Goal: Task Accomplishment & Management: Complete application form

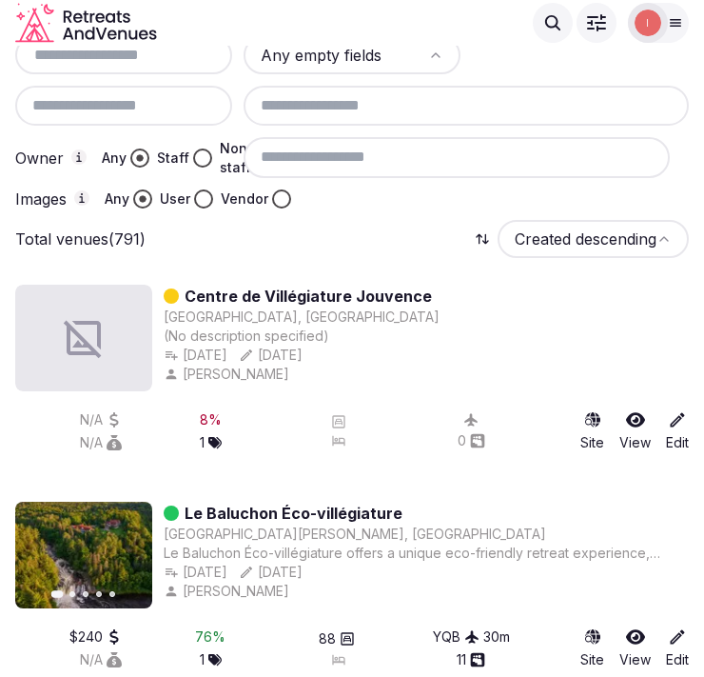
scroll to position [217, 0]
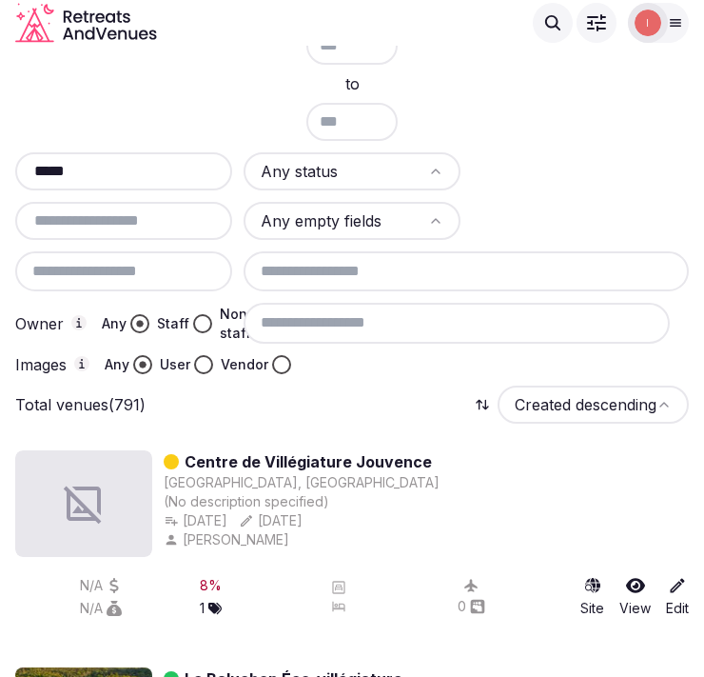
click at [156, 165] on input "*****" at bounding box center [124, 171] width 202 height 23
paste input "**********"
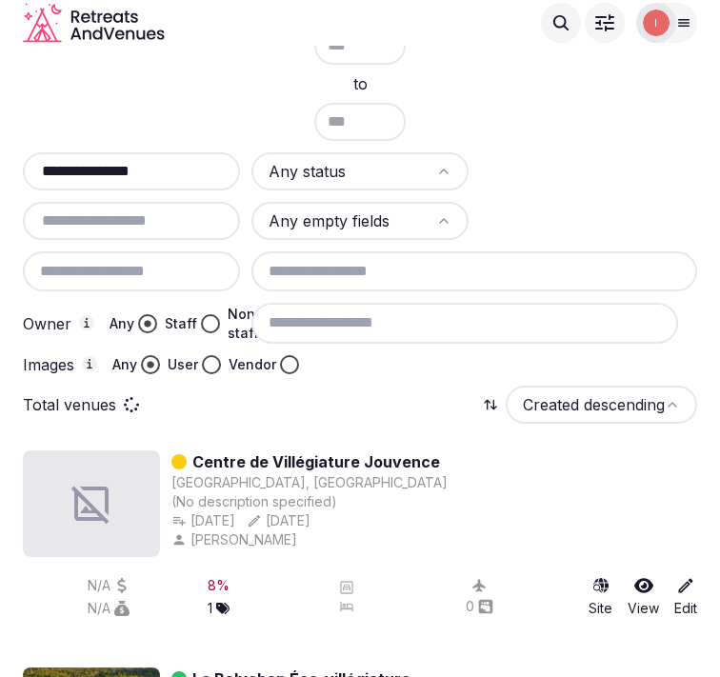
scroll to position [59, 0]
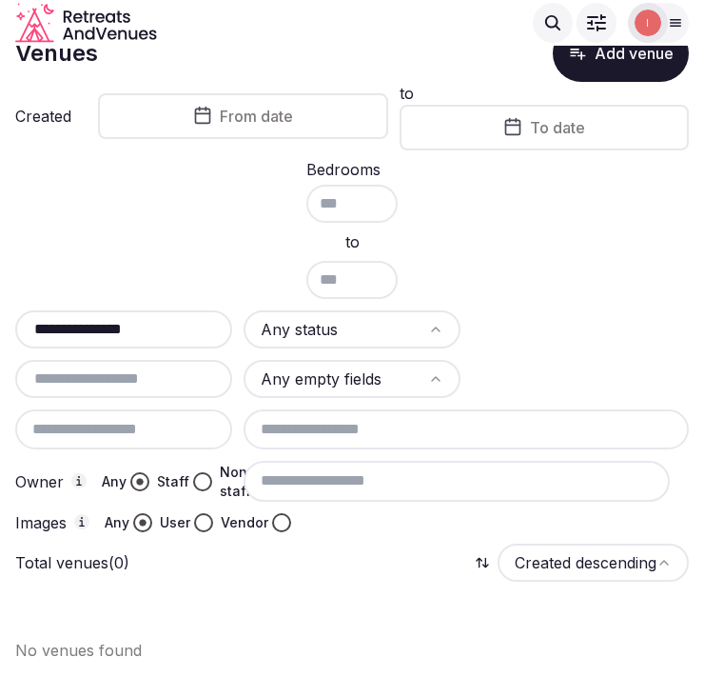
type input "**********"
click at [641, 68] on button "Add venue" at bounding box center [621, 53] width 136 height 57
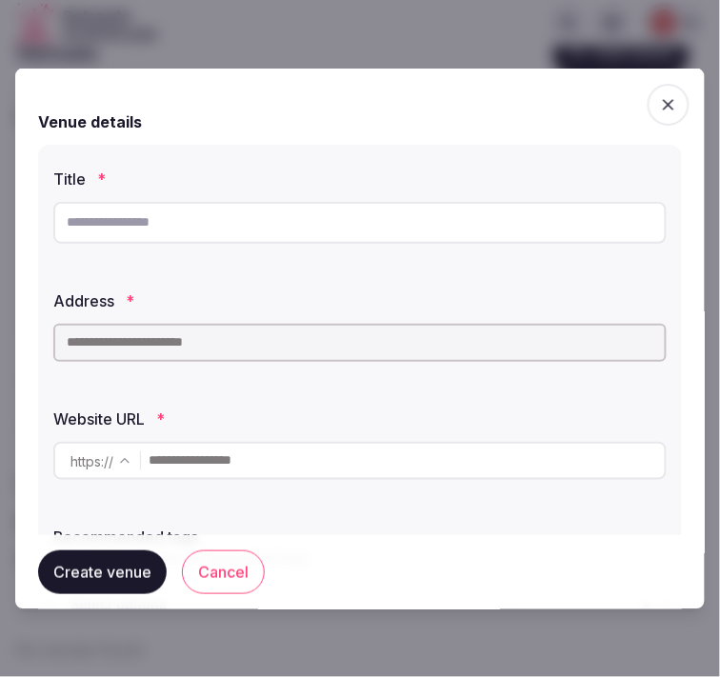
click at [539, 225] on input "text" at bounding box center [359, 222] width 613 height 42
paste input "**********"
type input "**********"
click at [424, 324] on input "text" at bounding box center [359, 342] width 613 height 38
click at [423, 336] on input "text" at bounding box center [359, 342] width 613 height 38
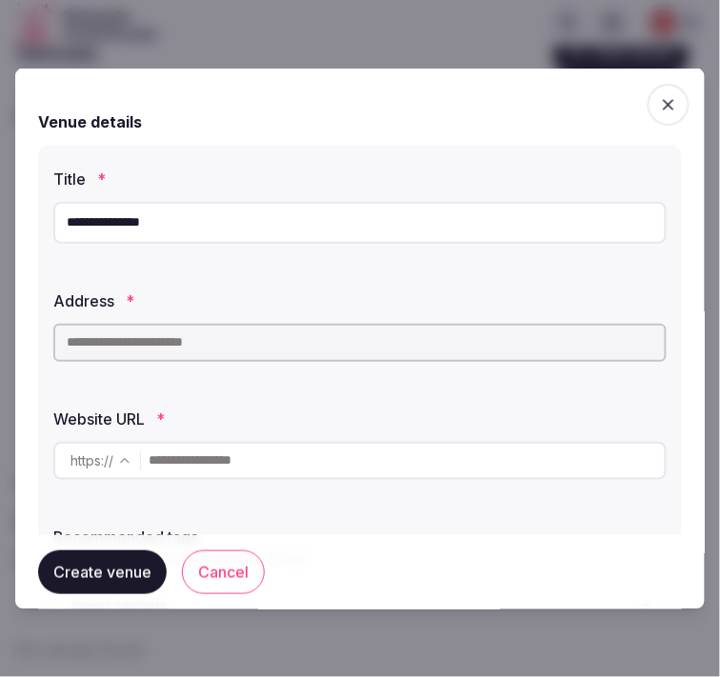
click at [299, 344] on input "text" at bounding box center [359, 342] width 613 height 38
paste input "**********"
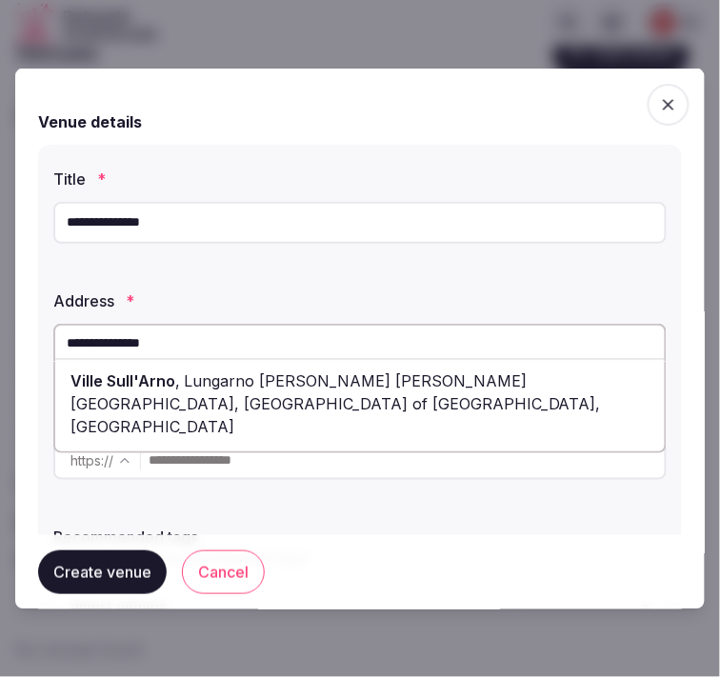
click at [492, 392] on div "Ville Sull'Arno , Lungarno [PERSON_NAME] [PERSON_NAME][GEOGRAPHIC_DATA], [GEOGR…" at bounding box center [359, 403] width 609 height 80
type input "**********"
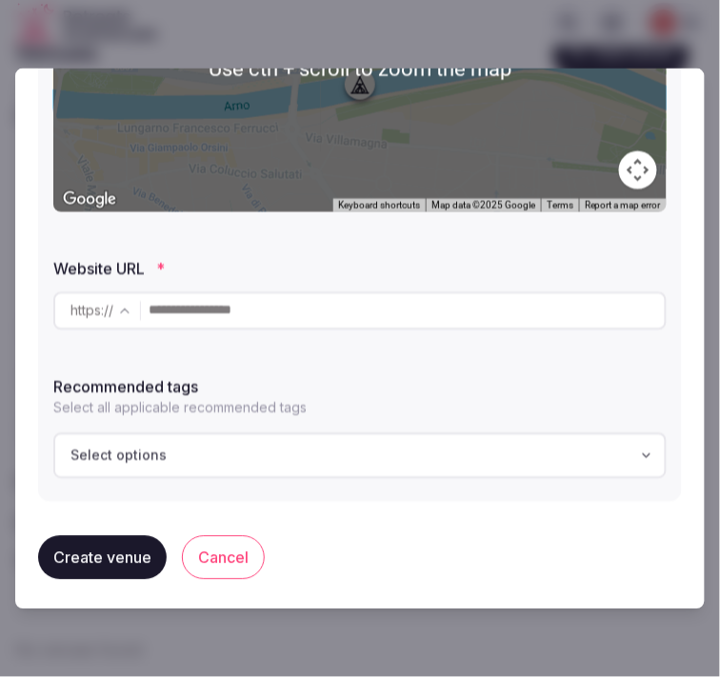
scroll to position [455, 0]
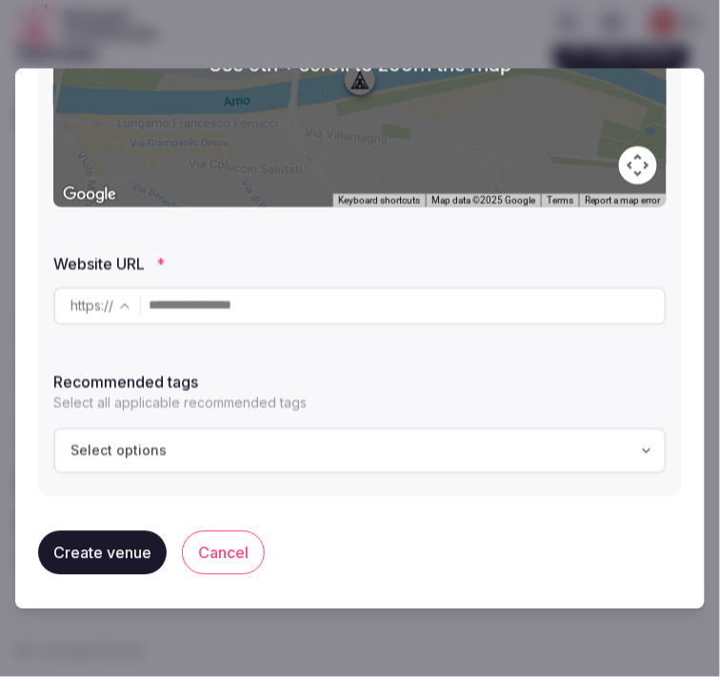
click at [373, 321] on input "text" at bounding box center [406, 305] width 516 height 38
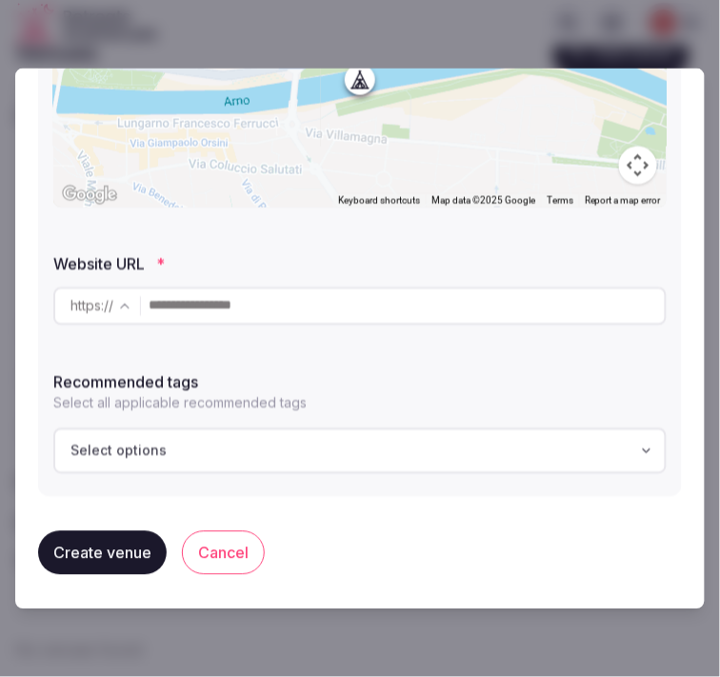
click at [439, 299] on input "text" at bounding box center [406, 305] width 516 height 38
paste input "**********"
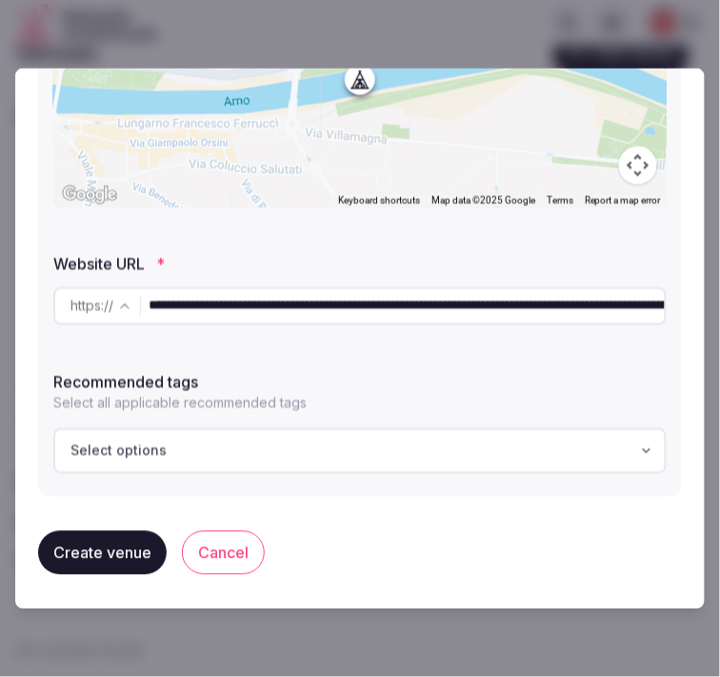
scroll to position [0, 976]
type input "**********"
click at [430, 451] on div "Select options" at bounding box center [360, 450] width 602 height 19
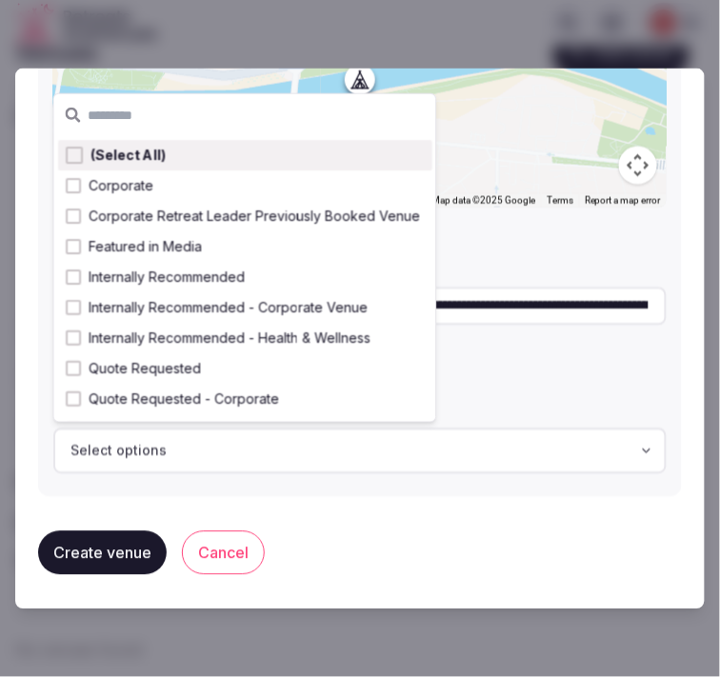
click at [78, 562] on button "Create venue" at bounding box center [102, 552] width 128 height 44
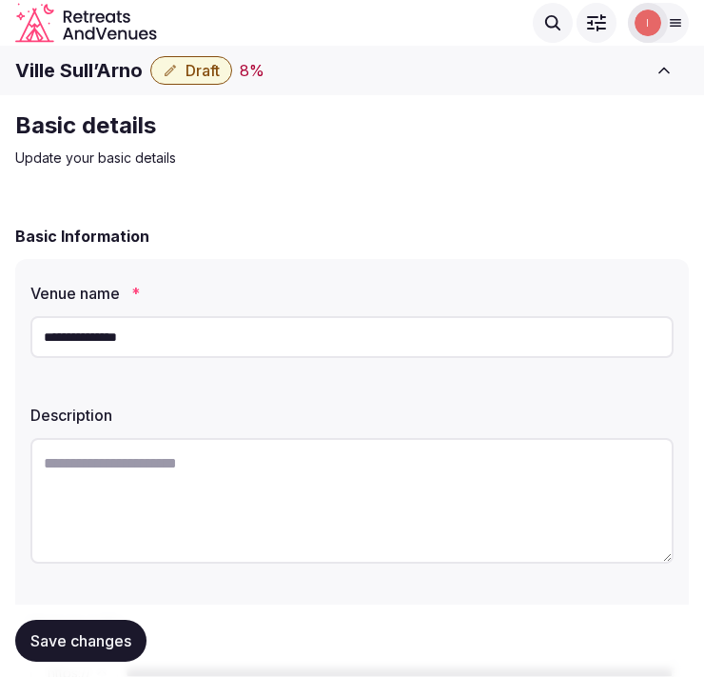
click at [106, 77] on h1 "Ville Sull’Arno" at bounding box center [79, 70] width 128 height 27
copy div "Ville Sull’Arno"
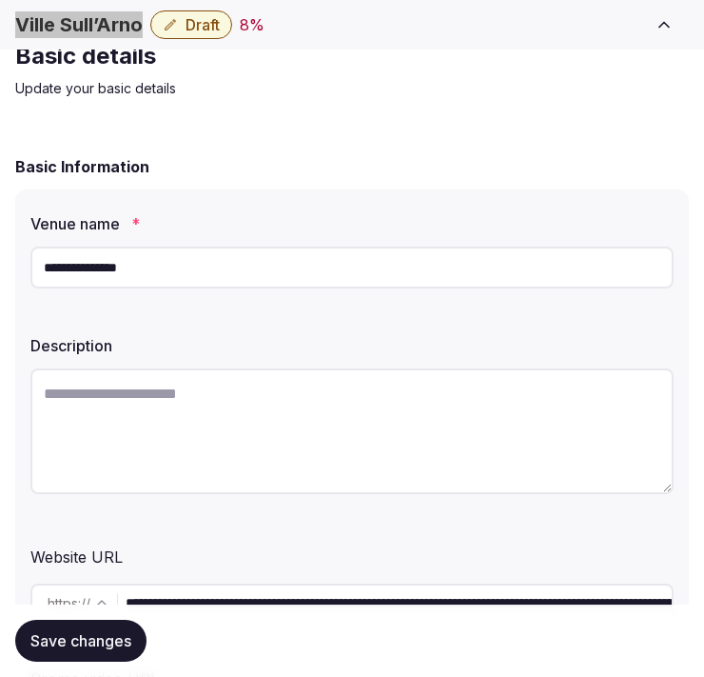
scroll to position [106, 0]
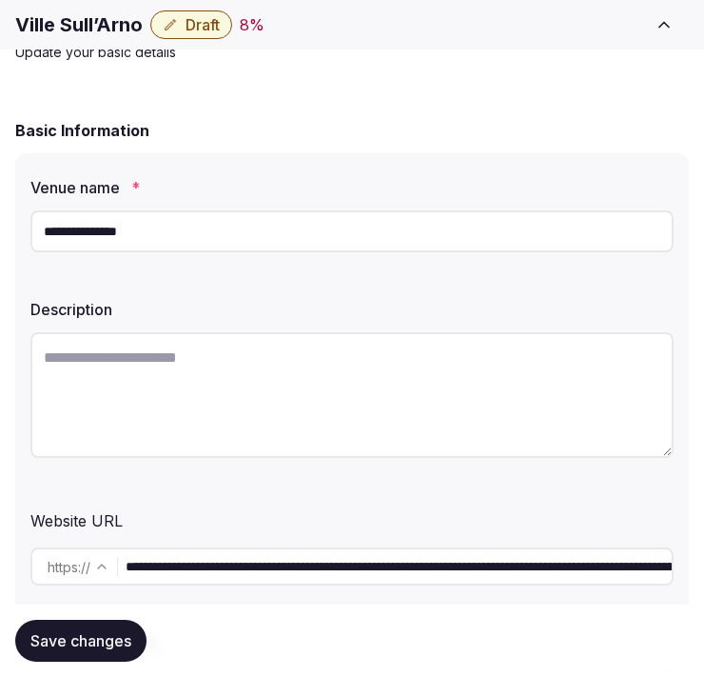
click at [462, 374] on textarea at bounding box center [351, 395] width 643 height 126
paste textarea "**********"
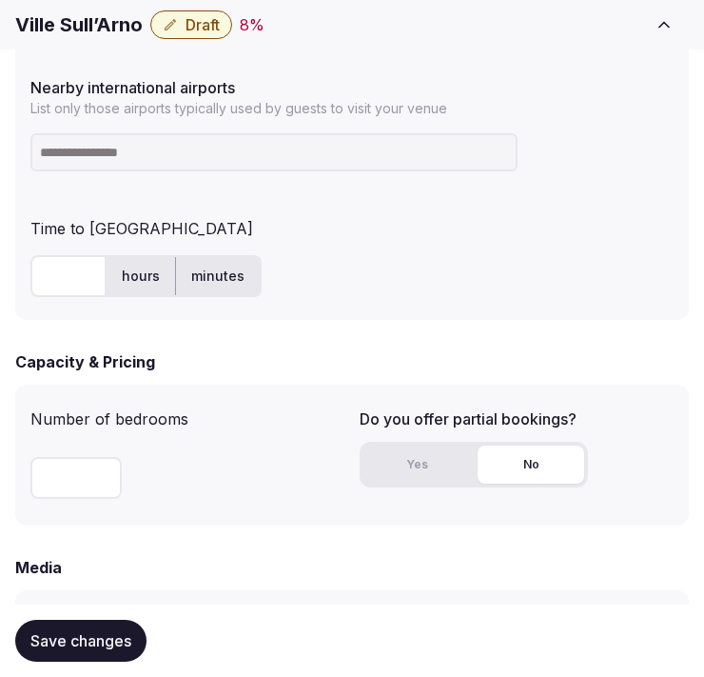
scroll to position [1269, 0]
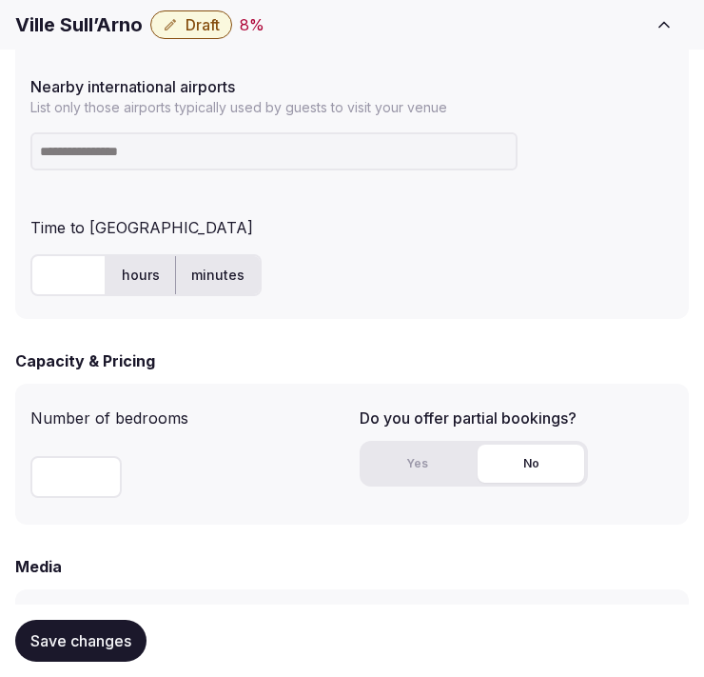
type textarea "**********"
click at [272, 148] on input at bounding box center [273, 151] width 487 height 38
paste input "***"
type input "***"
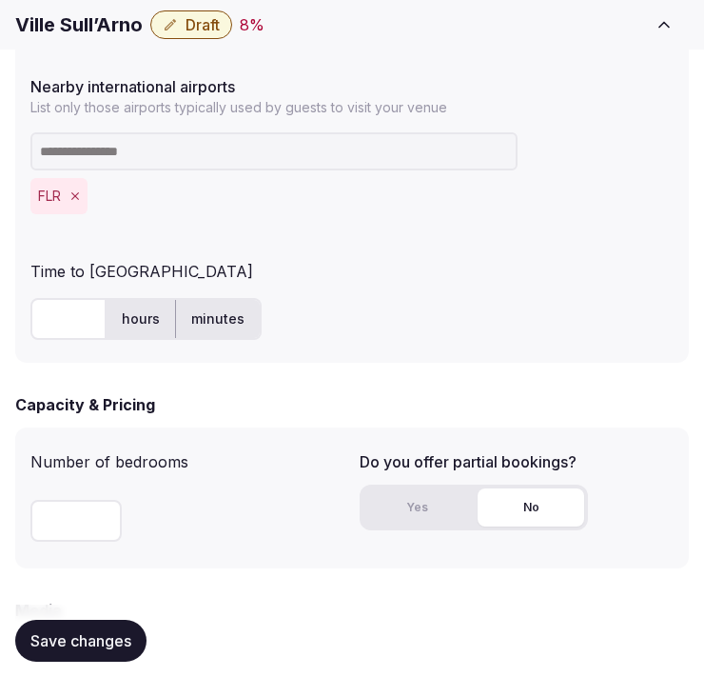
click at [62, 310] on input "text" at bounding box center [68, 319] width 76 height 42
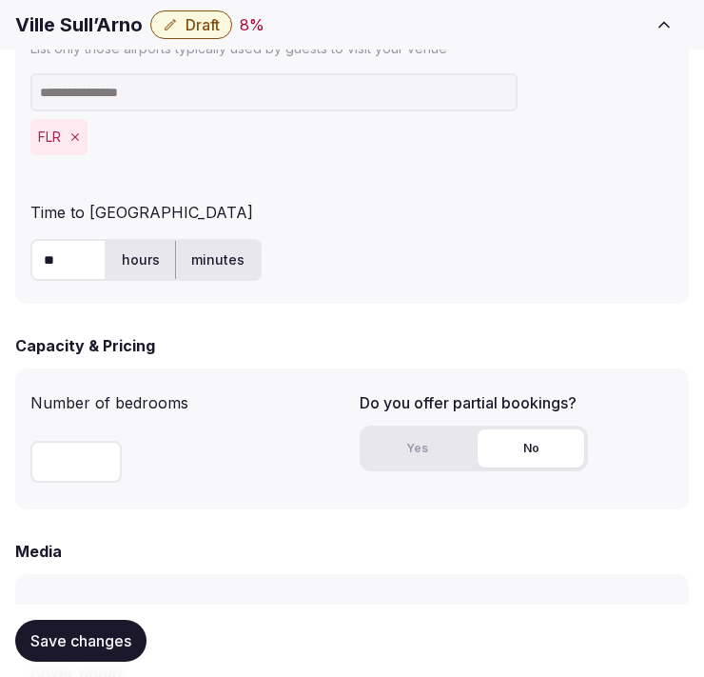
scroll to position [1374, 0]
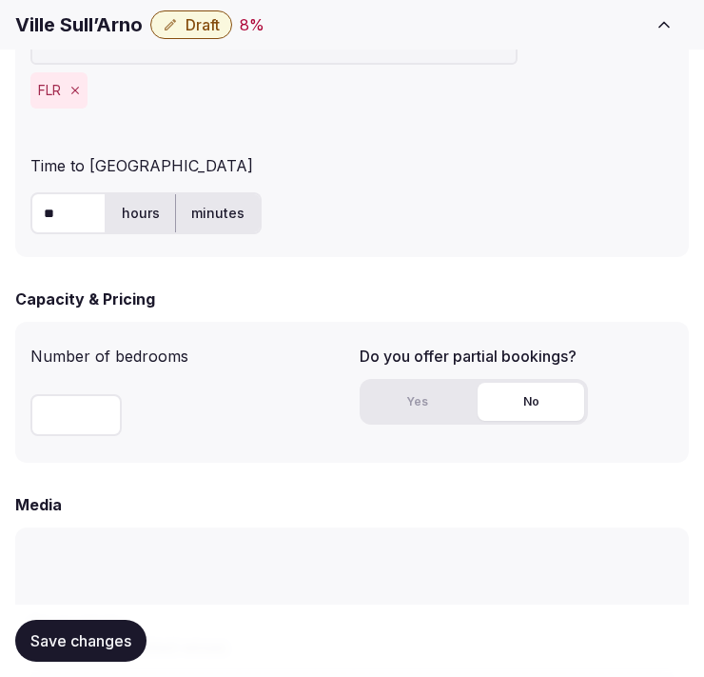
type input "**"
click at [77, 417] on input "number" at bounding box center [75, 415] width 91 height 42
type input "**"
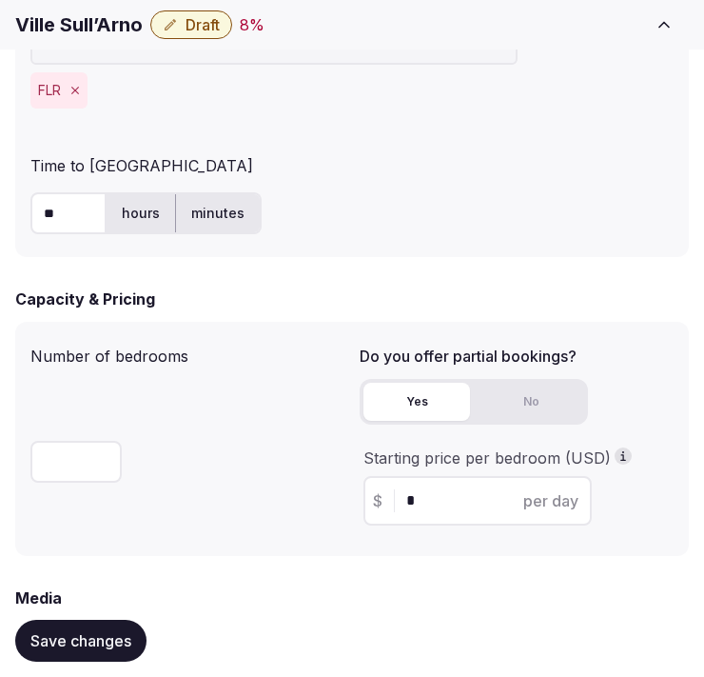
click at [410, 395] on button "Yes" at bounding box center [417, 402] width 107 height 38
click at [436, 497] on input "*" at bounding box center [494, 500] width 176 height 23
click at [385, 495] on div "$ * per day" at bounding box center [478, 500] width 228 height 49
drag, startPoint x: 426, startPoint y: 481, endPoint x: 395, endPoint y: 495, distance: 34.5
click at [385, 501] on div "$ * per day" at bounding box center [478, 500] width 228 height 49
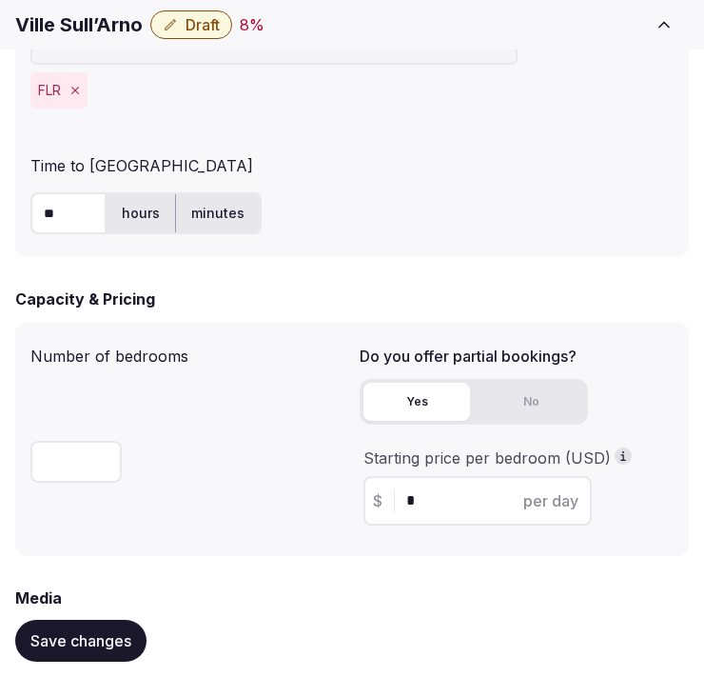
drag, startPoint x: 414, startPoint y: 489, endPoint x: 395, endPoint y: 492, distance: 19.2
click at [395, 492] on div "$ * per day" at bounding box center [478, 500] width 228 height 49
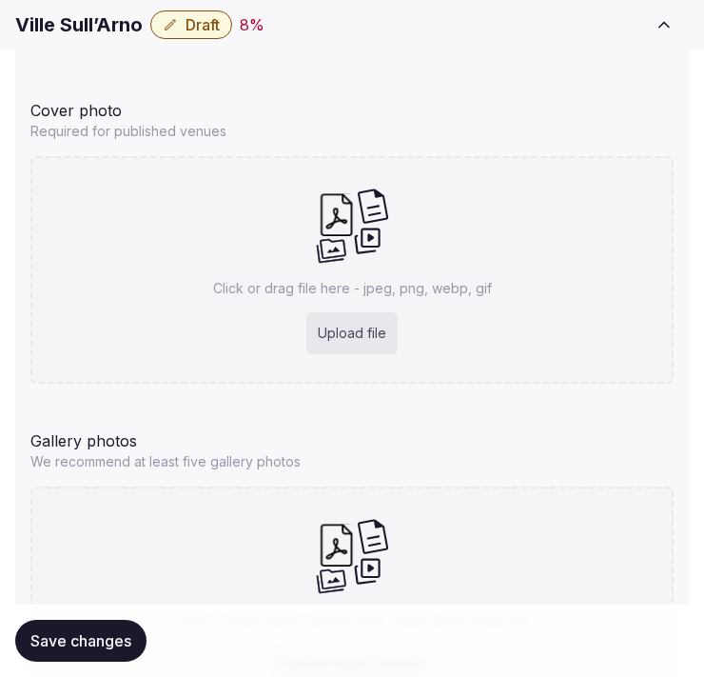
scroll to position [2115, 0]
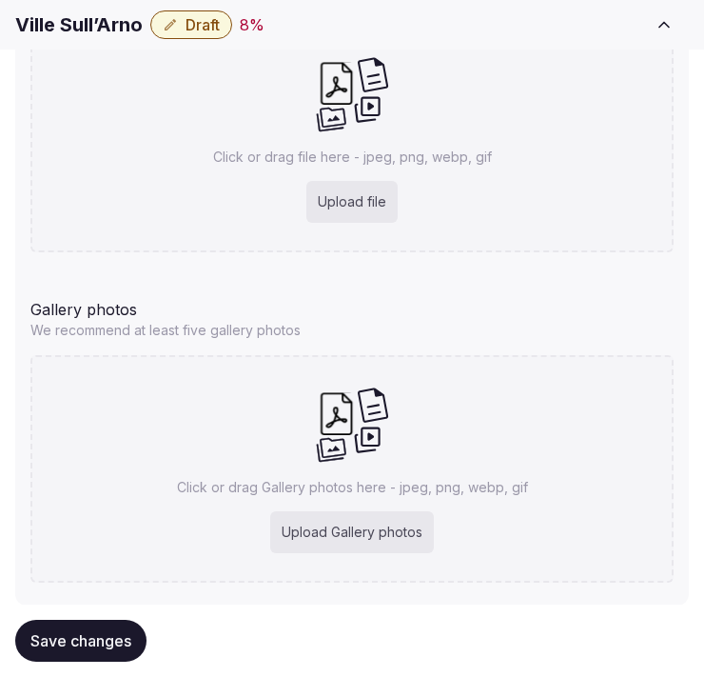
type input "***"
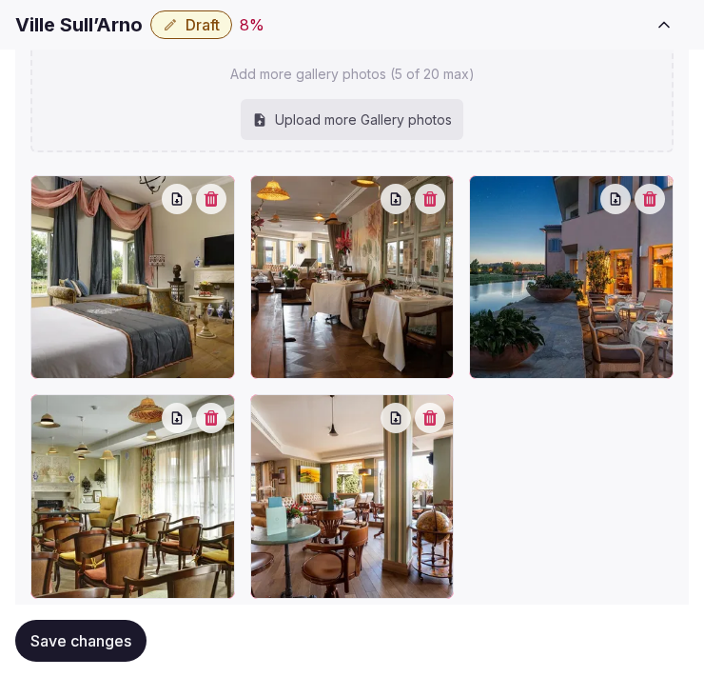
scroll to position [2838, 0]
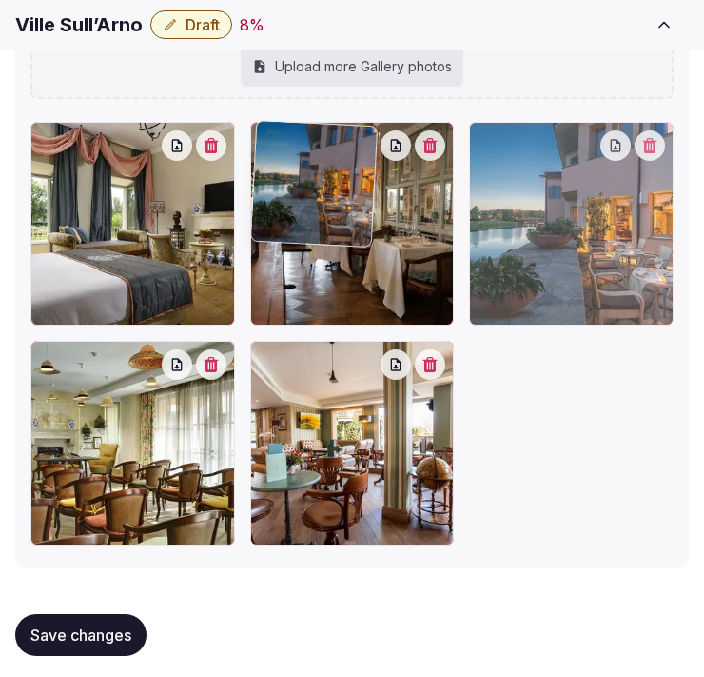
drag, startPoint x: 431, startPoint y: 135, endPoint x: 95, endPoint y: 196, distance: 341.4
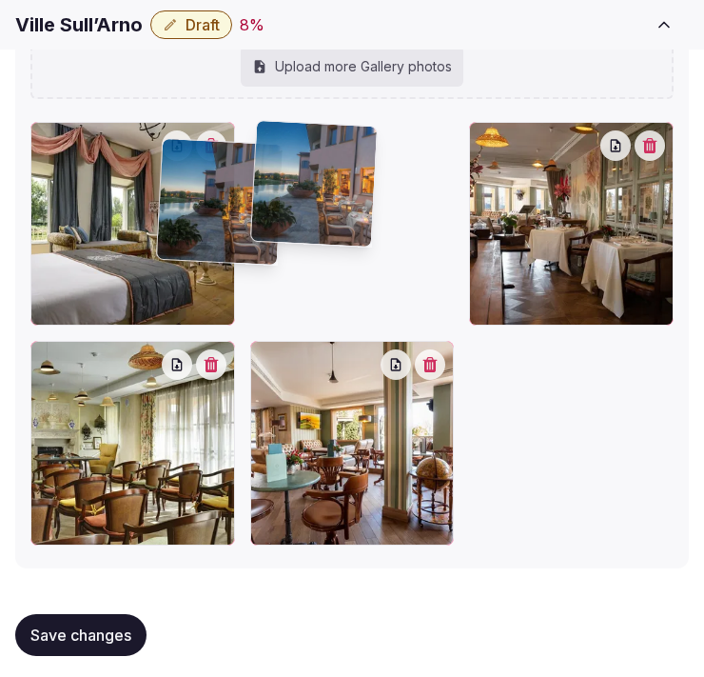
drag, startPoint x: 95, startPoint y: 196, endPoint x: 64, endPoint y: 201, distance: 31.8
click at [250, 200] on div at bounding box center [352, 224] width 205 height 205
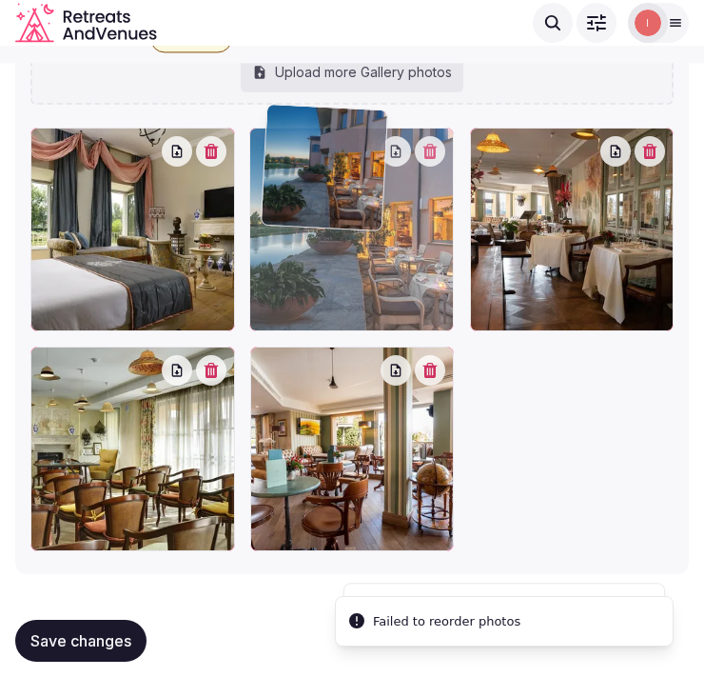
scroll to position [2828, 0]
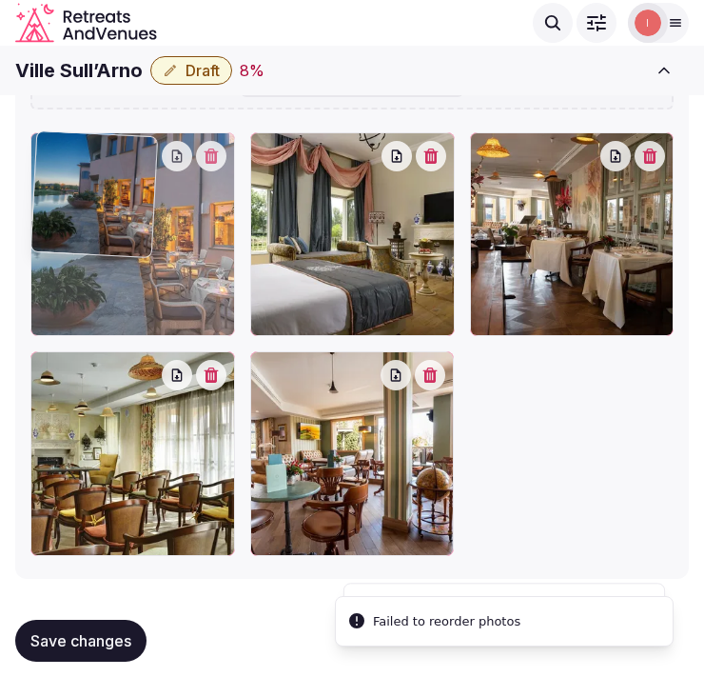
drag, startPoint x: 480, startPoint y: 135, endPoint x: 91, endPoint y: 178, distance: 390.7
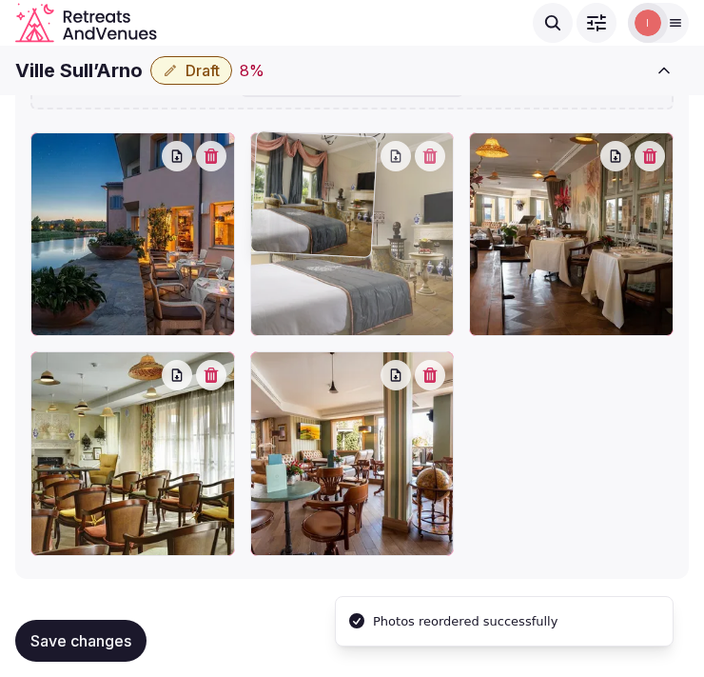
drag, startPoint x: 259, startPoint y: 147, endPoint x: 353, endPoint y: 145, distance: 94.2
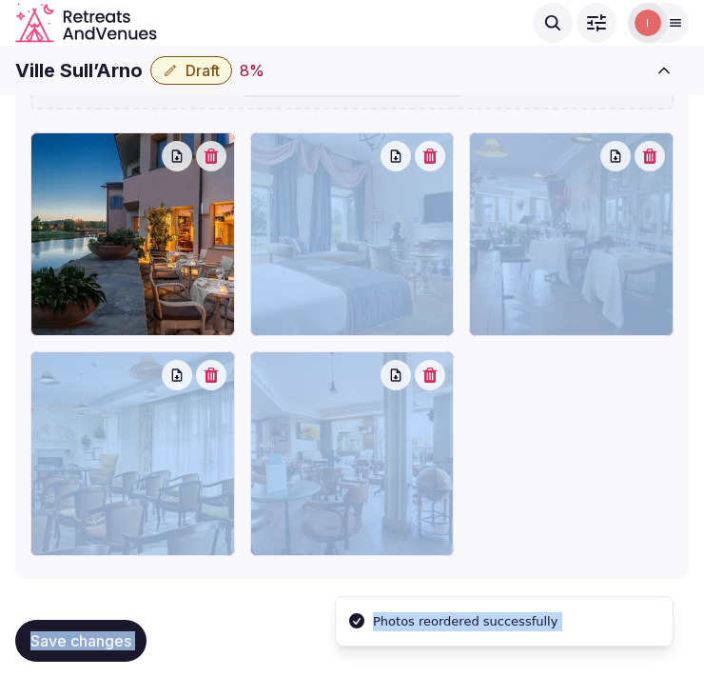
drag, startPoint x: 435, startPoint y: 158, endPoint x: 444, endPoint y: 154, distance: 10.3
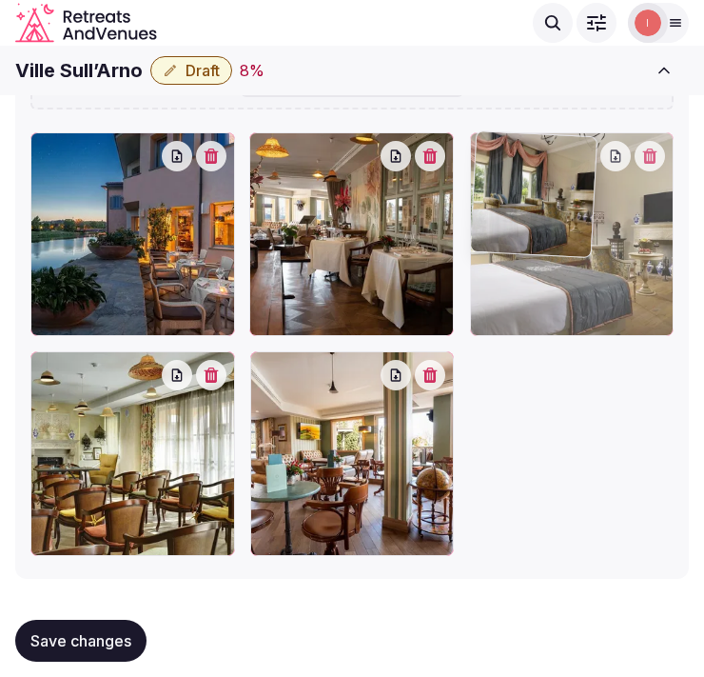
drag, startPoint x: 264, startPoint y: 138, endPoint x: 483, endPoint y: 144, distance: 219.0
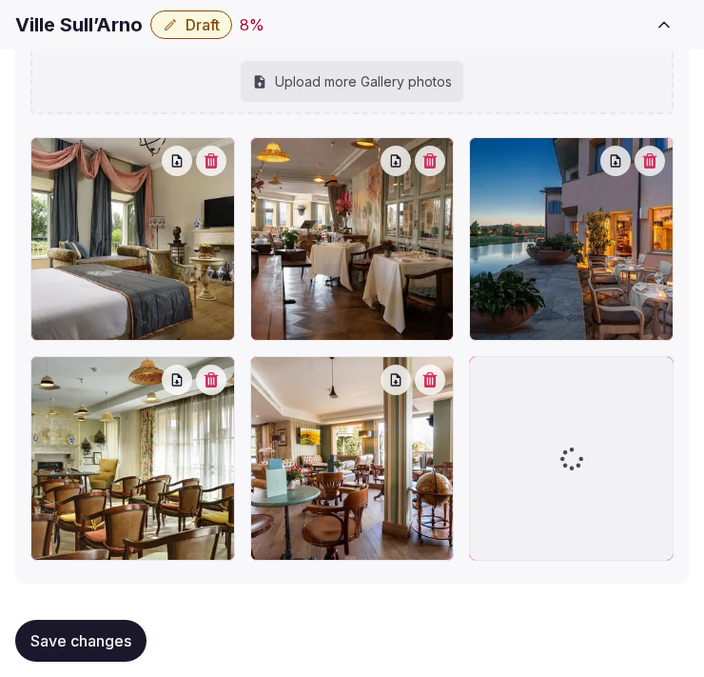
scroll to position [2891, 0]
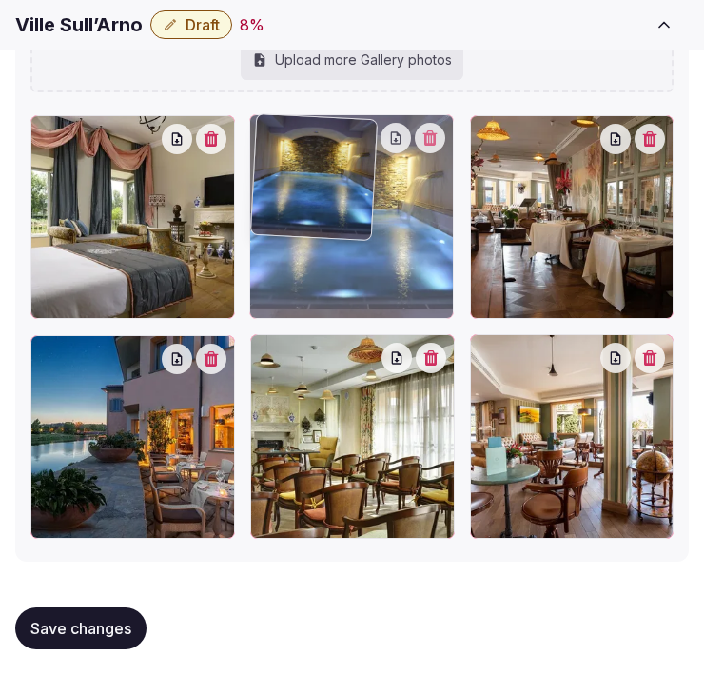
drag, startPoint x: 471, startPoint y: 347, endPoint x: 269, endPoint y: 164, distance: 272.9
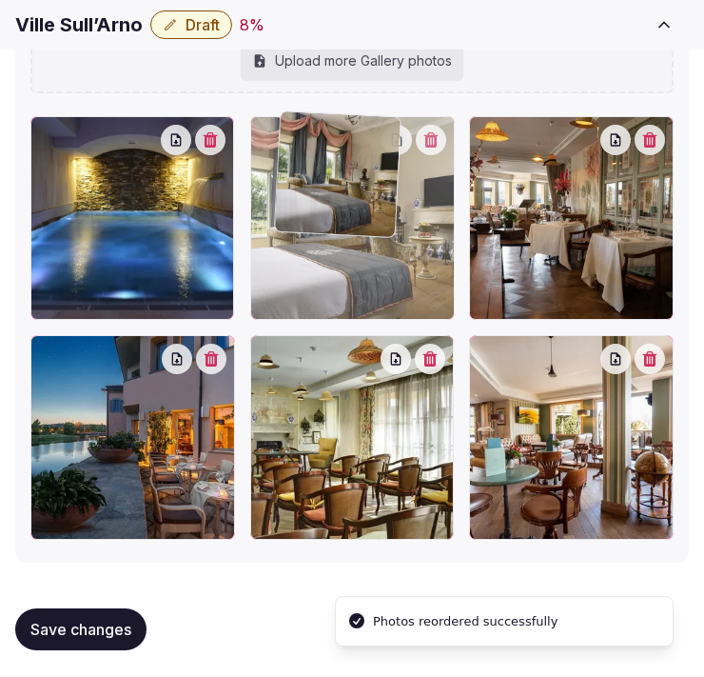
scroll to position [2888, 0]
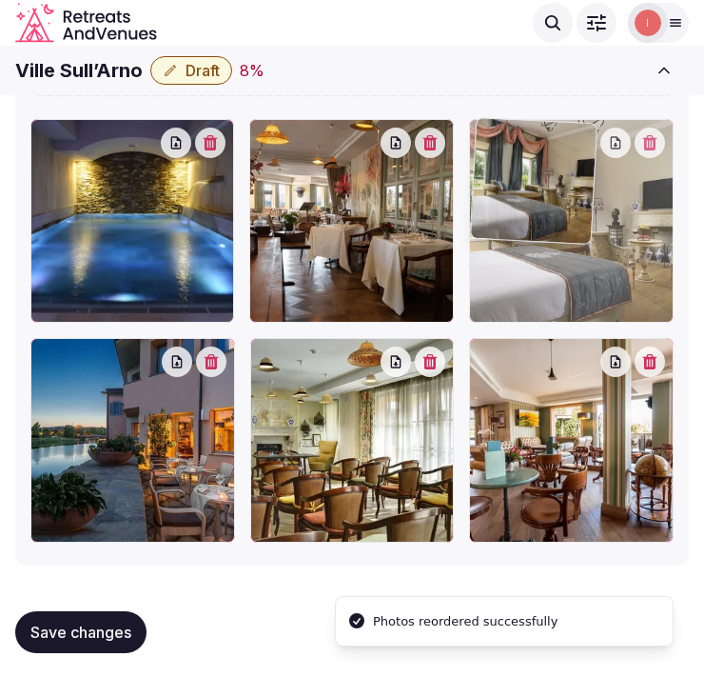
drag, startPoint x: 48, startPoint y: 114, endPoint x: 478, endPoint y: 141, distance: 431.0
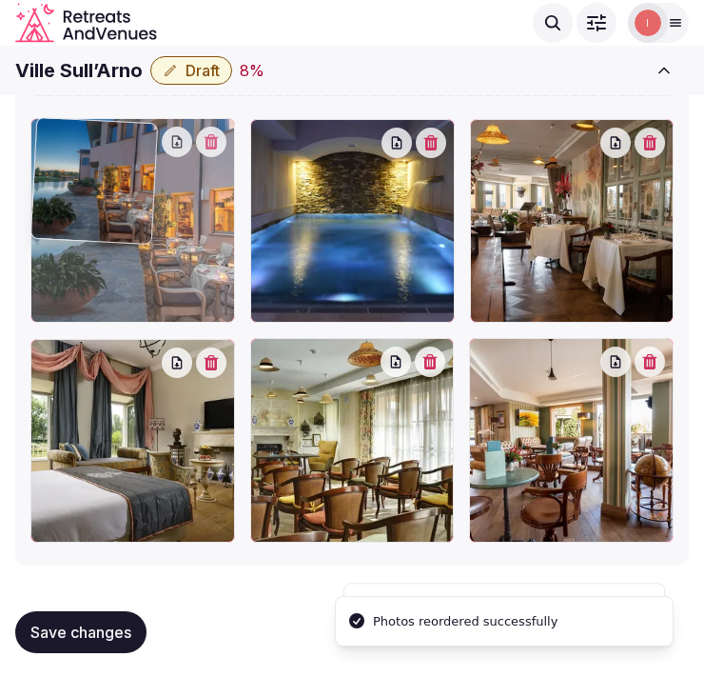
drag, startPoint x: 51, startPoint y: 345, endPoint x: 72, endPoint y: 186, distance: 161.3
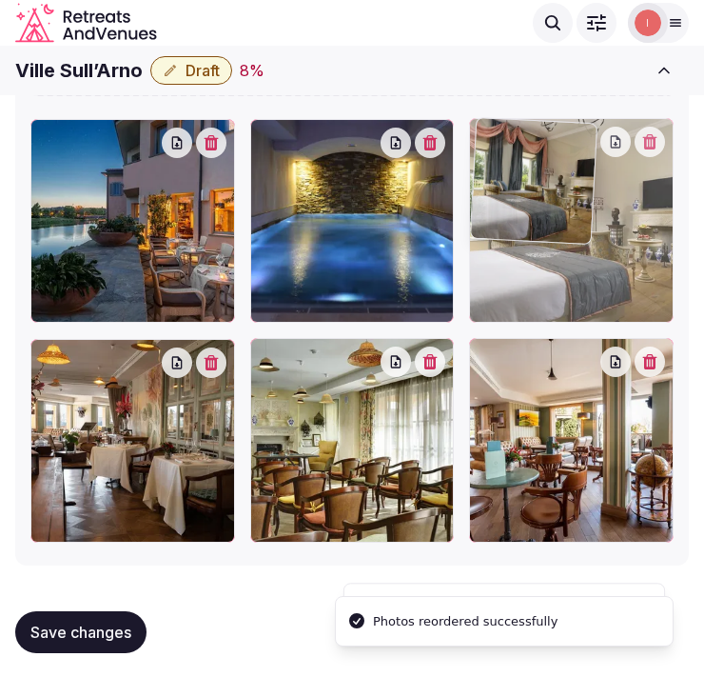
drag, startPoint x: 48, startPoint y: 368, endPoint x: 497, endPoint y: 224, distance: 471.9
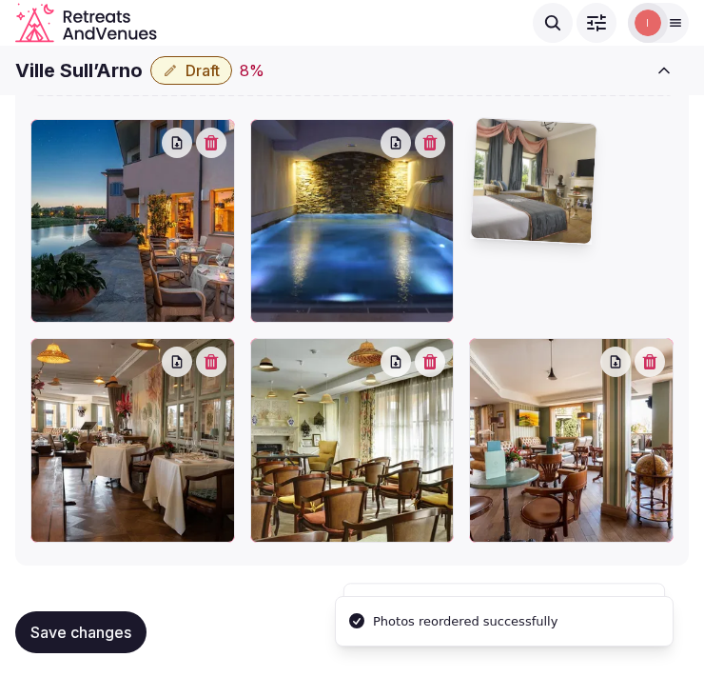
click at [498, 221] on img at bounding box center [534, 181] width 126 height 126
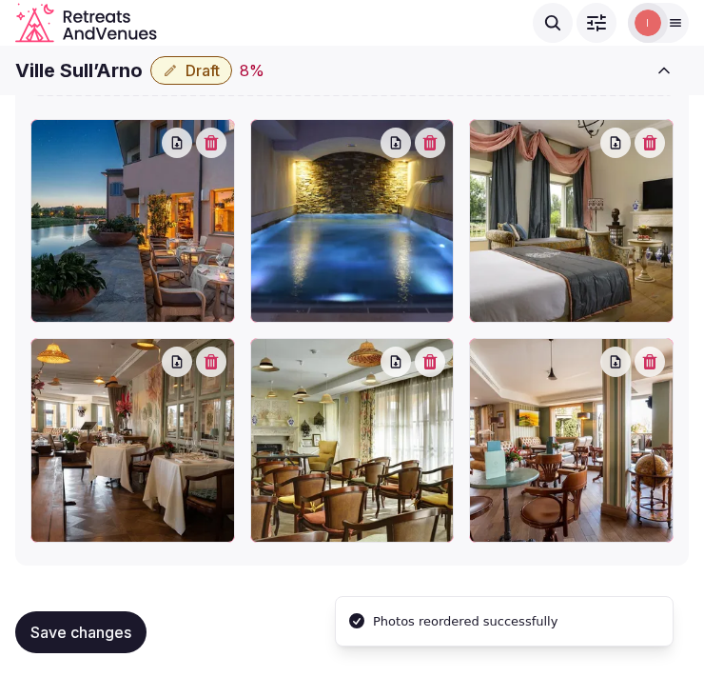
click at [647, 359] on icon "button" at bounding box center [649, 361] width 15 height 15
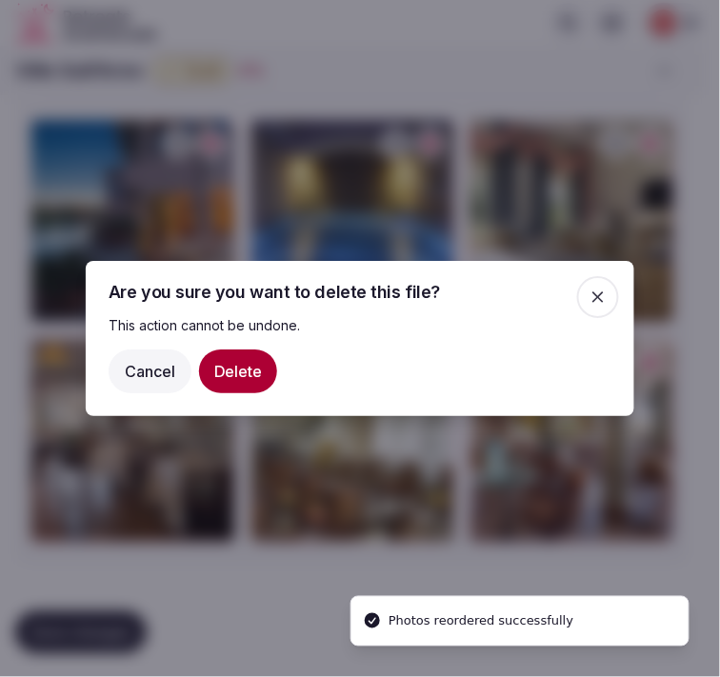
click at [242, 374] on button "Delete" at bounding box center [238, 371] width 78 height 44
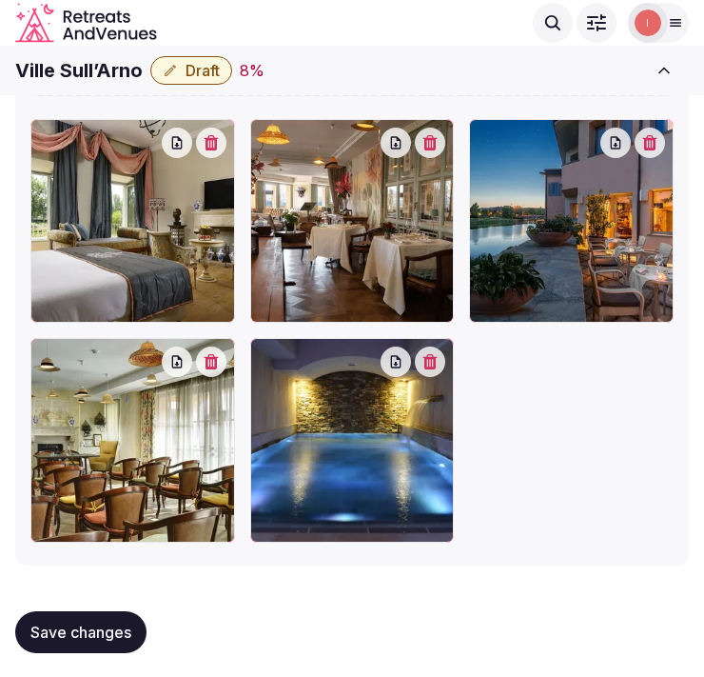
click at [117, 639] on span "Save changes" at bounding box center [80, 631] width 101 height 19
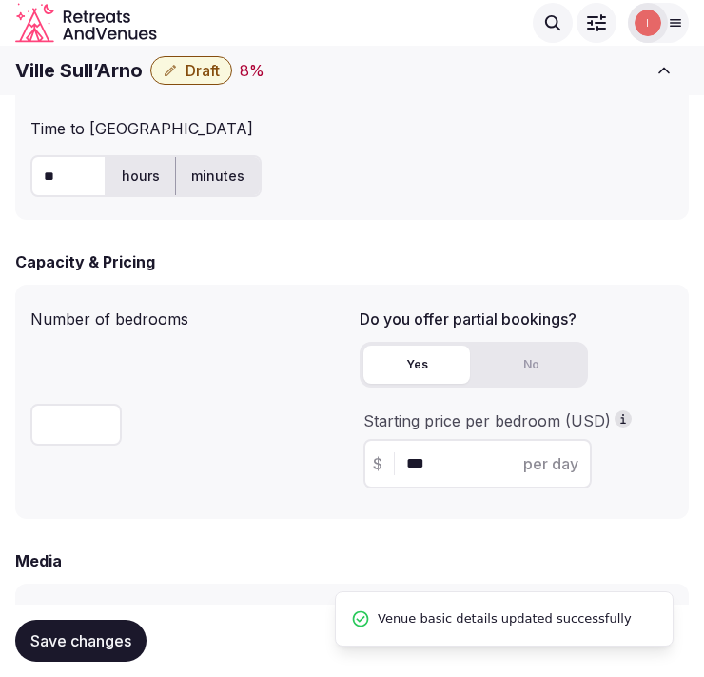
scroll to position [882, 0]
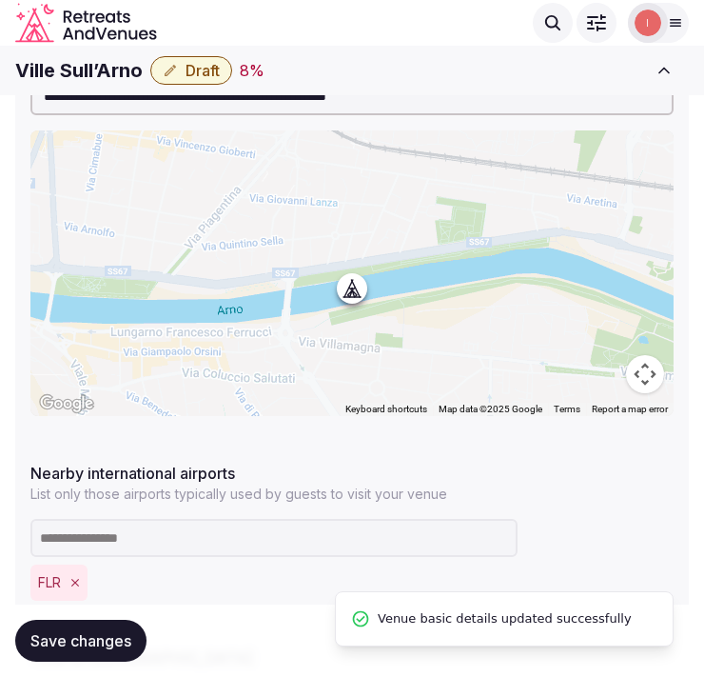
click at [195, 73] on span "Draft" at bounding box center [203, 70] width 34 height 19
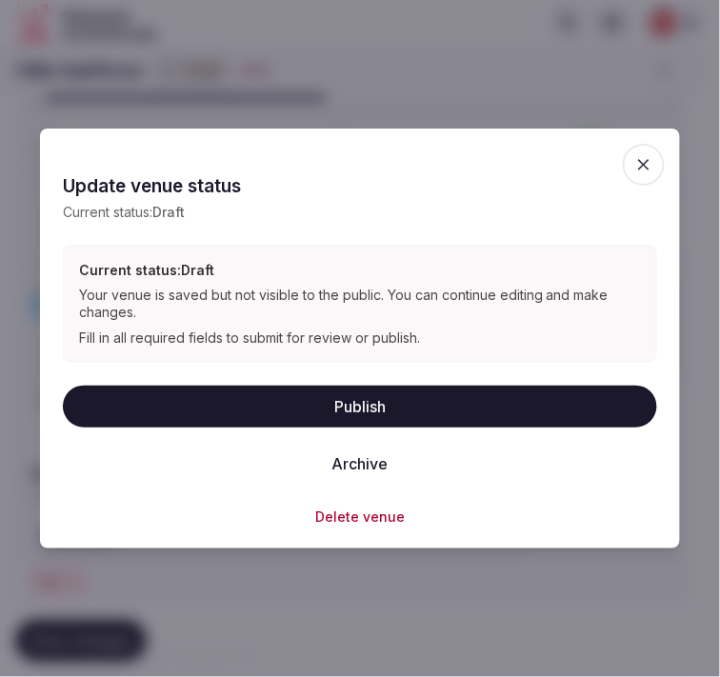
click at [363, 419] on button "Publish" at bounding box center [360, 406] width 594 height 42
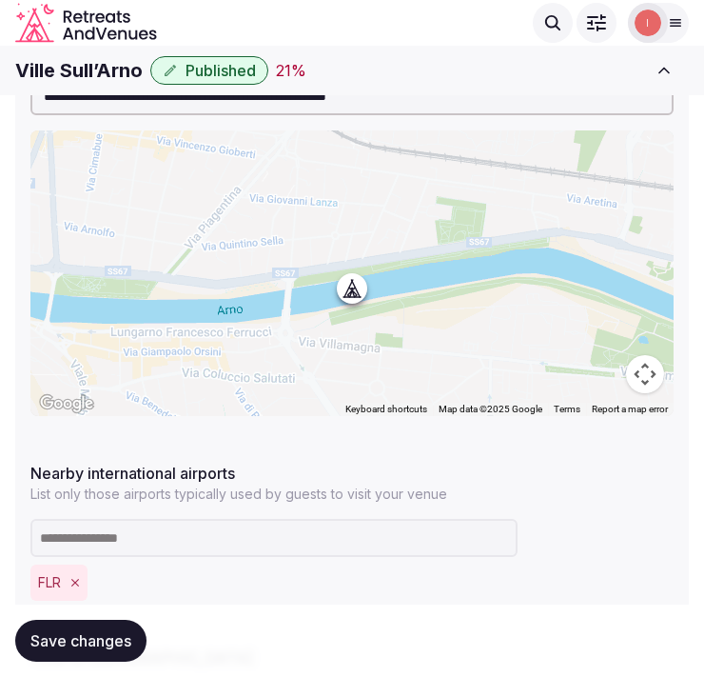
click at [87, 82] on h1 "Ville Sull’Arno" at bounding box center [79, 70] width 128 height 27
click at [89, 69] on h1 "Ville Sull’Arno" at bounding box center [79, 70] width 128 height 27
copy div "Ville Sull’Arno"
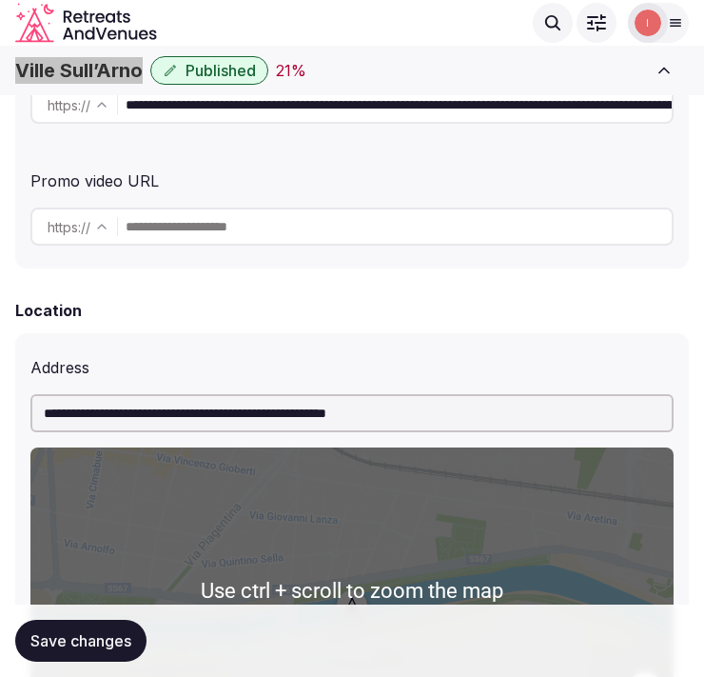
scroll to position [354, 0]
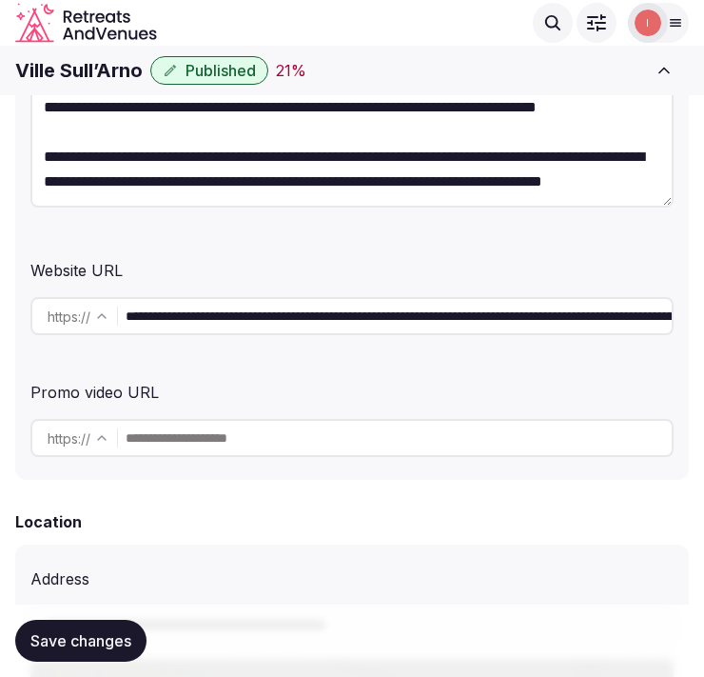
click at [245, 309] on input "**********" at bounding box center [399, 316] width 546 height 38
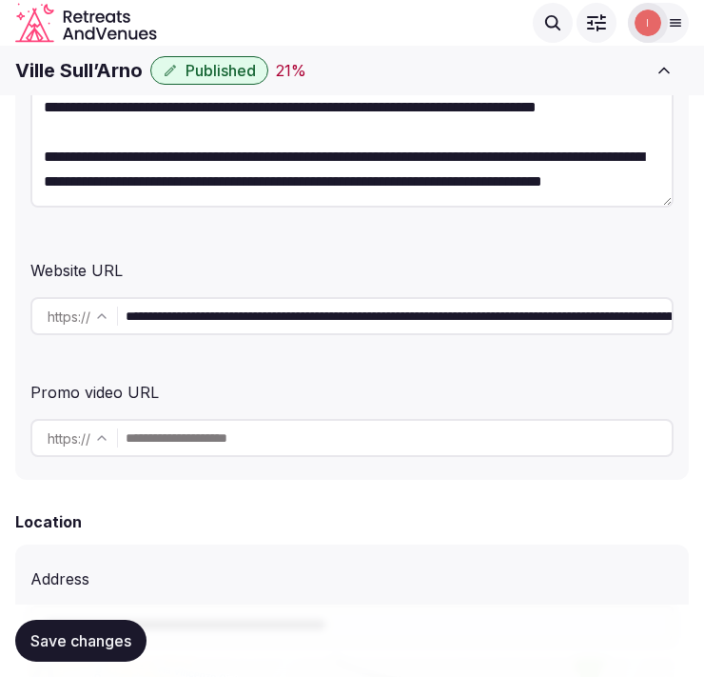
click at [109, 62] on h1 "Ville Sull’Arno" at bounding box center [79, 70] width 128 height 27
copy div "Ville Sull’Arno"
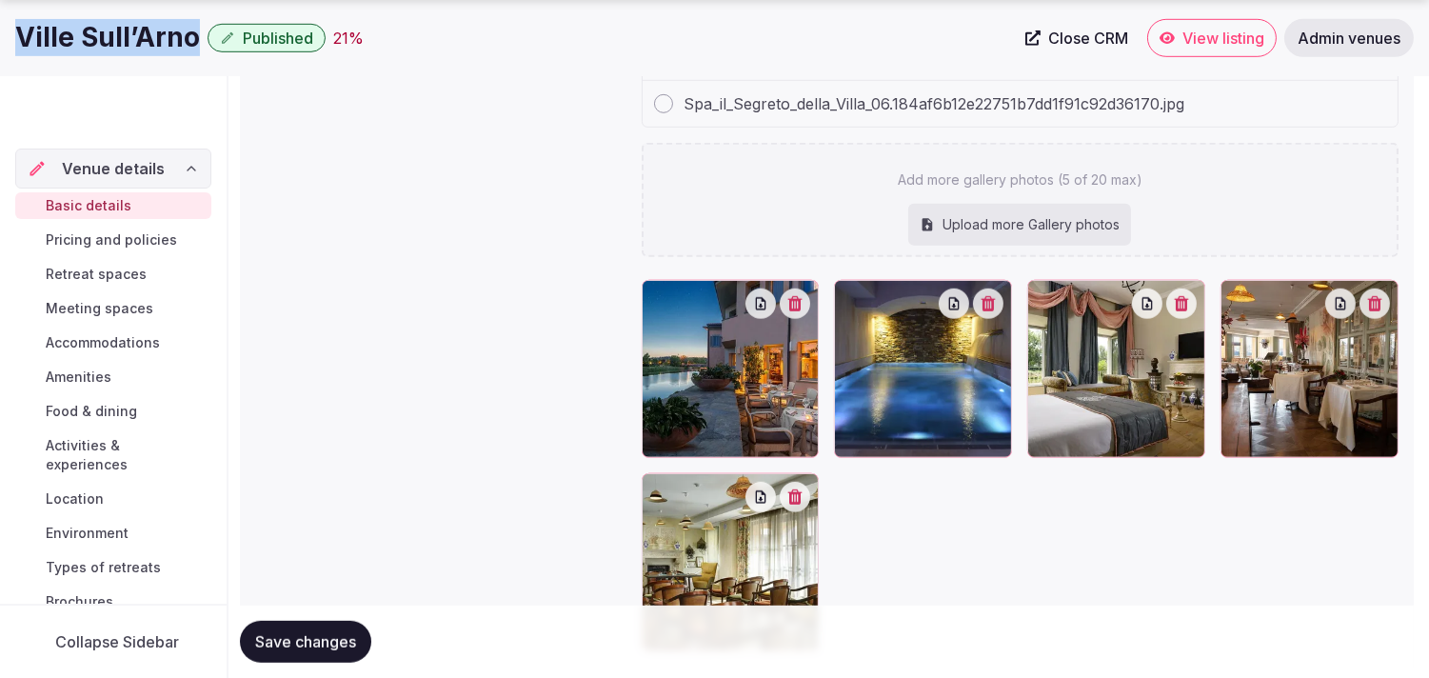
scroll to position [99, 0]
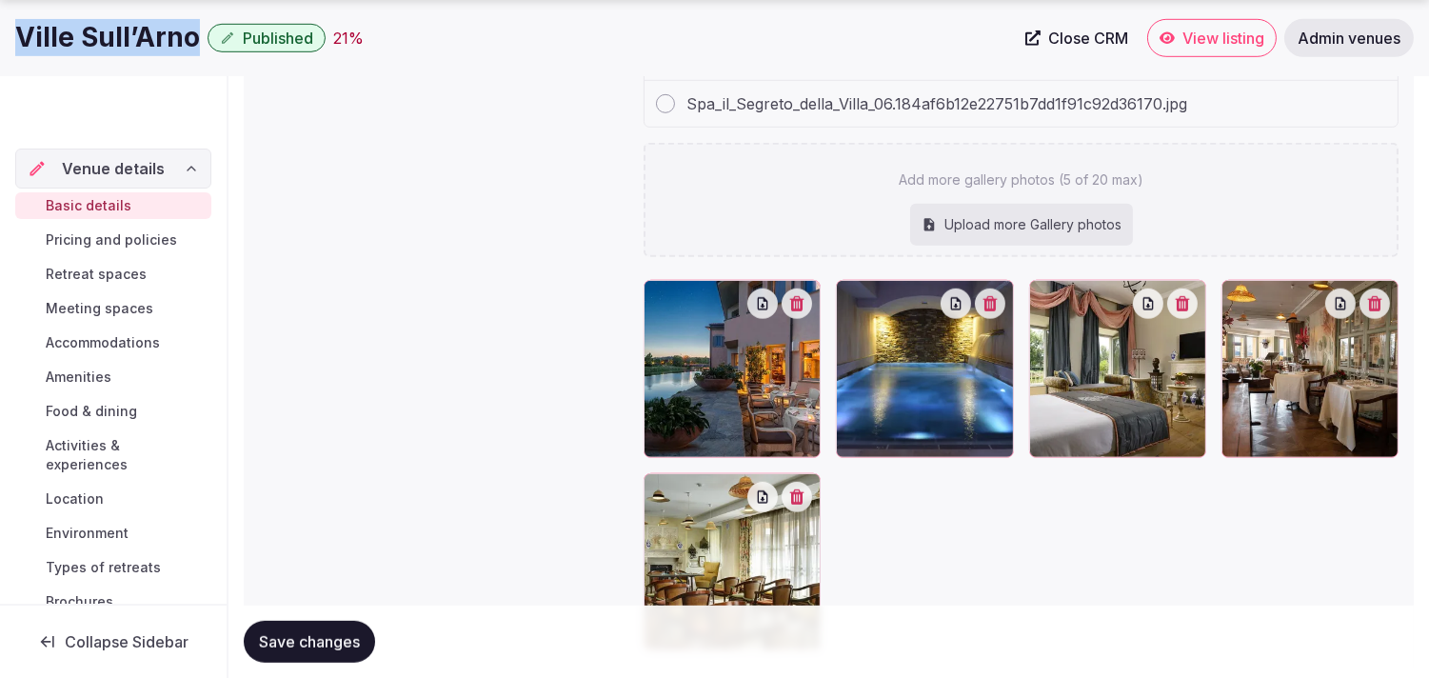
click at [140, 240] on span "Pricing and policies" at bounding box center [111, 239] width 131 height 19
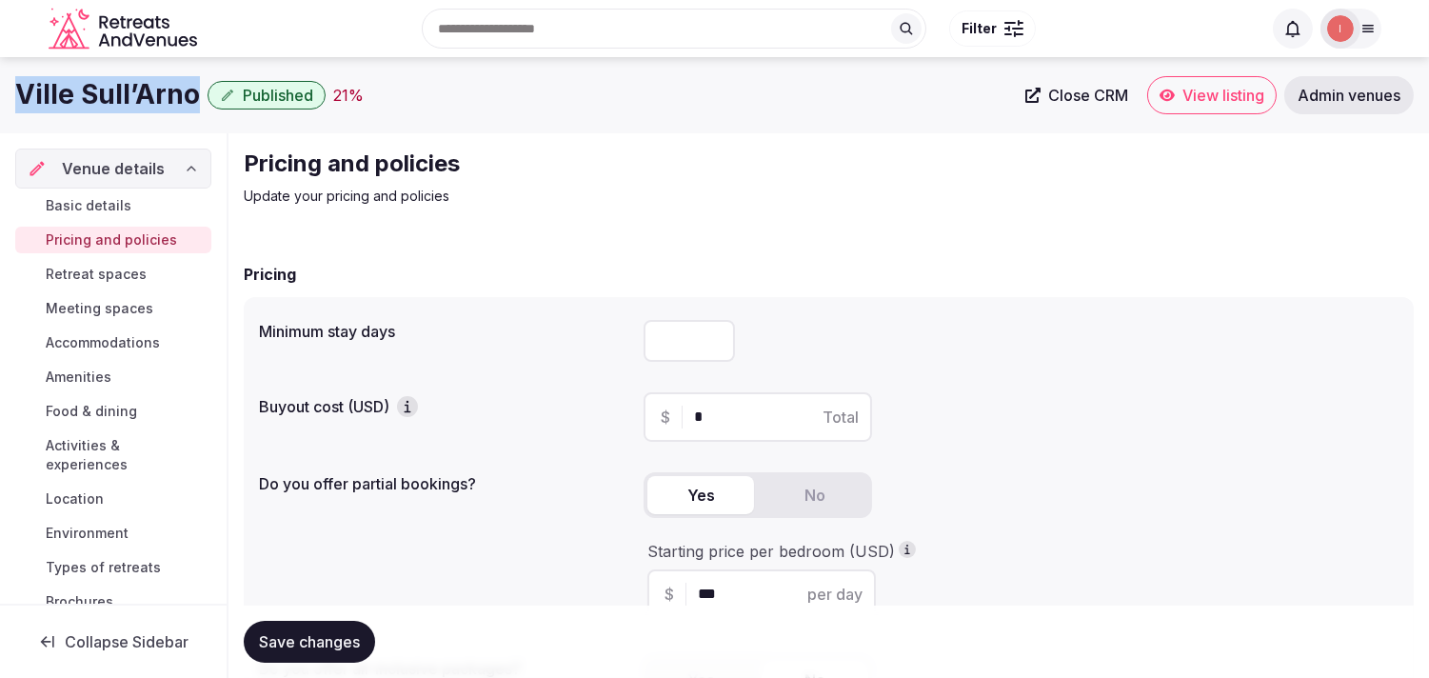
click at [129, 276] on span "Retreat spaces" at bounding box center [96, 274] width 101 height 19
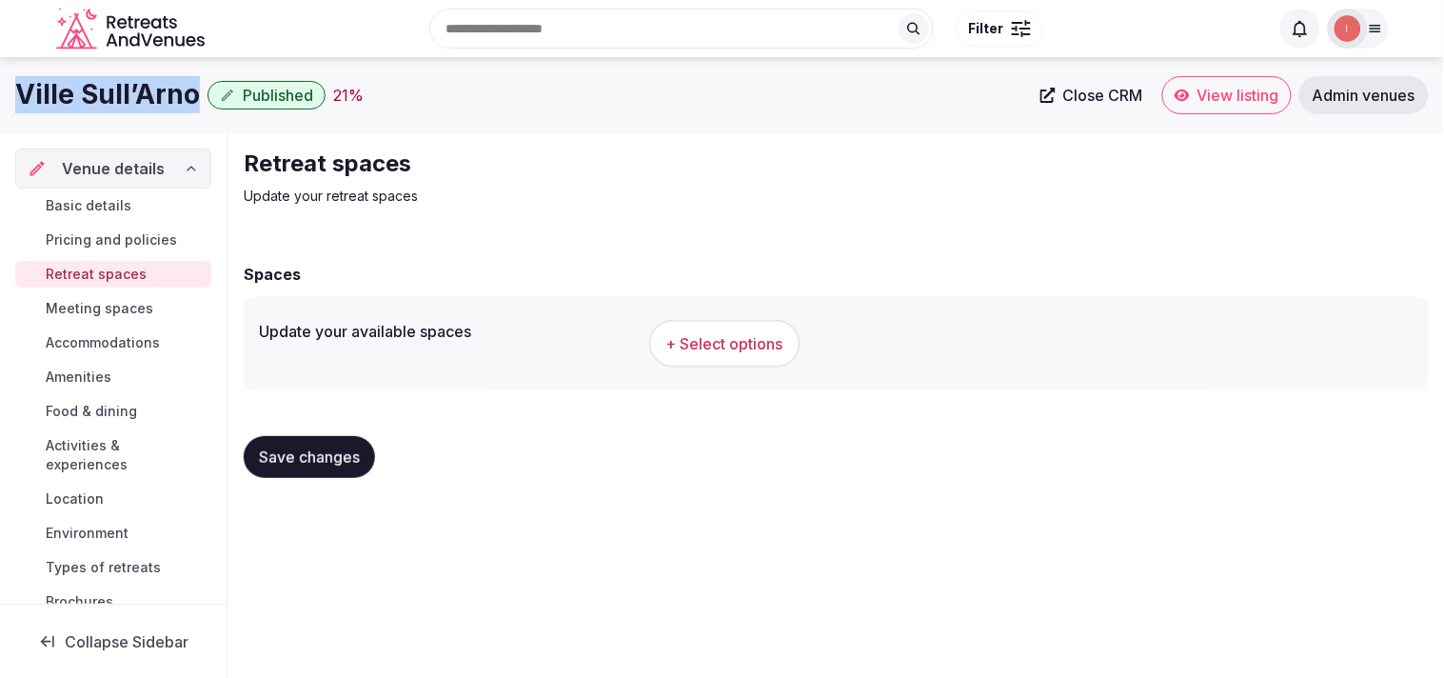
click at [703, 353] on span "+ Select options" at bounding box center [724, 343] width 117 height 21
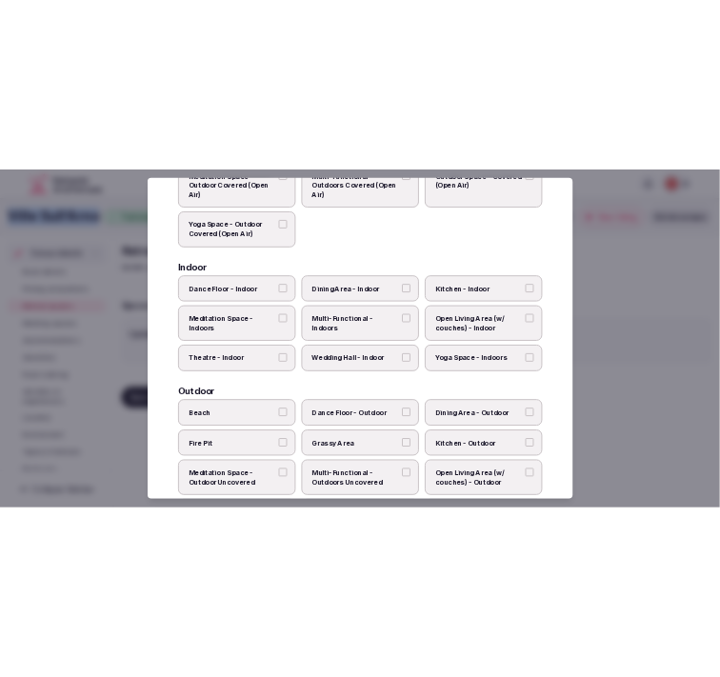
scroll to position [106, 0]
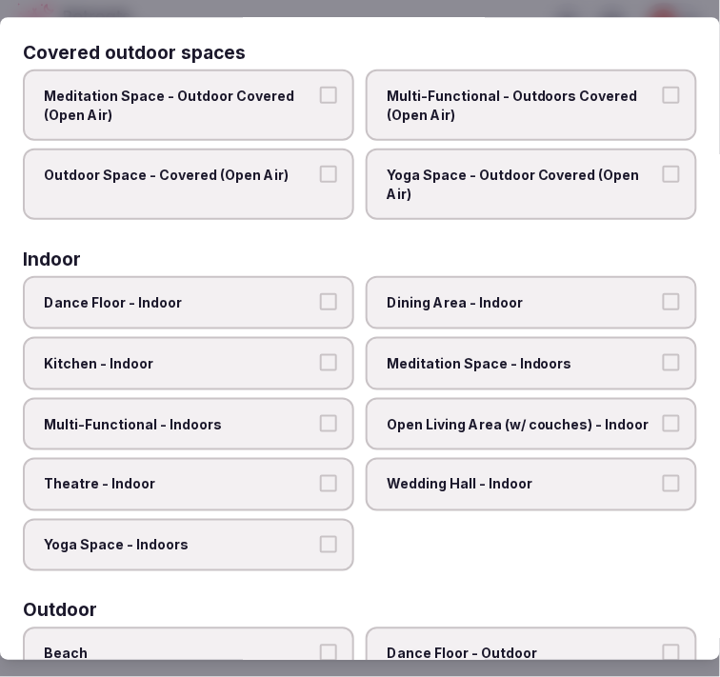
click at [632, 120] on span "Multi-Functional - Outdoors Covered (Open Air)" at bounding box center [521, 105] width 270 height 37
click at [662, 104] on button "Multi-Functional - Outdoors Covered (Open Air)" at bounding box center [670, 95] width 17 height 17
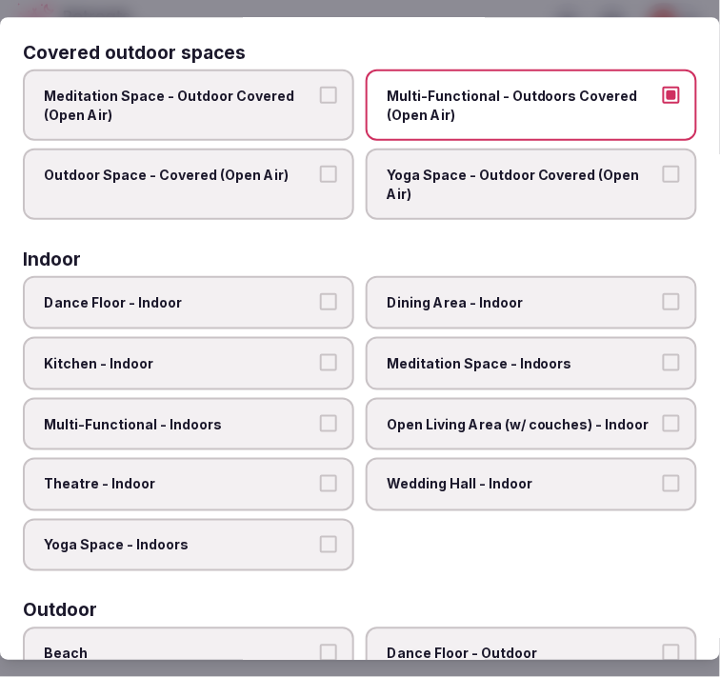
click at [289, 186] on label "Outdoor Space - Covered (Open Air)" at bounding box center [188, 184] width 331 height 71
click at [320, 184] on button "Outdoor Space - Covered (Open Air)" at bounding box center [328, 175] width 17 height 17
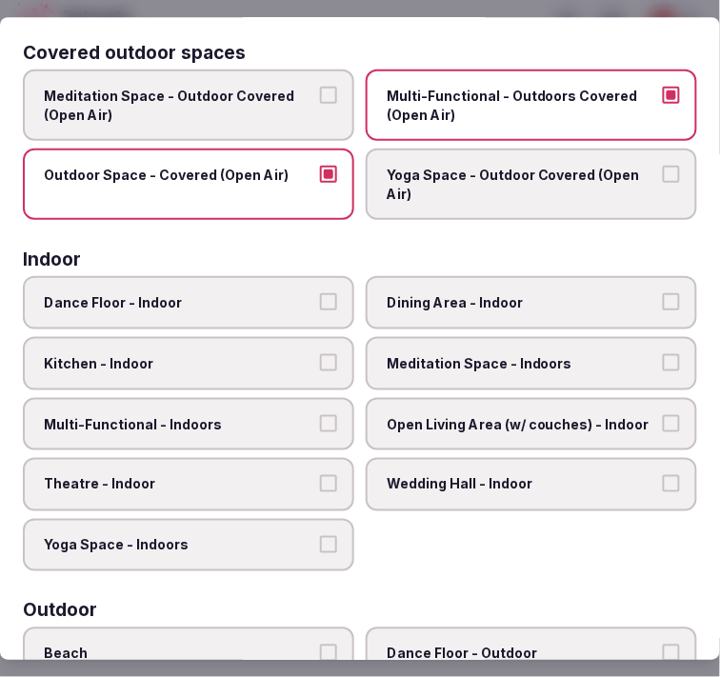
click at [533, 298] on span "Dining Area - Indoor" at bounding box center [521, 303] width 270 height 19
click at [662, 298] on button "Dining Area - Indoor" at bounding box center [670, 302] width 17 height 17
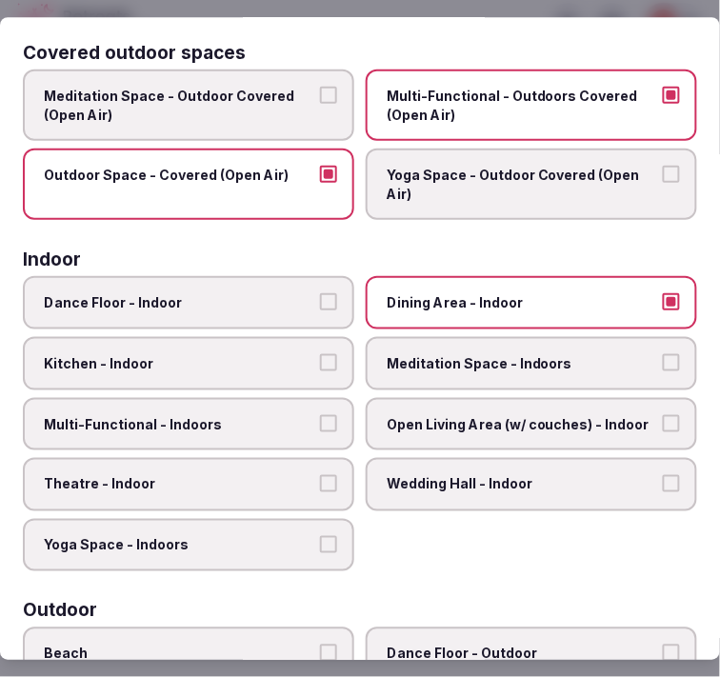
click at [320, 415] on button "Multi-Functional - Indoors" at bounding box center [328, 423] width 17 height 17
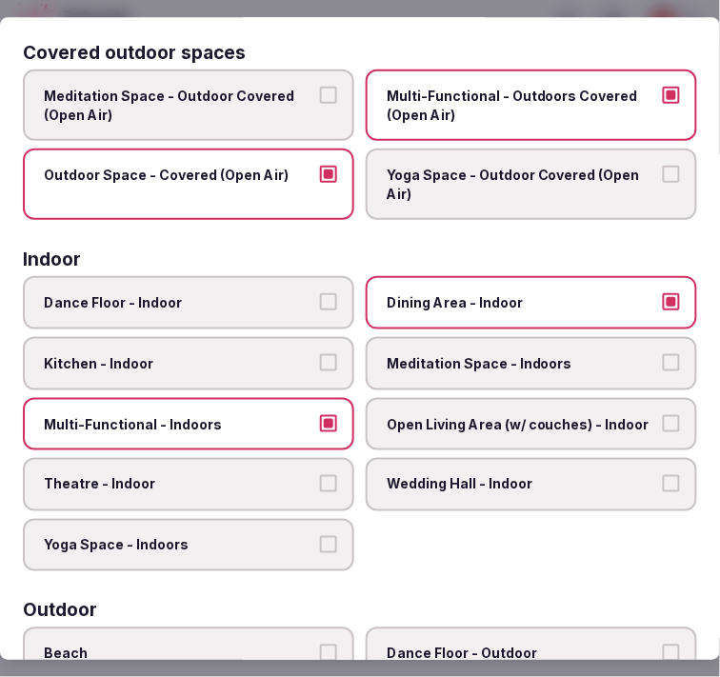
click at [297, 476] on span "Theatre - Indoor" at bounding box center [179, 485] width 270 height 19
click at [320, 476] on button "Theatre - Indoor" at bounding box center [328, 484] width 17 height 17
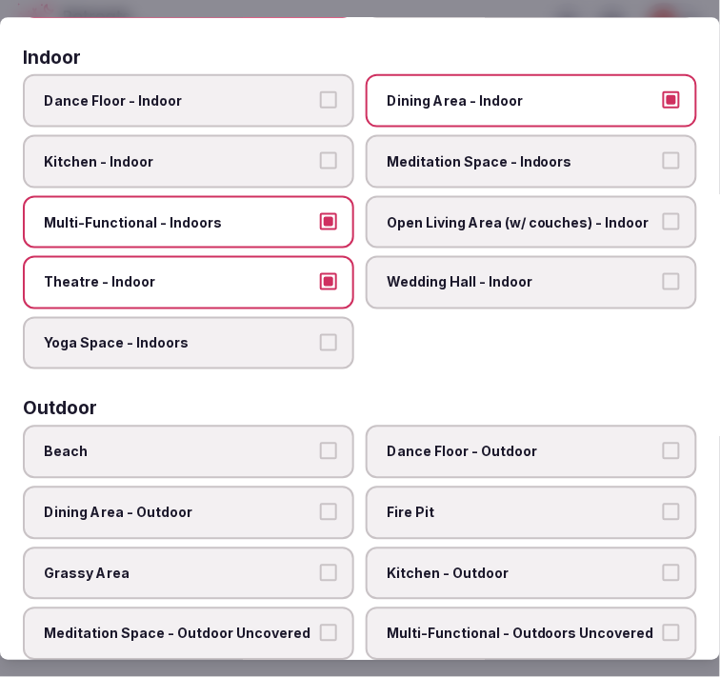
scroll to position [317, 0]
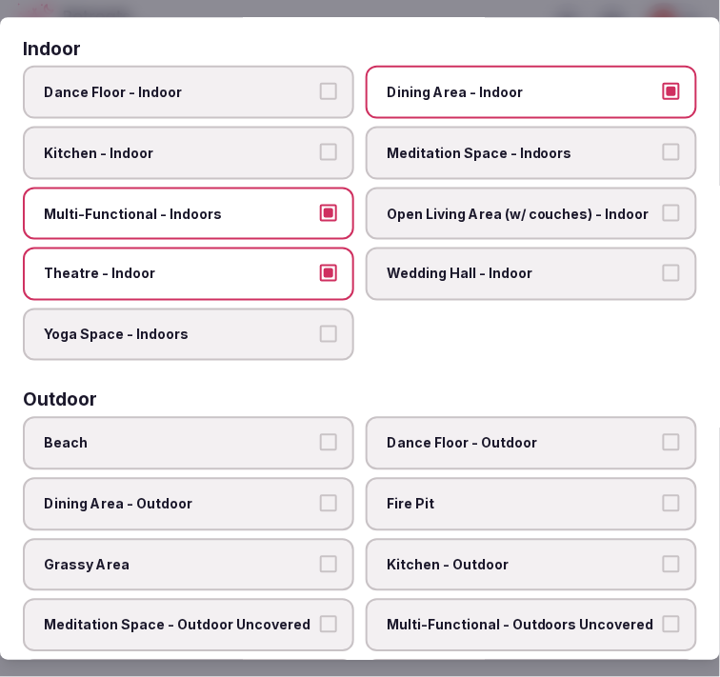
click at [487, 207] on span "Open Living Area (w/ couches) - Indoor" at bounding box center [521, 213] width 270 height 19
click at [662, 207] on button "Open Living Area (w/ couches) - Indoor" at bounding box center [670, 212] width 17 height 17
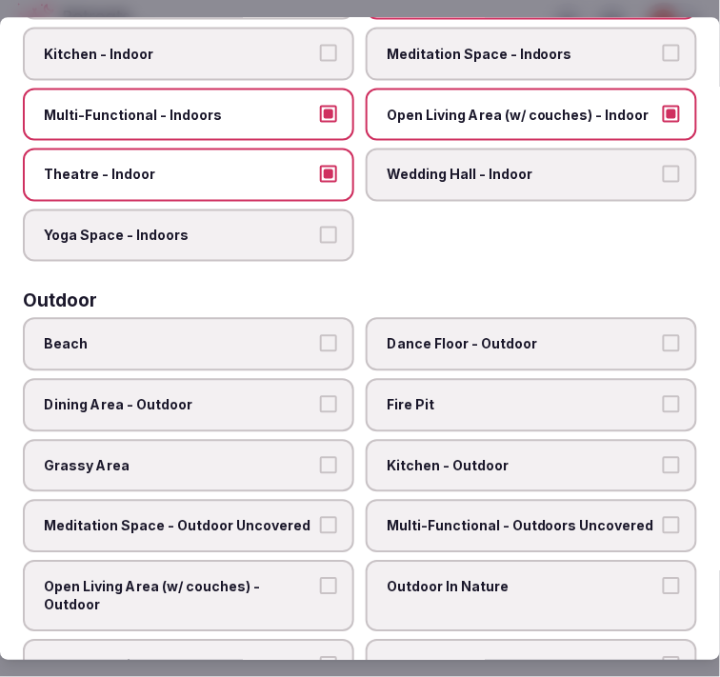
scroll to position [528, 0]
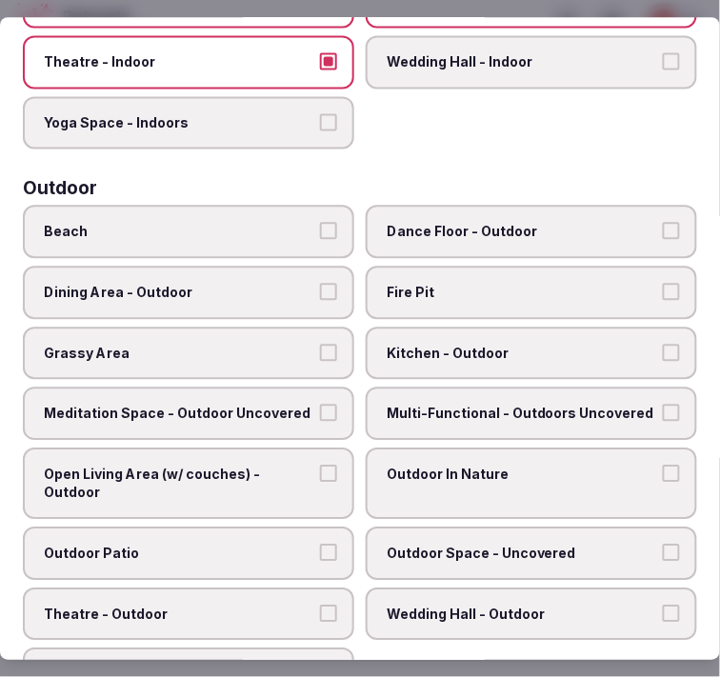
click at [496, 404] on span "Multi-Functional - Outdoors Uncovered" at bounding box center [521, 413] width 270 height 19
click at [662, 404] on button "Multi-Functional - Outdoors Uncovered" at bounding box center [670, 412] width 17 height 17
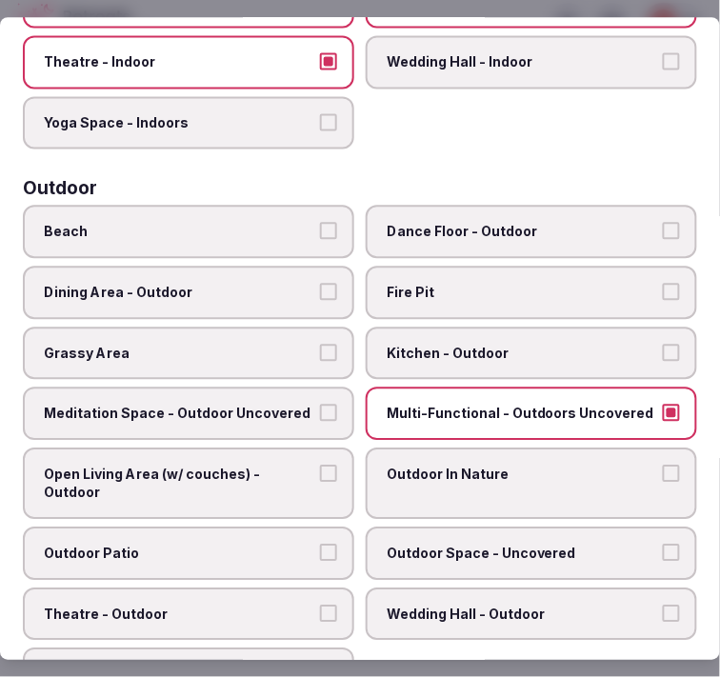
click at [272, 543] on span "Outdoor Patio" at bounding box center [179, 552] width 270 height 19
click at [320, 543] on button "Outdoor Patio" at bounding box center [328, 551] width 17 height 17
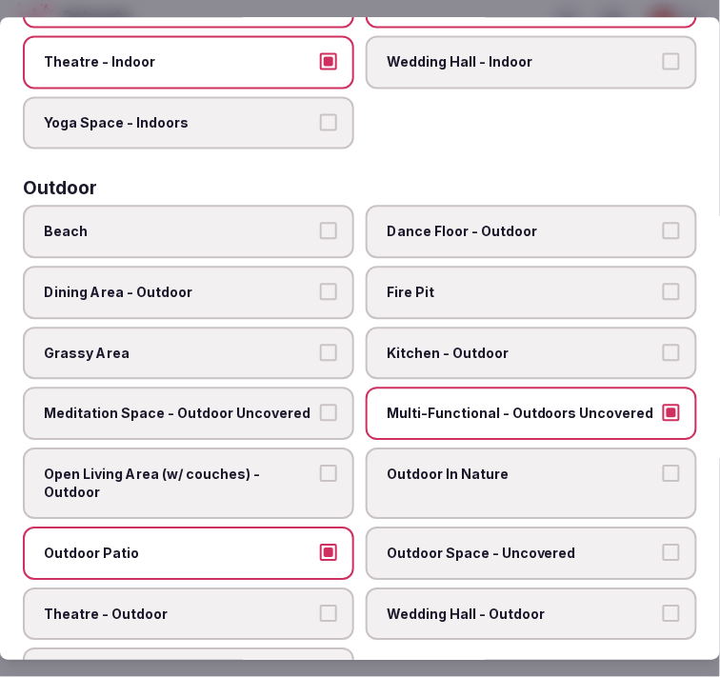
click at [392, 544] on label "Outdoor Space - Uncovered" at bounding box center [530, 552] width 331 height 53
click at [662, 544] on button "Outdoor Space - Uncovered" at bounding box center [670, 551] width 17 height 17
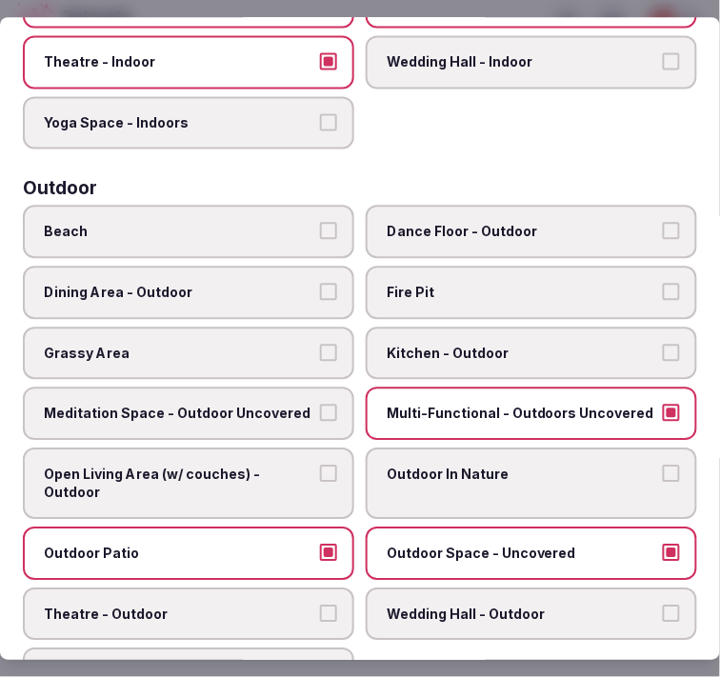
click at [440, 486] on label "Outdoor In Nature" at bounding box center [530, 482] width 331 height 71
click at [662, 482] on button "Outdoor In Nature" at bounding box center [670, 472] width 17 height 17
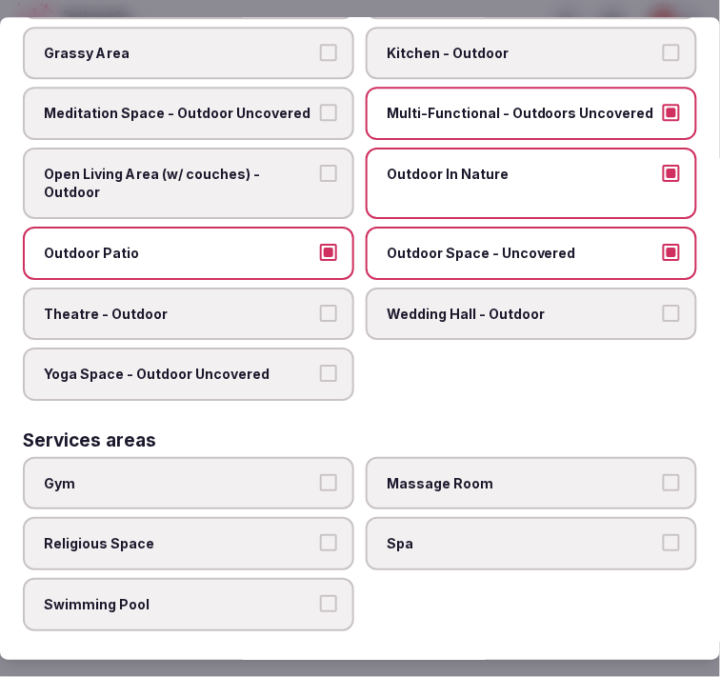
scroll to position [845, 0]
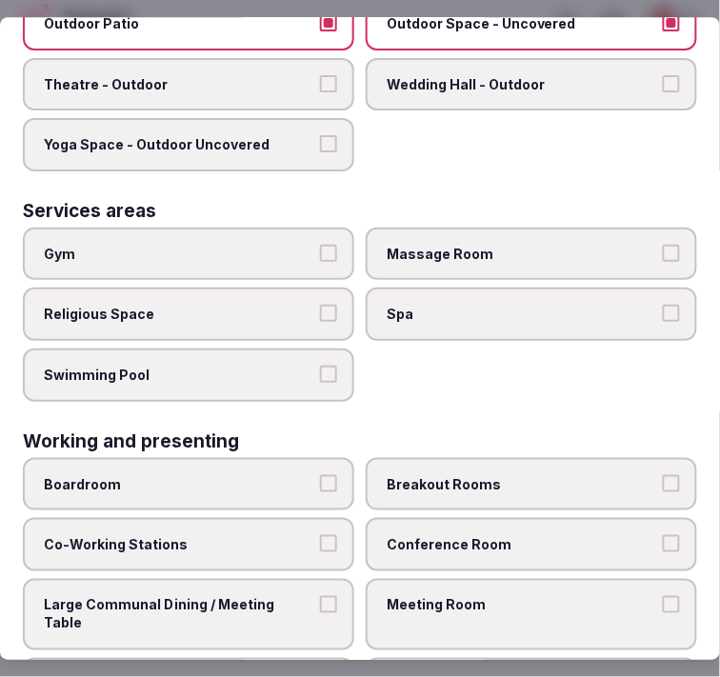
click at [292, 365] on span "Swimming Pool" at bounding box center [179, 374] width 270 height 19
click at [320, 365] on button "Swimming Pool" at bounding box center [328, 373] width 17 height 17
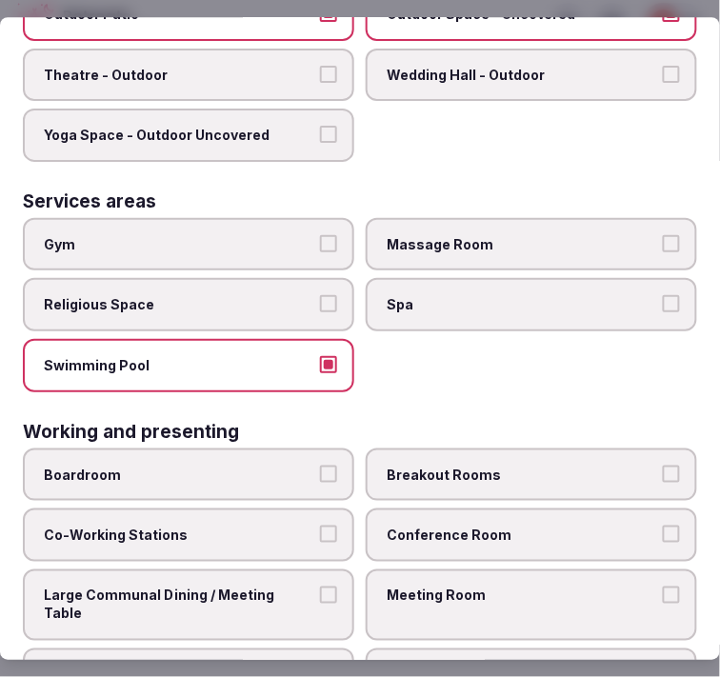
scroll to position [1074, 0]
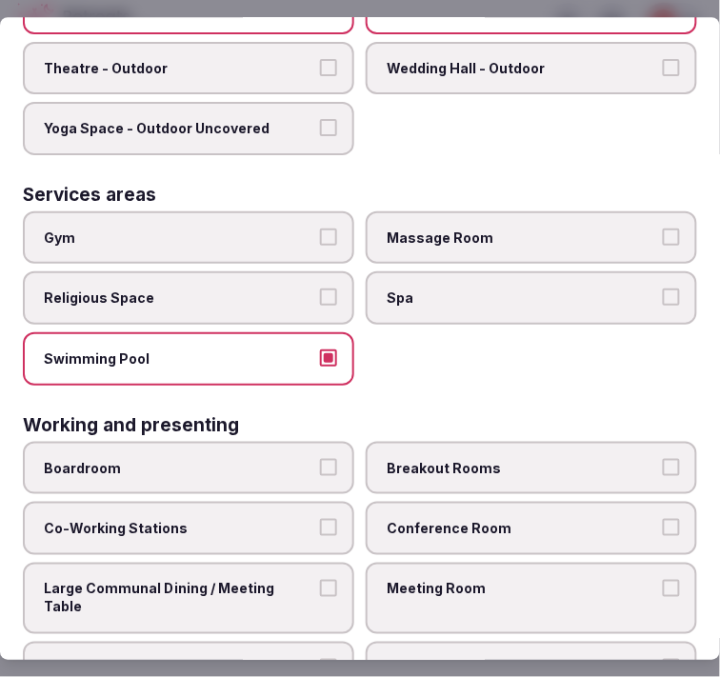
drag, startPoint x: 423, startPoint y: 553, endPoint x: 393, endPoint y: 544, distance: 30.7
click at [421, 580] on span "Meeting Room" at bounding box center [521, 589] width 270 height 19
click at [662, 580] on button "Meeting Room" at bounding box center [670, 588] width 17 height 17
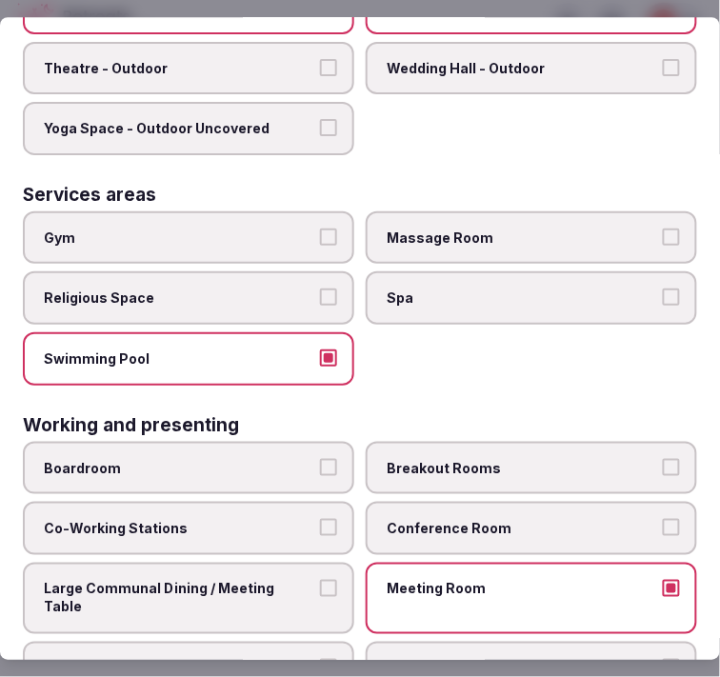
click at [310, 562] on label "Large Communal Dining / Meeting Table" at bounding box center [188, 597] width 331 height 71
click at [320, 580] on button "Large Communal Dining / Meeting Table" at bounding box center [328, 588] width 17 height 17
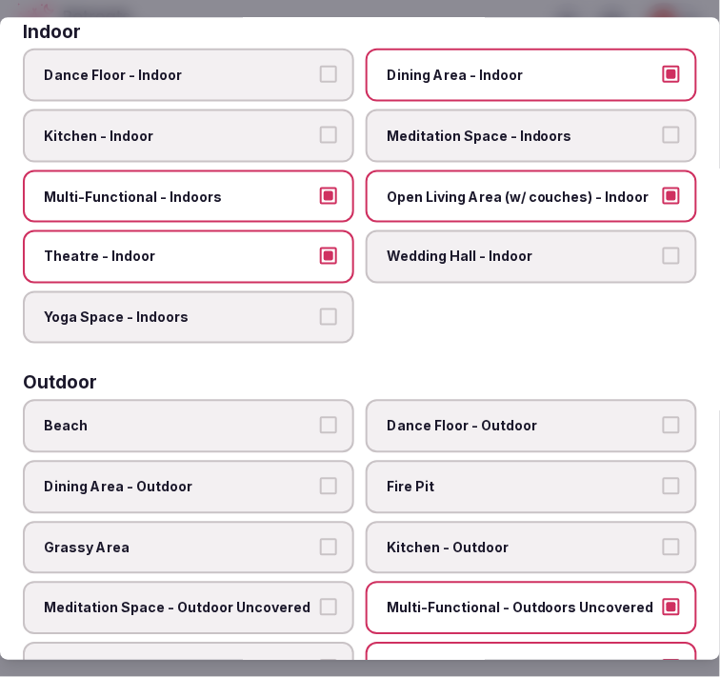
scroll to position [16, 0]
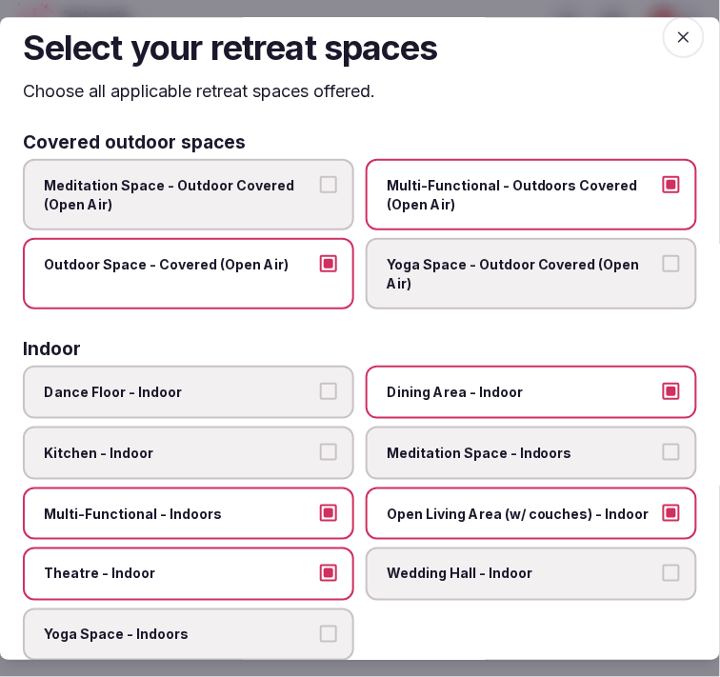
click at [683, 48] on span "button" at bounding box center [683, 37] width 42 height 42
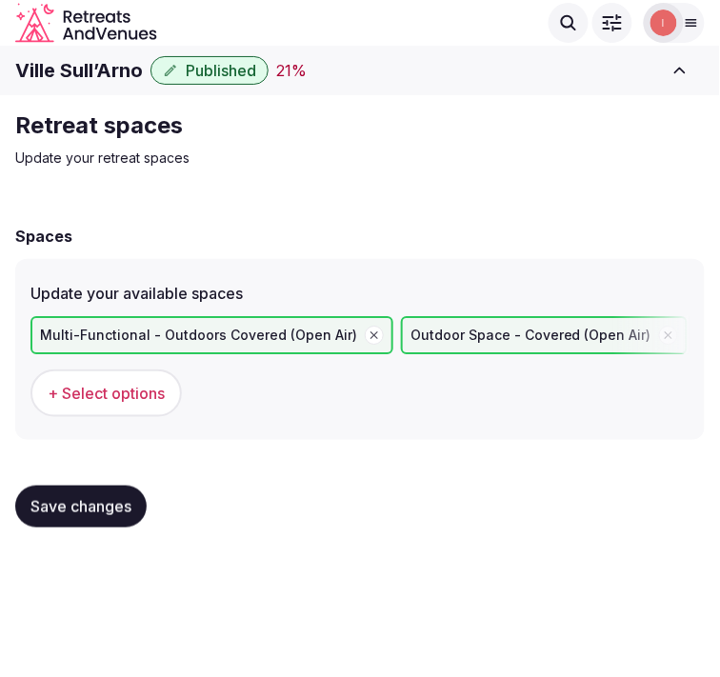
click at [102, 490] on button "Save changes" at bounding box center [80, 506] width 131 height 42
click at [87, 498] on span "Save changes" at bounding box center [80, 506] width 101 height 19
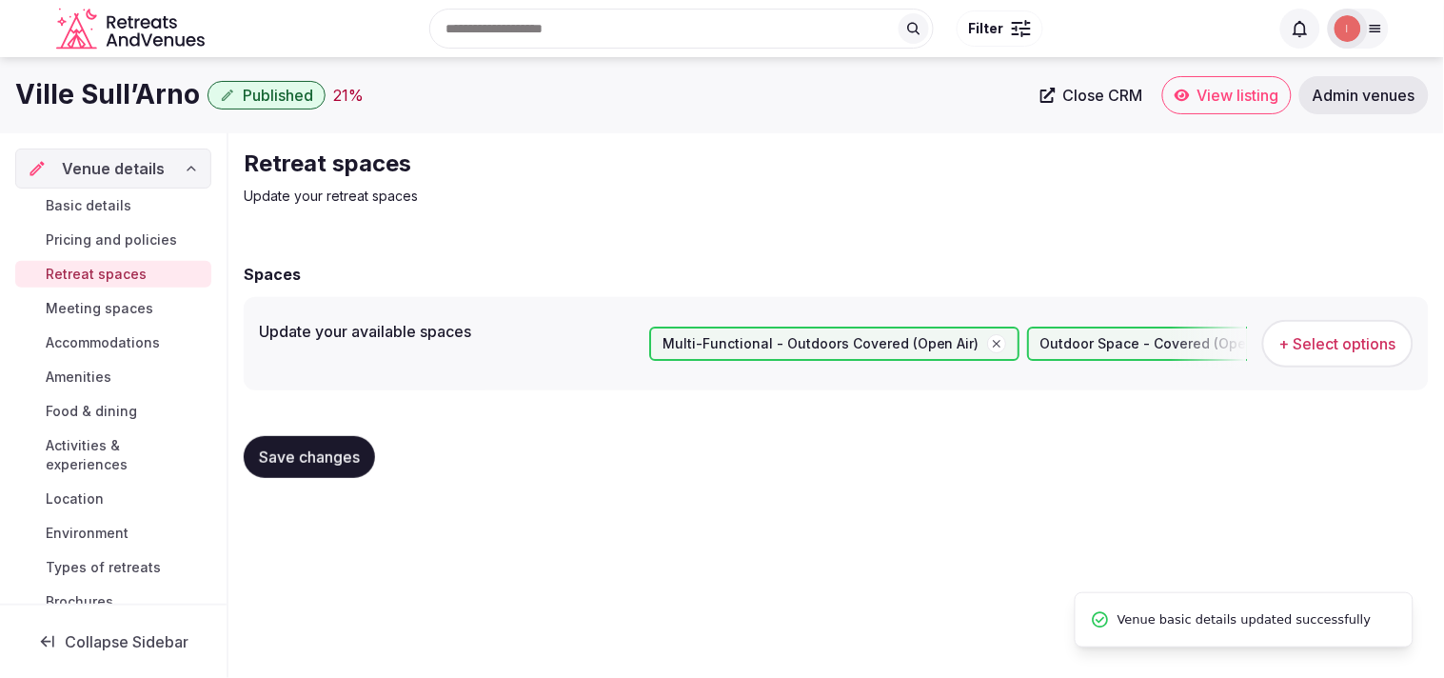
click at [112, 311] on span "Meeting spaces" at bounding box center [100, 308] width 108 height 19
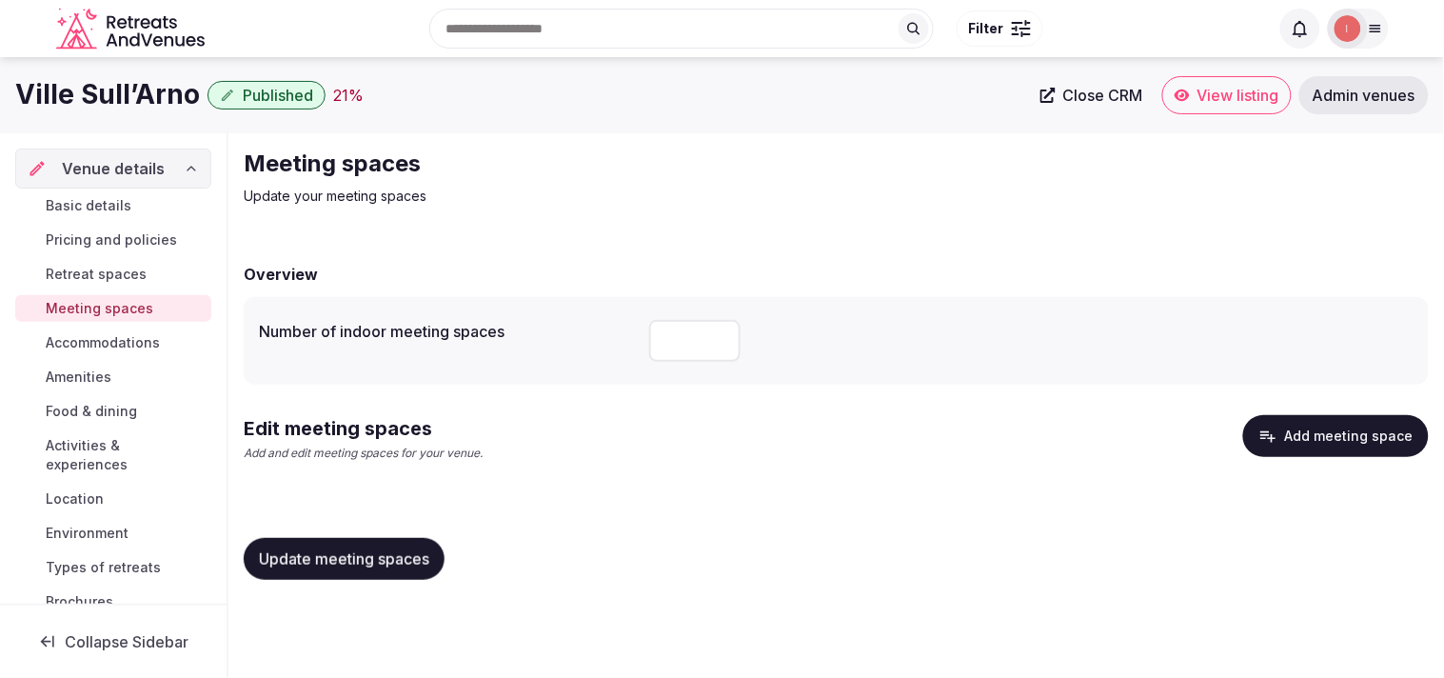
click at [658, 339] on input "number" at bounding box center [694, 341] width 91 height 42
type input "*"
click at [348, 573] on button "Update meeting spaces" at bounding box center [344, 559] width 201 height 42
click at [703, 438] on button "Add meeting space" at bounding box center [1336, 436] width 186 height 42
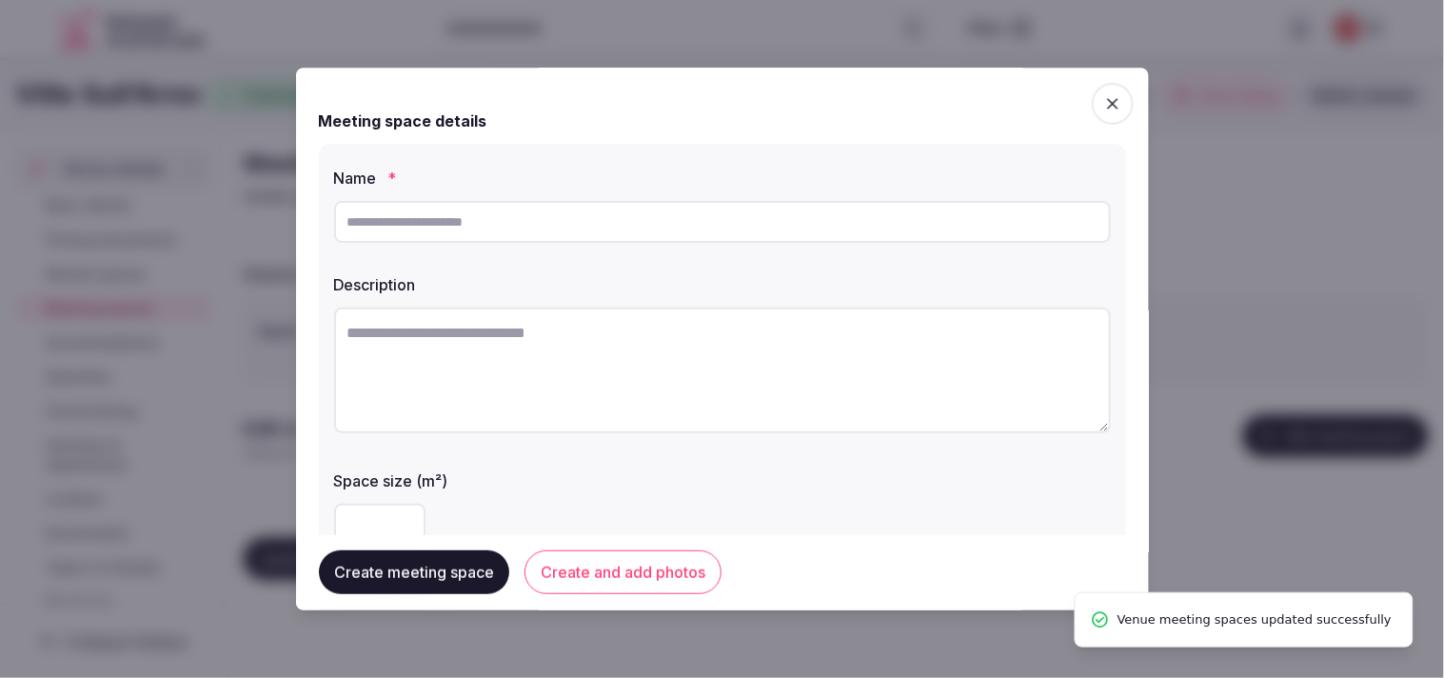
click at [616, 209] on input "text" at bounding box center [722, 222] width 777 height 42
paste input "**********"
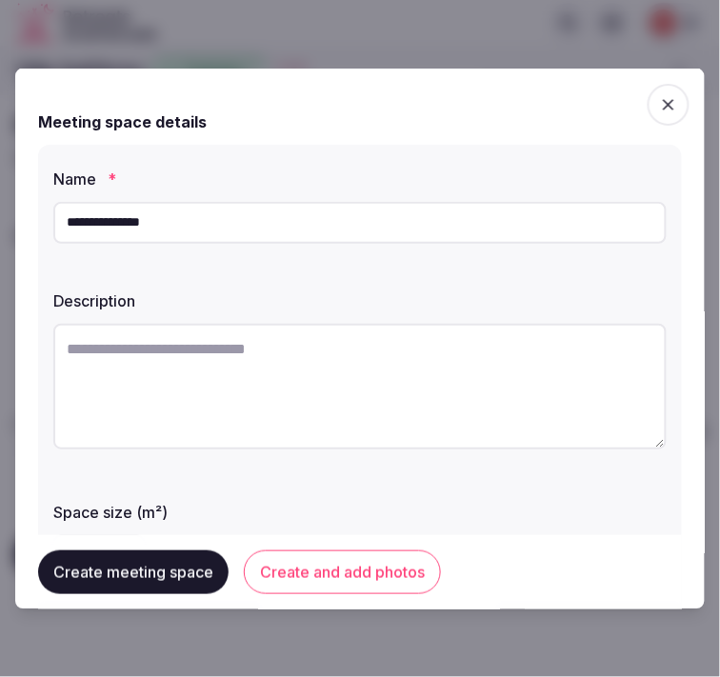
type input "**********"
click at [252, 396] on textarea at bounding box center [359, 386] width 613 height 126
paste textarea "**********"
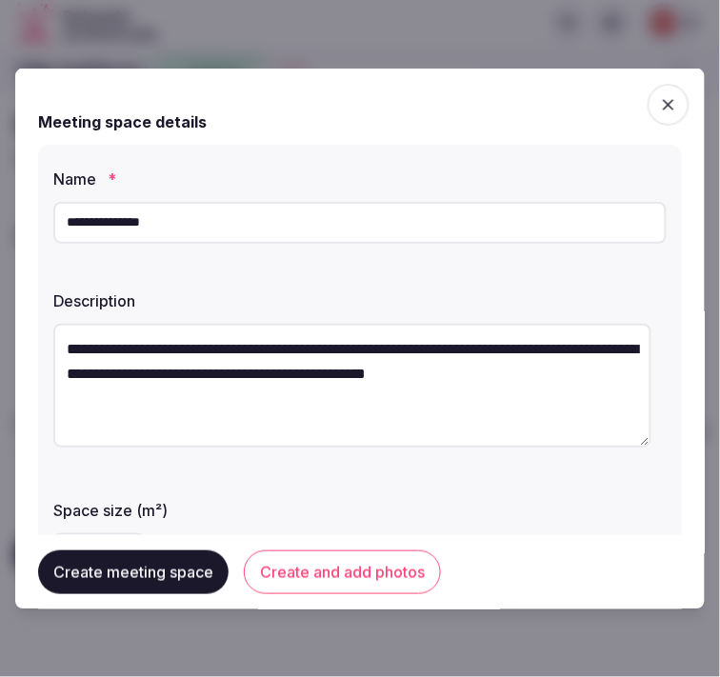
type textarea "**********"
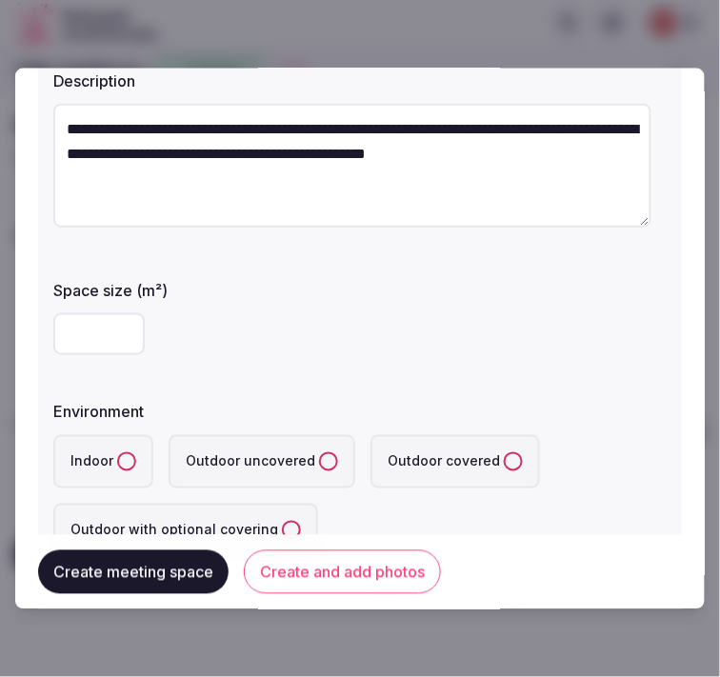
scroll to position [317, 0]
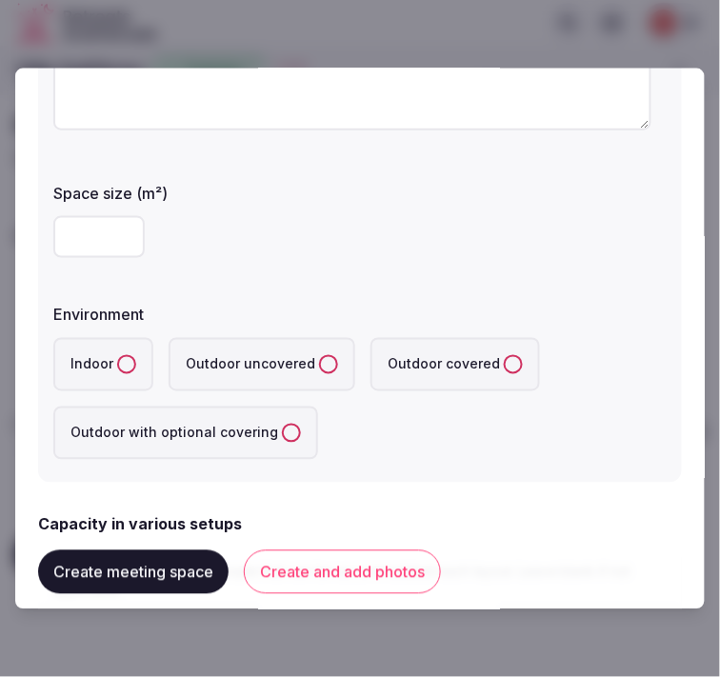
click at [87, 236] on input "number" at bounding box center [98, 236] width 91 height 42
type input "**"
click at [128, 358] on button "Indoor" at bounding box center [126, 363] width 19 height 19
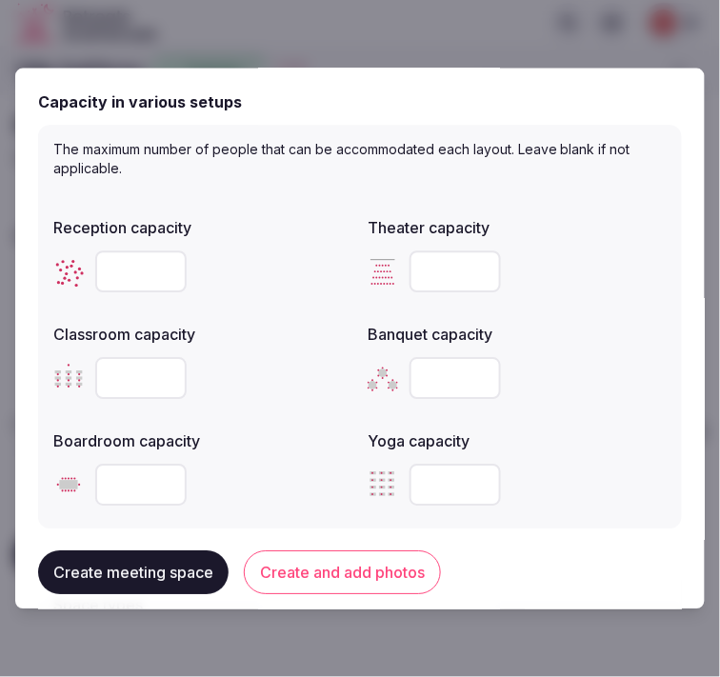
scroll to position [740, 0]
click at [428, 257] on input "number" at bounding box center [454, 270] width 91 height 42
click at [433, 265] on input "number" at bounding box center [454, 270] width 91 height 42
type input "**"
click at [137, 480] on input "number" at bounding box center [140, 484] width 91 height 42
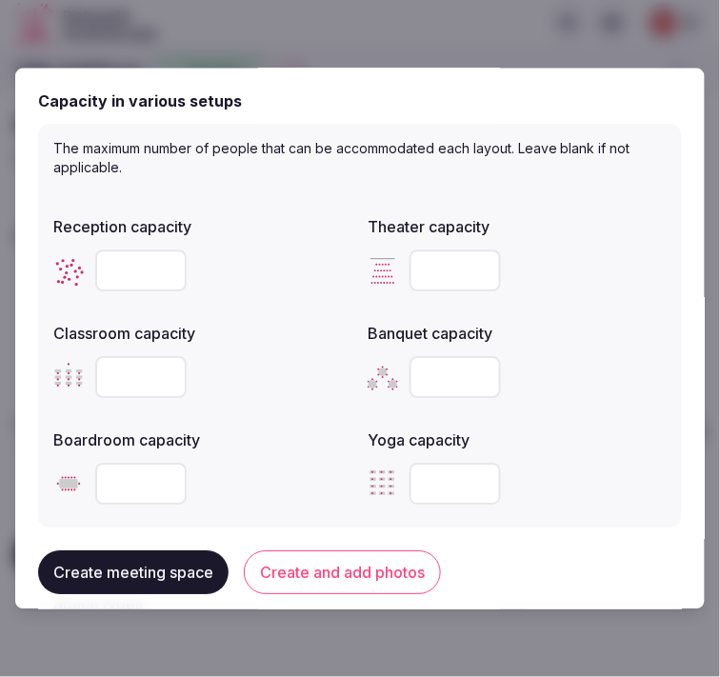
click at [128, 367] on input "number" at bounding box center [140, 377] width 91 height 42
type input "*"
click at [109, 268] on input "number" at bounding box center [140, 270] width 91 height 42
click at [108, 270] on input "number" at bounding box center [140, 270] width 91 height 42
type input "**"
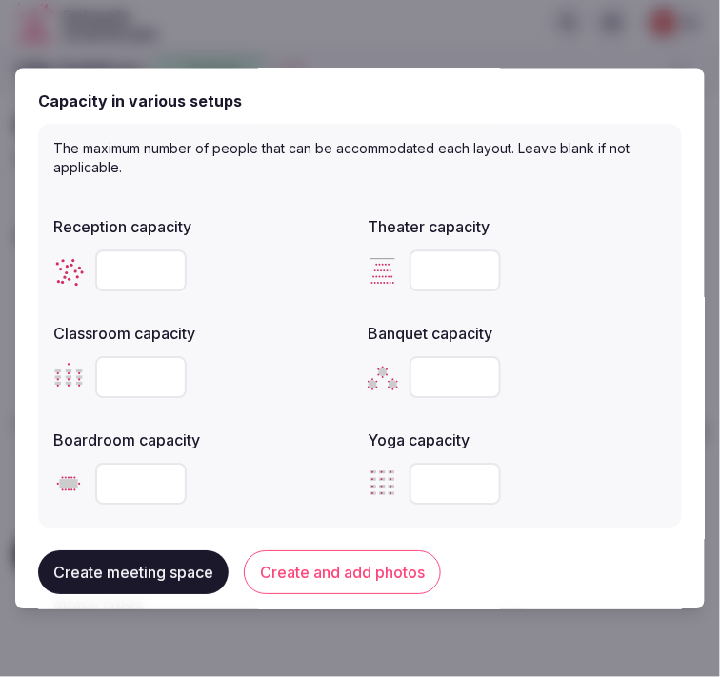
click at [124, 362] on input "*" at bounding box center [140, 377] width 91 height 42
click at [119, 371] on input "*" at bounding box center [140, 377] width 91 height 42
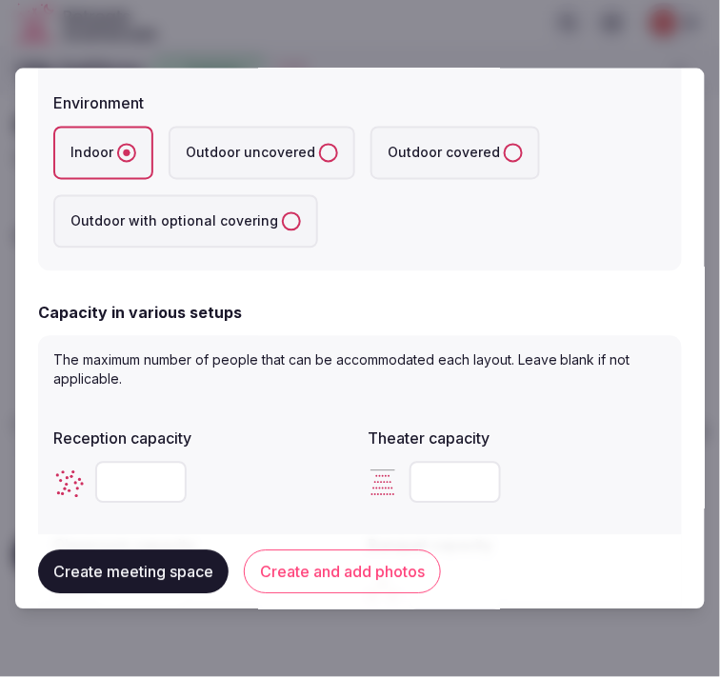
scroll to position [317, 0]
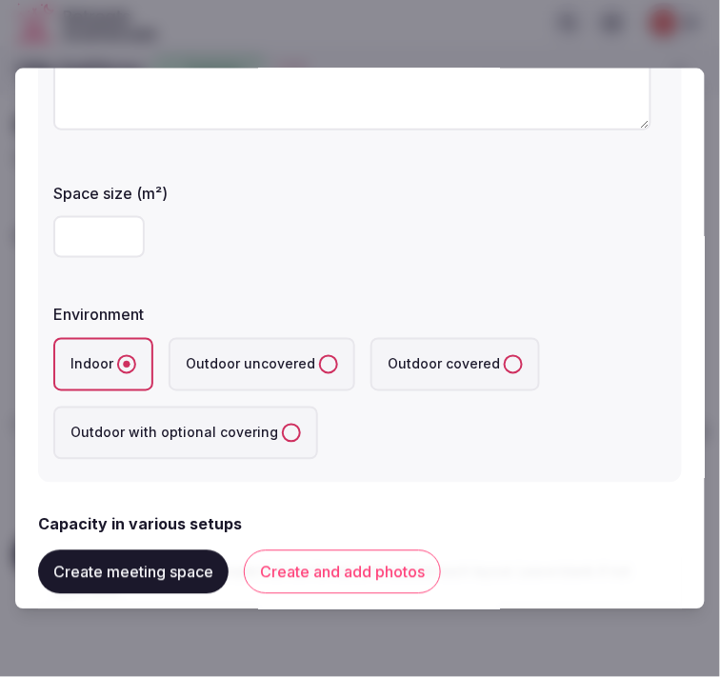
type input "**"
drag, startPoint x: 108, startPoint y: 227, endPoint x: 54, endPoint y: 229, distance: 54.3
click at [54, 229] on input "**" at bounding box center [98, 236] width 91 height 42
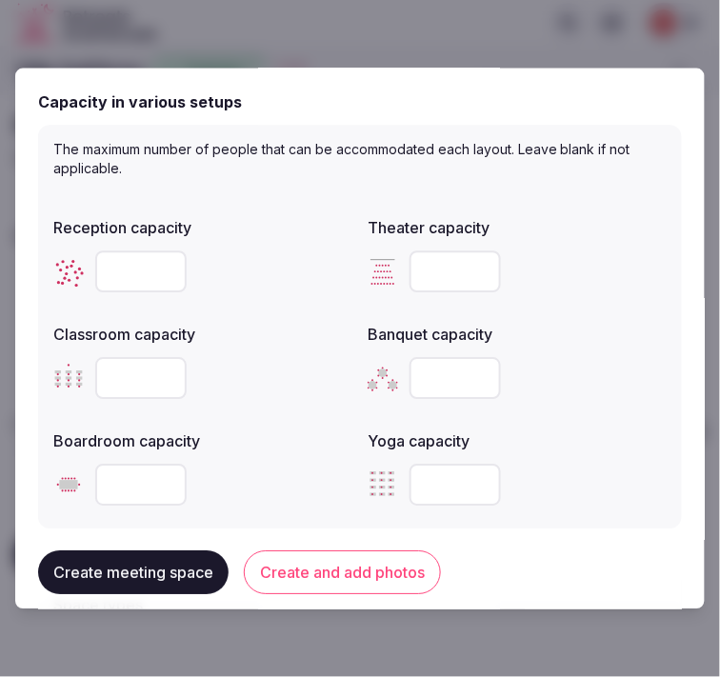
scroll to position [740, 0]
drag, startPoint x: 126, startPoint y: 258, endPoint x: 89, endPoint y: 263, distance: 37.4
click at [89, 263] on div "**" at bounding box center [202, 270] width 299 height 42
type input "**"
click at [282, 575] on button "Create and add photos" at bounding box center [342, 572] width 197 height 44
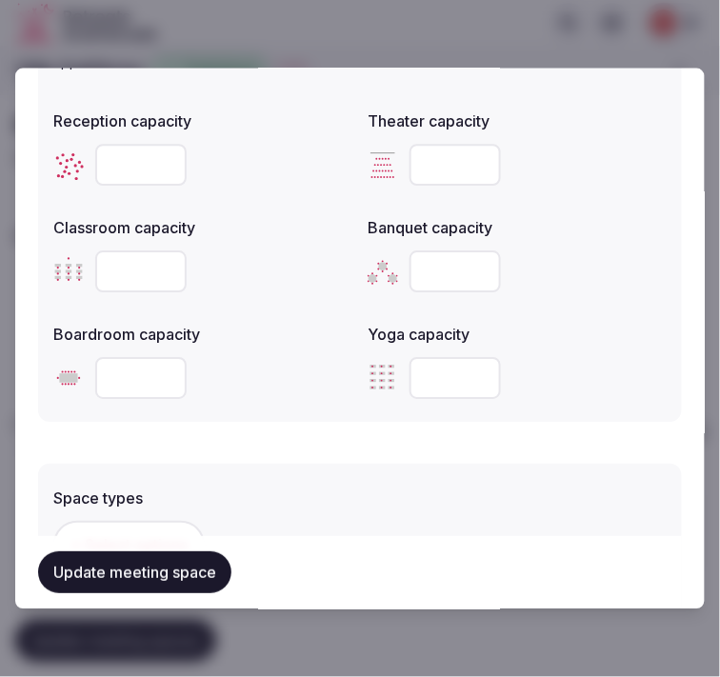
scroll to position [1163, 0]
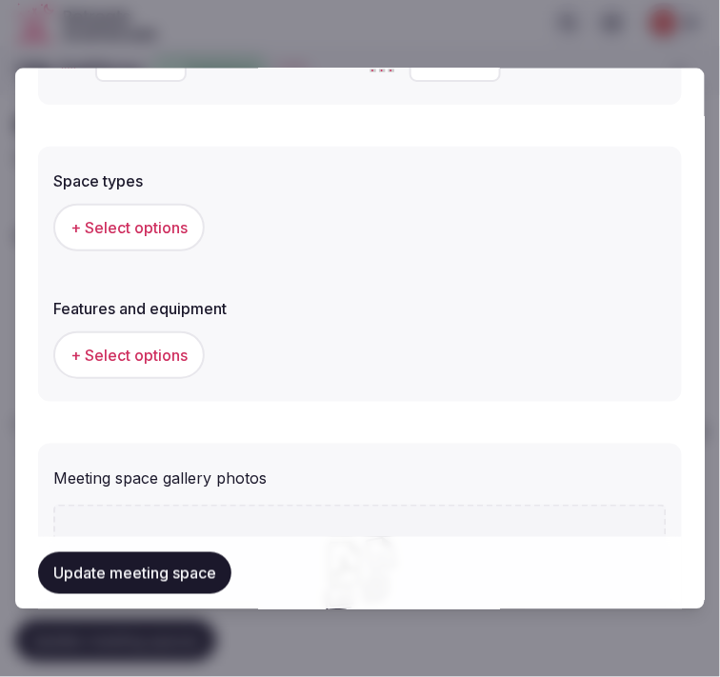
click at [160, 224] on span "+ Select options" at bounding box center [128, 226] width 117 height 21
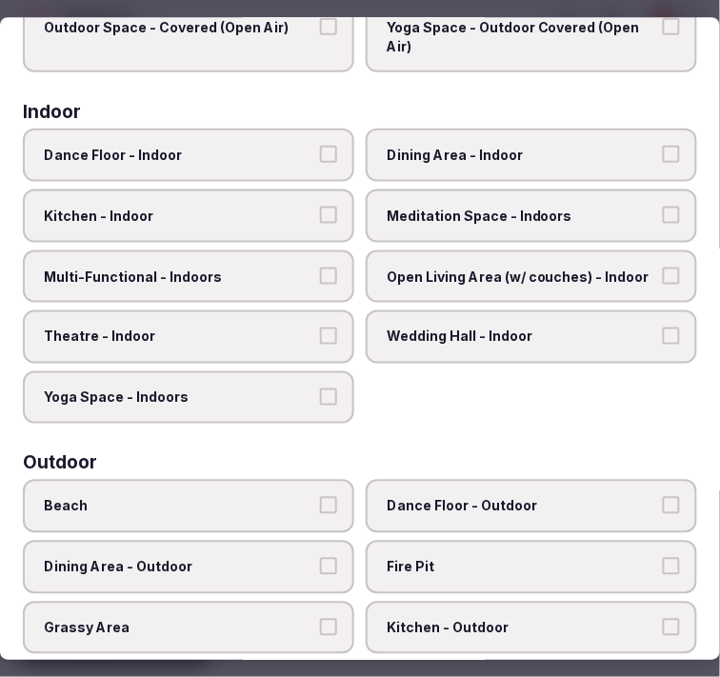
scroll to position [106, 0]
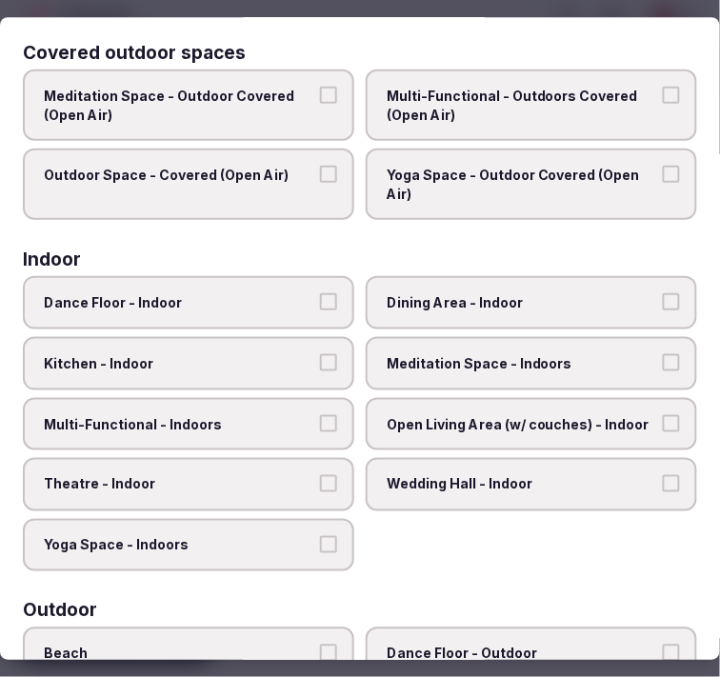
click at [278, 298] on span "Dance Floor - Indoor" at bounding box center [179, 303] width 270 height 19
click at [320, 298] on button "Dance Floor - Indoor" at bounding box center [328, 302] width 17 height 17
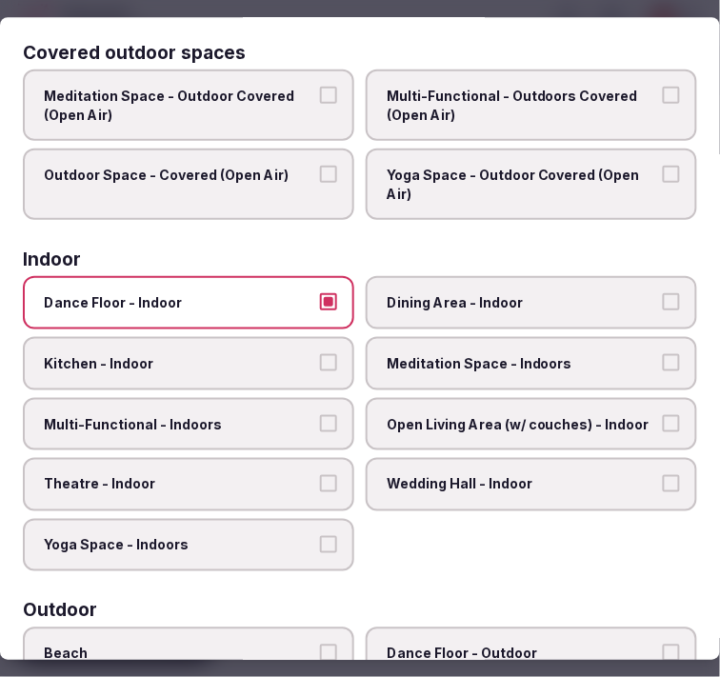
click at [305, 301] on span "Dance Floor - Indoor" at bounding box center [179, 303] width 270 height 19
click at [320, 301] on button "Dance Floor - Indoor" at bounding box center [328, 302] width 17 height 17
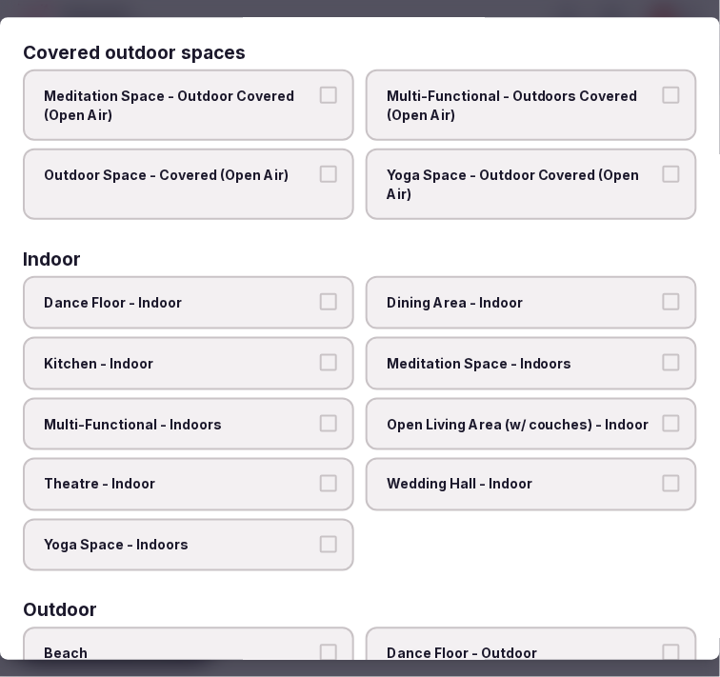
click at [410, 295] on span "Dining Area - Indoor" at bounding box center [521, 303] width 270 height 19
click at [662, 295] on button "Dining Area - Indoor" at bounding box center [670, 302] width 17 height 17
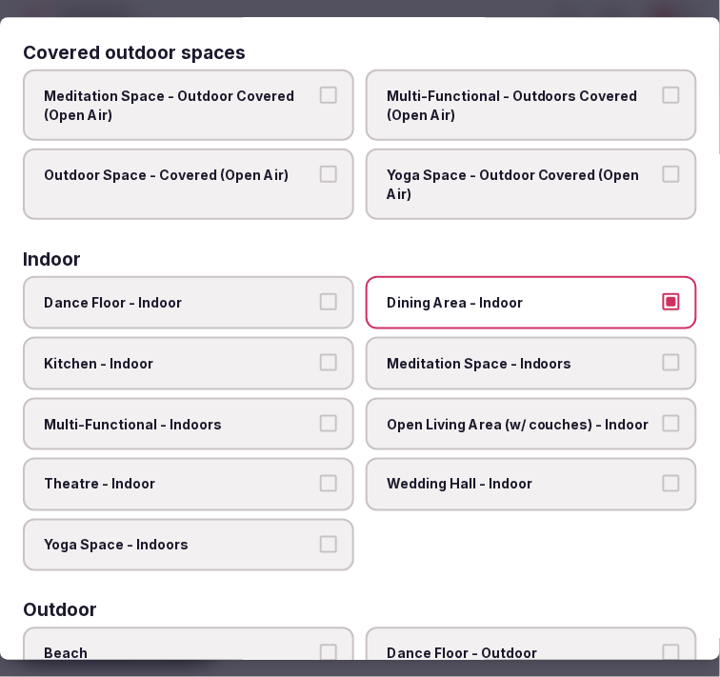
click at [479, 356] on span "Meditation Space - Indoors" at bounding box center [521, 363] width 270 height 19
click at [662, 356] on button "Meditation Space - Indoors" at bounding box center [670, 362] width 17 height 17
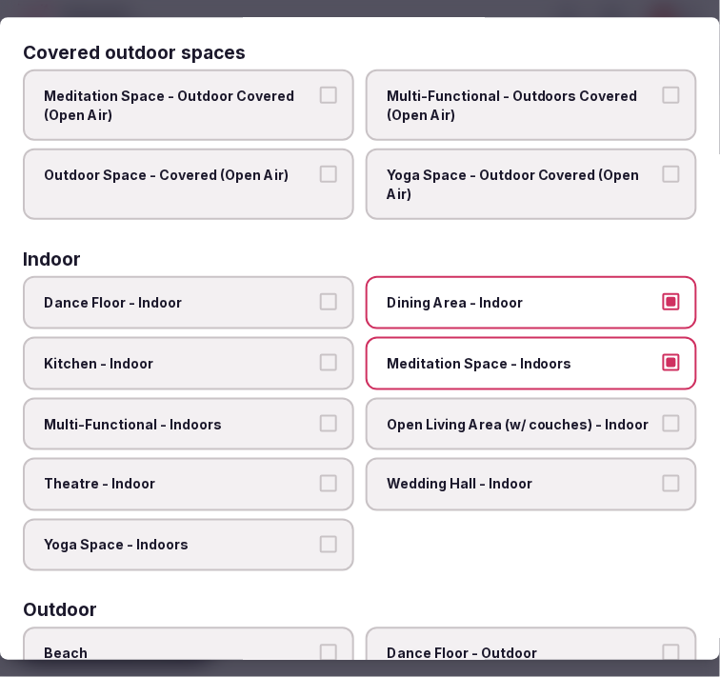
click at [257, 419] on span "Multi-Functional - Indoors" at bounding box center [179, 424] width 270 height 19
click at [320, 419] on button "Multi-Functional - Indoors" at bounding box center [328, 423] width 17 height 17
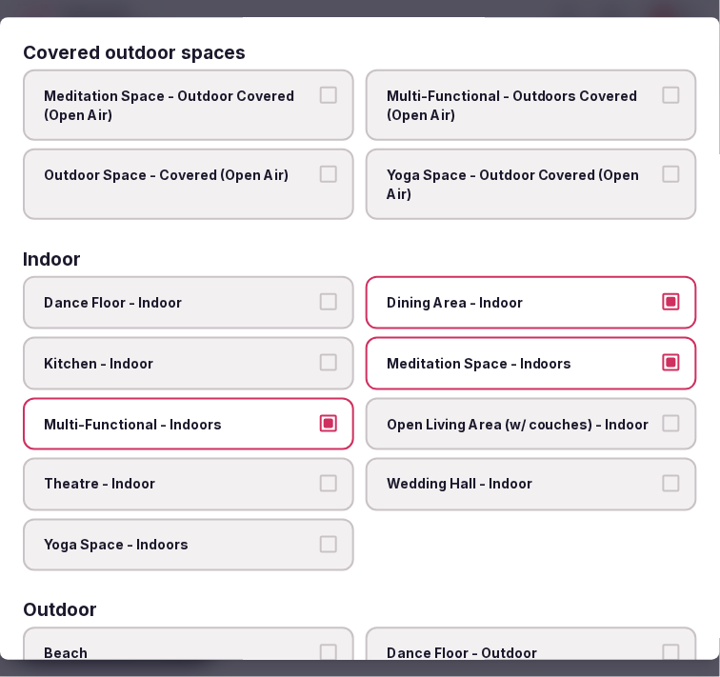
click at [255, 463] on label "Theatre - Indoor" at bounding box center [188, 485] width 331 height 53
click at [320, 476] on button "Theatre - Indoor" at bounding box center [328, 484] width 17 height 17
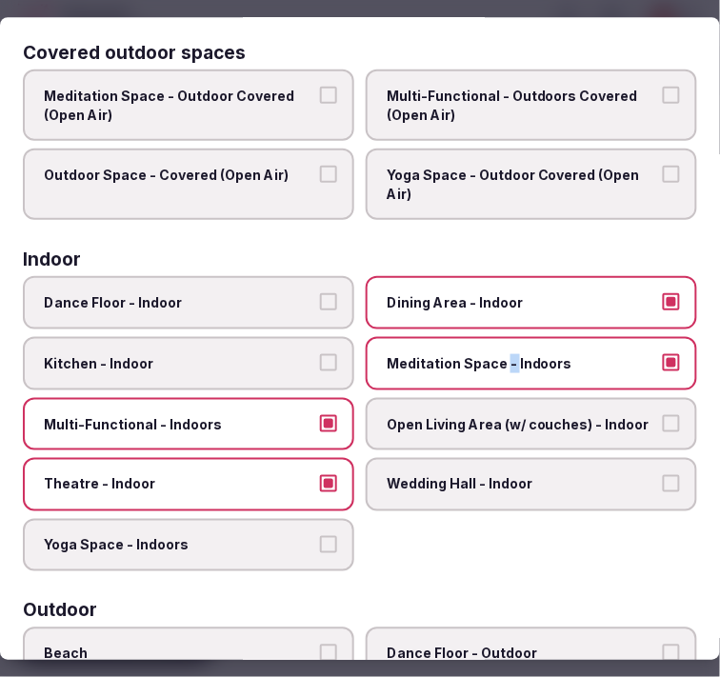
drag, startPoint x: 503, startPoint y: 328, endPoint x: 495, endPoint y: 339, distance: 12.9
click at [495, 339] on div "Dance Floor - Indoor Dining Area - Indoor Kitchen - Indoor Meditation Space - I…" at bounding box center [360, 424] width 674 height 295
click at [485, 355] on span "Meditation Space - Indoors" at bounding box center [521, 363] width 270 height 19
click at [662, 355] on button "Meditation Space - Indoors" at bounding box center [670, 362] width 17 height 17
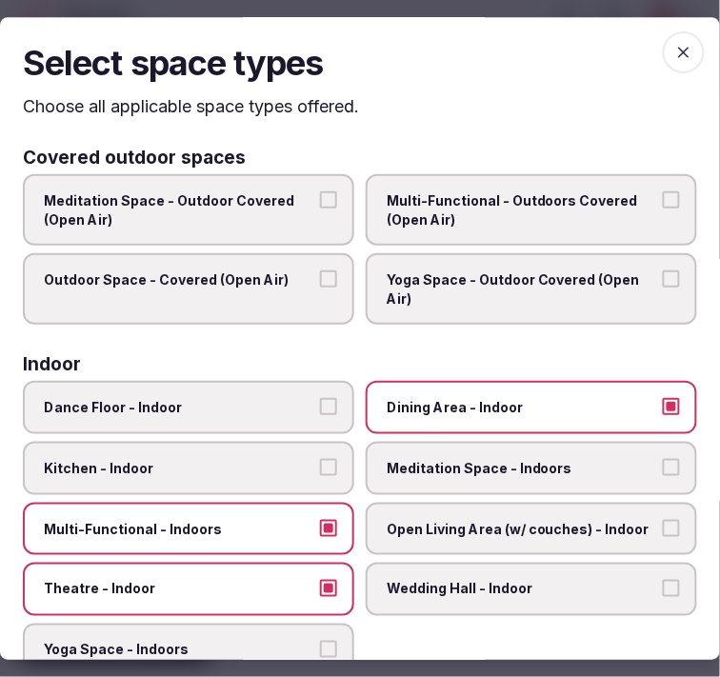
scroll to position [0, 0]
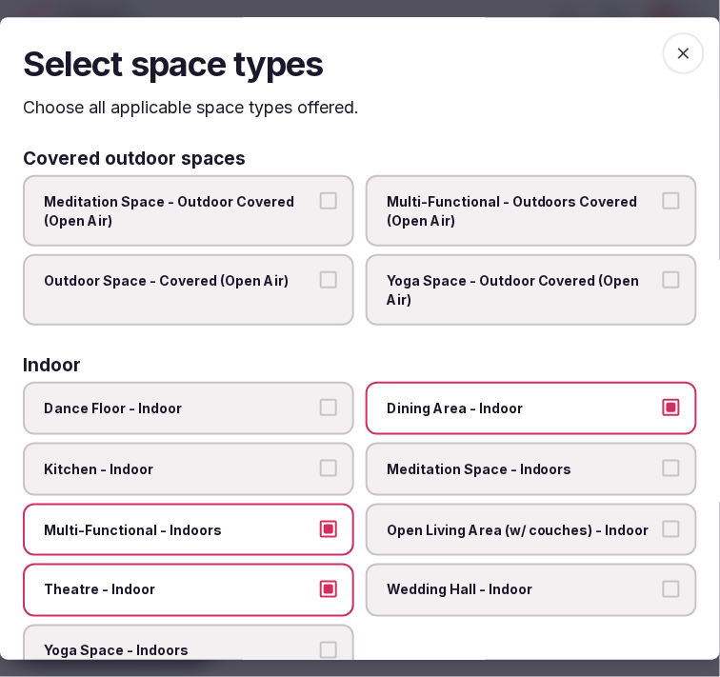
click at [674, 51] on icon "button" at bounding box center [683, 53] width 19 height 19
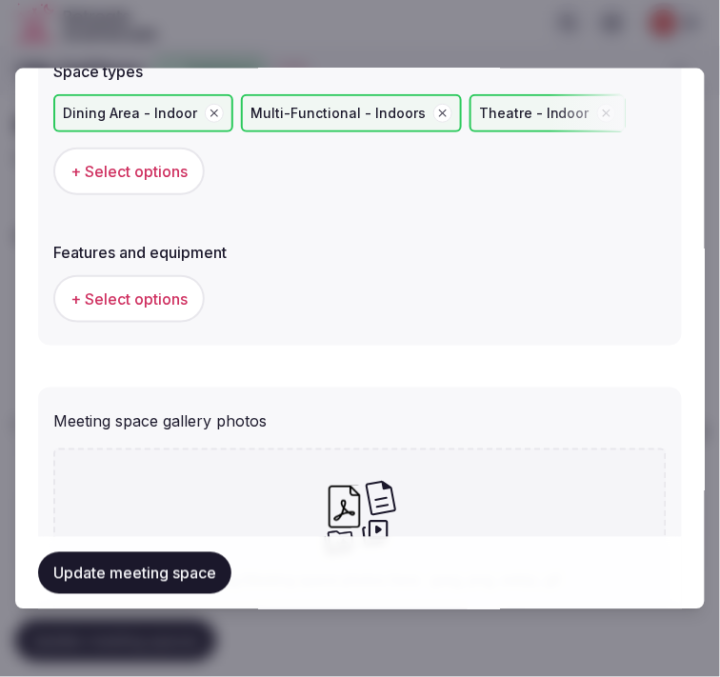
scroll to position [1374, 0]
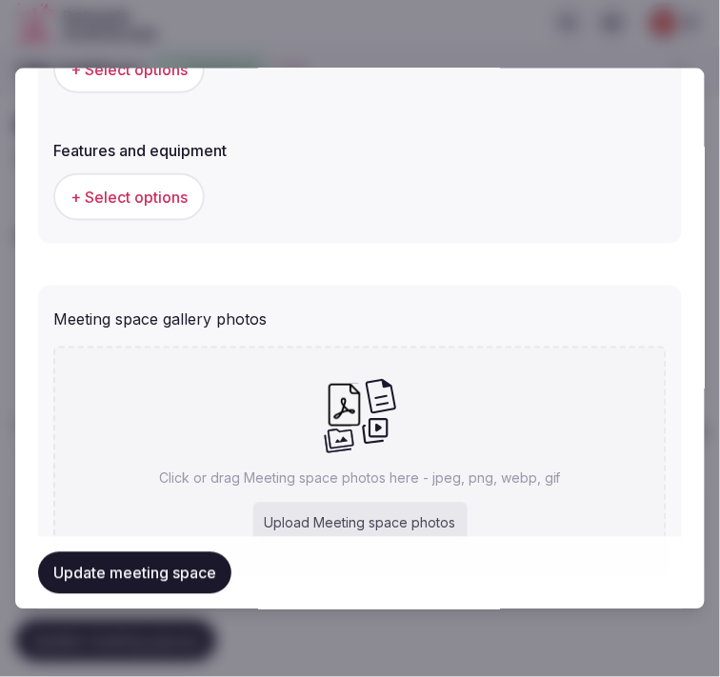
click at [160, 187] on span "+ Select options" at bounding box center [128, 197] width 117 height 21
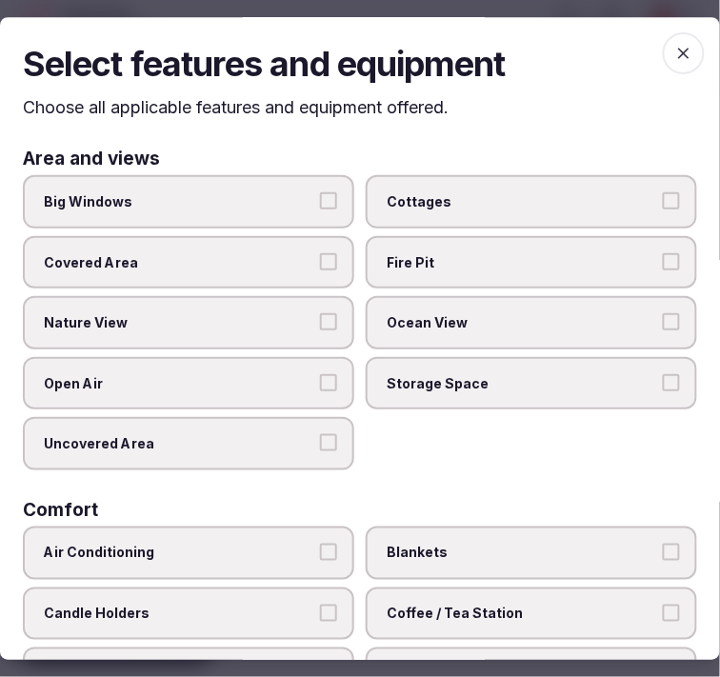
click at [295, 201] on span "Big Windows" at bounding box center [179, 201] width 270 height 19
click at [320, 201] on button "Big Windows" at bounding box center [328, 200] width 17 height 17
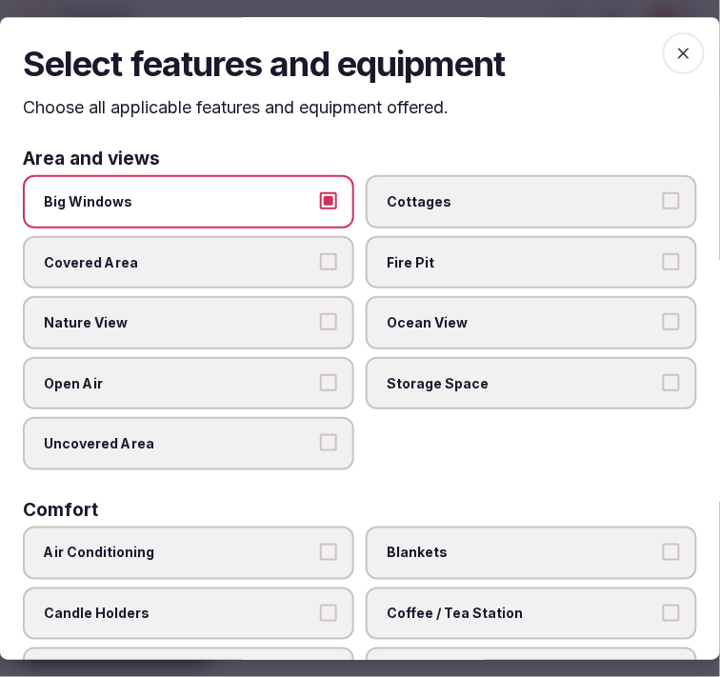
click at [308, 319] on label "Nature View" at bounding box center [188, 323] width 331 height 53
click at [320, 319] on button "Nature View" at bounding box center [328, 322] width 17 height 17
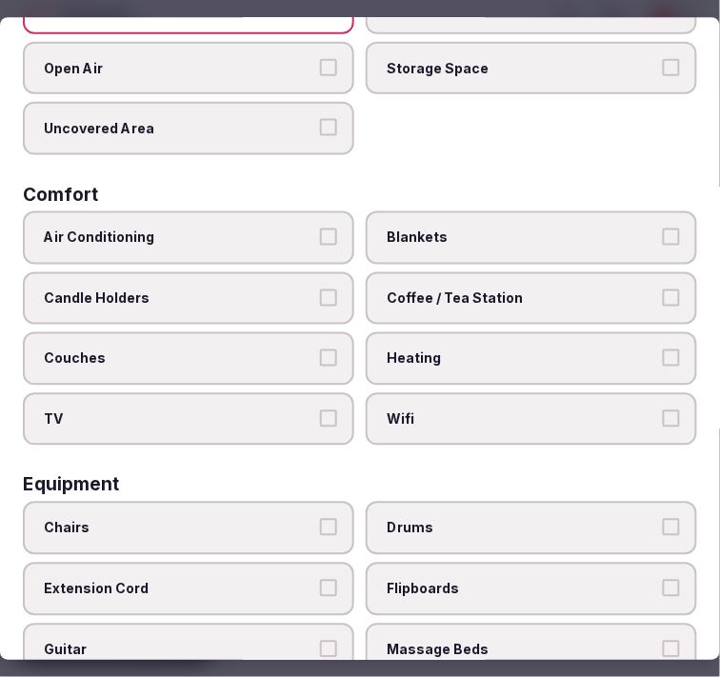
scroll to position [317, 0]
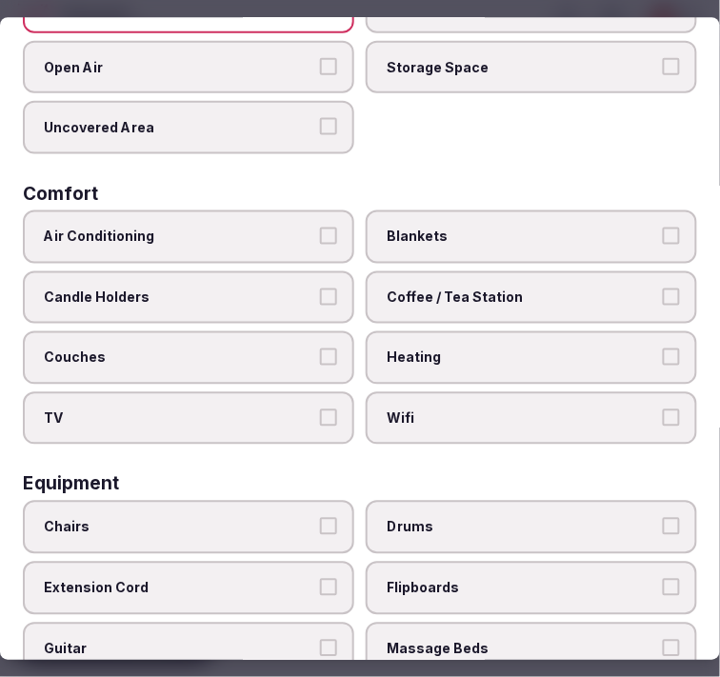
drag, startPoint x: 274, startPoint y: 219, endPoint x: 305, endPoint y: 232, distance: 33.2
click at [277, 227] on span "Air Conditioning" at bounding box center [179, 236] width 270 height 19
click at [320, 227] on button "Air Conditioning" at bounding box center [328, 235] width 17 height 17
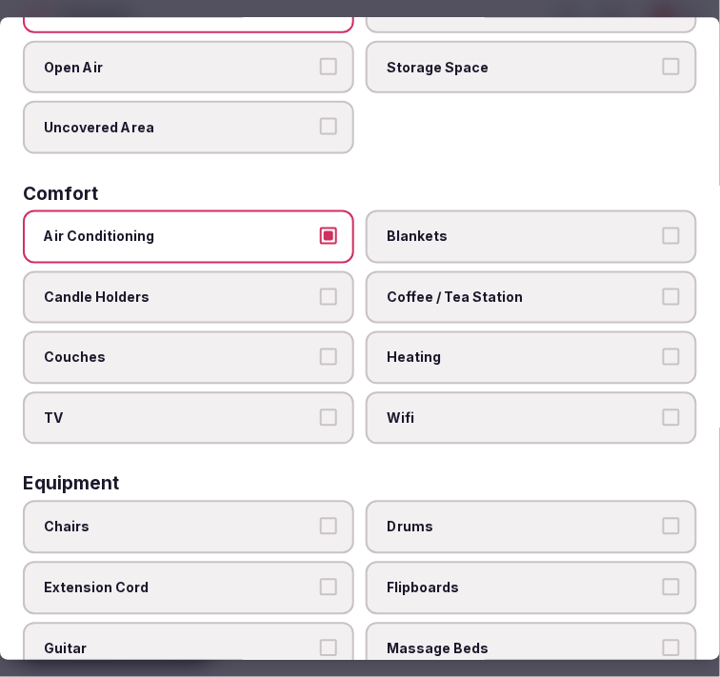
click at [404, 376] on div "Air Conditioning Blankets Candle Holders Coffee / Tea Station Couches Heating T…" at bounding box center [360, 326] width 674 height 234
click at [416, 408] on span "Wifi" at bounding box center [521, 417] width 270 height 19
click at [662, 408] on button "Wifi" at bounding box center [670, 416] width 17 height 17
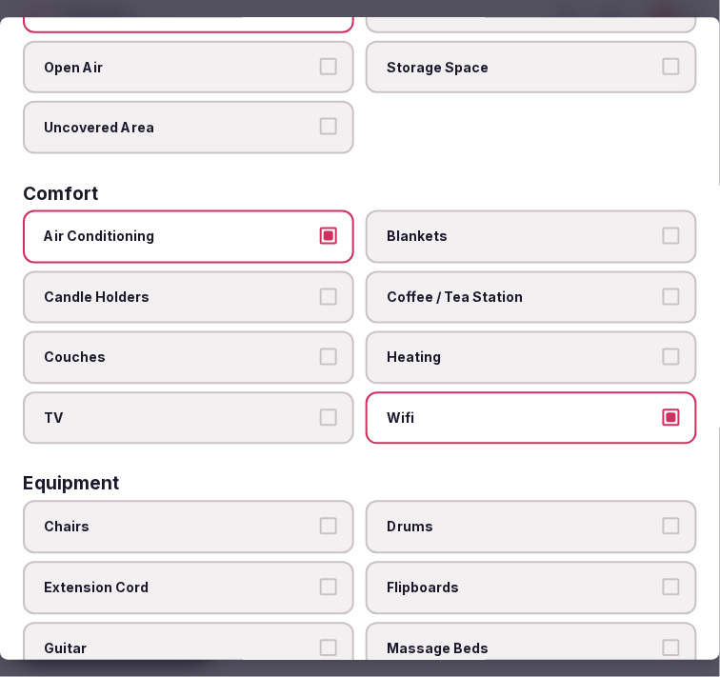
click at [432, 287] on span "Coffee / Tea Station" at bounding box center [521, 296] width 270 height 19
click at [662, 287] on button "Coffee / Tea Station" at bounding box center [670, 295] width 17 height 17
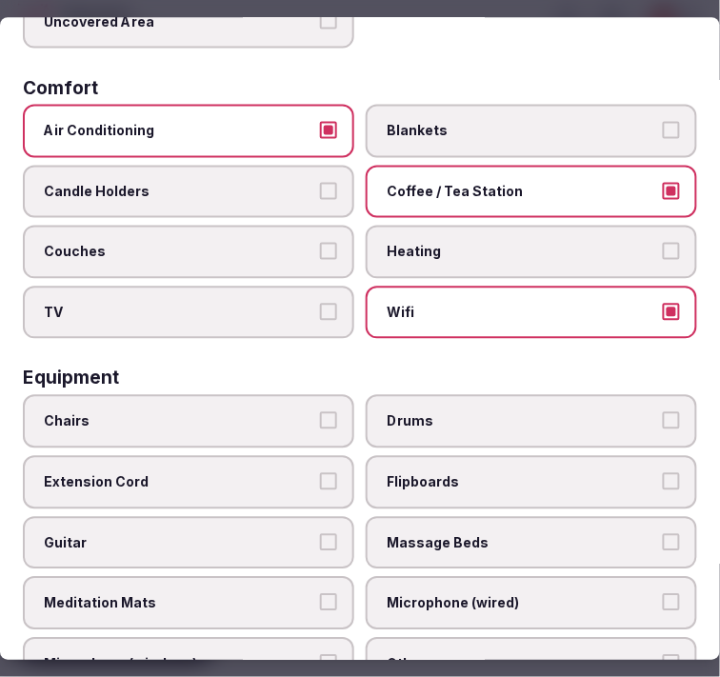
scroll to position [740, 0]
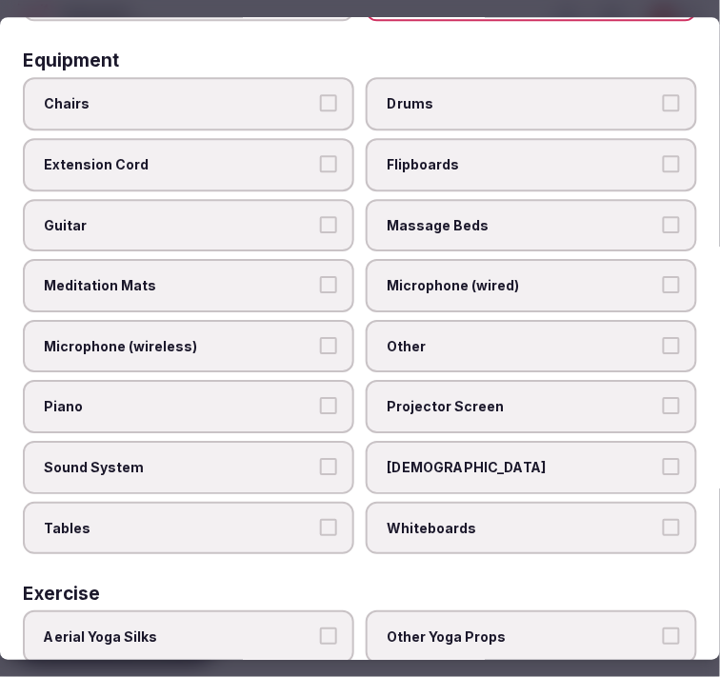
click at [231, 95] on span "Chairs" at bounding box center [179, 104] width 270 height 19
click at [320, 95] on button "Chairs" at bounding box center [328, 103] width 17 height 17
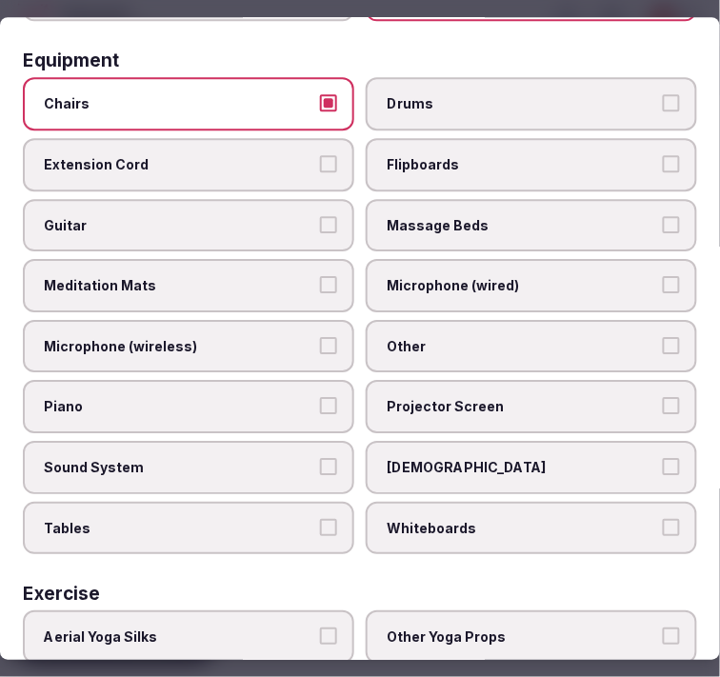
click at [439, 337] on span "Other" at bounding box center [521, 346] width 270 height 19
click at [662, 337] on button "Other" at bounding box center [670, 345] width 17 height 17
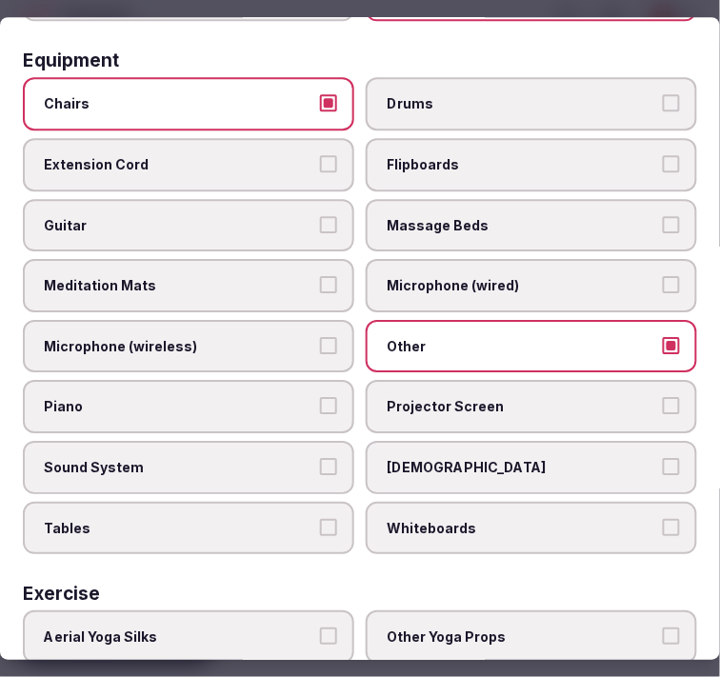
click at [268, 458] on span "Sound System" at bounding box center [179, 467] width 270 height 19
click at [320, 458] on button "Sound System" at bounding box center [328, 466] width 17 height 17
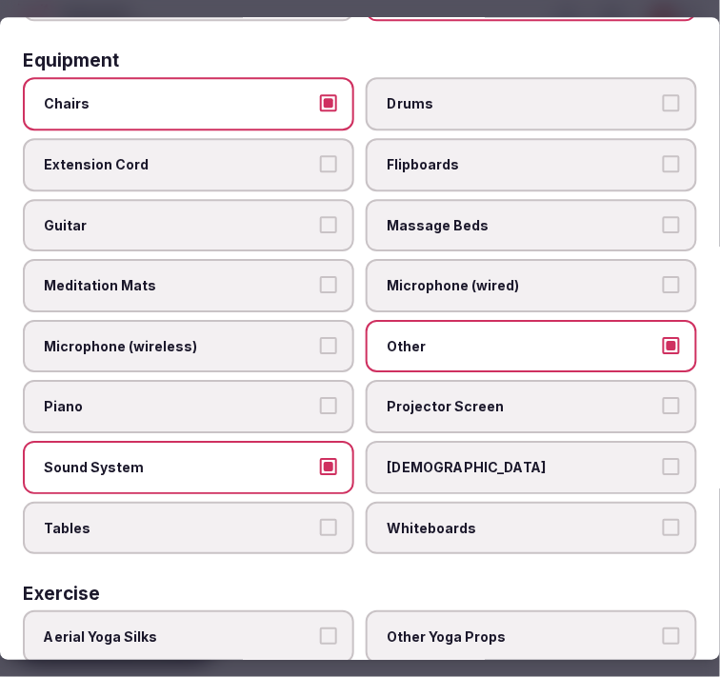
click at [282, 519] on span "Tables" at bounding box center [179, 528] width 270 height 19
click at [320, 519] on button "Tables" at bounding box center [328, 527] width 17 height 17
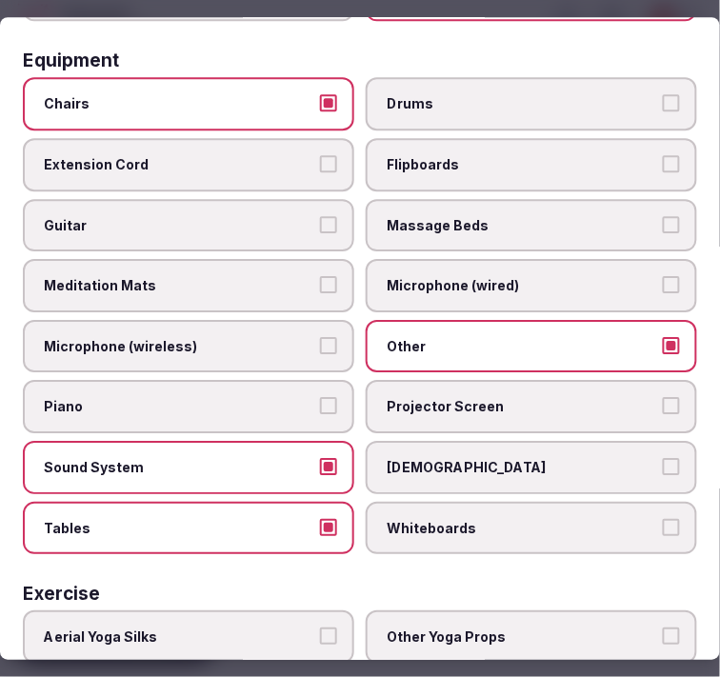
click at [412, 398] on span "Projector Screen" at bounding box center [521, 407] width 270 height 19
click at [662, 398] on button "Projector Screen" at bounding box center [670, 406] width 17 height 17
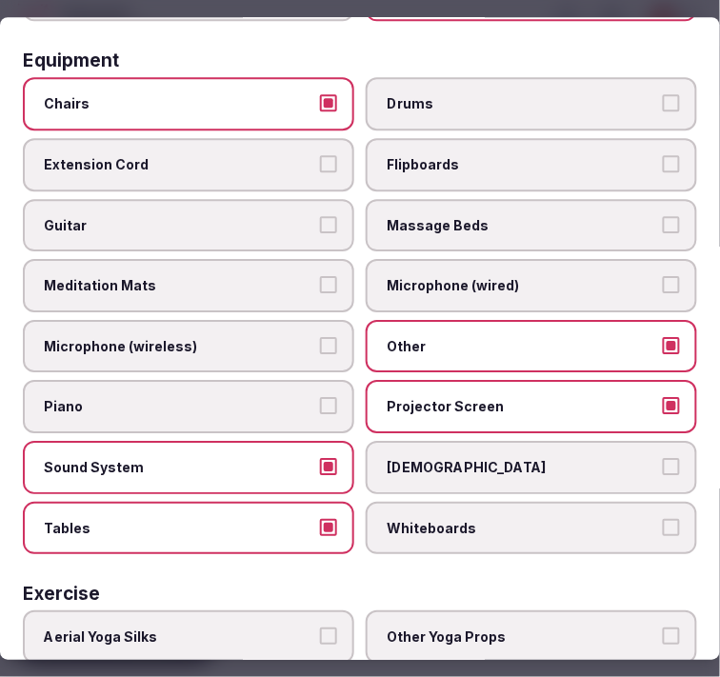
click at [406, 398] on span "Projector Screen" at bounding box center [521, 407] width 270 height 19
click at [662, 398] on button "Projector Screen" at bounding box center [670, 406] width 17 height 17
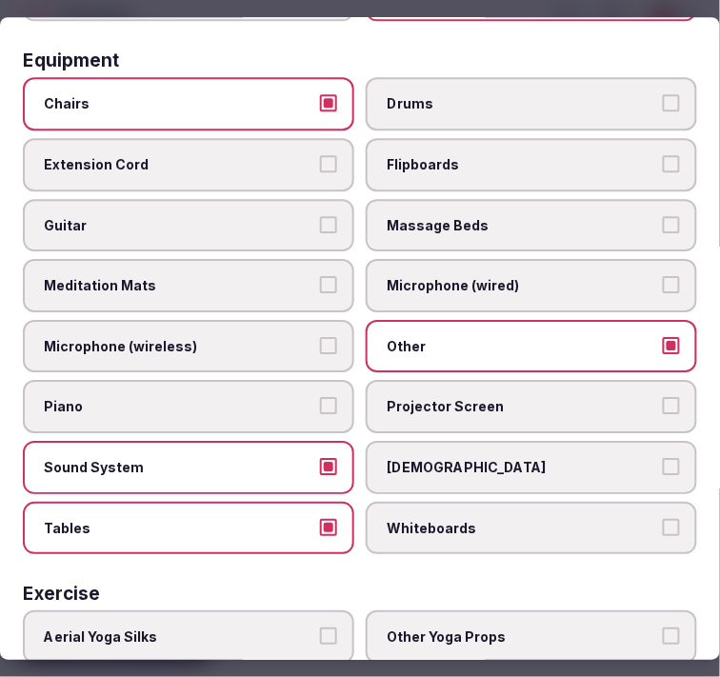
click at [296, 441] on label "Sound System" at bounding box center [188, 467] width 331 height 53
click at [320, 458] on button "Sound System" at bounding box center [328, 466] width 17 height 17
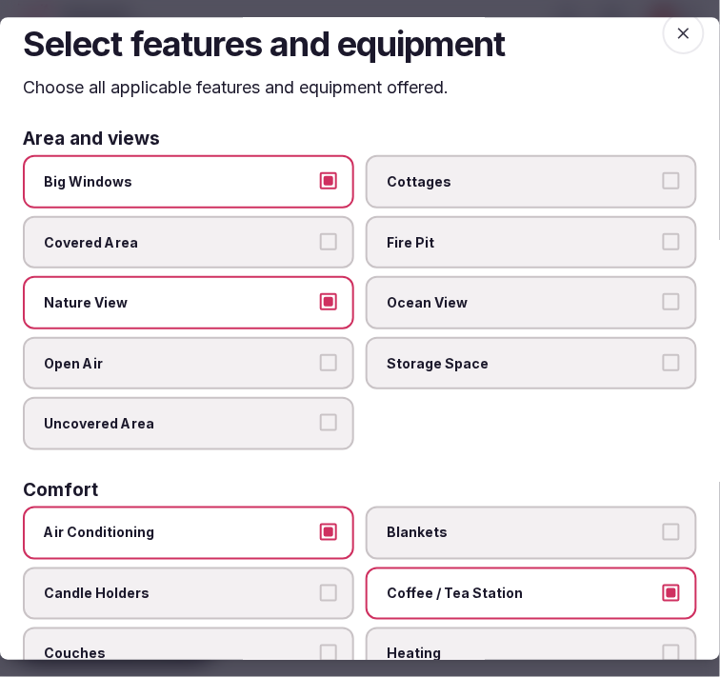
scroll to position [0, 0]
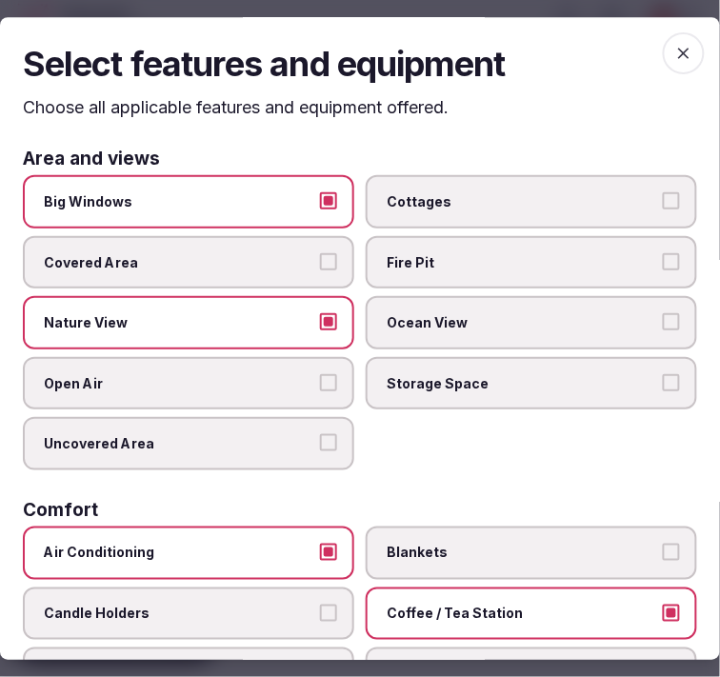
click at [674, 57] on icon "button" at bounding box center [683, 53] width 19 height 19
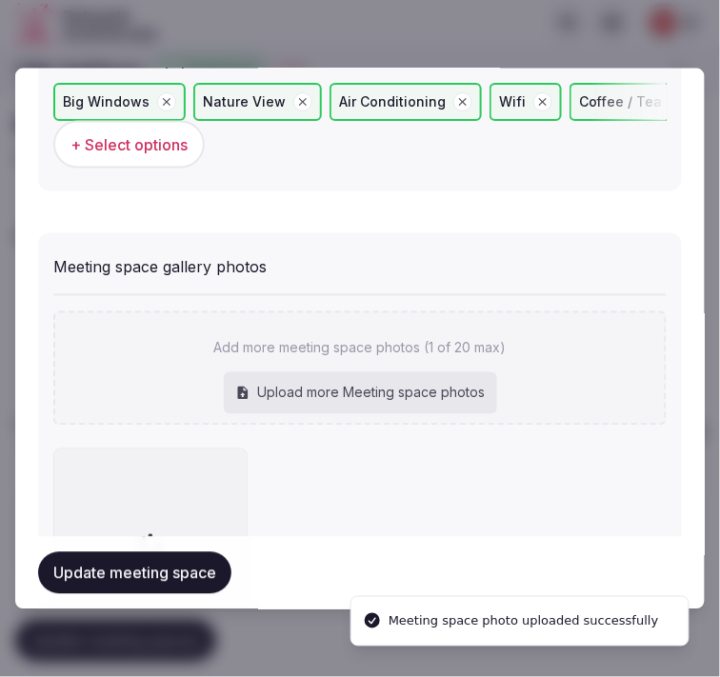
scroll to position [1412, 0]
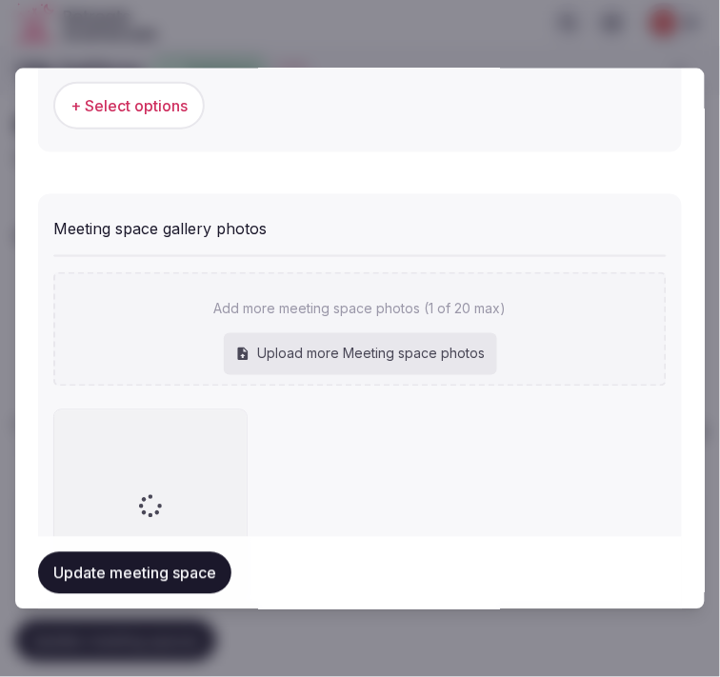
click at [201, 574] on button "Update meeting space" at bounding box center [134, 573] width 193 height 42
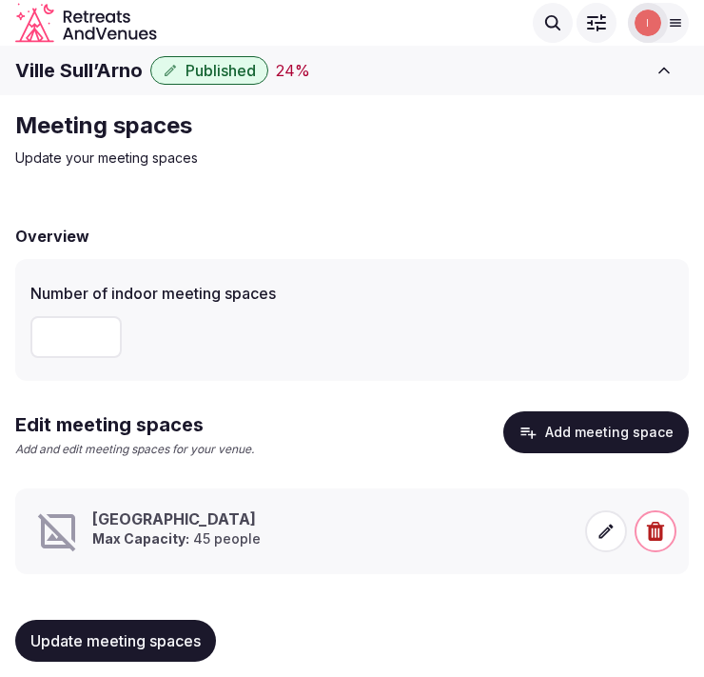
click at [611, 528] on icon at bounding box center [606, 531] width 19 height 19
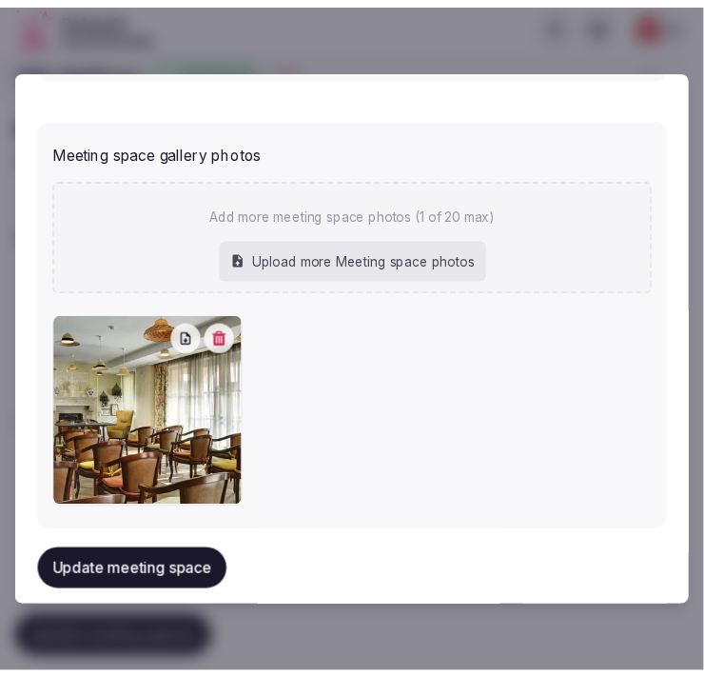
scroll to position [1509, 0]
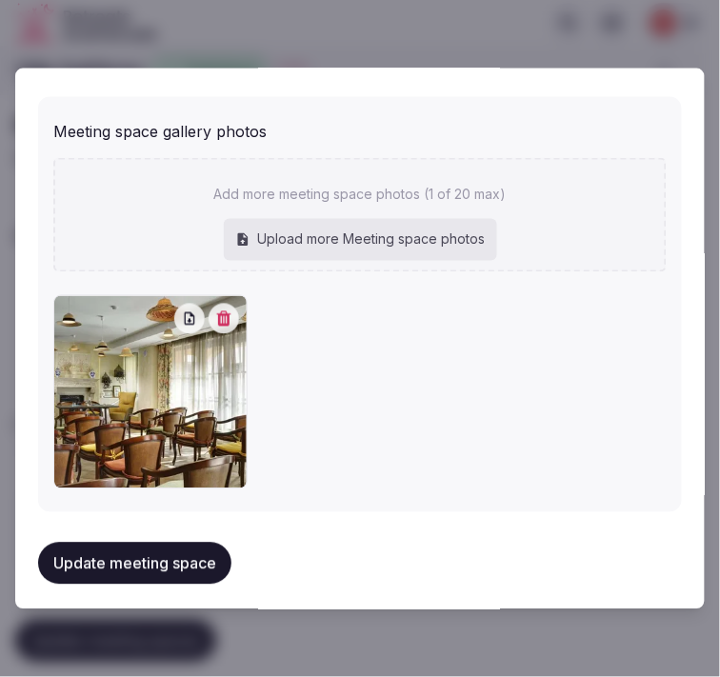
click at [119, 549] on button "Update meeting space" at bounding box center [134, 563] width 193 height 42
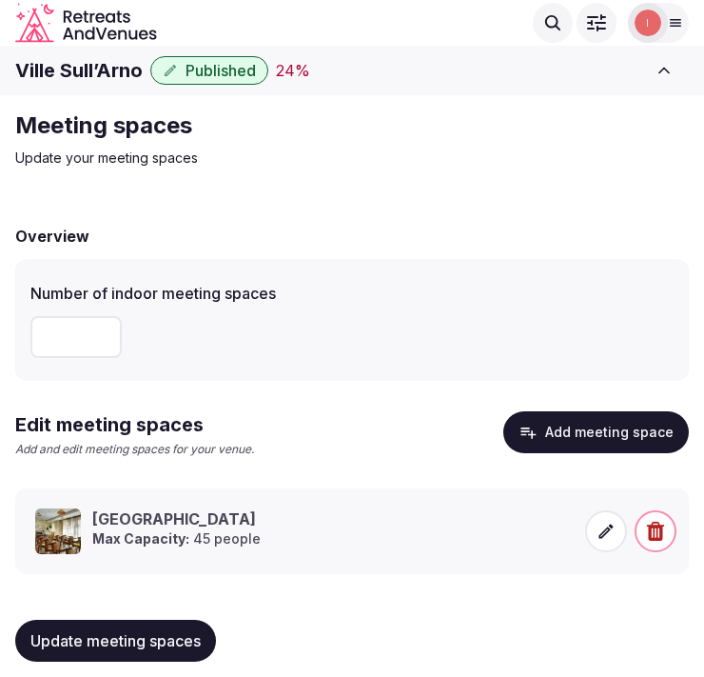
click at [154, 633] on span "Update meeting spaces" at bounding box center [115, 640] width 170 height 19
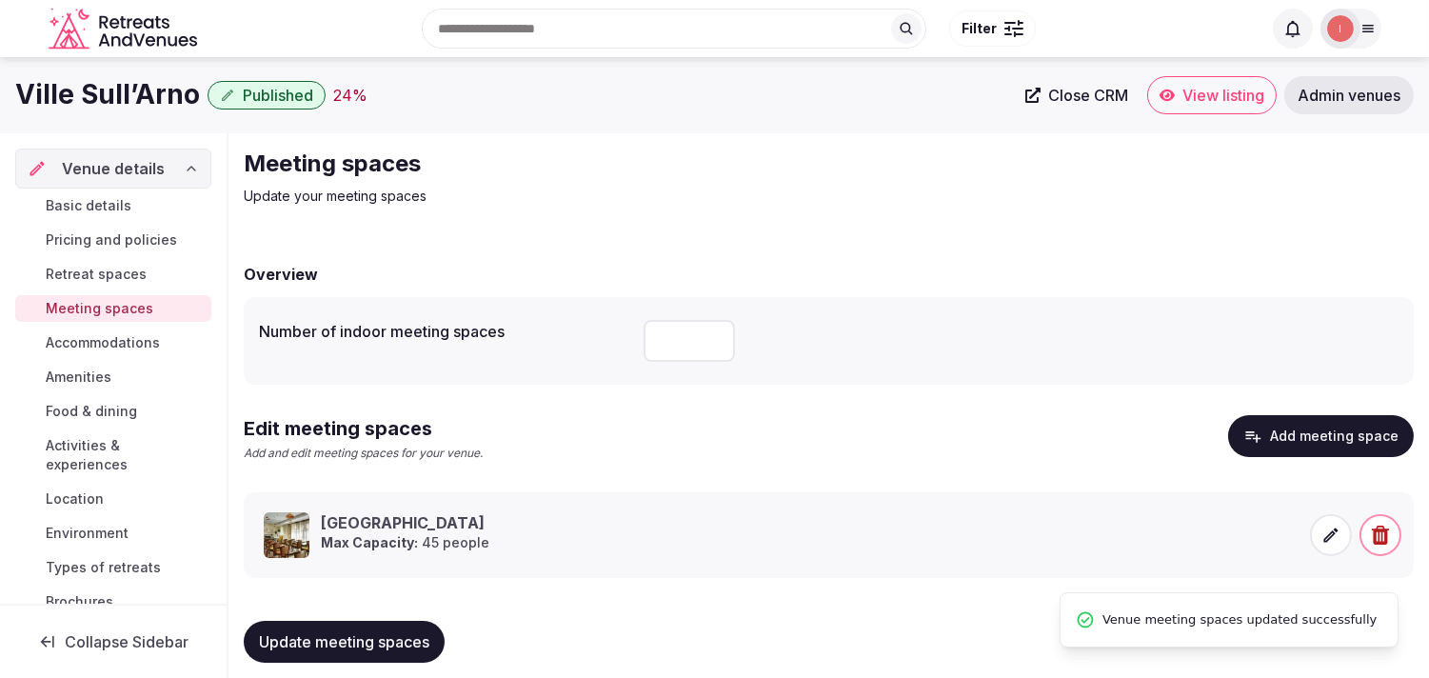
click at [134, 348] on span "Accommodations" at bounding box center [103, 342] width 114 height 19
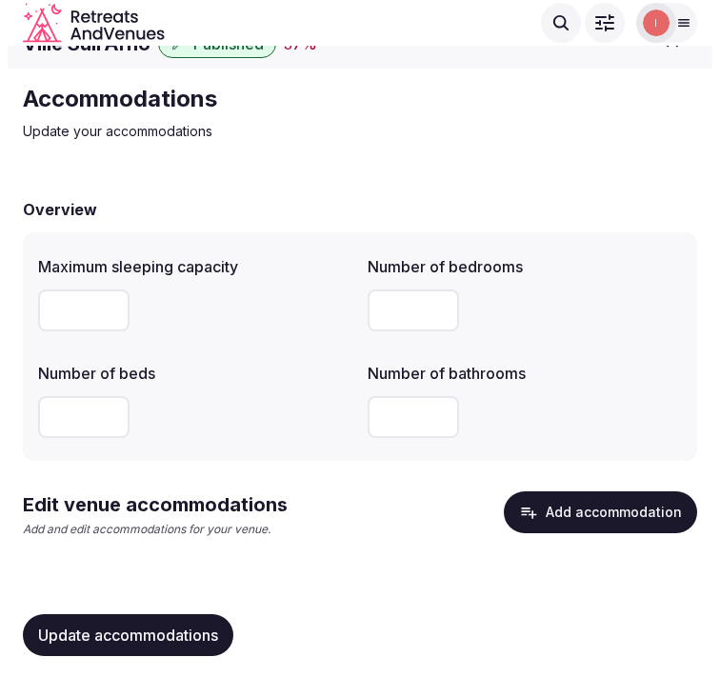
scroll to position [35, 0]
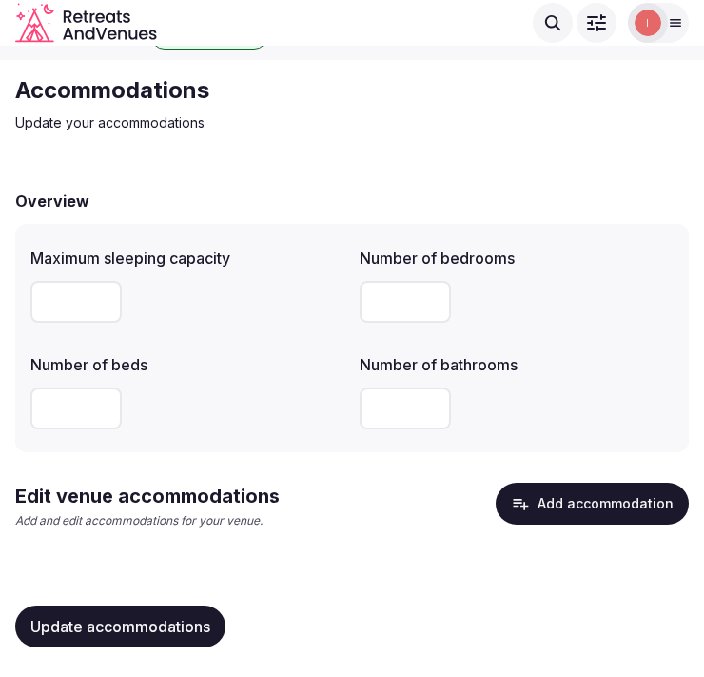
click at [626, 489] on button "Add accommodation" at bounding box center [592, 504] width 193 height 42
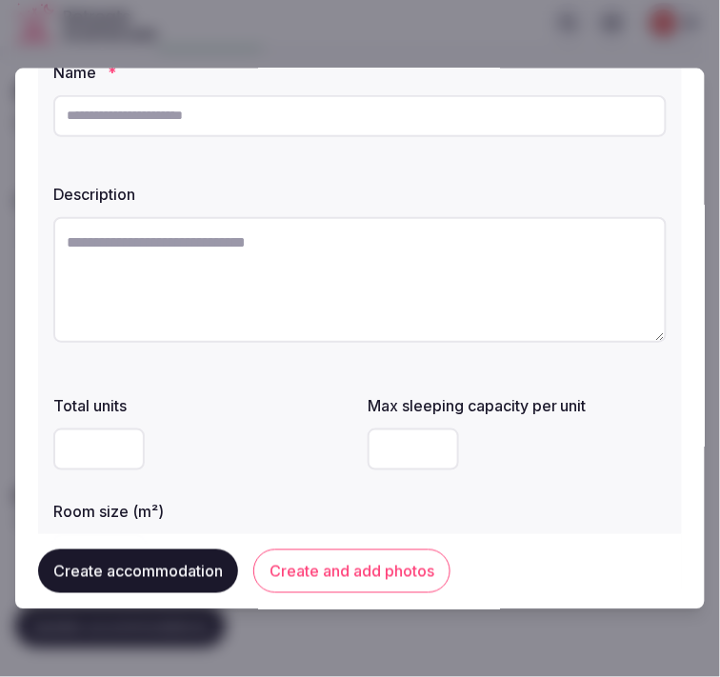
scroll to position [106, 0]
click at [321, 127] on input "text" at bounding box center [359, 116] width 613 height 42
paste input "*********"
type input "*********"
click at [371, 265] on textarea at bounding box center [359, 280] width 613 height 126
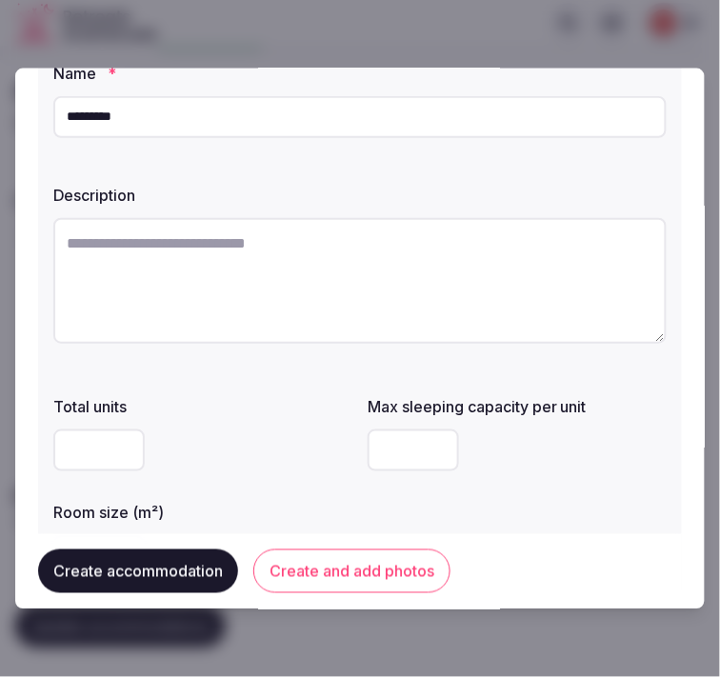
paste textarea "**********"
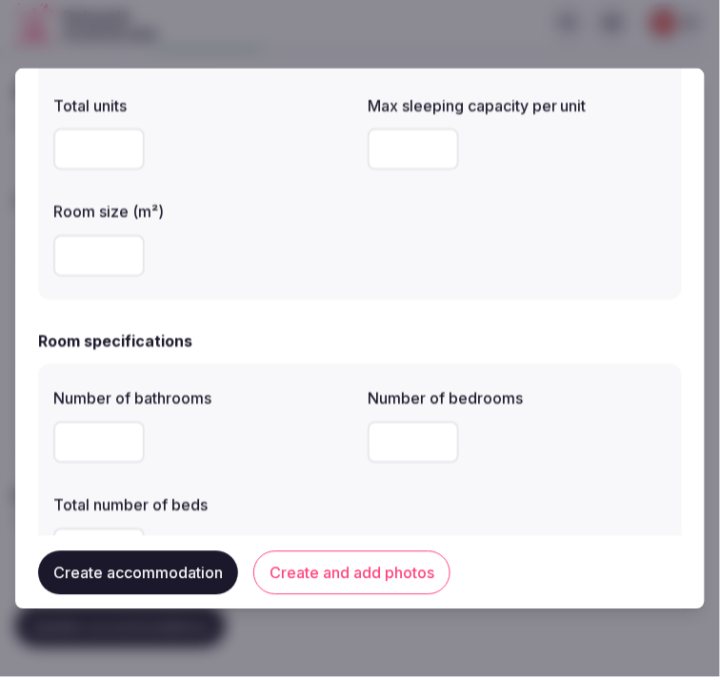
scroll to position [317, 0]
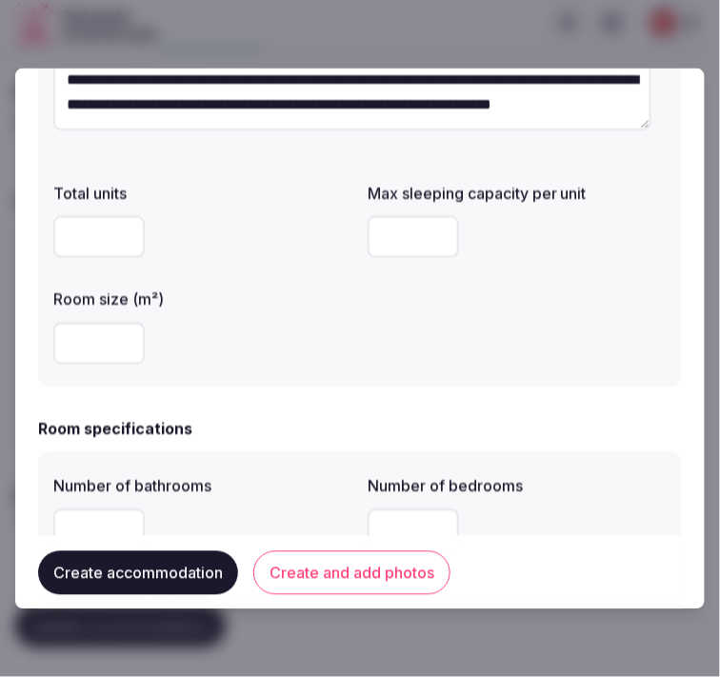
type textarea "**********"
click at [396, 224] on input "number" at bounding box center [412, 236] width 91 height 42
type input "**"
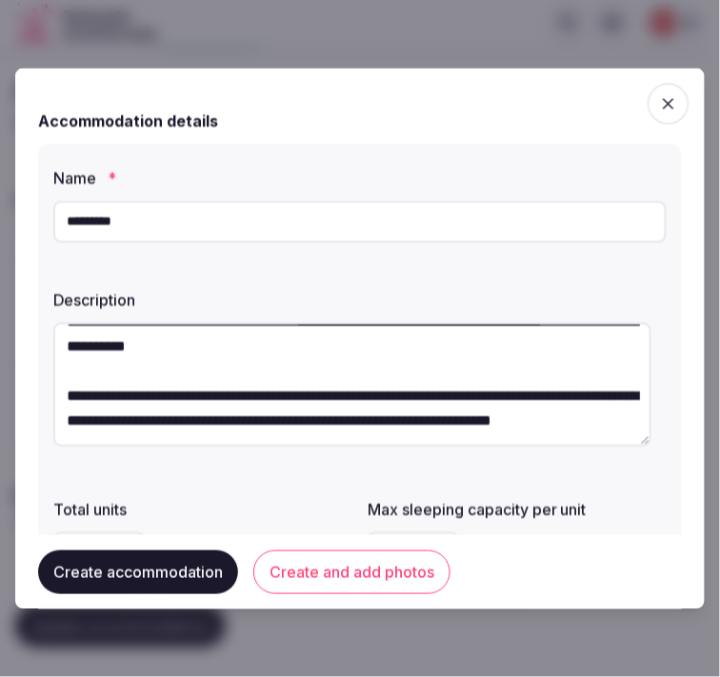
scroll to position [0, 0]
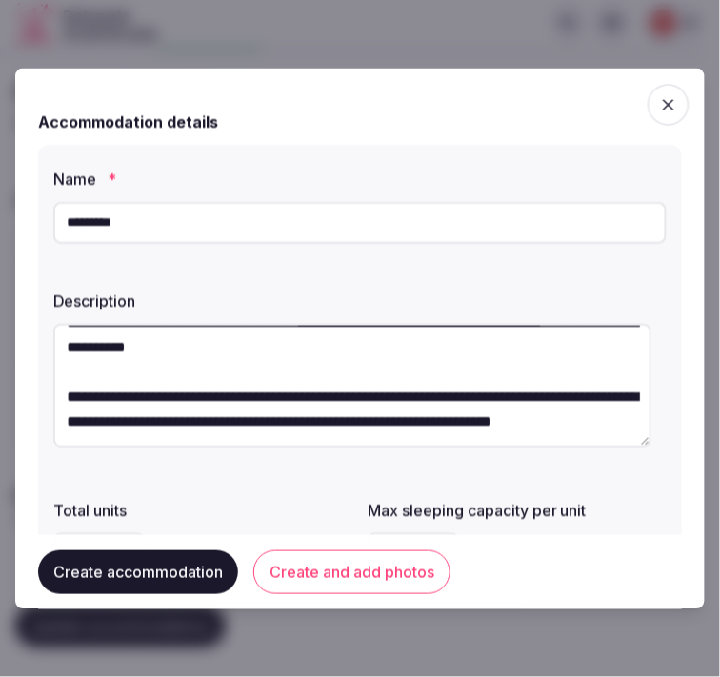
click at [319, 226] on input "*********" at bounding box center [359, 222] width 613 height 42
paste input "**********"
type input "**********"
click at [264, 390] on textarea "**********" at bounding box center [352, 385] width 598 height 124
paste textarea "**********"
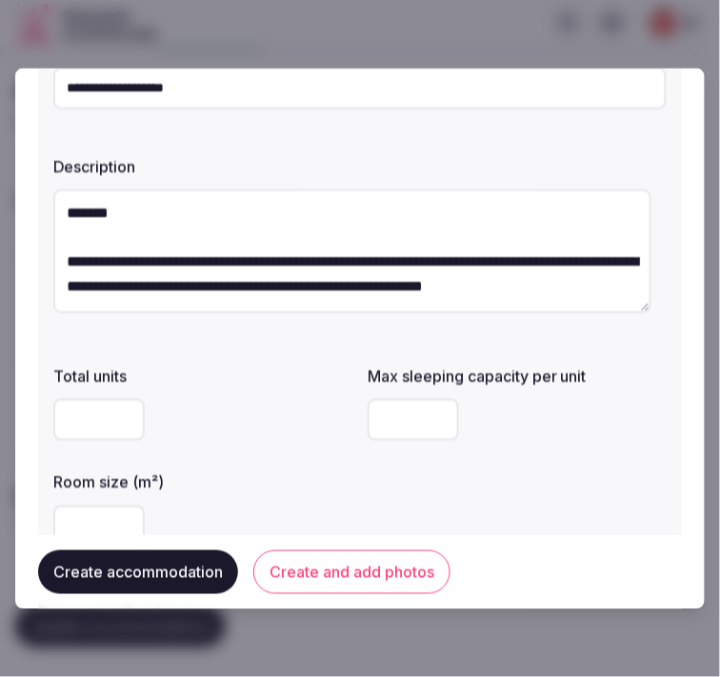
scroll to position [211, 0]
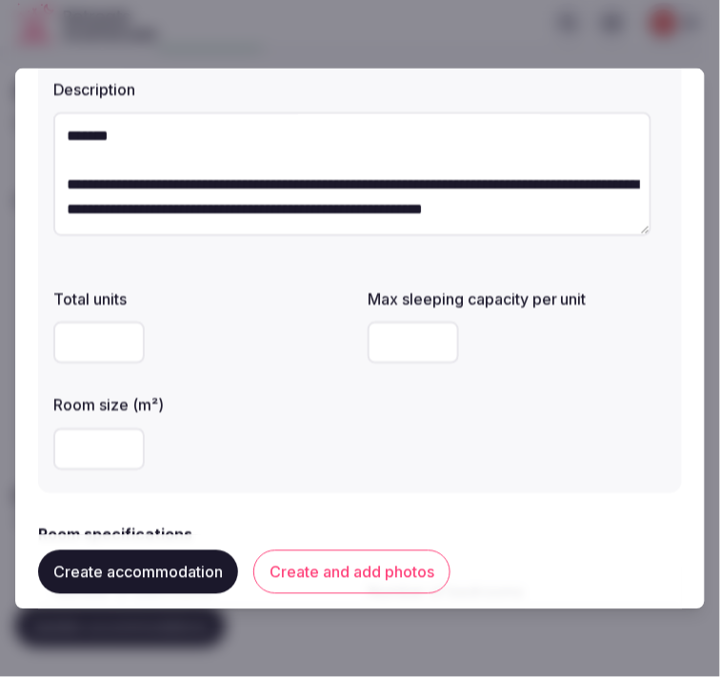
type textarea "**********"
drag, startPoint x: 381, startPoint y: 345, endPoint x: 391, endPoint y: 344, distance: 10.5
click at [391, 344] on input "**" at bounding box center [412, 342] width 91 height 42
click at [385, 343] on input "**" at bounding box center [412, 342] width 91 height 42
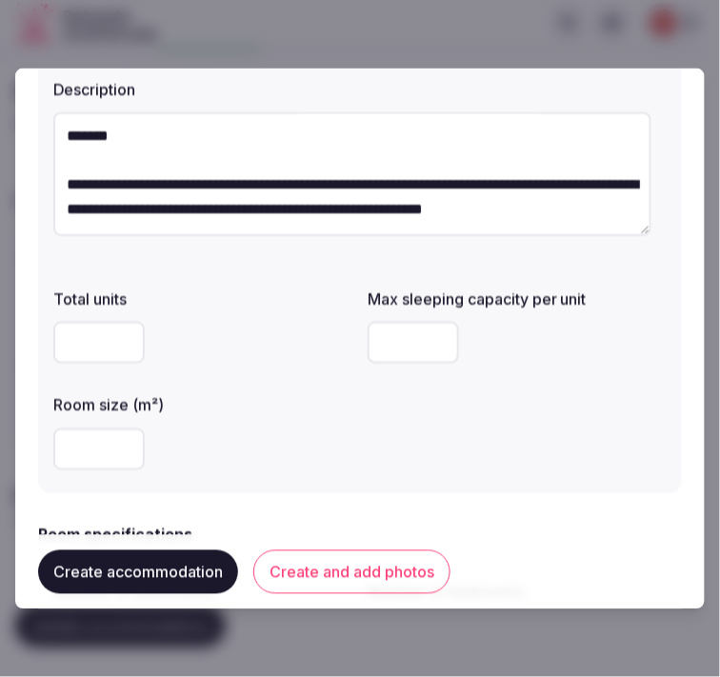
click at [385, 343] on input "**" at bounding box center [412, 342] width 91 height 42
type input "*"
click at [109, 432] on input "number" at bounding box center [98, 448] width 91 height 42
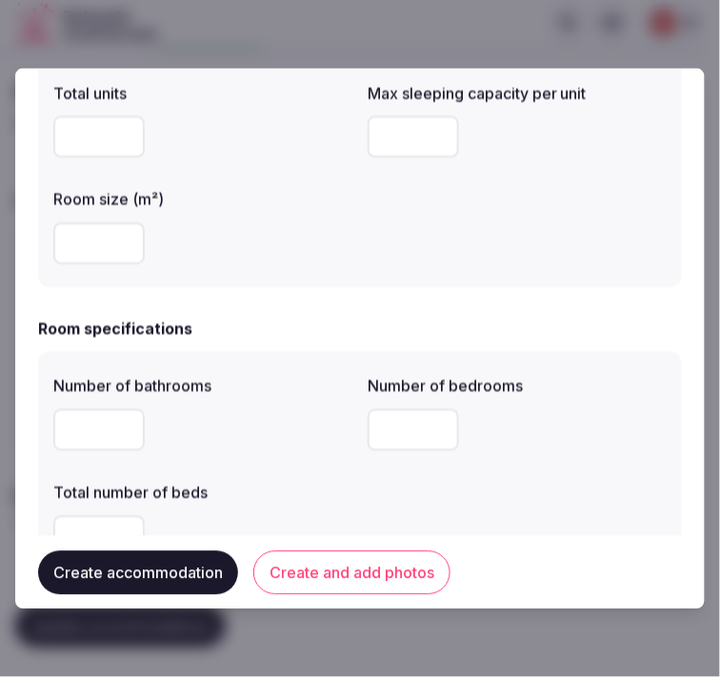
scroll to position [423, 0]
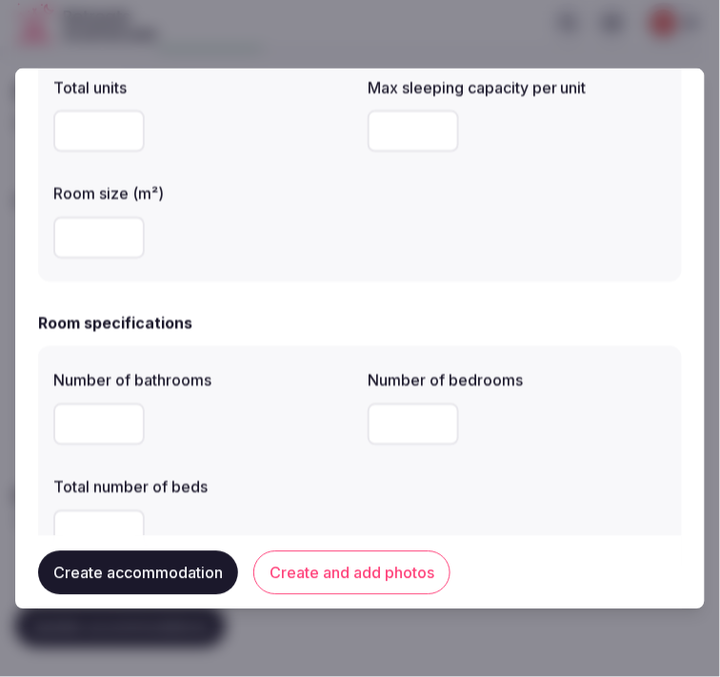
click at [95, 424] on input "number" at bounding box center [98, 424] width 91 height 42
type input "*"
click at [404, 422] on input "*" at bounding box center [412, 424] width 91 height 42
type input "*"
click at [257, 463] on div "Number of bathrooms * Number of bedrooms * Total number of beds" at bounding box center [359, 460] width 613 height 198
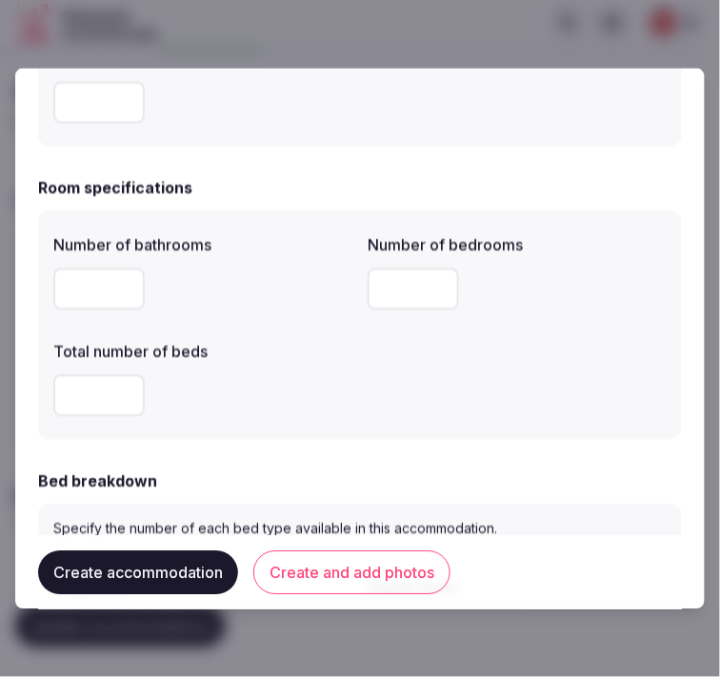
scroll to position [634, 0]
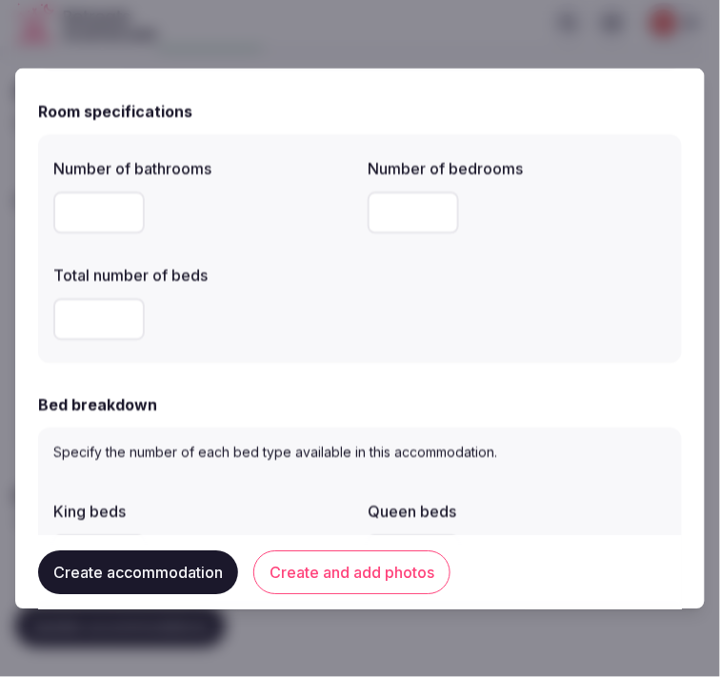
click at [96, 322] on input "number" at bounding box center [98, 319] width 91 height 42
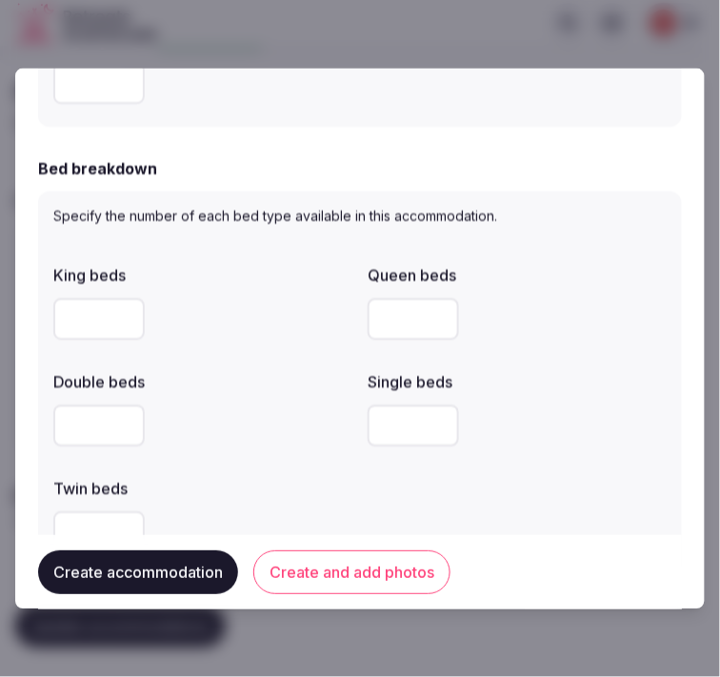
scroll to position [952, 0]
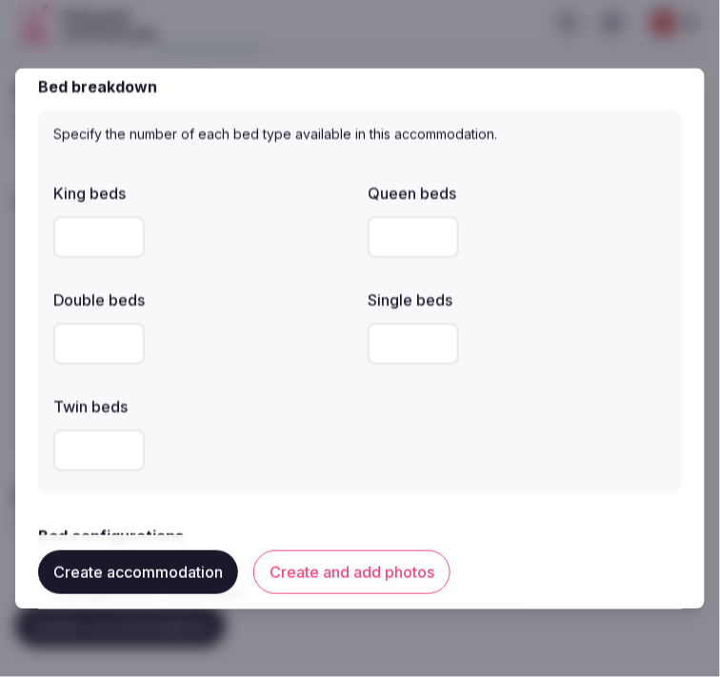
type input "*"
click at [71, 353] on input "number" at bounding box center [98, 344] width 91 height 42
type input "*"
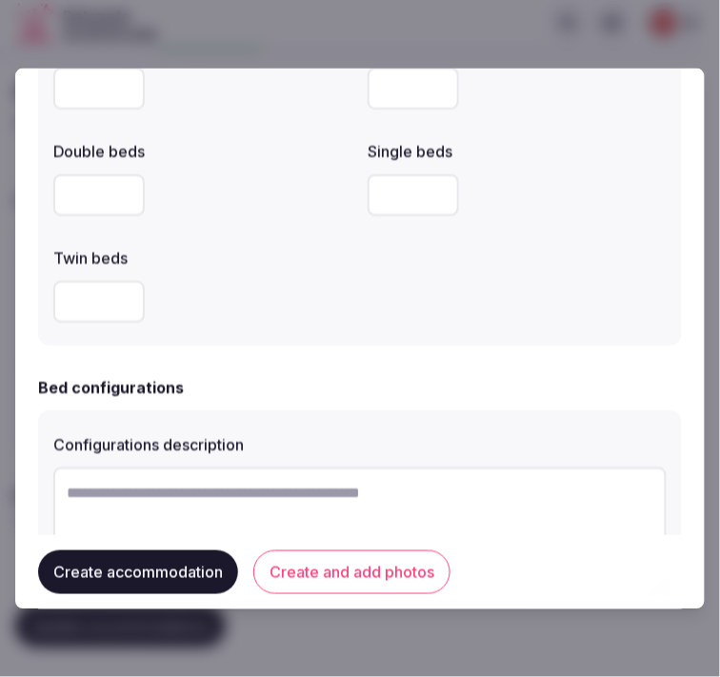
scroll to position [1057, 0]
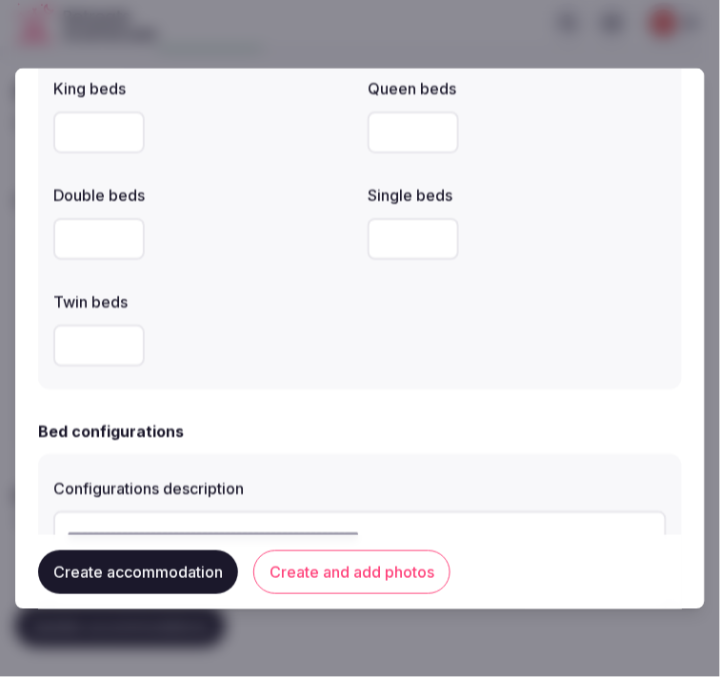
drag, startPoint x: 96, startPoint y: 234, endPoint x: 32, endPoint y: 225, distance: 64.5
click at [32, 225] on div "**********" at bounding box center [359, 339] width 689 height 542
click at [97, 158] on div at bounding box center [202, 131] width 299 height 57
click at [65, 133] on input "number" at bounding box center [98, 131] width 91 height 42
click at [80, 241] on input "number" at bounding box center [98, 238] width 91 height 42
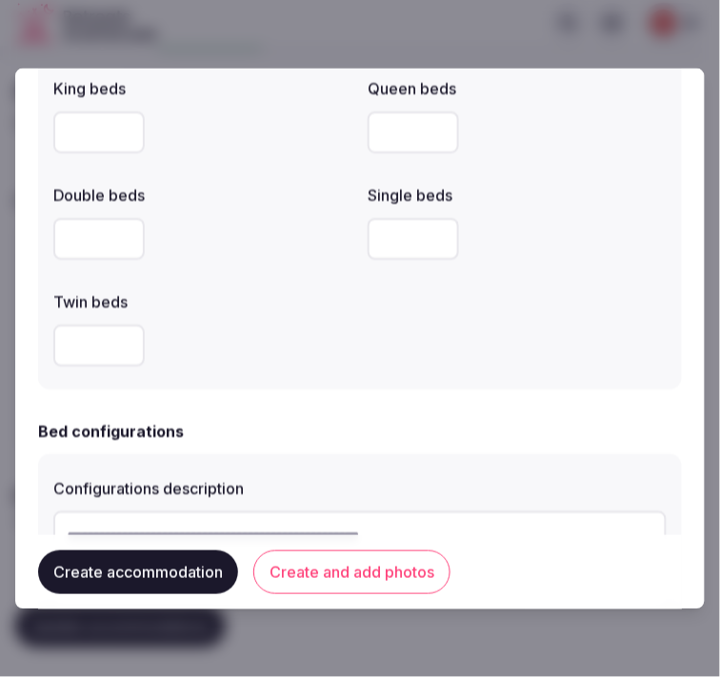
type input "*"
drag, startPoint x: 315, startPoint y: 423, endPoint x: 325, endPoint y: 415, distance: 12.2
click at [318, 422] on div "Bed configurations" at bounding box center [359, 430] width 643 height 23
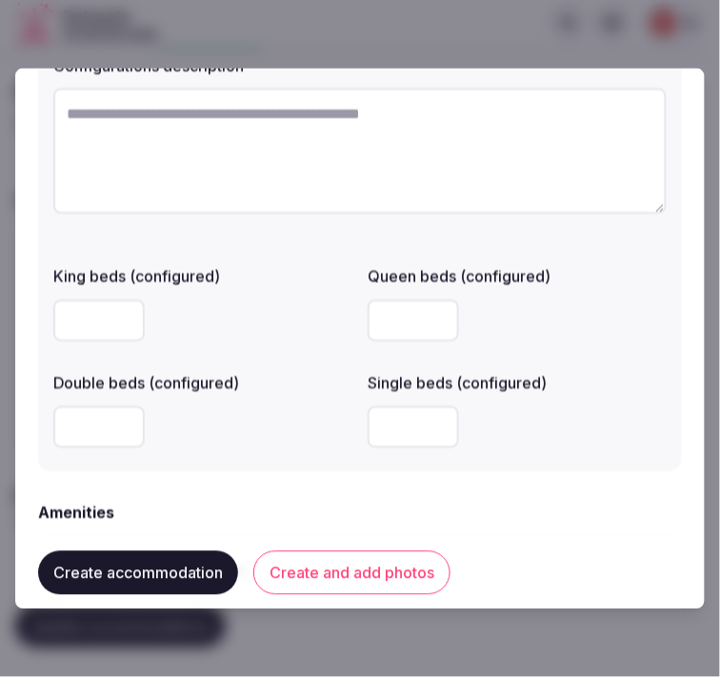
scroll to position [1819, 0]
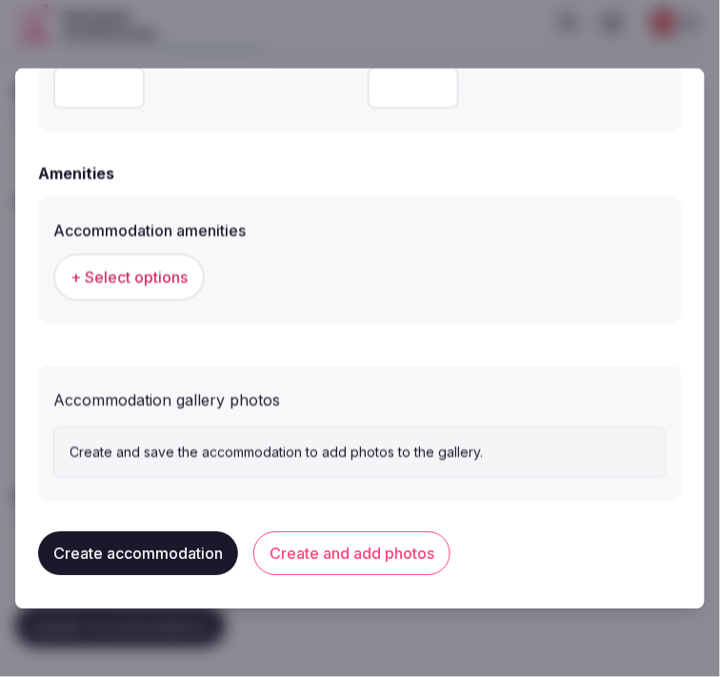
click at [118, 270] on span "+ Select options" at bounding box center [128, 276] width 117 height 21
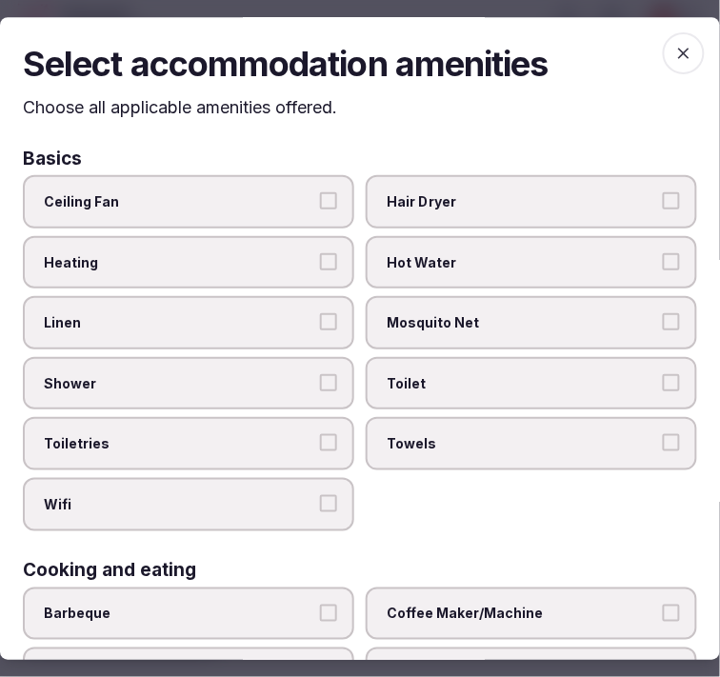
click at [306, 324] on span "Linen" at bounding box center [179, 323] width 270 height 19
click at [320, 324] on button "Linen" at bounding box center [328, 322] width 17 height 17
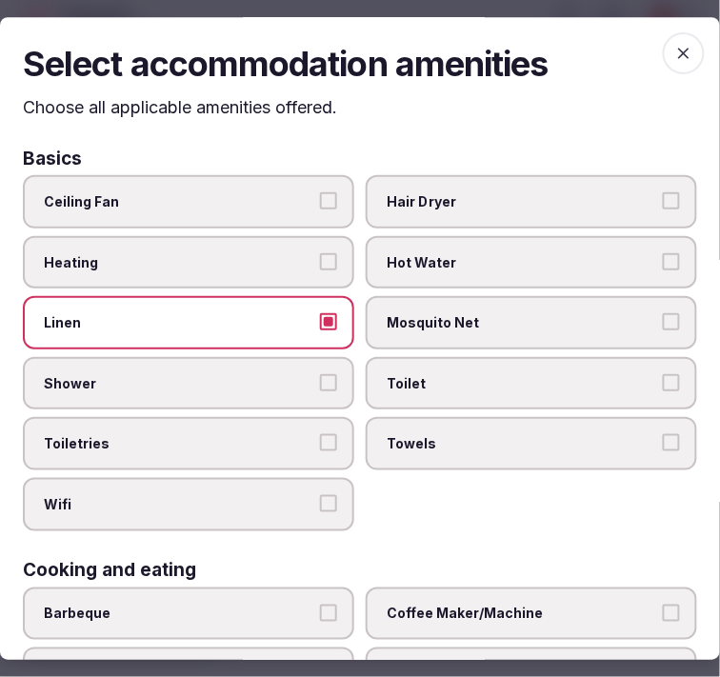
drag, startPoint x: 325, startPoint y: 374, endPoint x: 330, endPoint y: 392, distance: 19.0
click at [325, 381] on button "Shower" at bounding box center [328, 382] width 17 height 17
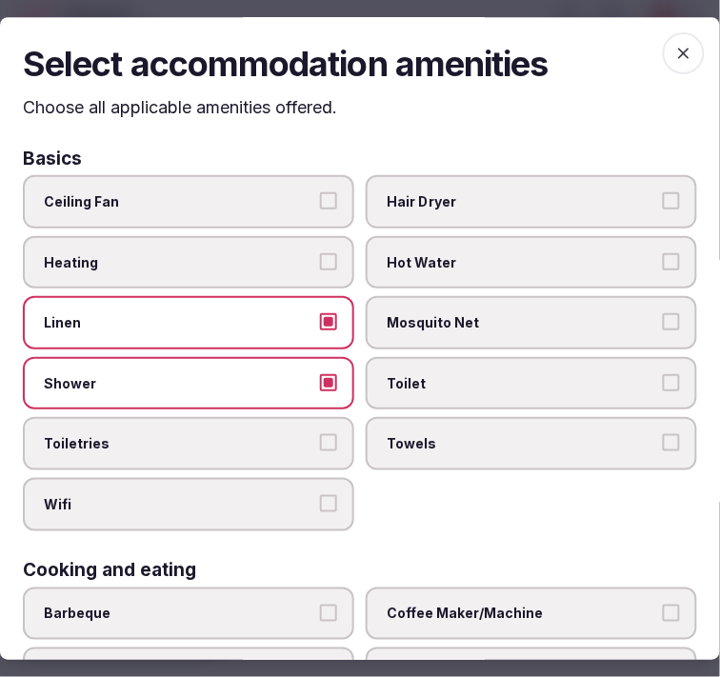
click at [324, 444] on label "Toiletries" at bounding box center [188, 444] width 331 height 53
click at [324, 444] on button "Toiletries" at bounding box center [328, 443] width 17 height 17
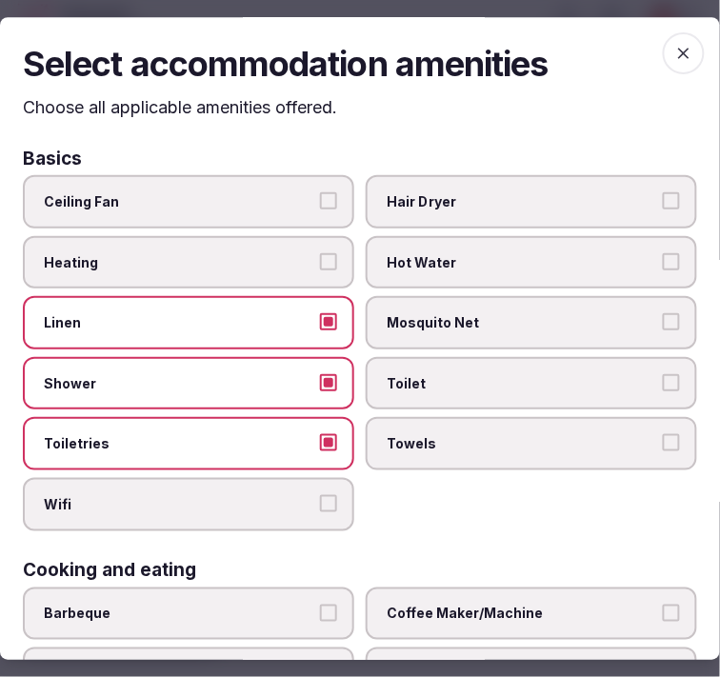
drag, startPoint x: 325, startPoint y: 481, endPoint x: 416, endPoint y: 454, distance: 95.2
click at [325, 481] on label "Wifi" at bounding box center [188, 504] width 331 height 53
click at [325, 495] on button "Wifi" at bounding box center [328, 503] width 17 height 17
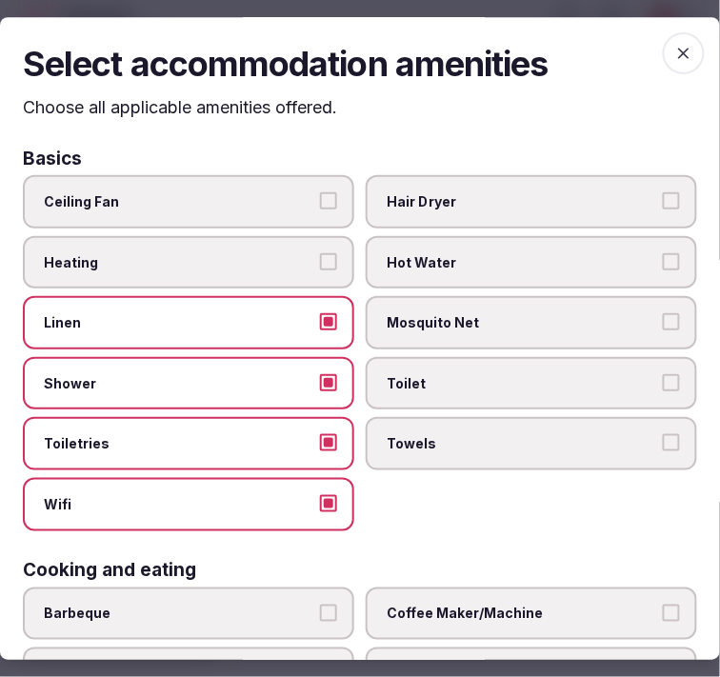
drag, startPoint x: 424, startPoint y: 451, endPoint x: 476, endPoint y: 402, distance: 71.3
click at [428, 447] on label "Towels" at bounding box center [530, 444] width 331 height 53
click at [662, 447] on button "Towels" at bounding box center [670, 443] width 17 height 17
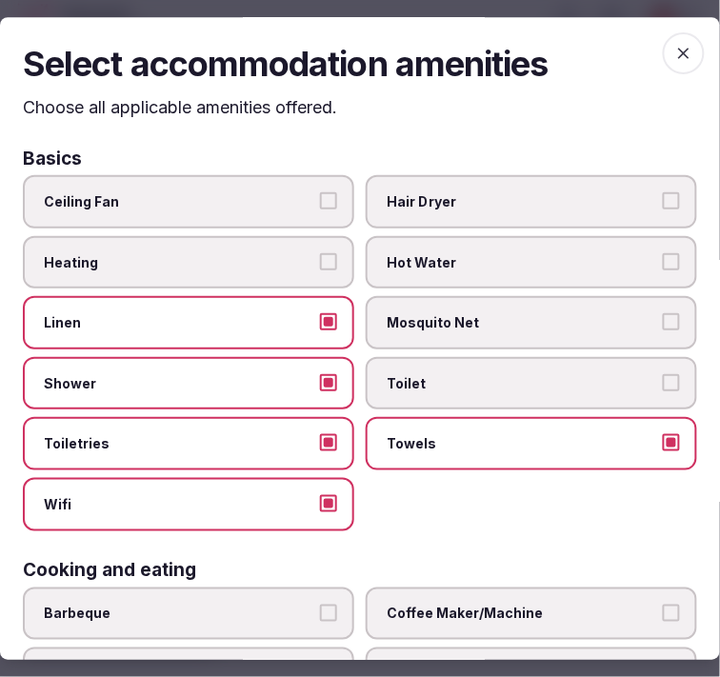
click at [486, 387] on label "Toilet" at bounding box center [530, 383] width 331 height 53
click at [662, 387] on button "Toilet" at bounding box center [670, 382] width 17 height 17
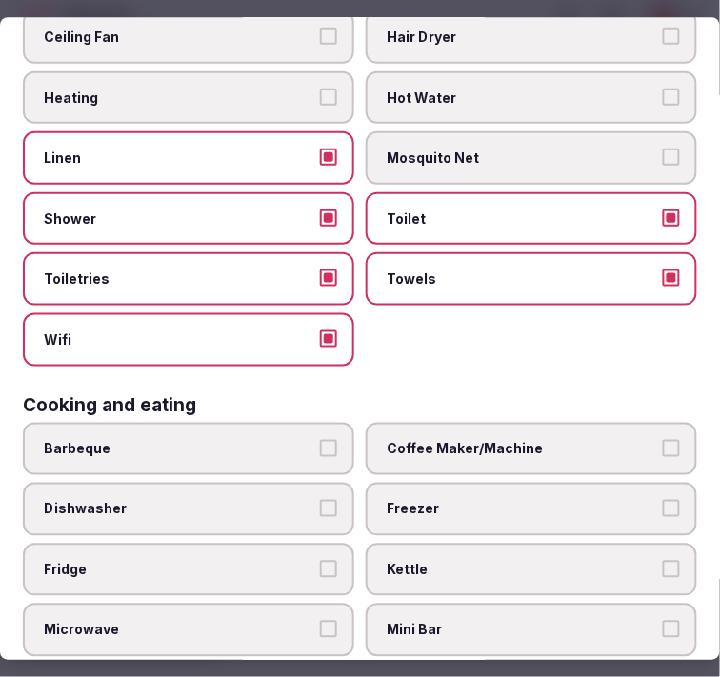
scroll to position [317, 0]
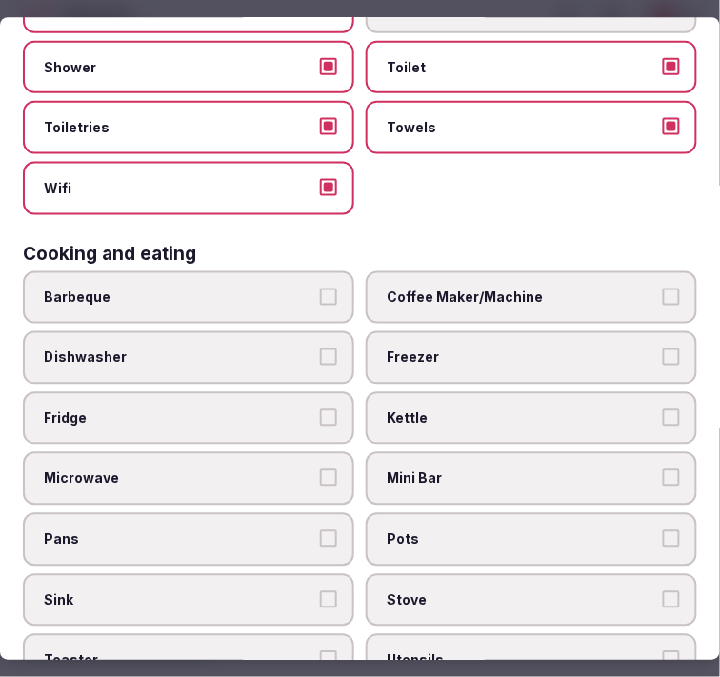
click at [505, 296] on label "Coffee Maker/Machine" at bounding box center [530, 296] width 331 height 53
click at [662, 296] on button "Coffee Maker/Machine" at bounding box center [670, 295] width 17 height 17
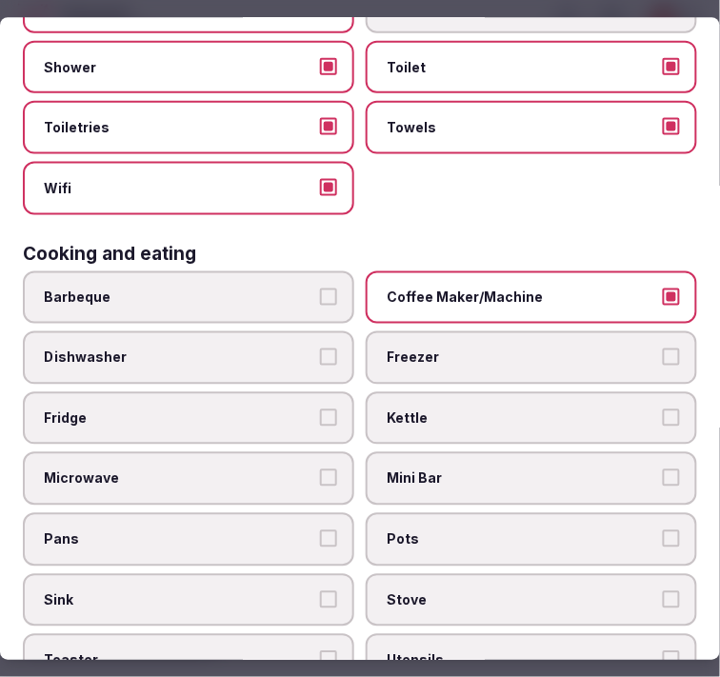
click at [530, 469] on span "Mini Bar" at bounding box center [521, 478] width 270 height 19
click at [662, 469] on button "Mini Bar" at bounding box center [670, 477] width 17 height 17
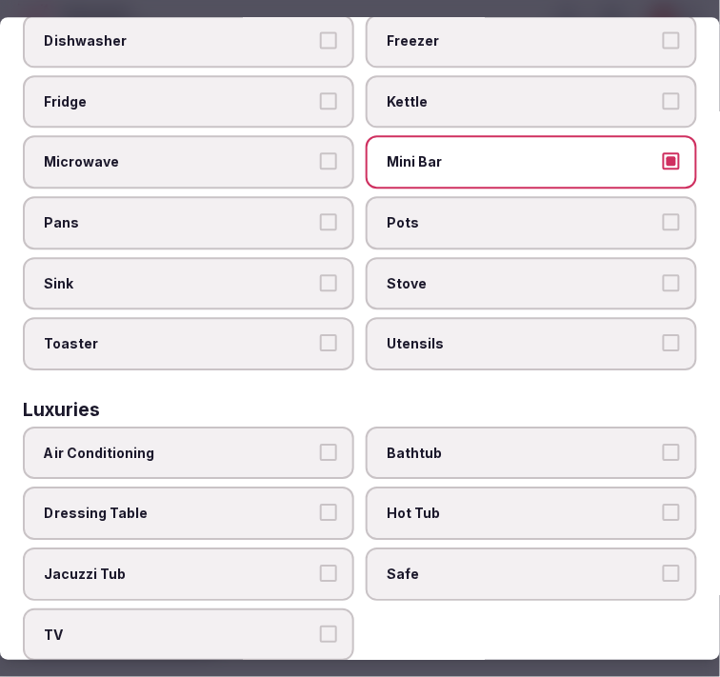
scroll to position [634, 0]
drag, startPoint x: 265, startPoint y: 433, endPoint x: 460, endPoint y: 448, distance: 195.7
click at [265, 443] on span "Air Conditioning" at bounding box center [179, 452] width 270 height 19
click at [320, 443] on button "Air Conditioning" at bounding box center [328, 451] width 17 height 17
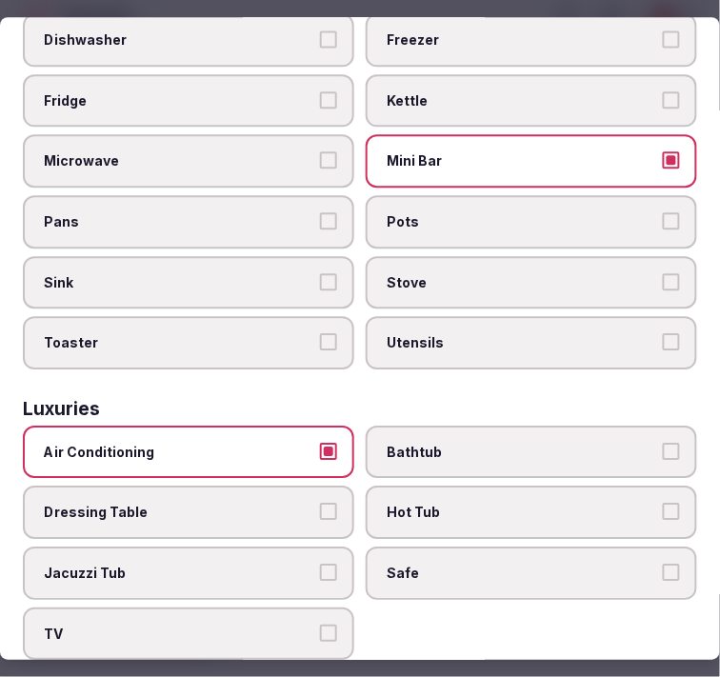
drag, startPoint x: 482, startPoint y: 416, endPoint x: 490, endPoint y: 426, distance: 13.5
click at [486, 425] on label "Bathtub" at bounding box center [530, 451] width 331 height 53
click at [662, 443] on button "Bathtub" at bounding box center [670, 451] width 17 height 17
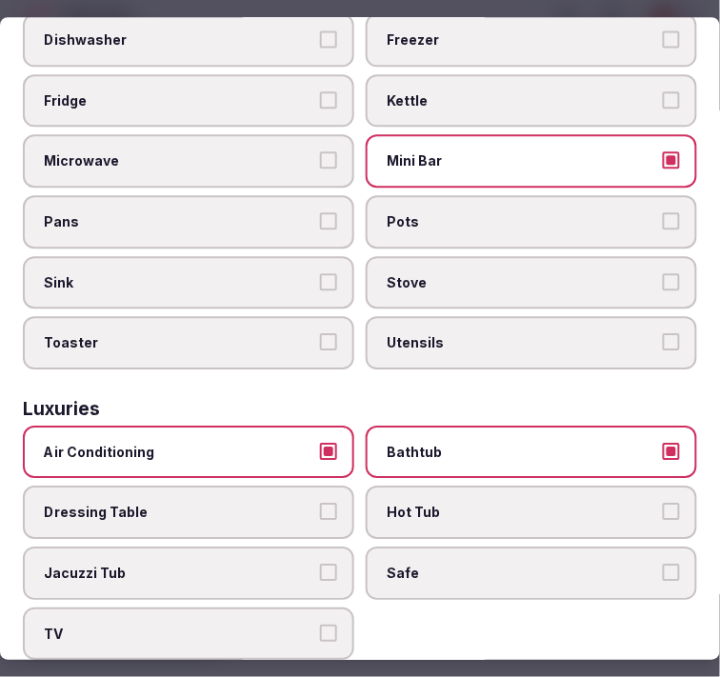
drag, startPoint x: 587, startPoint y: 414, endPoint x: 590, endPoint y: 424, distance: 10.9
click at [587, 425] on label "Bathtub" at bounding box center [530, 451] width 331 height 53
click at [662, 443] on button "Bathtub" at bounding box center [670, 451] width 17 height 17
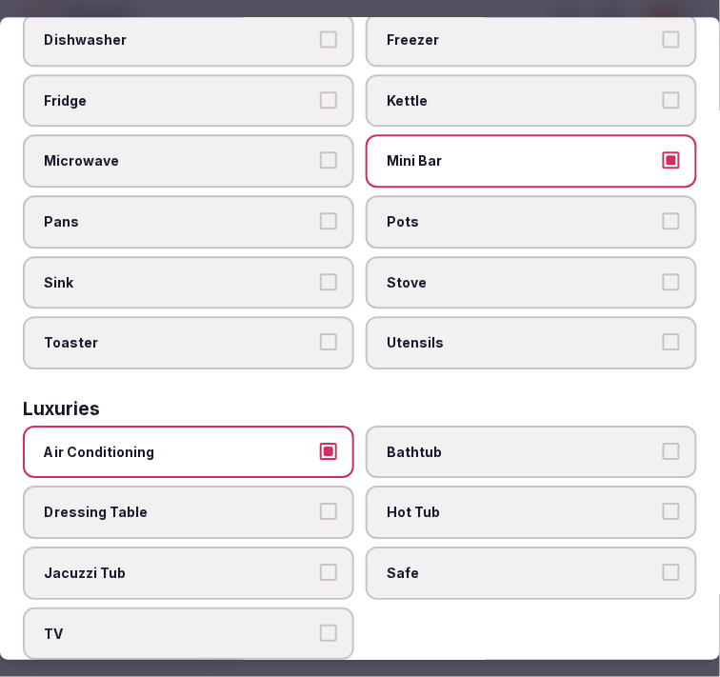
click at [547, 563] on span "Safe" at bounding box center [521, 572] width 270 height 19
click at [662, 563] on button "Safe" at bounding box center [670, 571] width 17 height 17
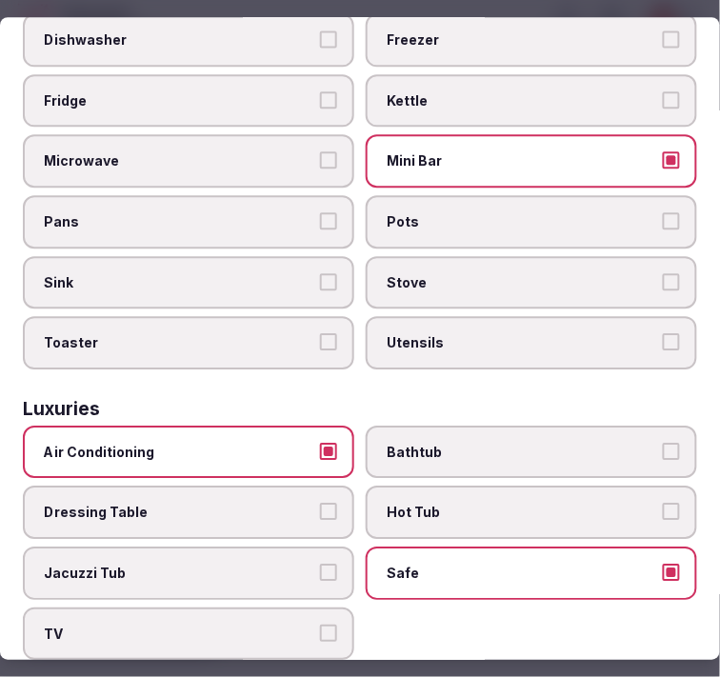
click at [350, 594] on div "Air Conditioning Bathtub Dressing Table Hot Tub Jacuzzi Tub Safe TV" at bounding box center [360, 542] width 674 height 234
click at [320, 613] on label "TV" at bounding box center [188, 633] width 331 height 53
click at [320, 624] on button "TV" at bounding box center [328, 632] width 17 height 17
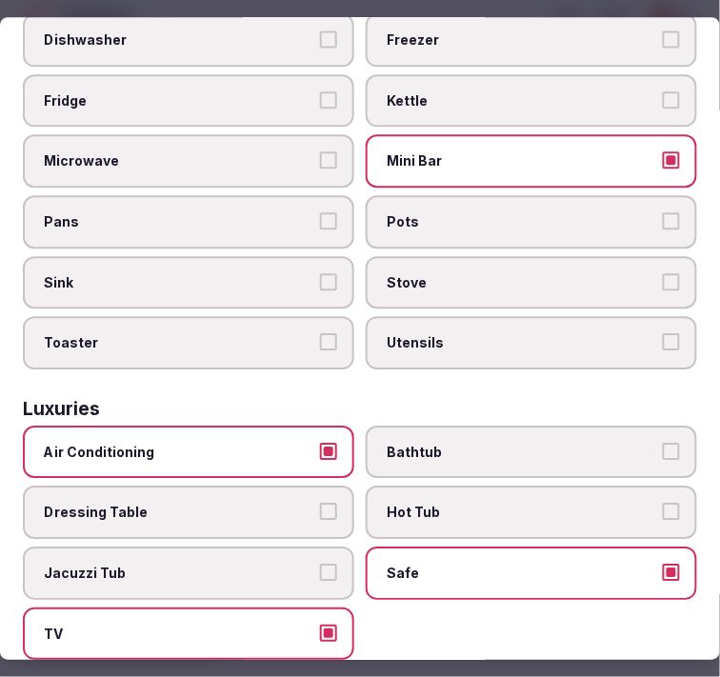
click at [341, 607] on label "TV" at bounding box center [188, 633] width 331 height 53
click at [337, 624] on button "TV" at bounding box center [328, 632] width 17 height 17
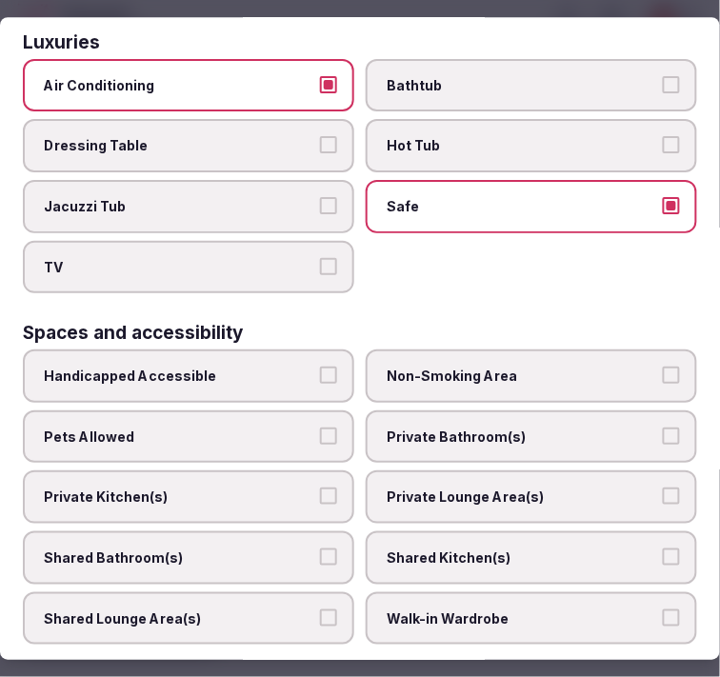
scroll to position [1057, 0]
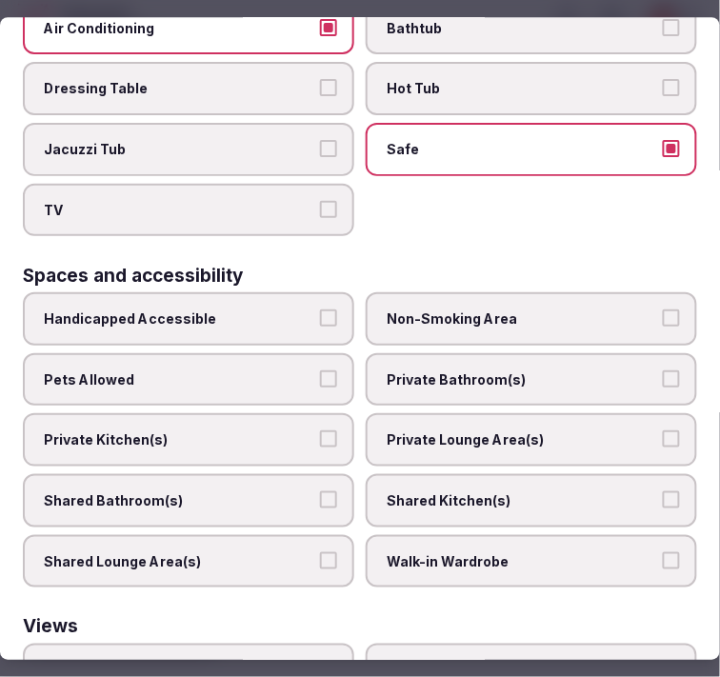
click at [458, 364] on label "Private Bathroom(s)" at bounding box center [530, 379] width 331 height 53
click at [662, 370] on button "Private Bathroom(s)" at bounding box center [670, 378] width 17 height 17
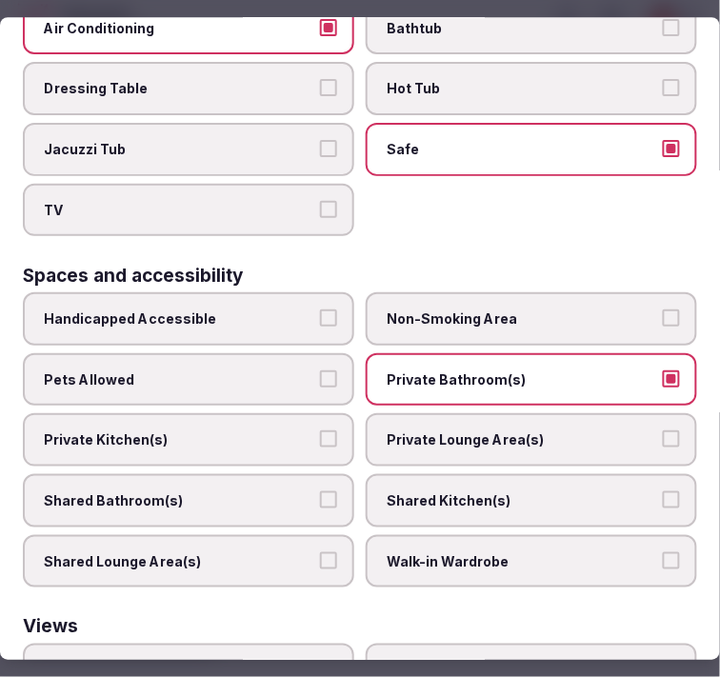
click at [441, 431] on span "Private Lounge Area(s)" at bounding box center [521, 440] width 270 height 19
click at [662, 431] on button "Private Lounge Area(s)" at bounding box center [670, 439] width 17 height 17
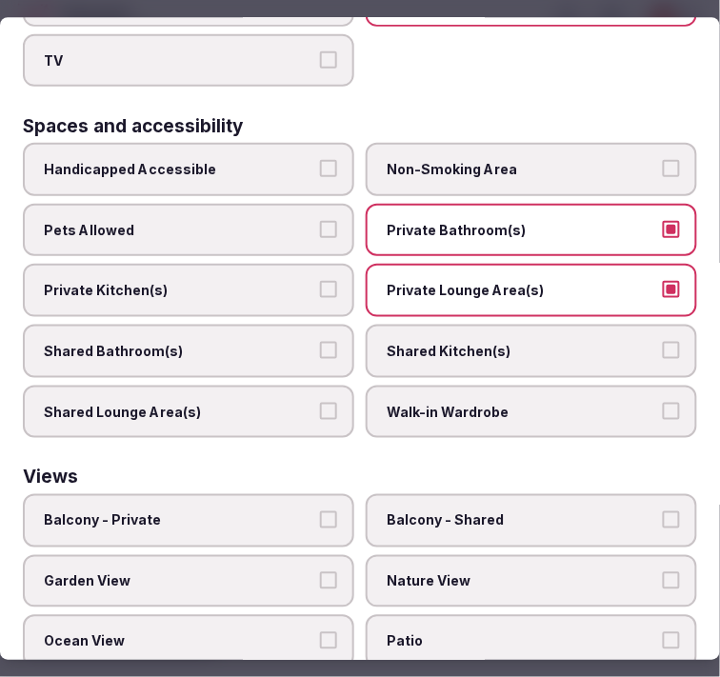
scroll to position [1252, 0]
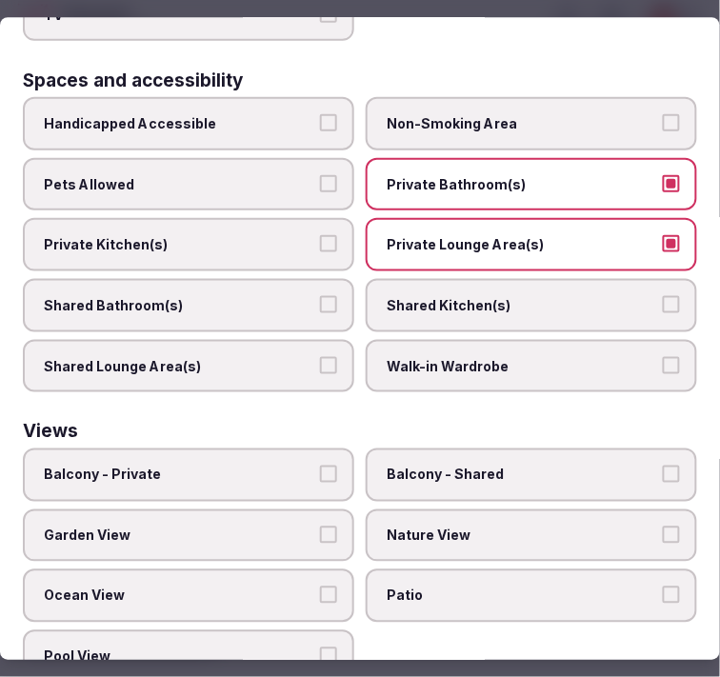
click at [417, 509] on label "Nature View" at bounding box center [530, 535] width 331 height 53
click at [662, 526] on button "Nature View" at bounding box center [670, 534] width 17 height 17
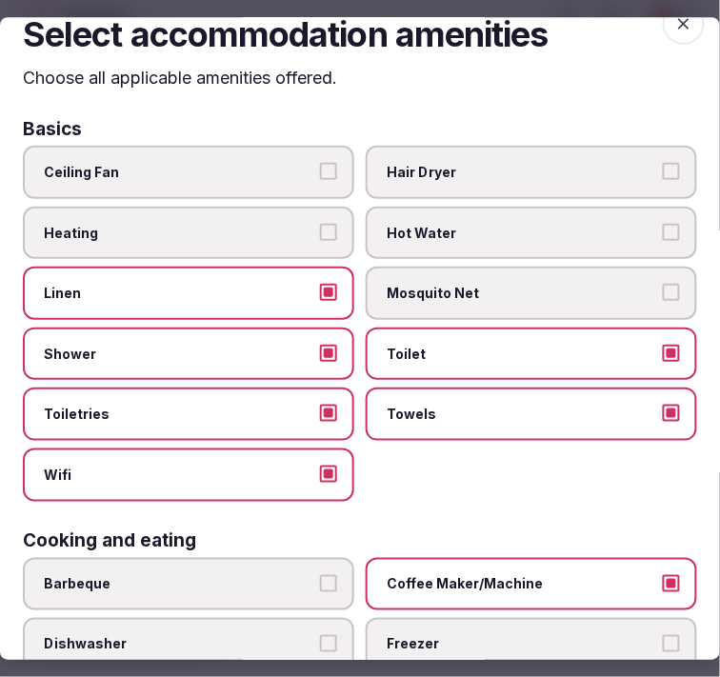
scroll to position [0, 0]
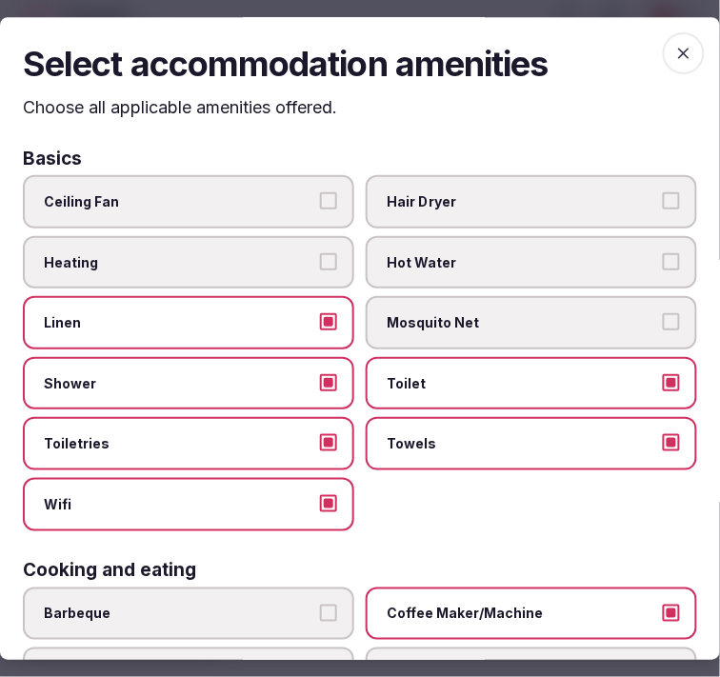
click at [674, 44] on icon "button" at bounding box center [683, 53] width 19 height 19
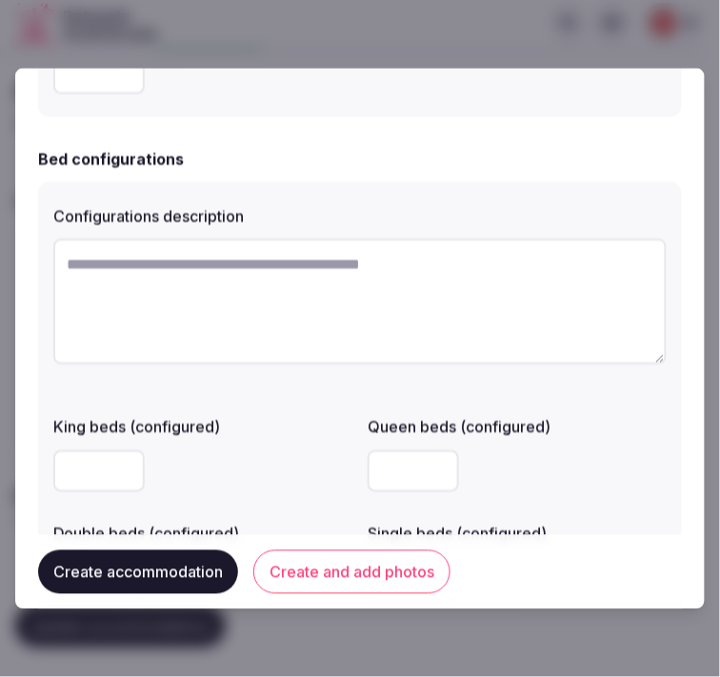
scroll to position [1395, 0]
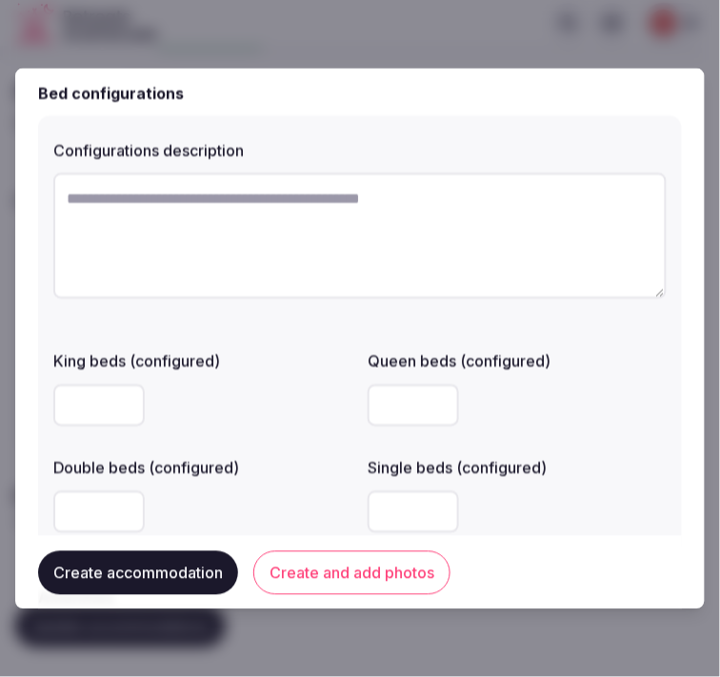
click at [368, 577] on button "Create and add photos" at bounding box center [351, 572] width 197 height 44
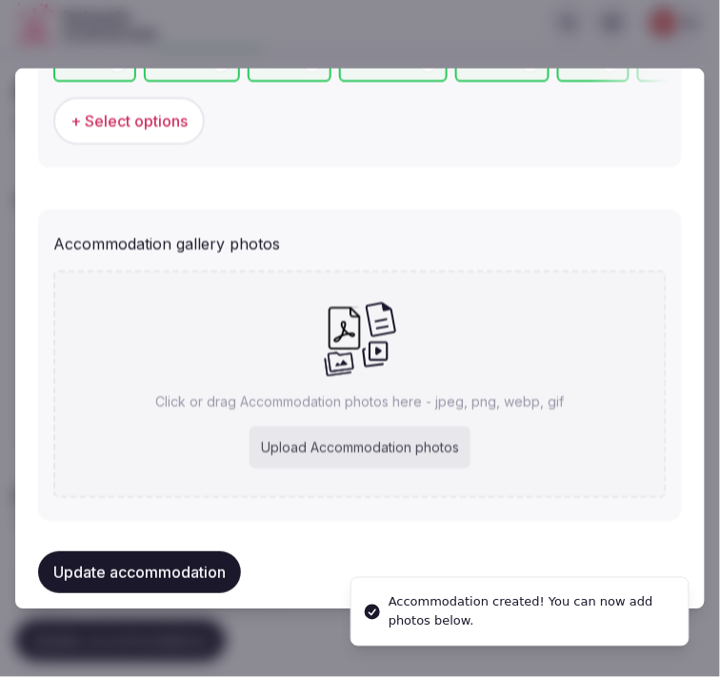
scroll to position [2044, 0]
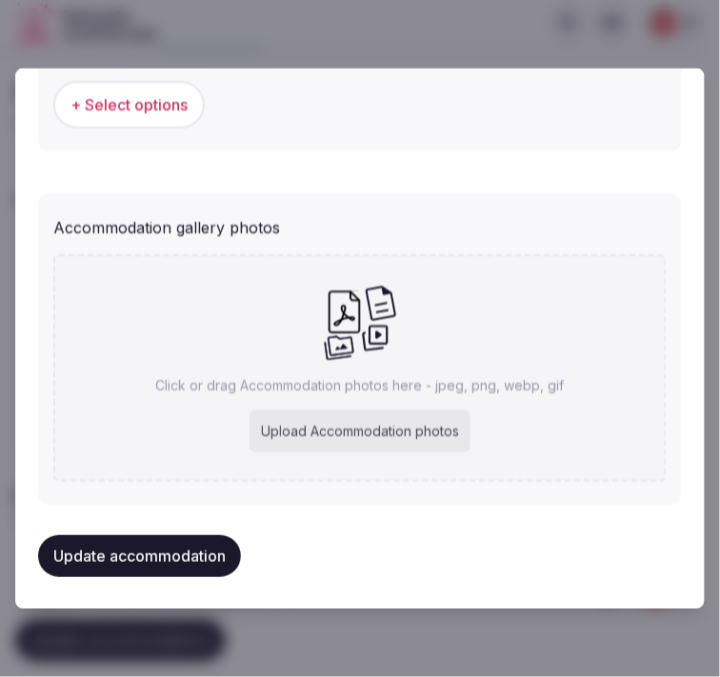
click at [317, 423] on div "Upload Accommodation photos" at bounding box center [359, 432] width 221 height 42
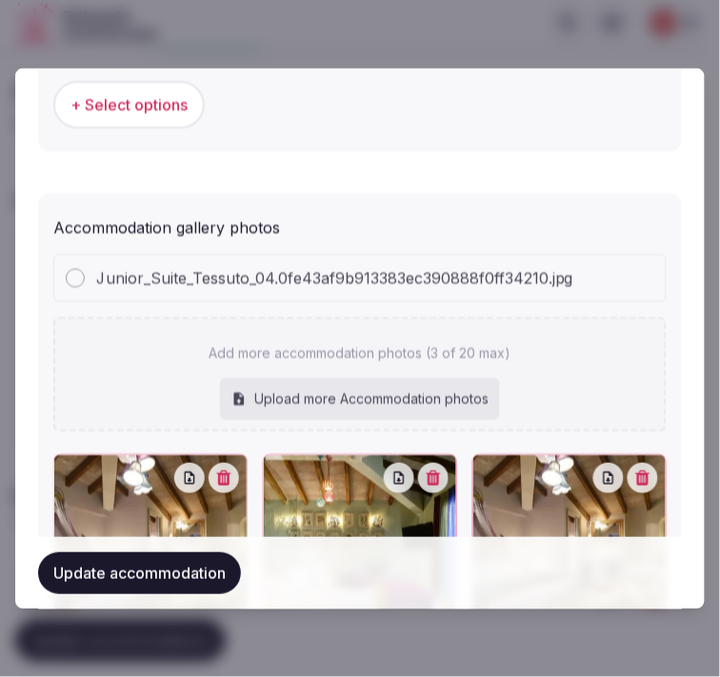
click at [156, 569] on button "Update accommodation" at bounding box center [139, 573] width 203 height 42
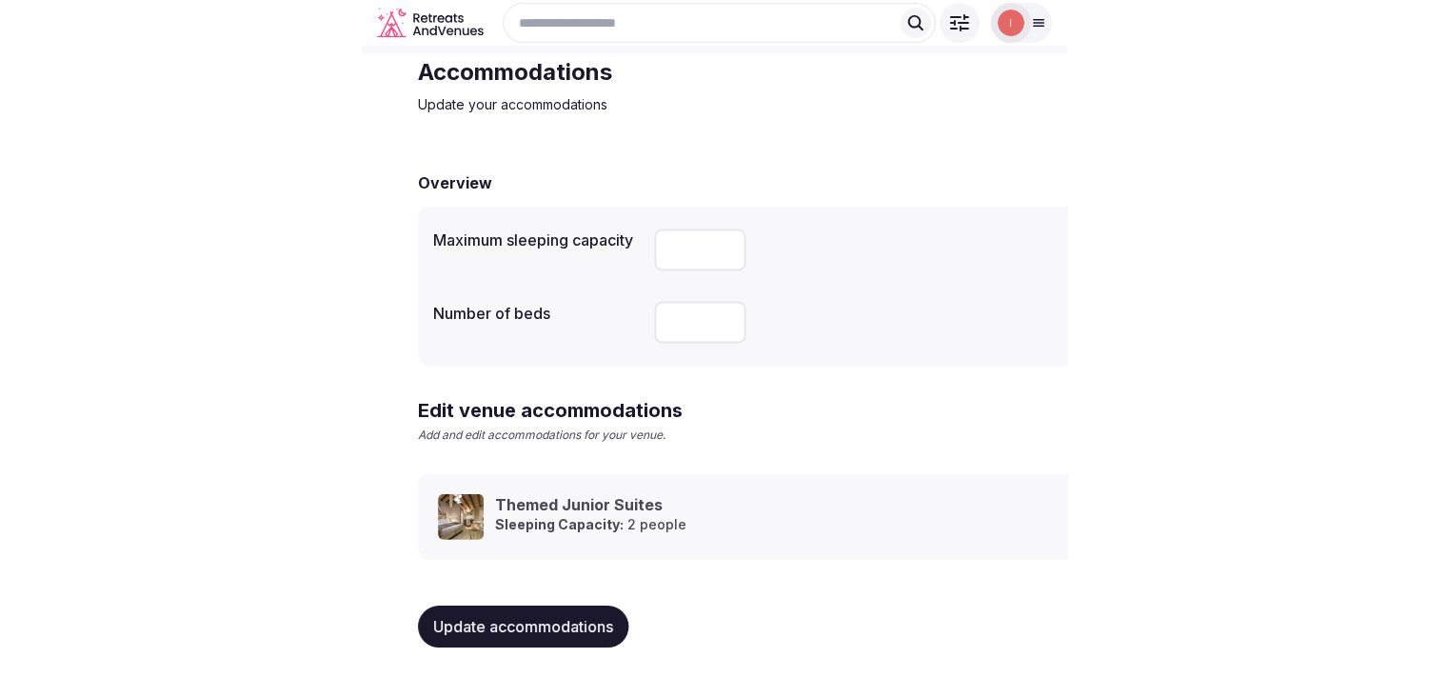
scroll to position [89, 0]
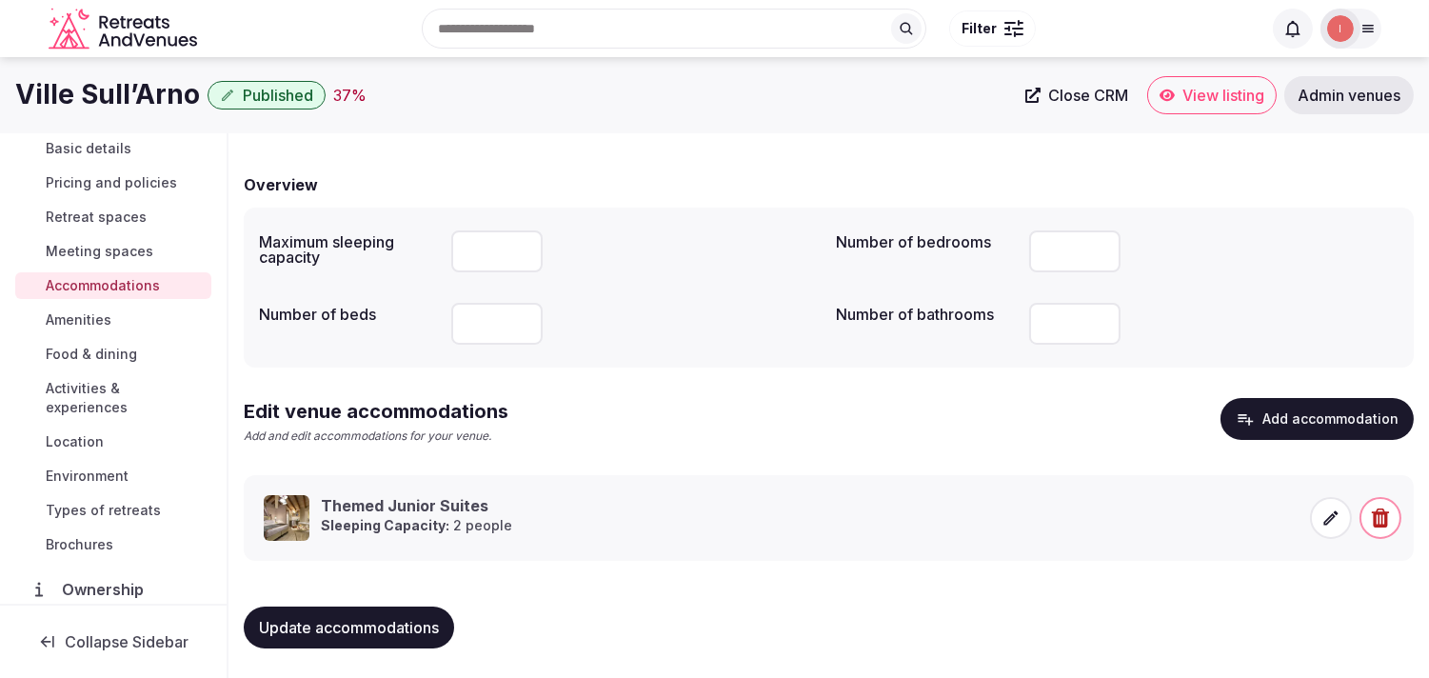
click at [105, 316] on span "Amenities" at bounding box center [79, 319] width 66 height 19
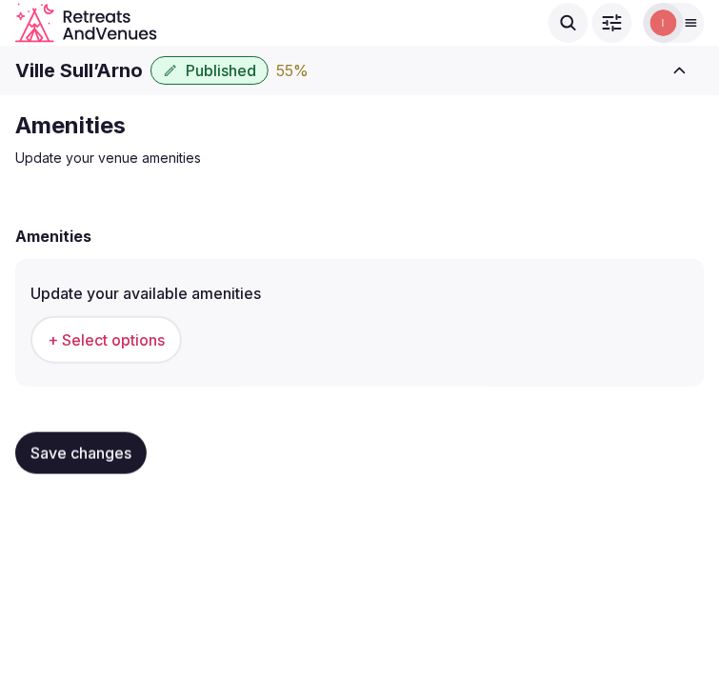
click at [119, 340] on span "+ Select options" at bounding box center [106, 339] width 117 height 21
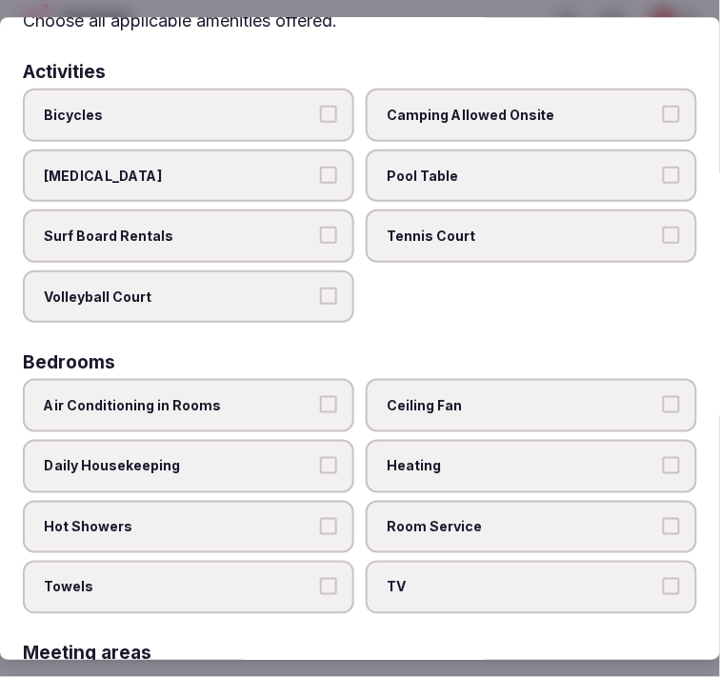
scroll to position [211, 0]
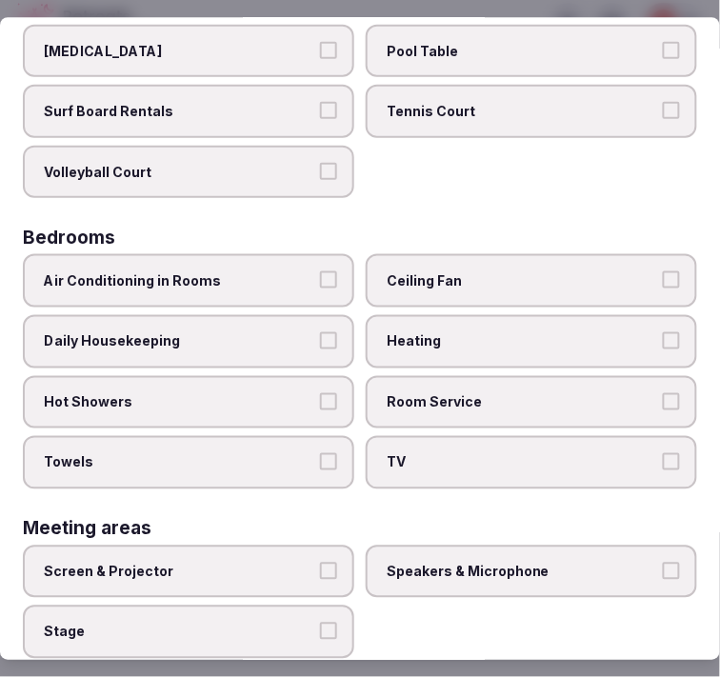
click at [282, 272] on span "Air Conditioning in Rooms" at bounding box center [179, 281] width 270 height 19
click at [320, 272] on button "Air Conditioning in Rooms" at bounding box center [328, 280] width 17 height 17
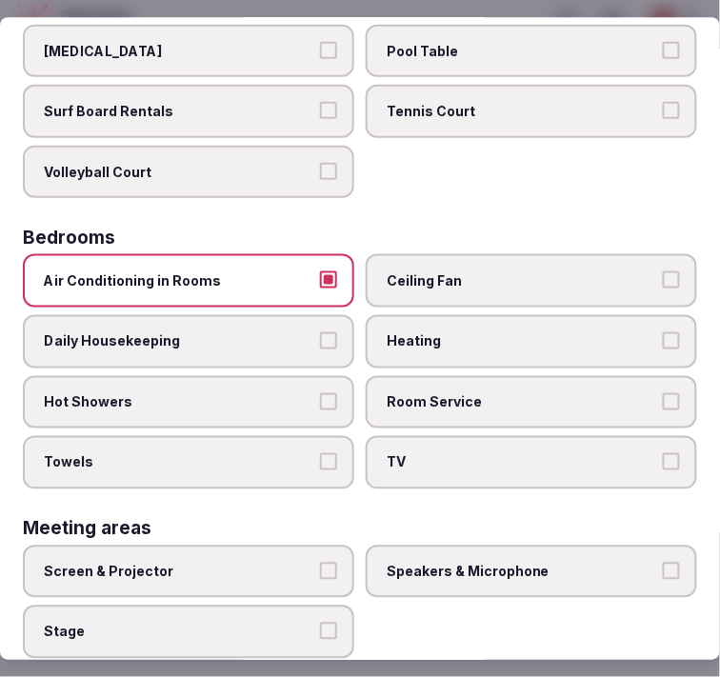
click at [286, 332] on span "Daily Housekeeping" at bounding box center [179, 341] width 270 height 19
click at [320, 332] on button "Daily Housekeeping" at bounding box center [328, 340] width 17 height 17
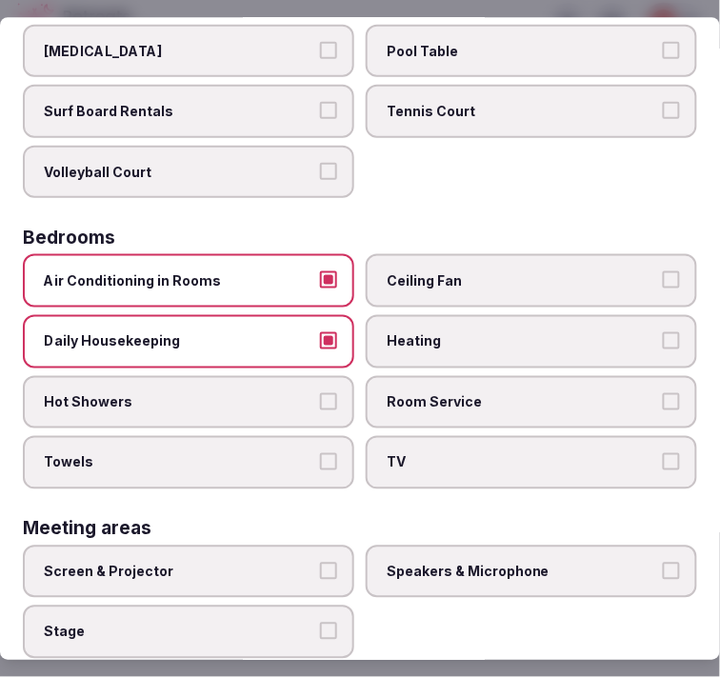
click at [282, 377] on label "Hot Showers" at bounding box center [188, 402] width 331 height 53
click at [320, 393] on button "Hot Showers" at bounding box center [328, 401] width 17 height 17
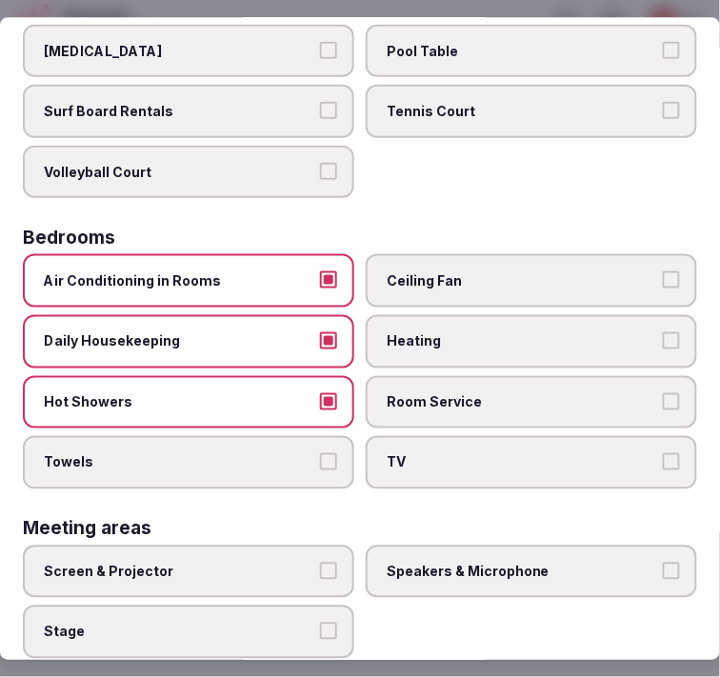
drag, startPoint x: 301, startPoint y: 440, endPoint x: 339, endPoint y: 433, distance: 38.6
click at [305, 439] on label "Towels" at bounding box center [188, 463] width 331 height 53
click at [320, 454] on button "Towels" at bounding box center [328, 462] width 17 height 17
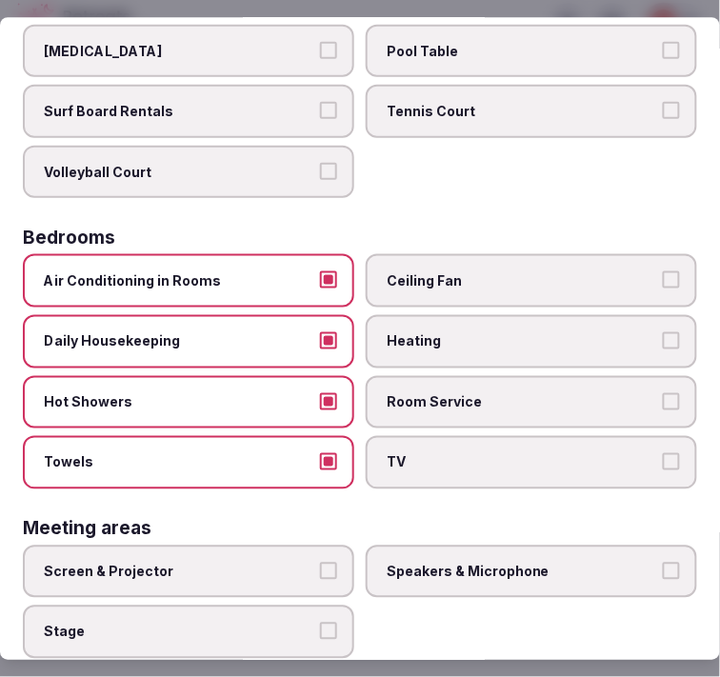
click at [420, 401] on label "Room Service" at bounding box center [530, 402] width 331 height 53
click at [662, 401] on button "Room Service" at bounding box center [670, 401] width 17 height 17
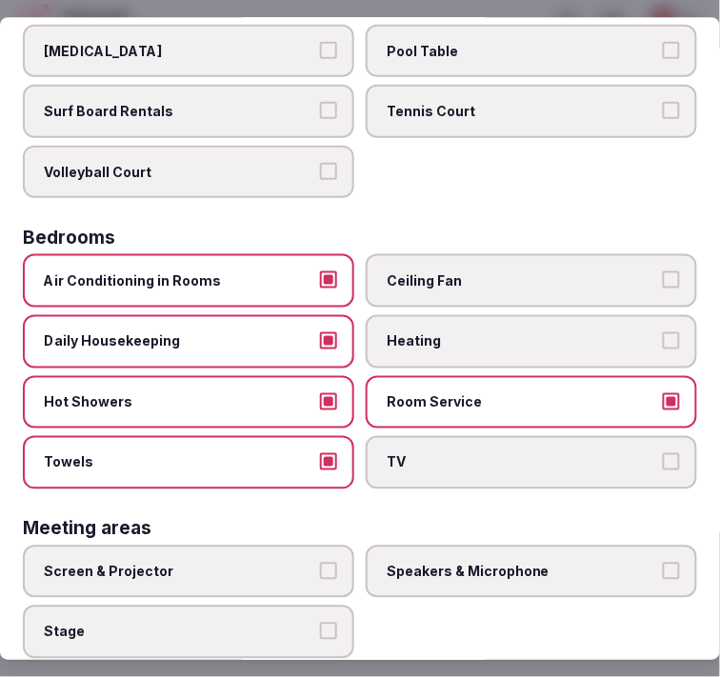
click at [401, 458] on span "TV" at bounding box center [521, 463] width 270 height 19
click at [662, 458] on button "TV" at bounding box center [670, 462] width 17 height 17
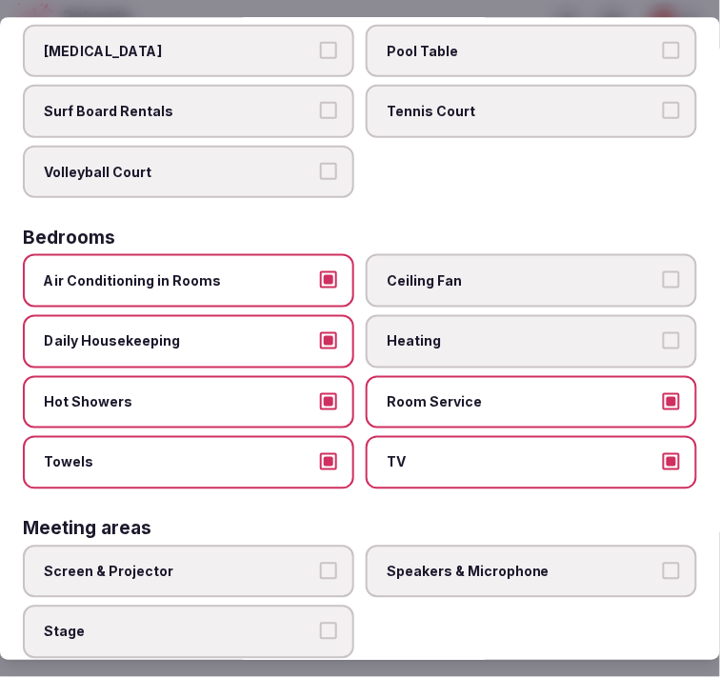
drag, startPoint x: 263, startPoint y: 541, endPoint x: 318, endPoint y: 535, distance: 55.5
click at [274, 545] on label "Screen & Projector" at bounding box center [188, 571] width 331 height 53
click at [320, 562] on button "Screen & Projector" at bounding box center [328, 570] width 17 height 17
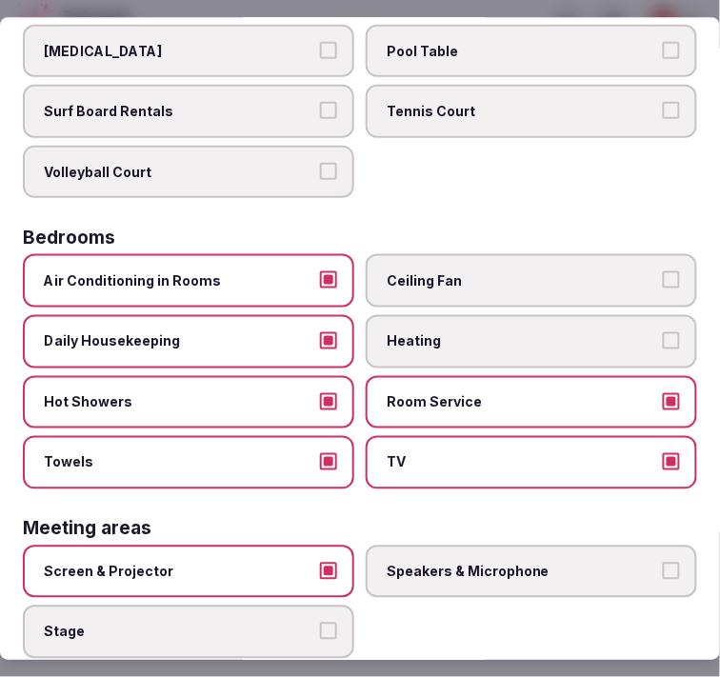
click at [405, 562] on span "Speakers & Microphone" at bounding box center [521, 571] width 270 height 19
click at [662, 562] on button "Speakers & Microphone" at bounding box center [670, 570] width 17 height 17
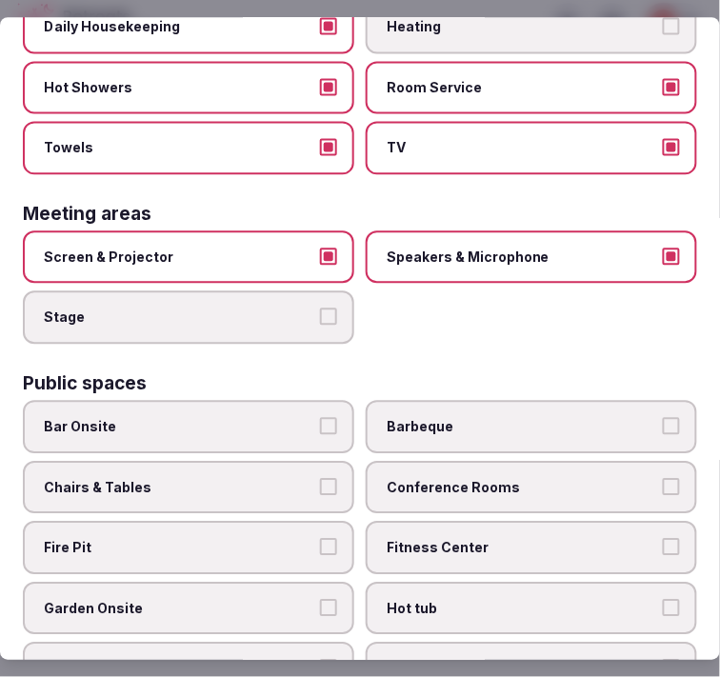
scroll to position [528, 0]
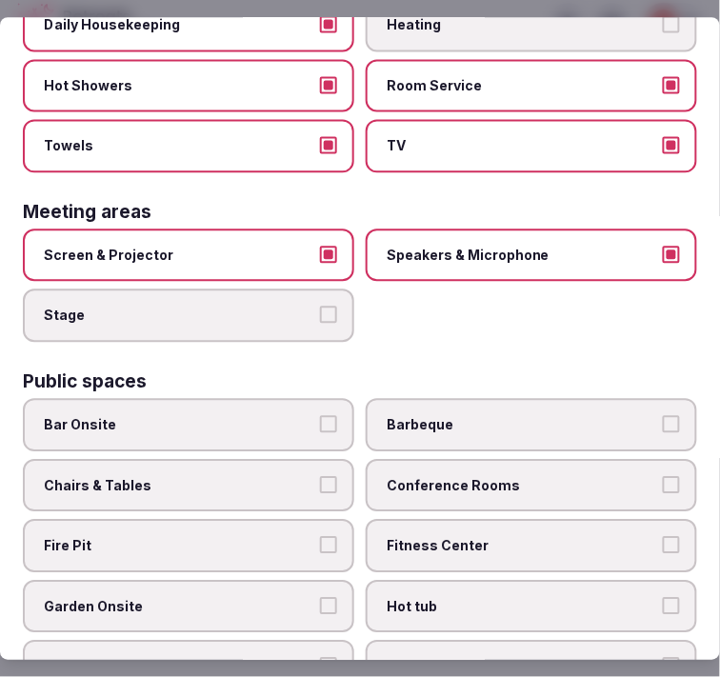
click at [284, 476] on span "Chairs & Tables" at bounding box center [179, 485] width 270 height 19
click at [320, 476] on button "Chairs & Tables" at bounding box center [328, 484] width 17 height 17
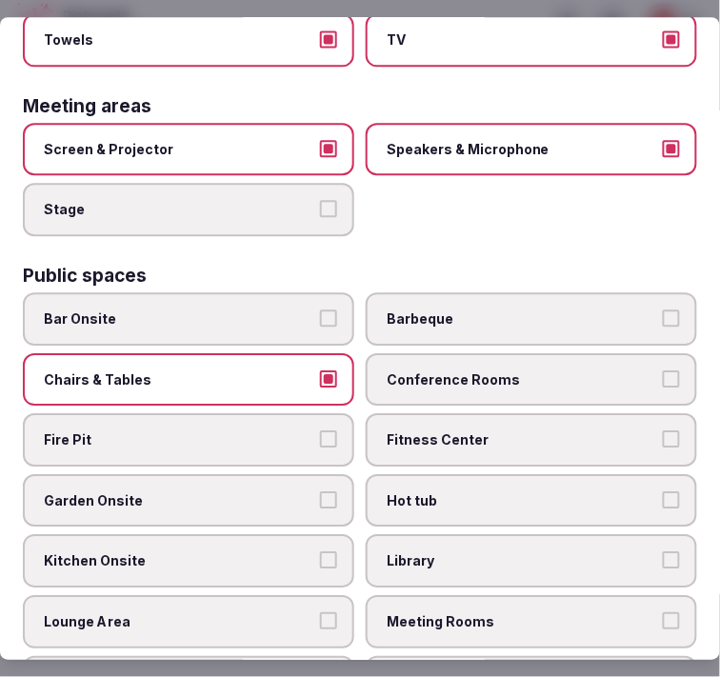
click at [473, 429] on label "Fitness Center" at bounding box center [530, 439] width 331 height 53
click at [662, 430] on button "Fitness Center" at bounding box center [670, 438] width 17 height 17
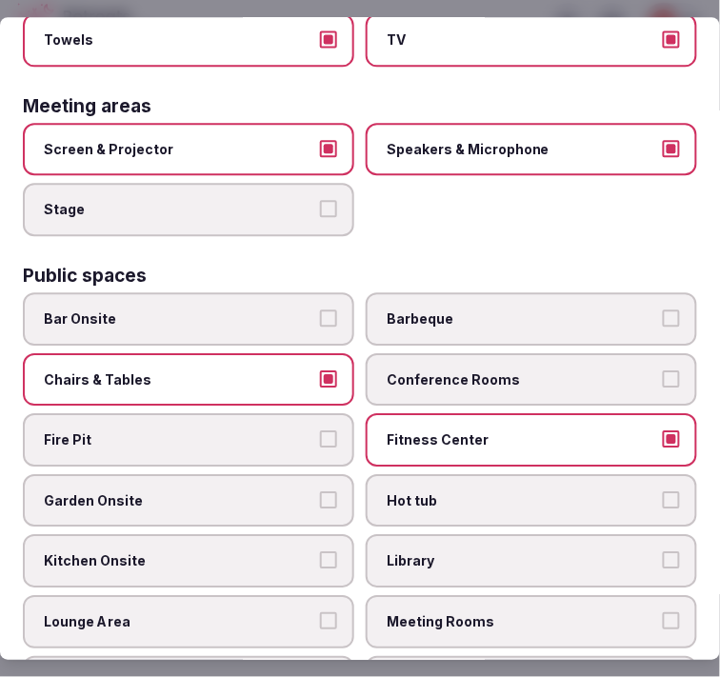
scroll to position [740, 0]
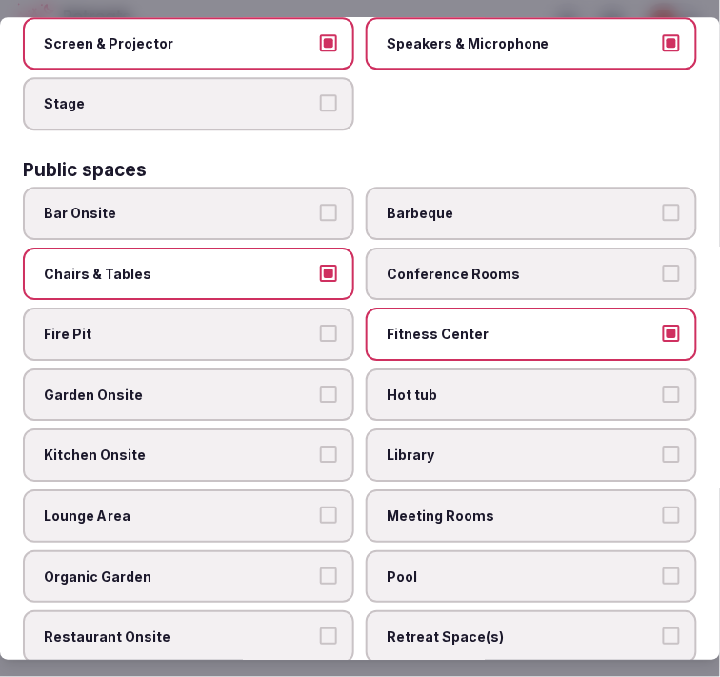
click at [300, 385] on span "Garden Onsite" at bounding box center [179, 394] width 270 height 19
click at [320, 385] on button "Garden Onsite" at bounding box center [328, 393] width 17 height 17
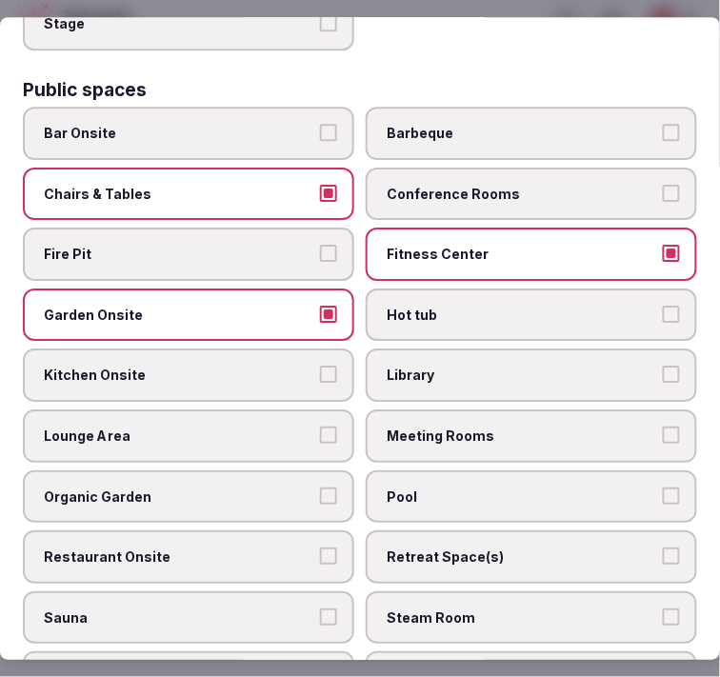
scroll to position [845, 0]
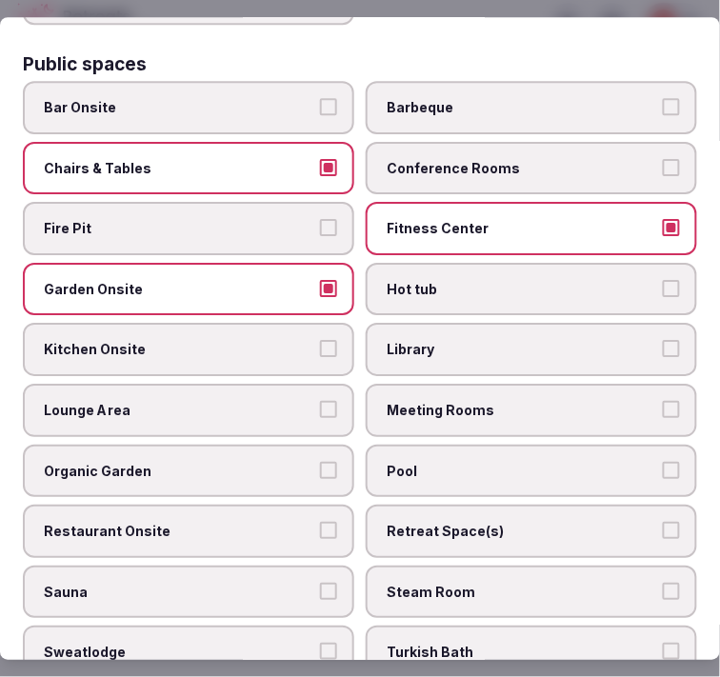
click at [454, 401] on span "Meeting Rooms" at bounding box center [521, 410] width 270 height 19
click at [662, 401] on button "Meeting Rooms" at bounding box center [670, 409] width 17 height 17
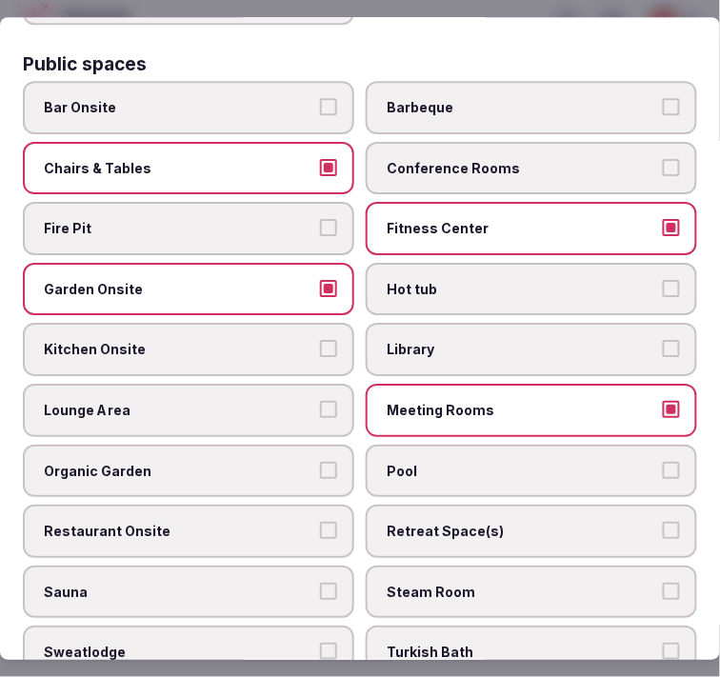
click at [404, 462] on span "Pool" at bounding box center [521, 471] width 270 height 19
click at [662, 462] on button "Pool" at bounding box center [670, 470] width 17 height 17
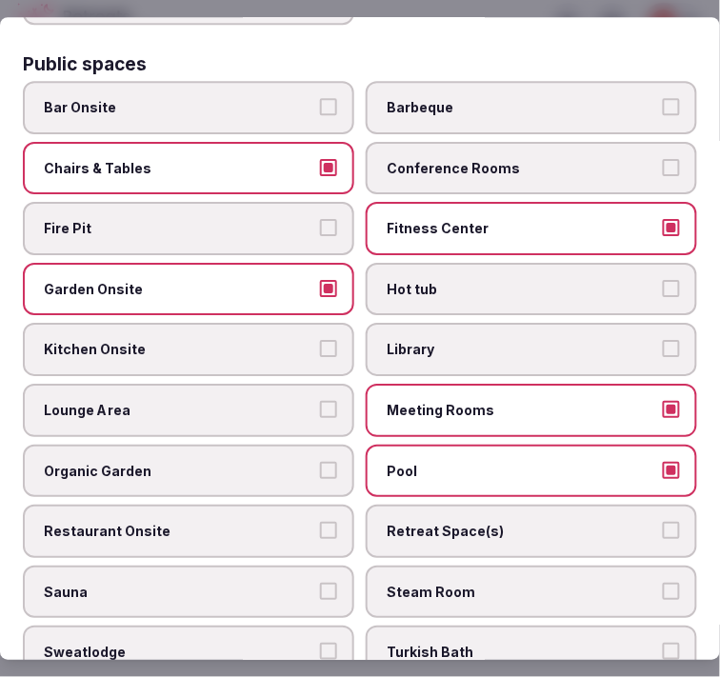
scroll to position [952, 0]
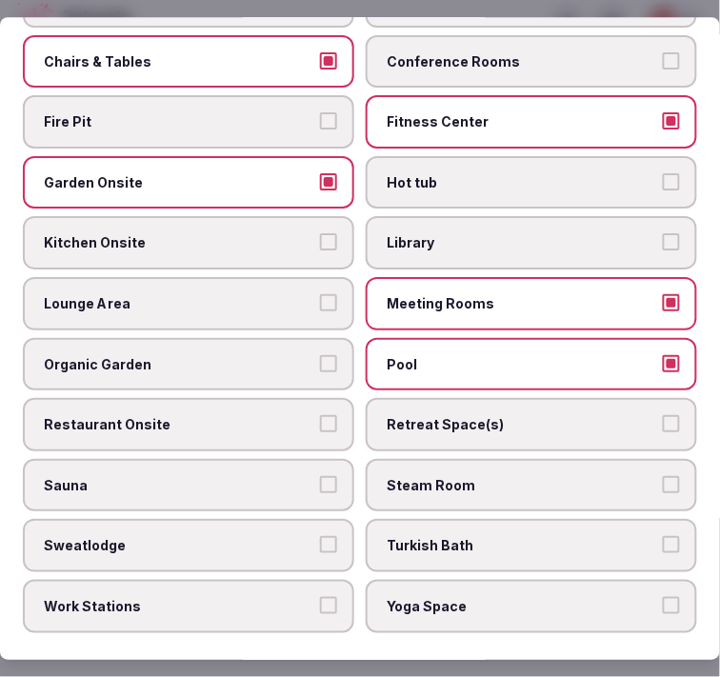
click at [283, 415] on span "Restaurant Onsite" at bounding box center [179, 424] width 270 height 19
click at [320, 415] on button "Restaurant Onsite" at bounding box center [328, 423] width 17 height 17
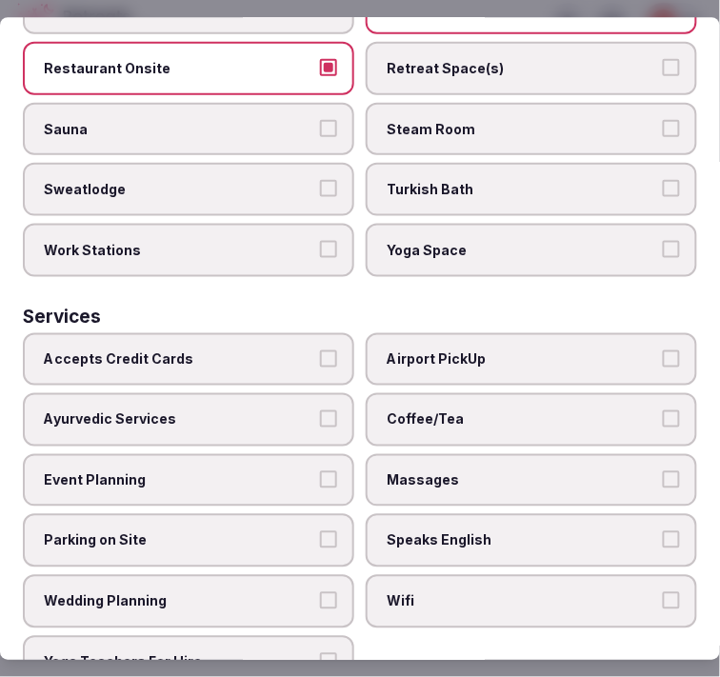
scroll to position [1312, 0]
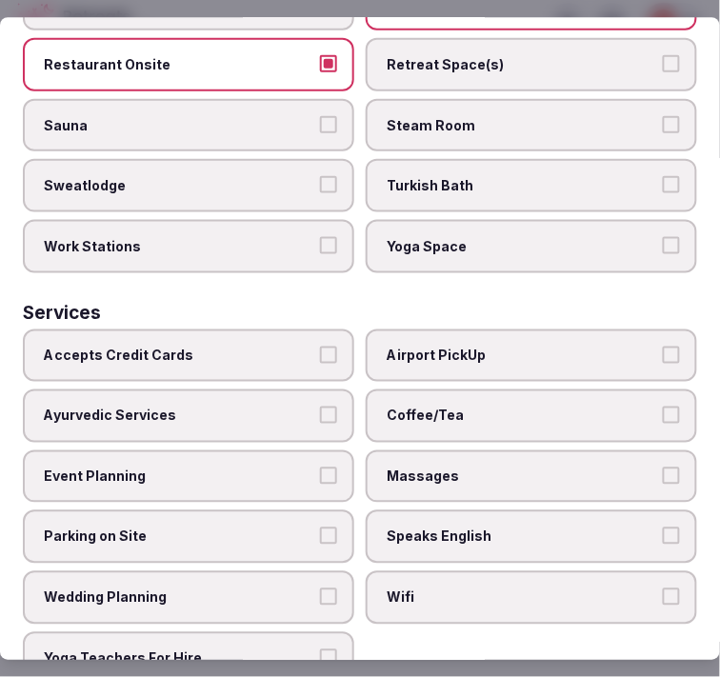
click at [320, 346] on button "Accepts Credit Cards" at bounding box center [328, 354] width 17 height 17
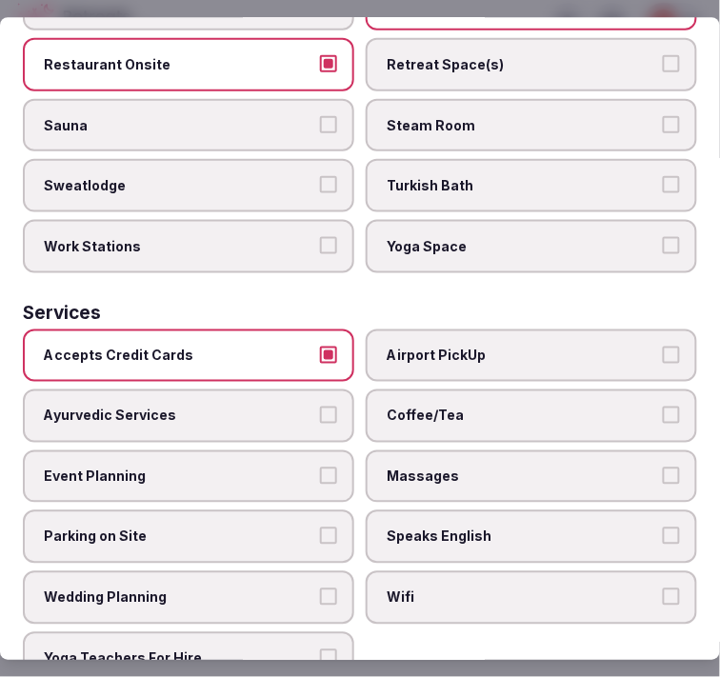
drag, startPoint x: 384, startPoint y: 374, endPoint x: 385, endPoint y: 429, distance: 55.2
click at [386, 406] on span "Coffee/Tea" at bounding box center [521, 415] width 270 height 19
click at [662, 406] on button "Coffee/Tea" at bounding box center [670, 414] width 17 height 17
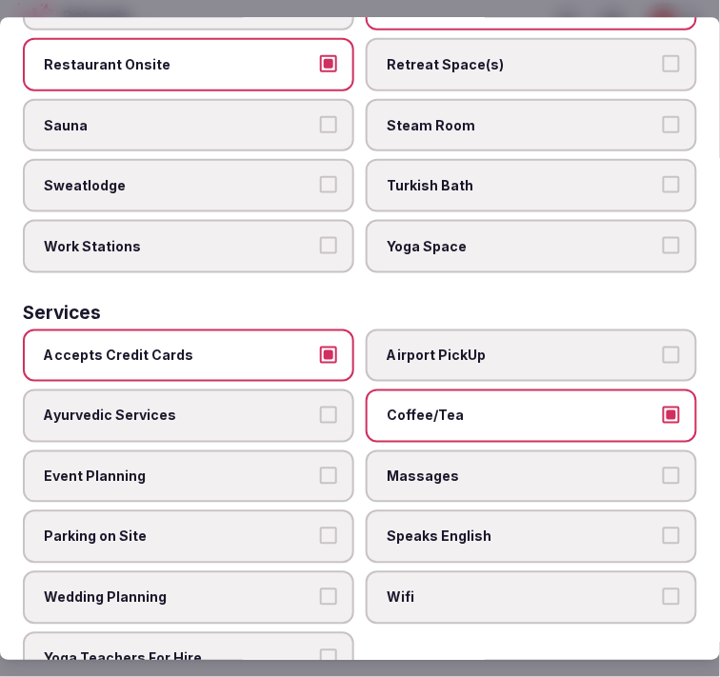
drag, startPoint x: 386, startPoint y: 430, endPoint x: 417, endPoint y: 458, distance: 41.1
click at [398, 467] on span "Massages" at bounding box center [521, 476] width 270 height 19
click at [407, 528] on span "Speaks English" at bounding box center [521, 537] width 270 height 19
click at [662, 528] on button "Speaks English" at bounding box center [670, 536] width 17 height 17
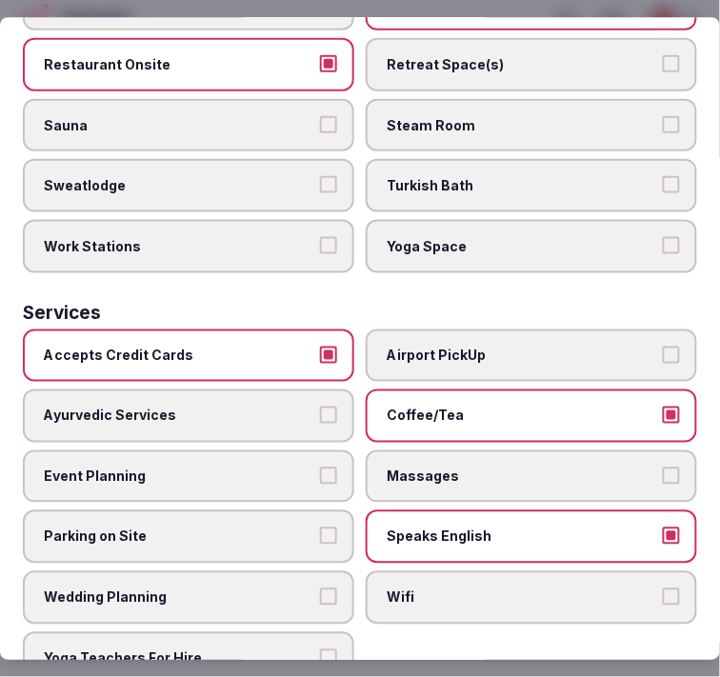
click at [402, 450] on label "Massages" at bounding box center [530, 476] width 331 height 53
click at [662, 467] on button "Massages" at bounding box center [670, 475] width 17 height 17
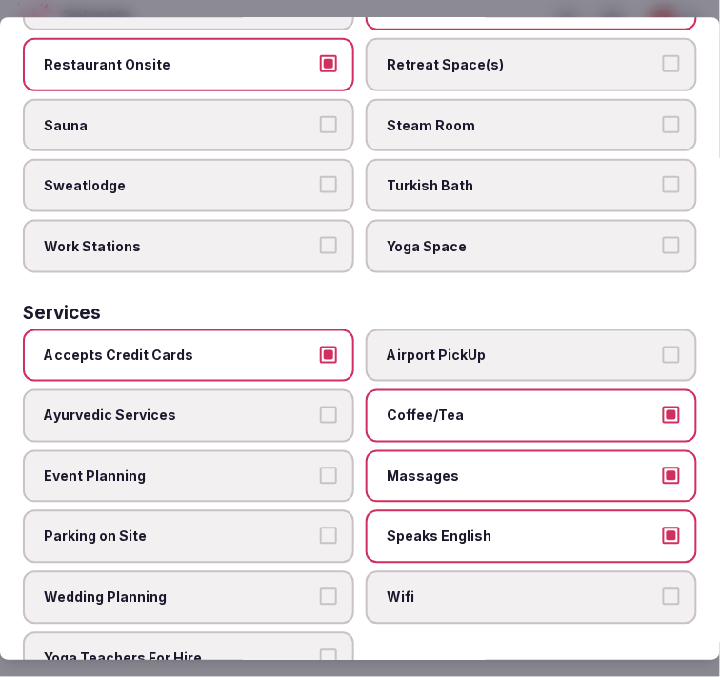
click at [390, 571] on label "Wifi" at bounding box center [530, 597] width 331 height 53
click at [662, 588] on button "Wifi" at bounding box center [670, 596] width 17 height 17
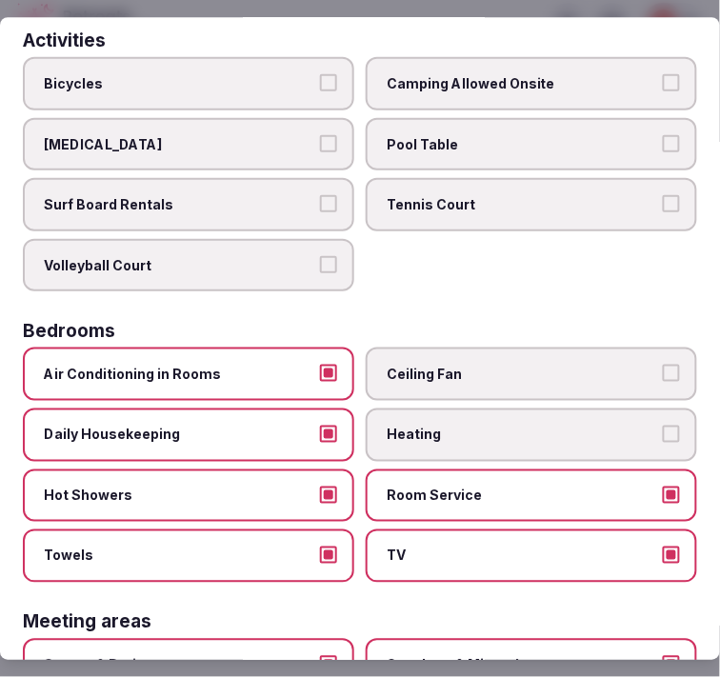
scroll to position [0, 0]
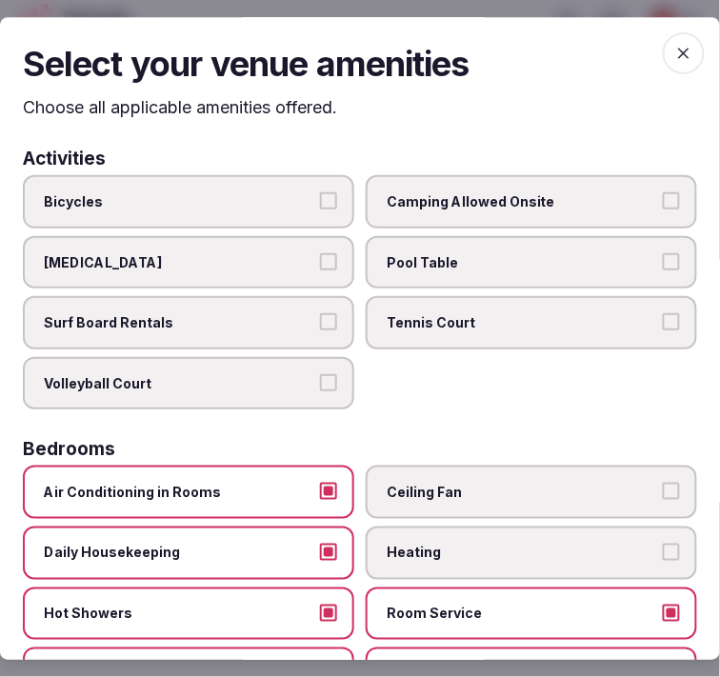
click at [678, 60] on icon "button" at bounding box center [683, 53] width 19 height 19
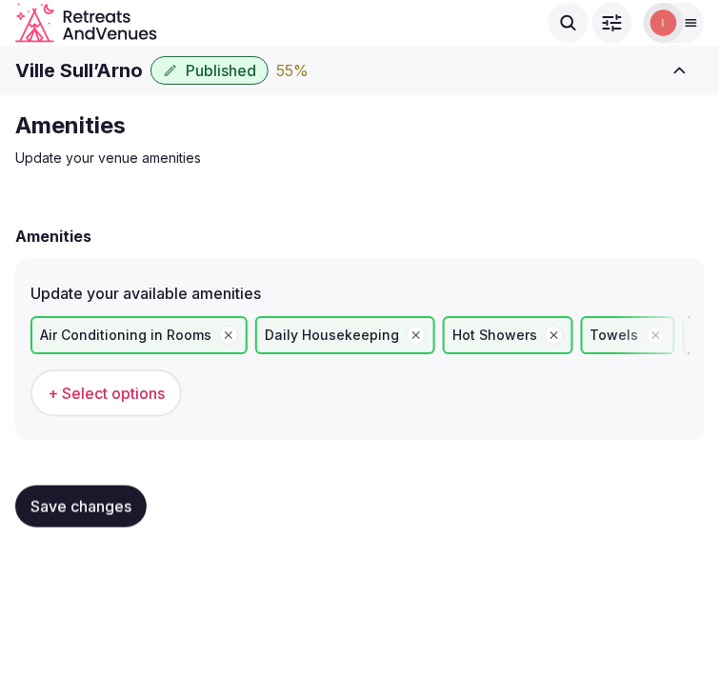
click at [103, 488] on button "Save changes" at bounding box center [80, 506] width 131 height 42
click at [98, 520] on button "Save changes" at bounding box center [80, 506] width 131 height 42
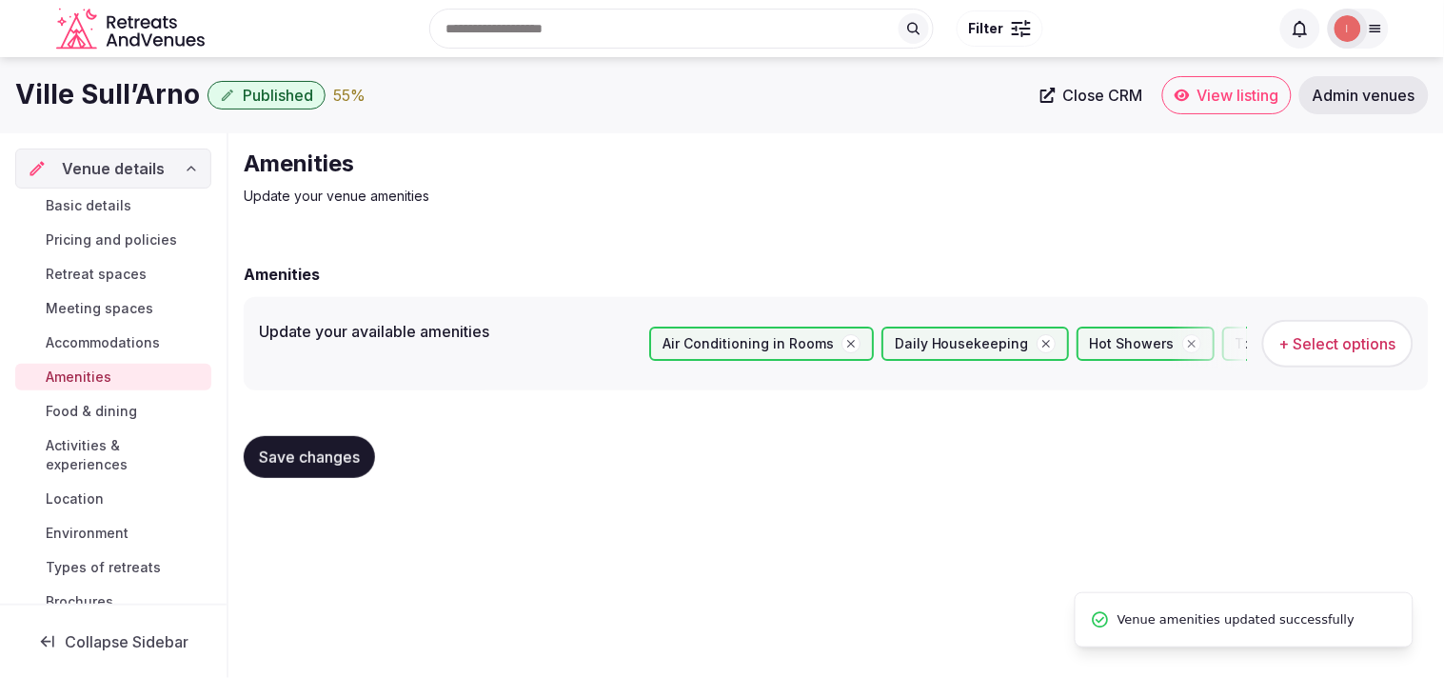
click at [88, 414] on span "Food & dining" at bounding box center [91, 411] width 91 height 19
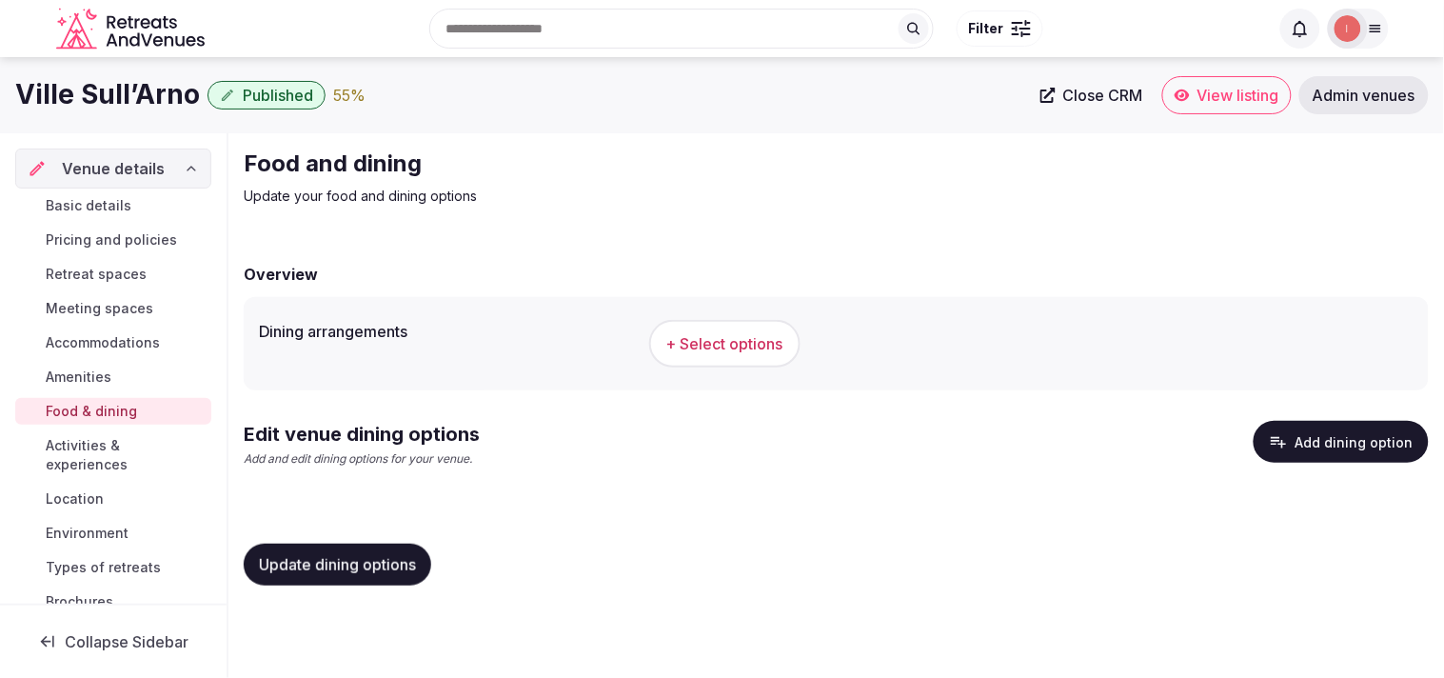
click at [703, 333] on span "+ Select options" at bounding box center [724, 343] width 117 height 21
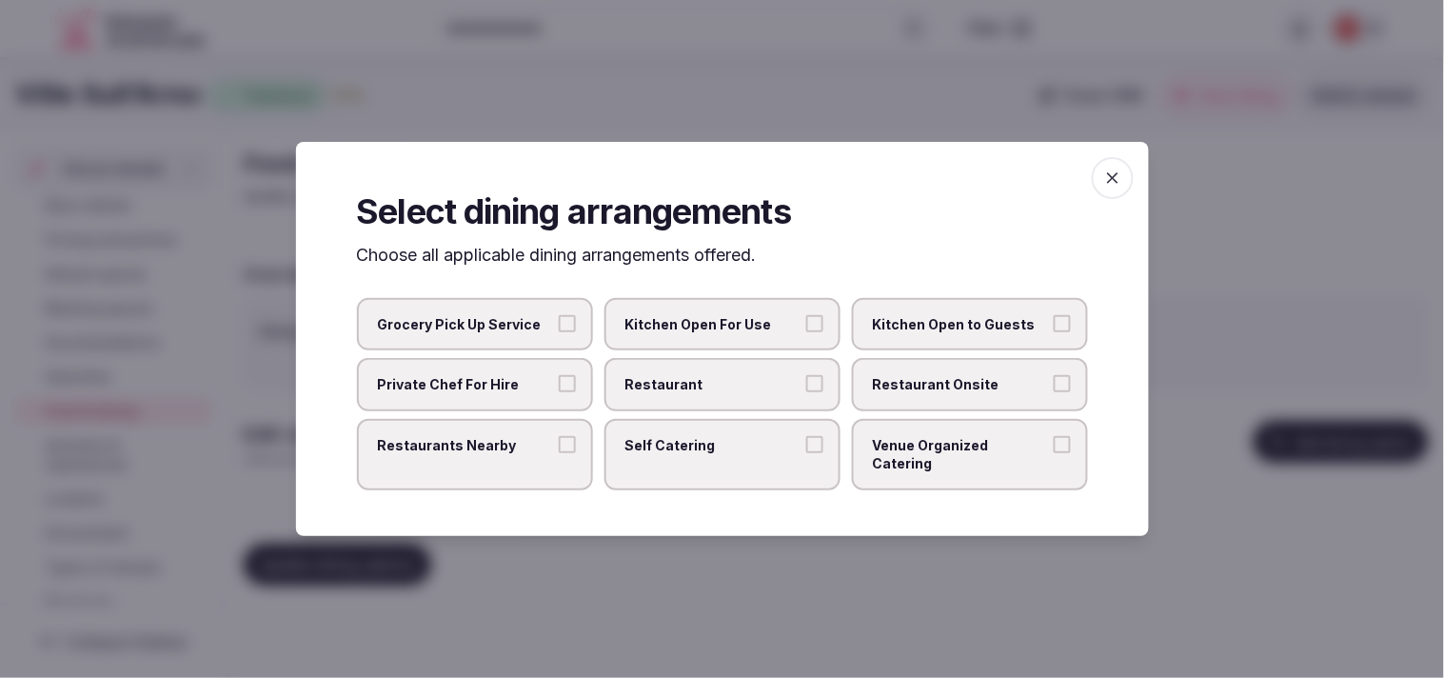
click at [703, 381] on label "Restaurant" at bounding box center [722, 384] width 236 height 53
click at [703, 381] on button "Restaurant" at bounding box center [814, 383] width 17 height 17
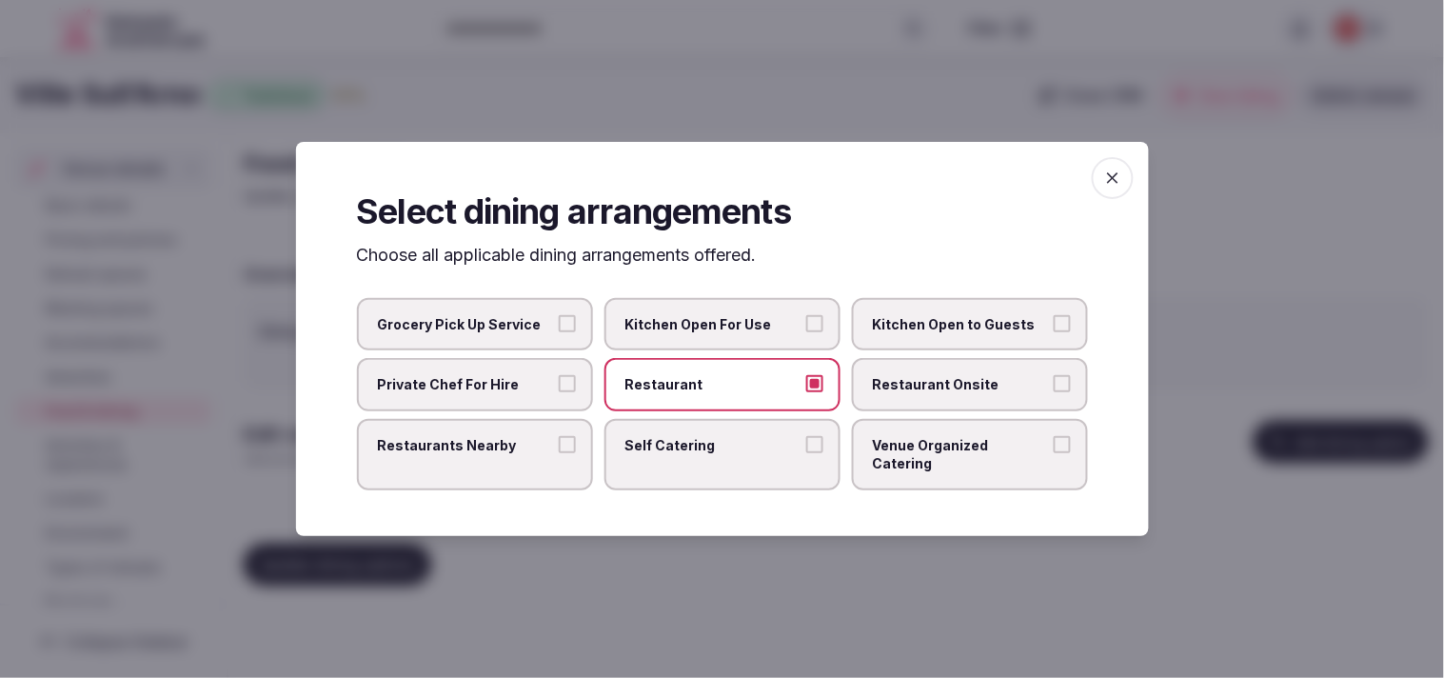
click at [703, 385] on span "Restaurant Onsite" at bounding box center [960, 384] width 175 height 19
click at [703, 385] on button "Restaurant Onsite" at bounding box center [1062, 383] width 17 height 17
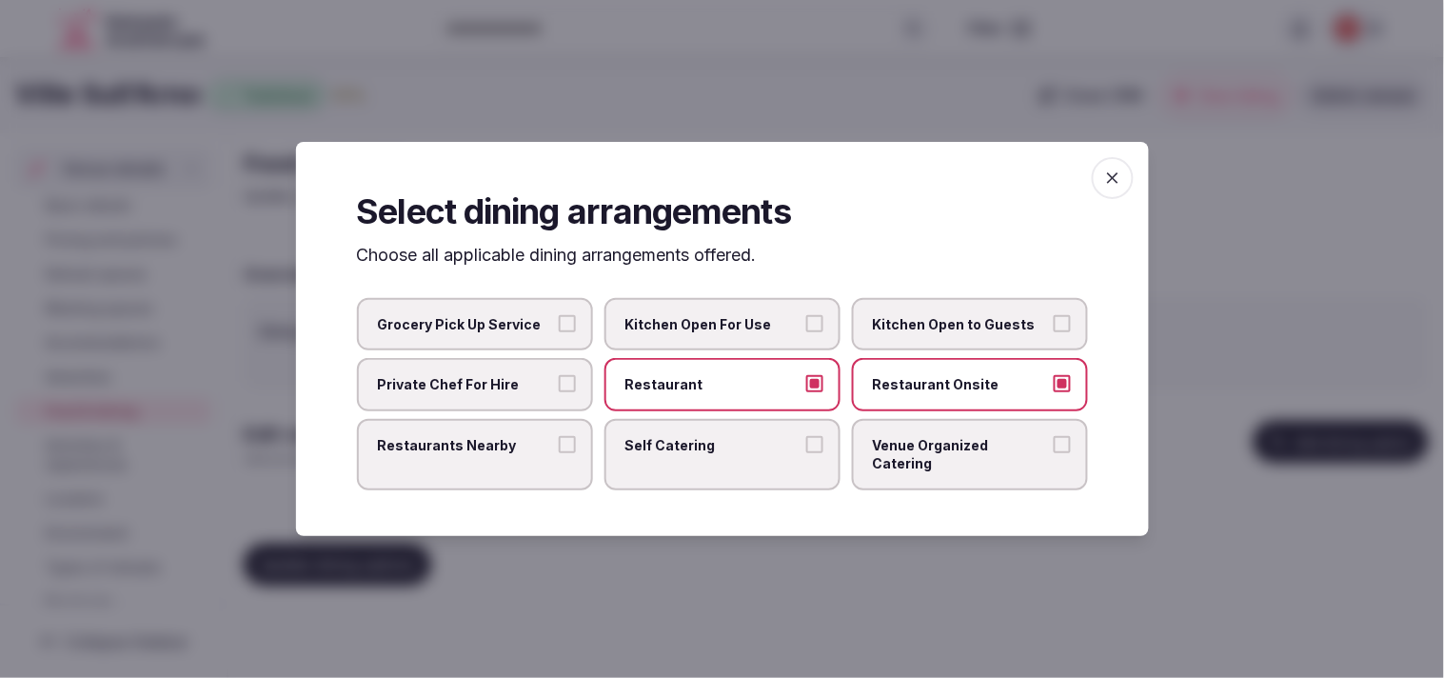
click at [703, 454] on span "Venue Organized Catering" at bounding box center [960, 454] width 175 height 37
click at [703, 453] on button "Venue Organized Catering" at bounding box center [1062, 444] width 17 height 17
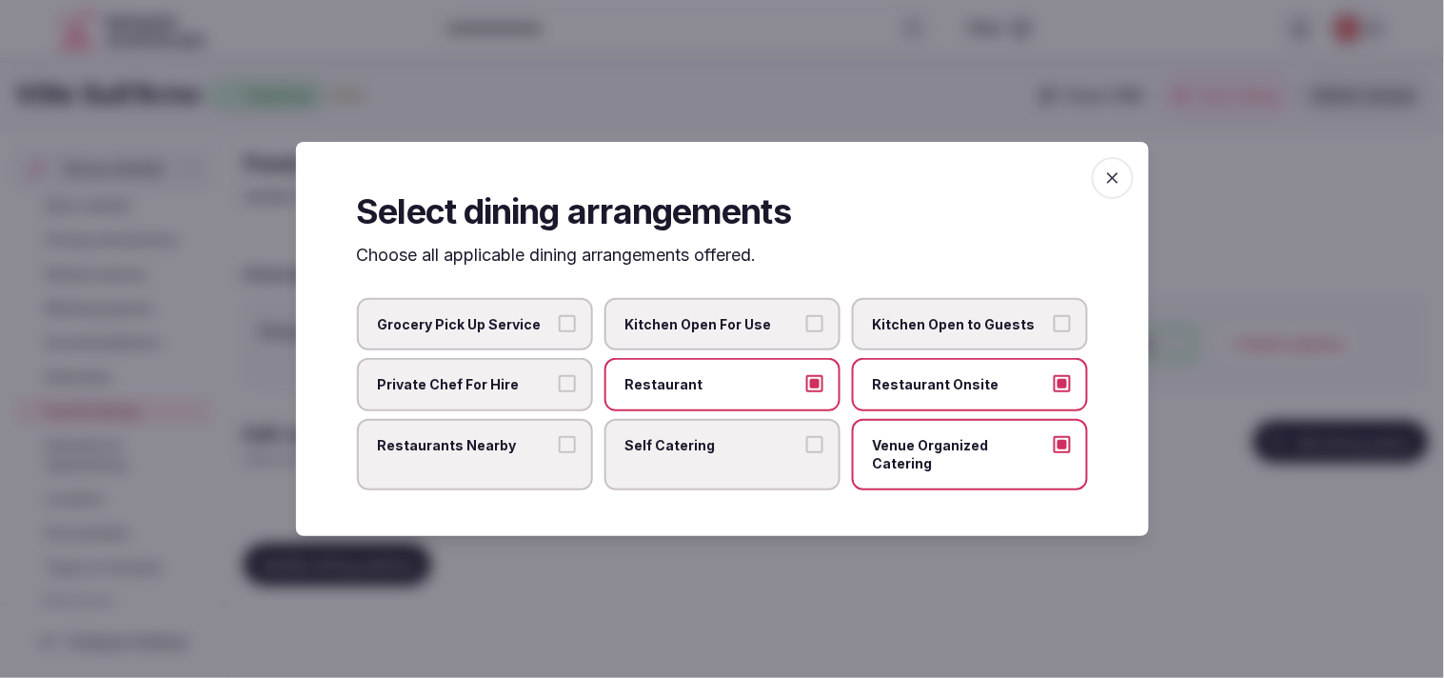
click at [703, 213] on div "Select dining arrangements Choose all applicable dining arrangements offered. G…" at bounding box center [722, 339] width 853 height 394
click at [703, 178] on icon "button" at bounding box center [1112, 177] width 19 height 19
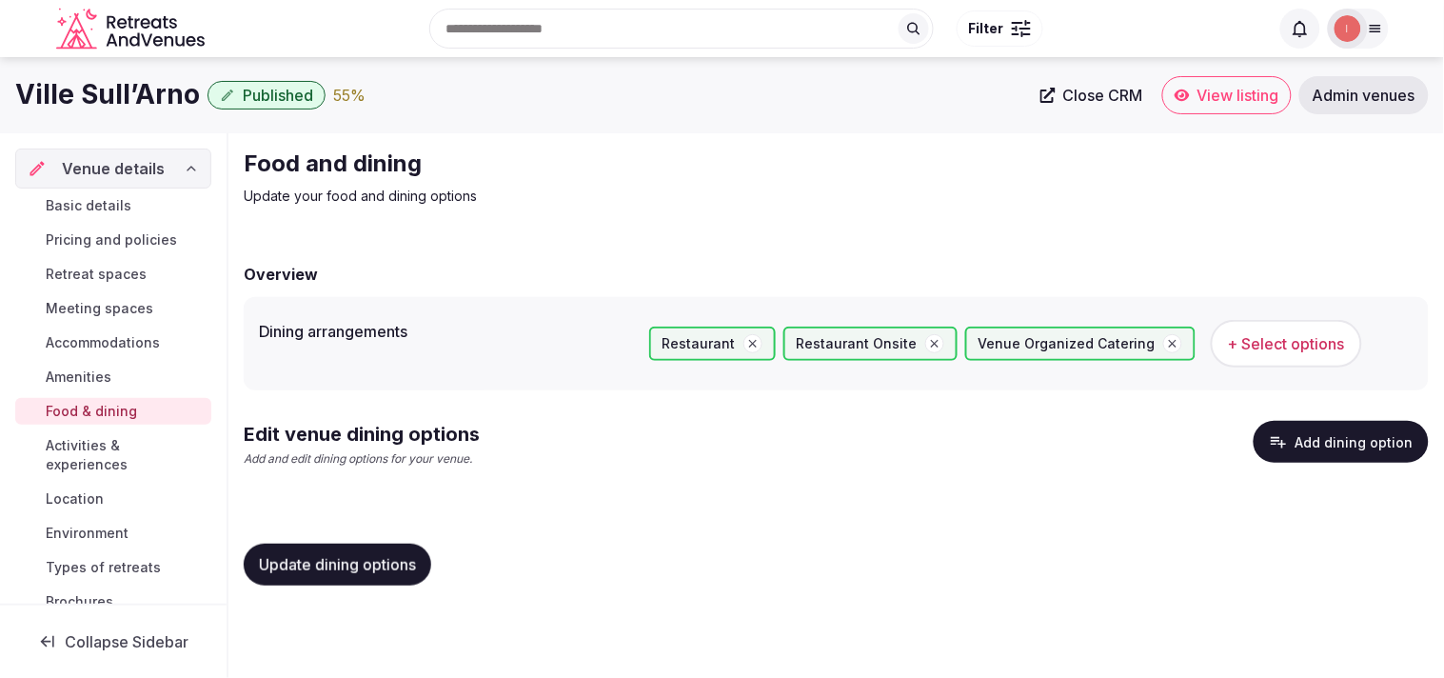
click at [354, 543] on button "Update dining options" at bounding box center [337, 564] width 187 height 42
click at [703, 439] on button "Add dining option" at bounding box center [1340, 442] width 175 height 42
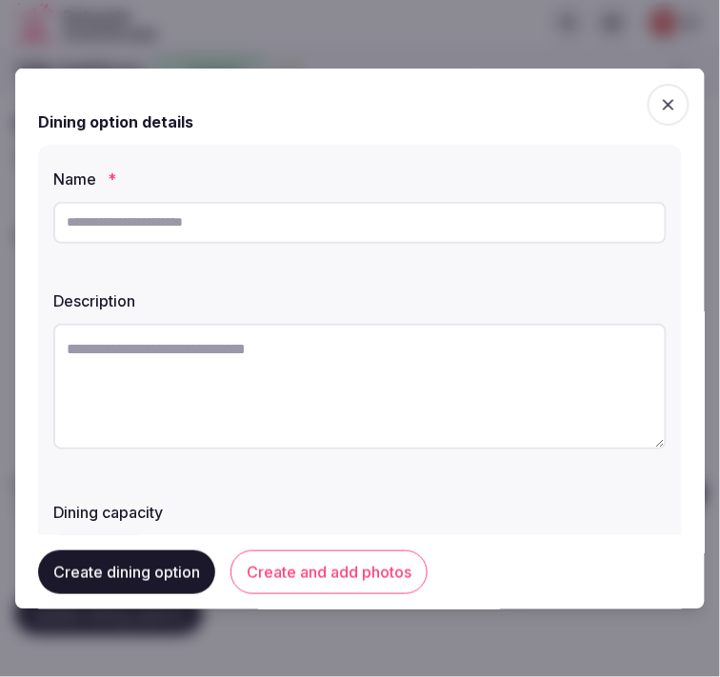
click at [356, 212] on input "text" at bounding box center [359, 222] width 613 height 42
paste input "**********"
type input "**********"
paste textarea "**********"
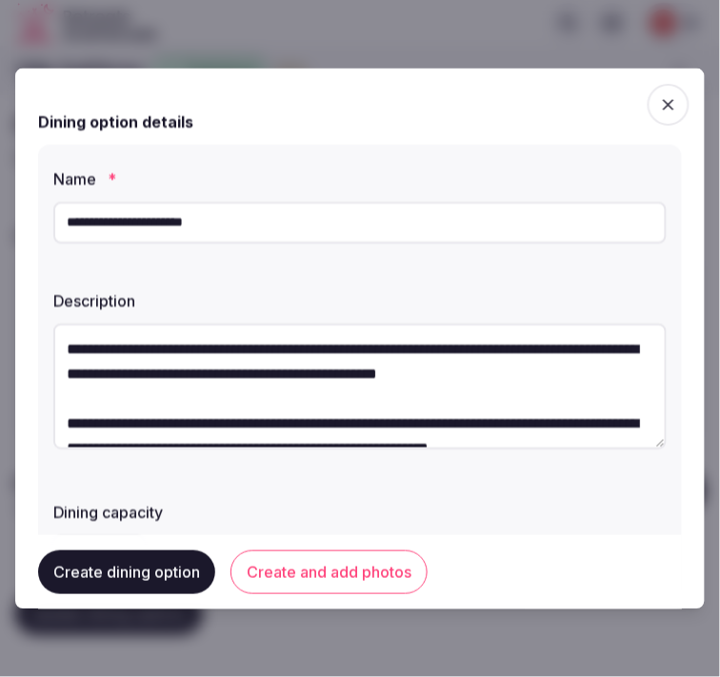
click at [534, 406] on textarea "**********" at bounding box center [359, 386] width 613 height 126
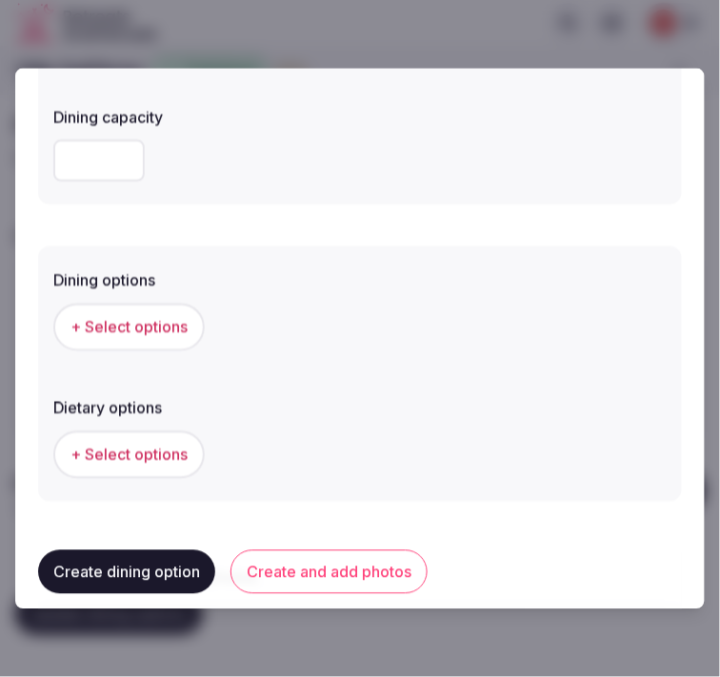
scroll to position [528, 0]
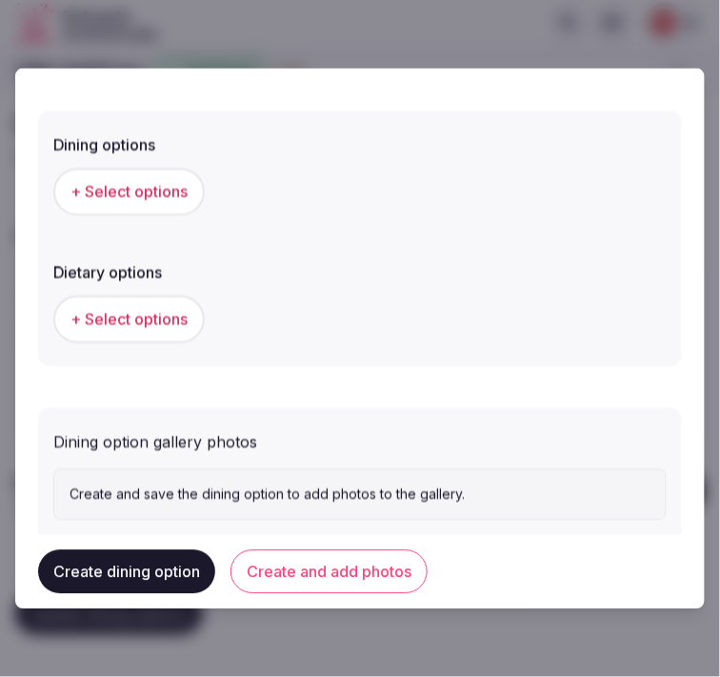
type textarea "**********"
click at [116, 177] on button "+ Select options" at bounding box center [128, 192] width 151 height 48
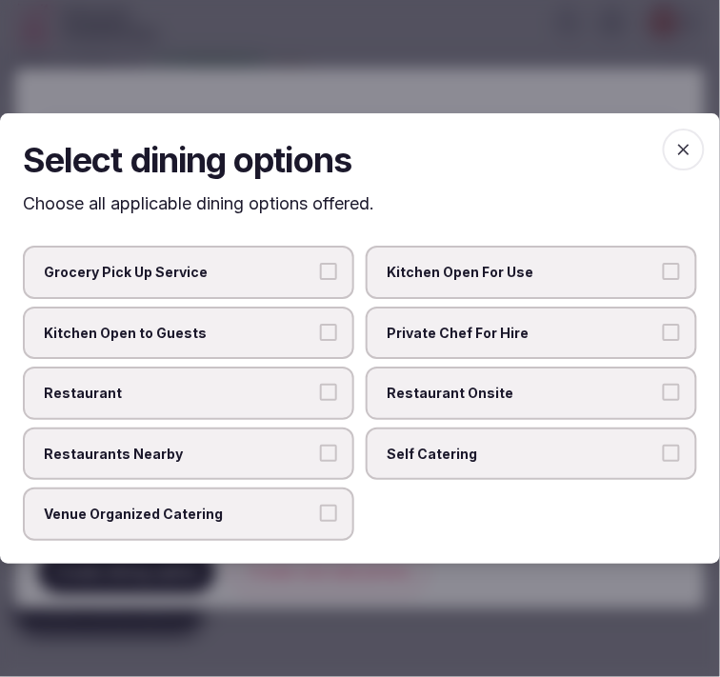
drag, startPoint x: 502, startPoint y: 375, endPoint x: 479, endPoint y: 376, distance: 22.9
click at [496, 374] on label "Restaurant Onsite" at bounding box center [530, 392] width 331 height 53
click at [301, 450] on span "Restaurants Nearby" at bounding box center [179, 453] width 270 height 19
click at [320, 450] on button "Restaurants Nearby" at bounding box center [328, 452] width 17 height 17
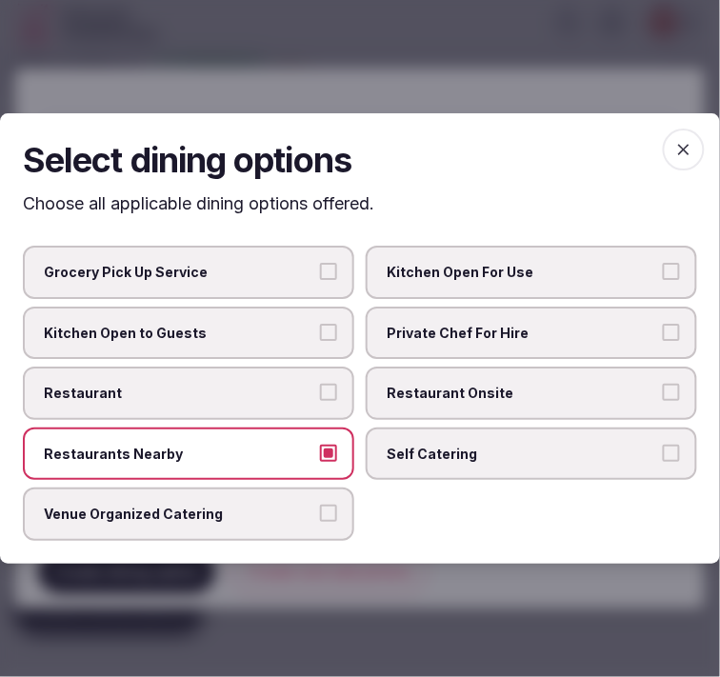
click at [265, 379] on label "Restaurant" at bounding box center [188, 392] width 331 height 53
click at [320, 384] on button "Restaurant" at bounding box center [328, 392] width 17 height 17
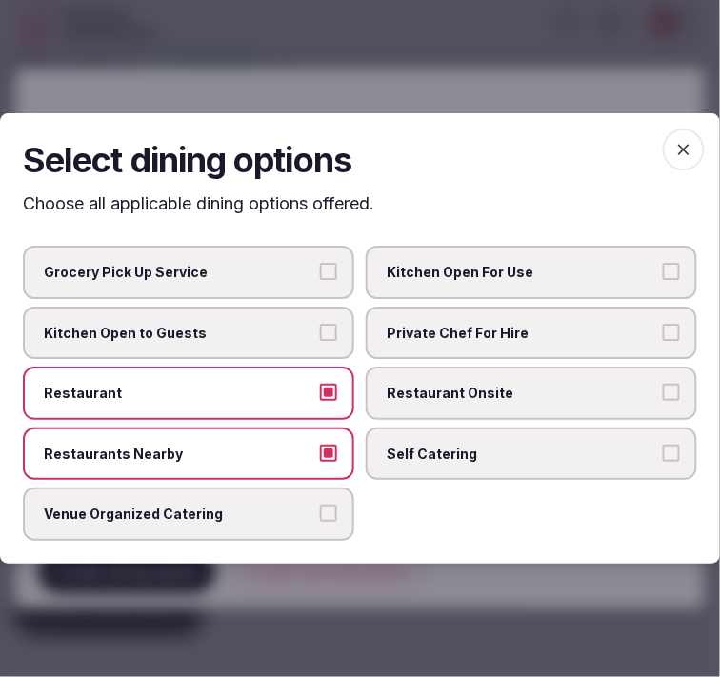
drag, startPoint x: 303, startPoint y: 461, endPoint x: 337, endPoint y: 540, distance: 86.1
click at [305, 462] on label "Restaurants Nearby" at bounding box center [188, 453] width 331 height 53
click at [320, 462] on button "Restaurants Nearby" at bounding box center [328, 452] width 17 height 17
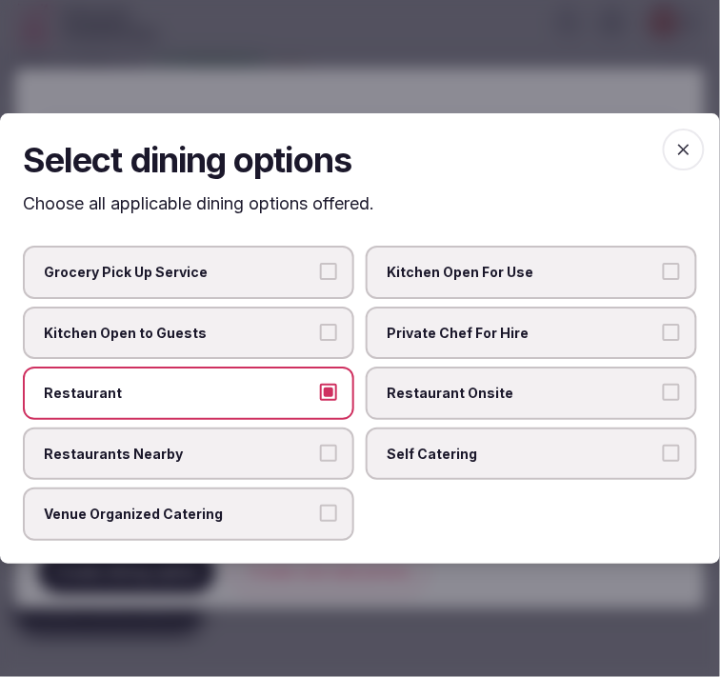
click at [326, 506] on button "Venue Organized Catering" at bounding box center [328, 513] width 17 height 17
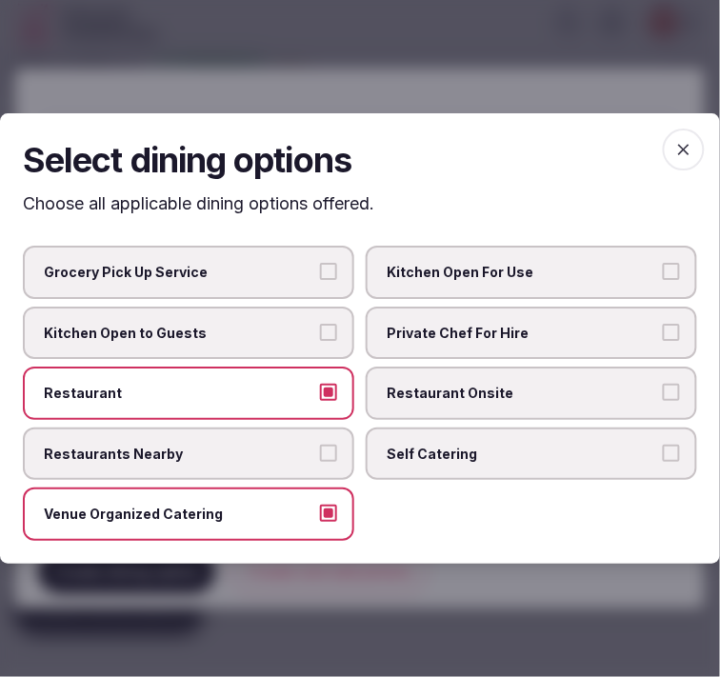
click at [562, 373] on label "Restaurant Onsite" at bounding box center [530, 392] width 331 height 53
click at [662, 384] on button "Restaurant Onsite" at bounding box center [670, 392] width 17 height 17
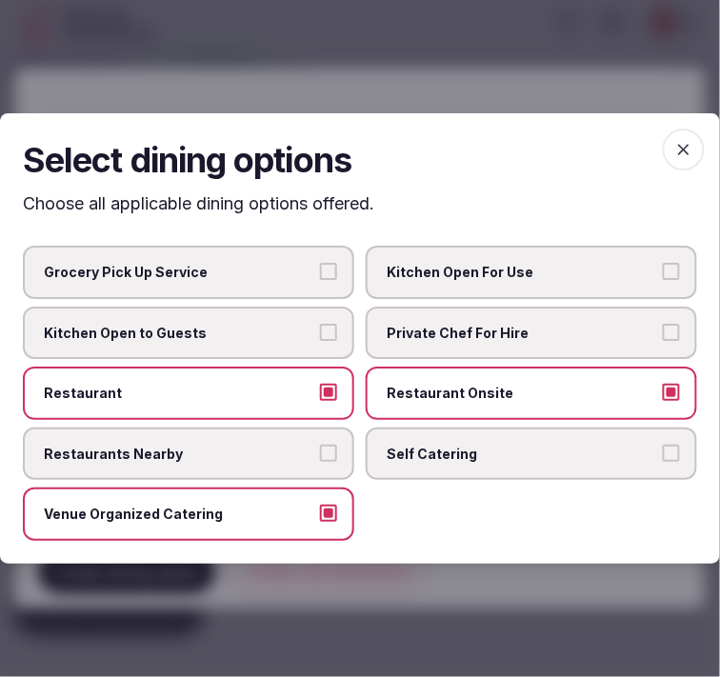
click at [695, 156] on span "button" at bounding box center [683, 149] width 42 height 42
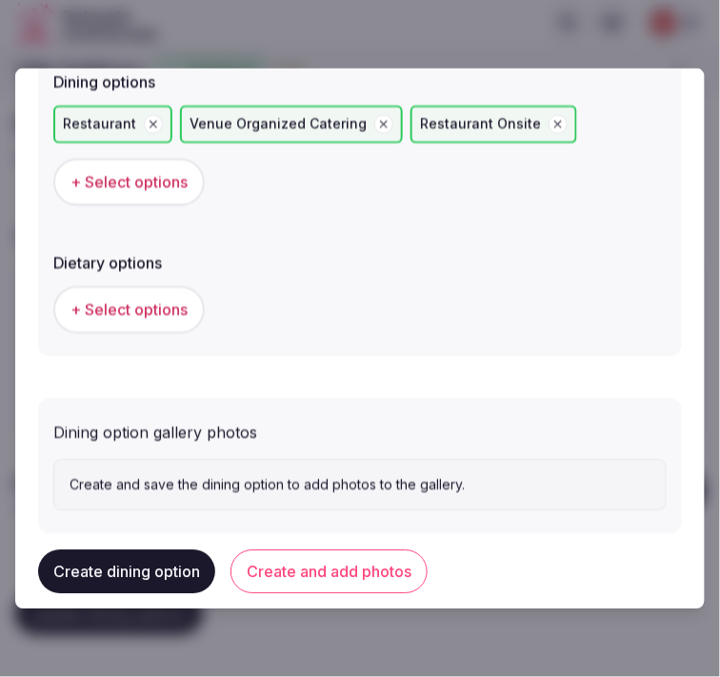
scroll to position [622, 0]
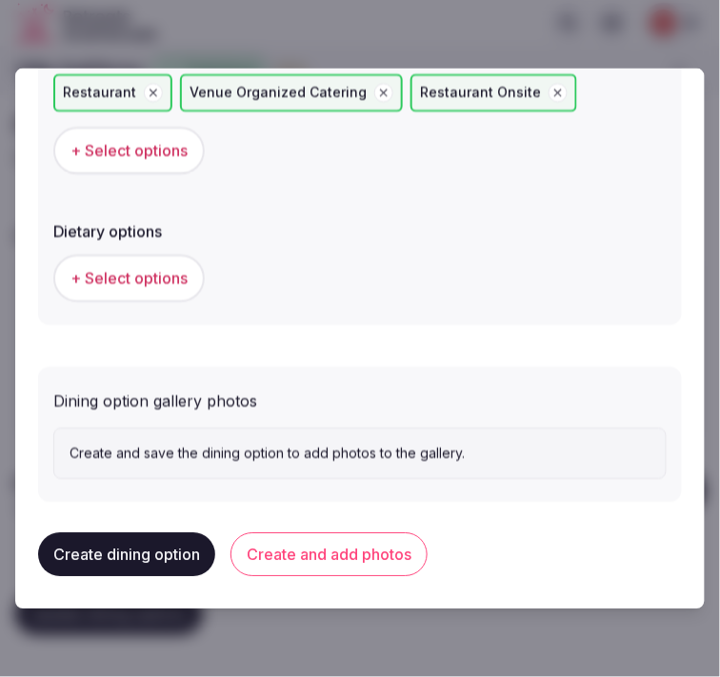
click at [266, 553] on button "Create and add photos" at bounding box center [328, 555] width 197 height 44
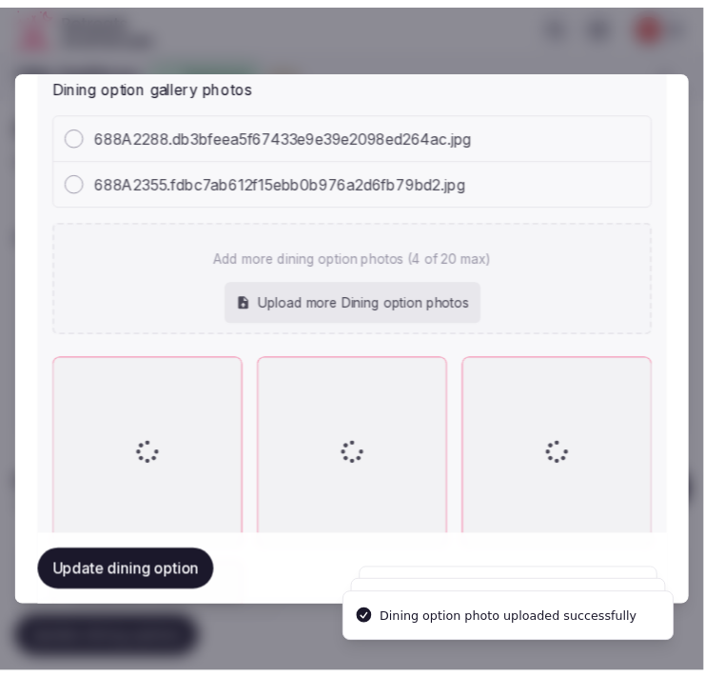
scroll to position [1114, 0]
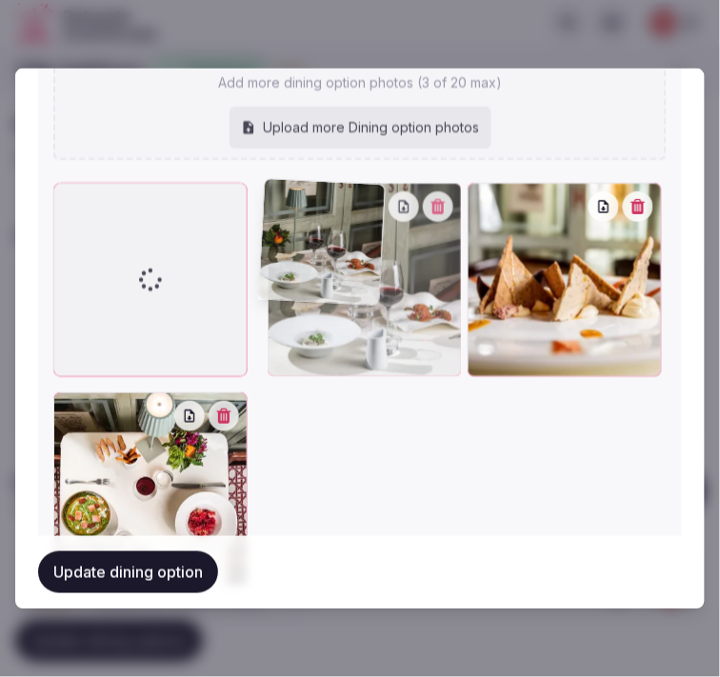
drag, startPoint x: 481, startPoint y: 194, endPoint x: 287, endPoint y: 222, distance: 195.2
click at [287, 222] on div at bounding box center [364, 280] width 194 height 194
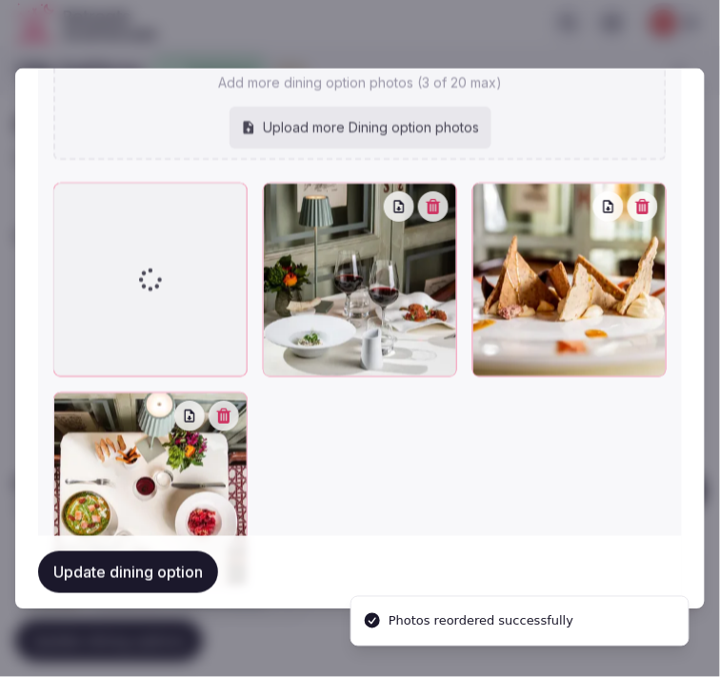
click at [126, 575] on button "Update dining option" at bounding box center [128, 573] width 180 height 42
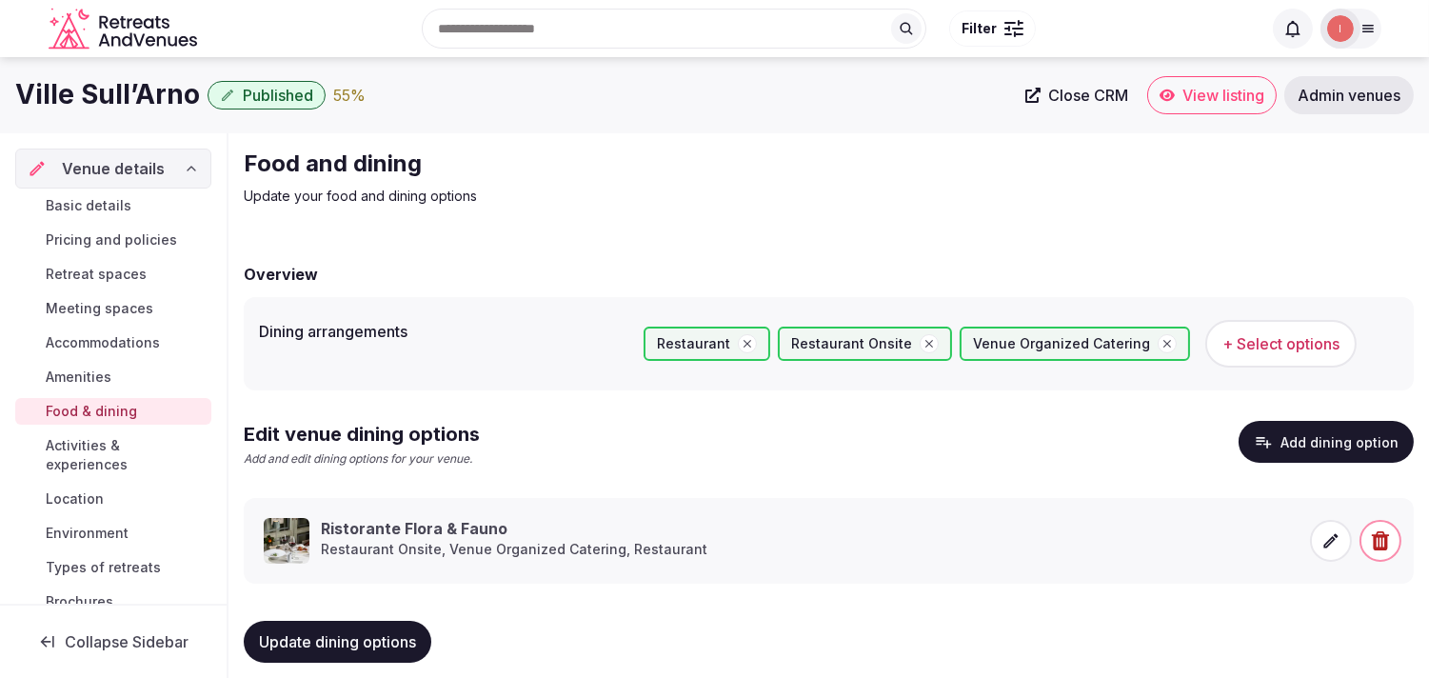
click at [80, 460] on span "Activities & experiences" at bounding box center [125, 455] width 158 height 38
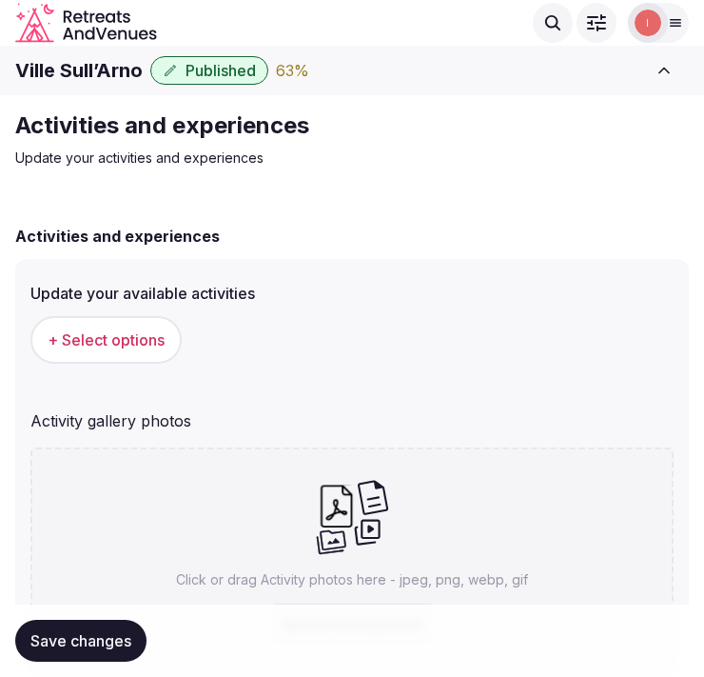
click at [122, 59] on h1 "Ville Sull’Arno" at bounding box center [79, 70] width 128 height 27
copy div "Ville Sull’Arno"
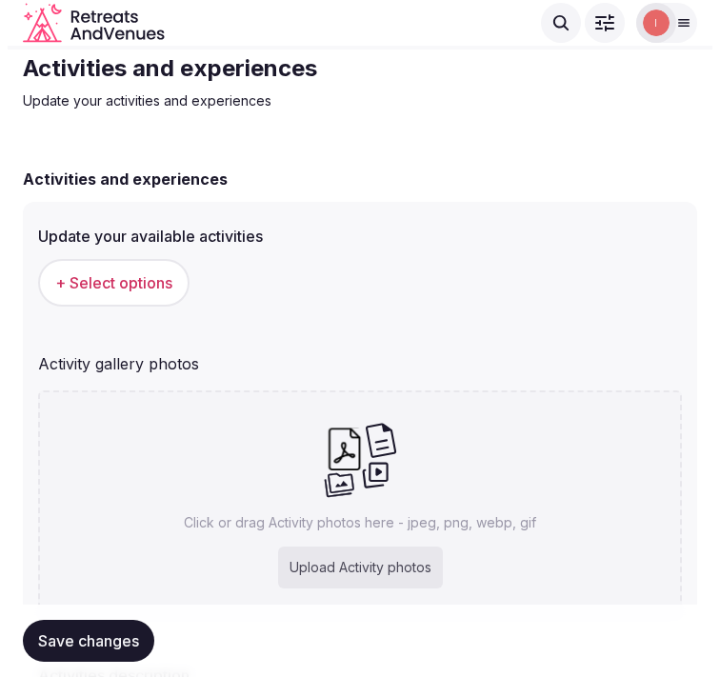
scroll to position [106, 0]
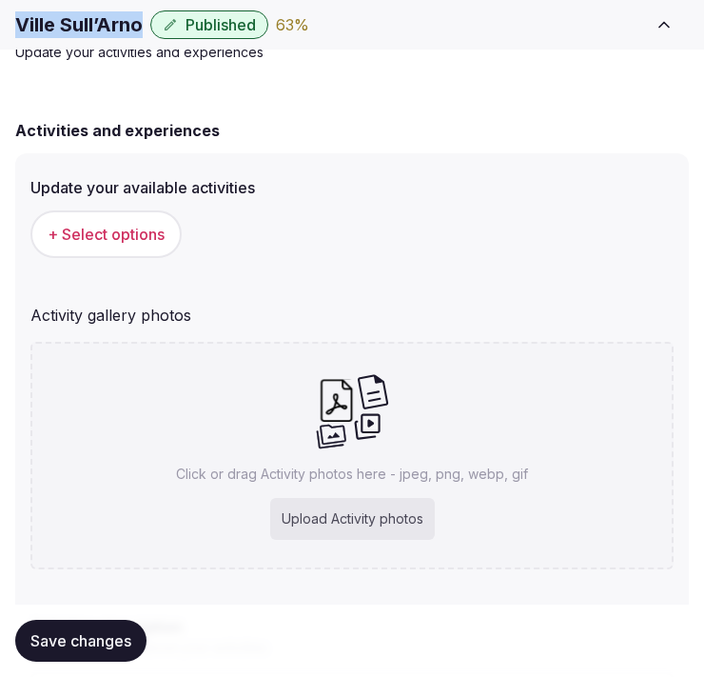
click at [168, 231] on button "+ Select options" at bounding box center [105, 234] width 151 height 48
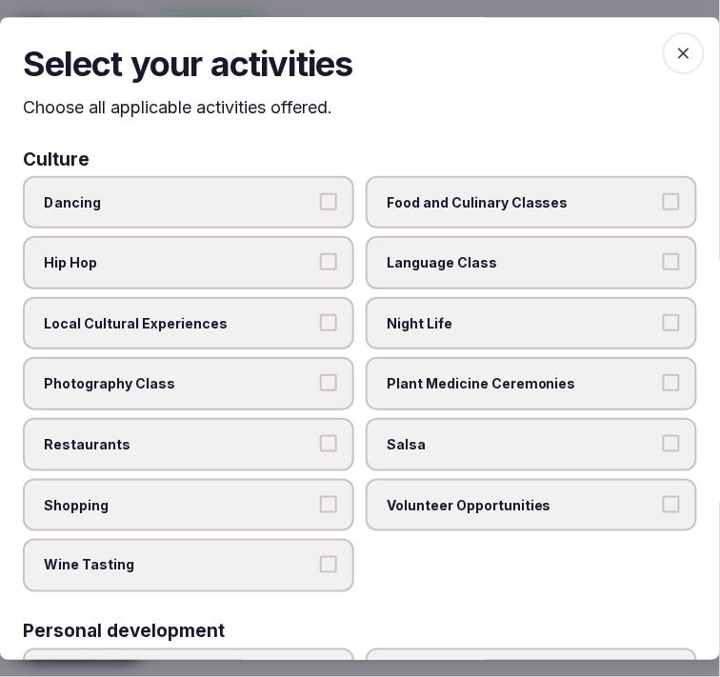
click at [306, 299] on label "Local Cultural Experiences" at bounding box center [188, 323] width 331 height 53
click at [320, 314] on button "Local Cultural Experiences" at bounding box center [328, 322] width 17 height 17
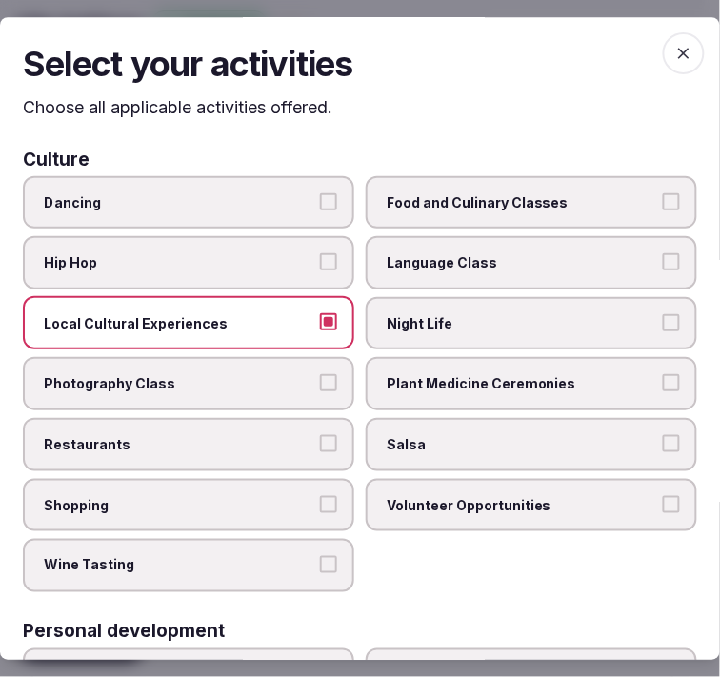
drag, startPoint x: 276, startPoint y: 412, endPoint x: 288, endPoint y: 407, distance: 13.3
click at [276, 418] on label "Restaurants" at bounding box center [188, 444] width 331 height 53
click at [320, 435] on button "Restaurants" at bounding box center [328, 443] width 17 height 17
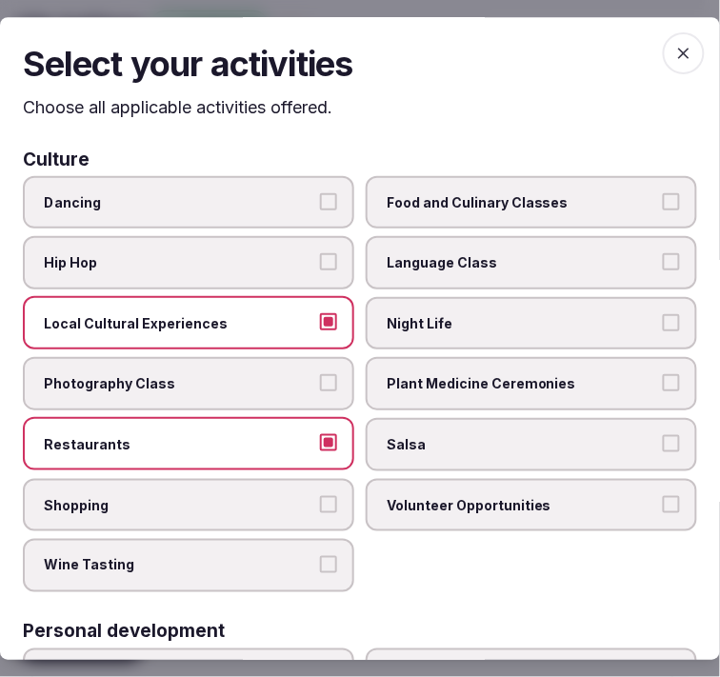
click at [435, 324] on span "Night Life" at bounding box center [521, 323] width 270 height 19
click at [662, 324] on button "Night Life" at bounding box center [670, 322] width 17 height 17
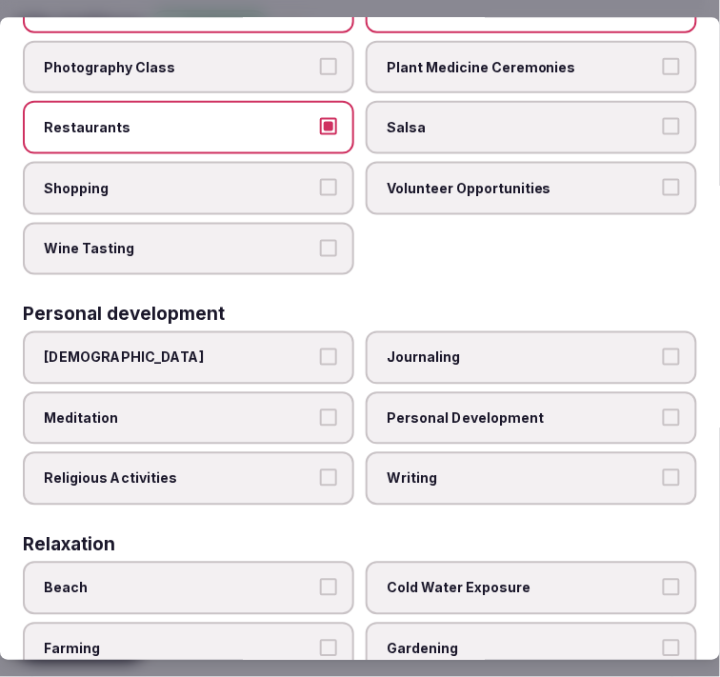
click at [426, 408] on span "Personal Development" at bounding box center [521, 417] width 270 height 19
click at [662, 408] on button "Personal Development" at bounding box center [670, 416] width 17 height 17
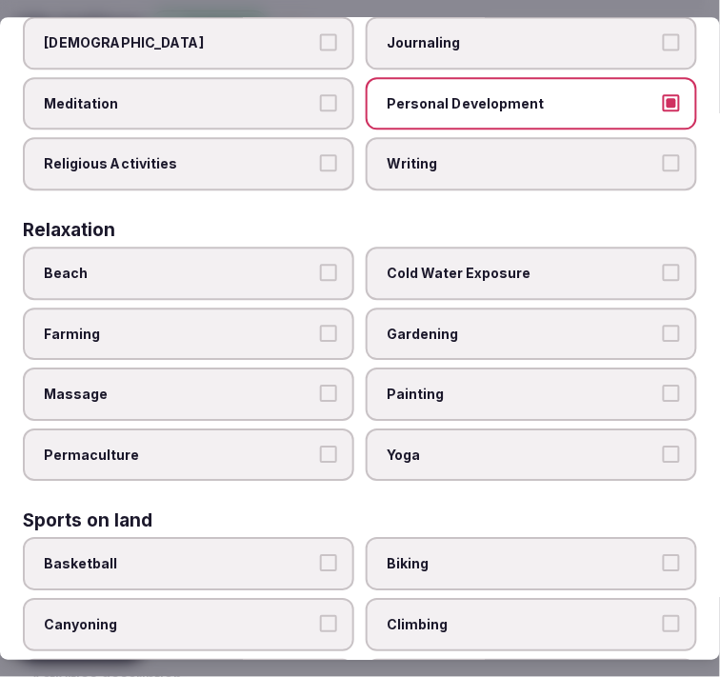
scroll to position [634, 0]
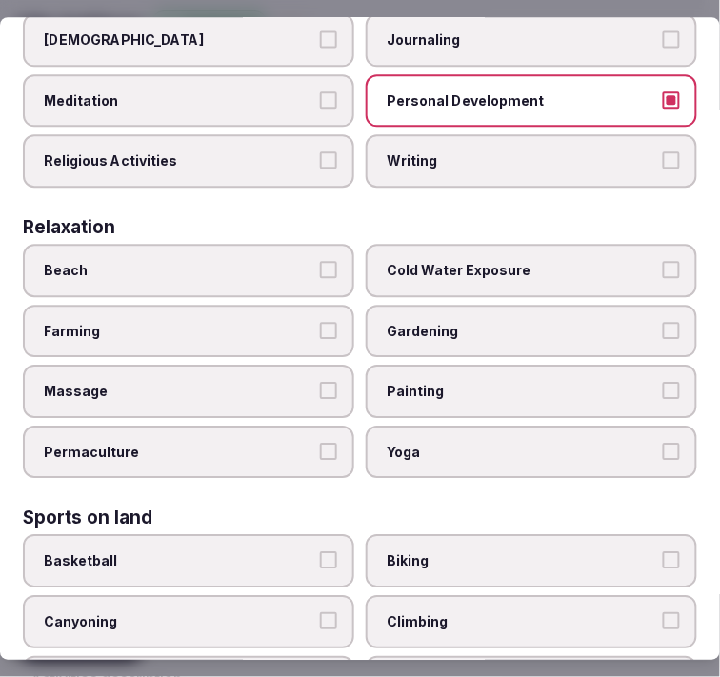
click at [245, 382] on span "Massage" at bounding box center [179, 391] width 270 height 19
click at [320, 382] on button "Massage" at bounding box center [328, 390] width 17 height 17
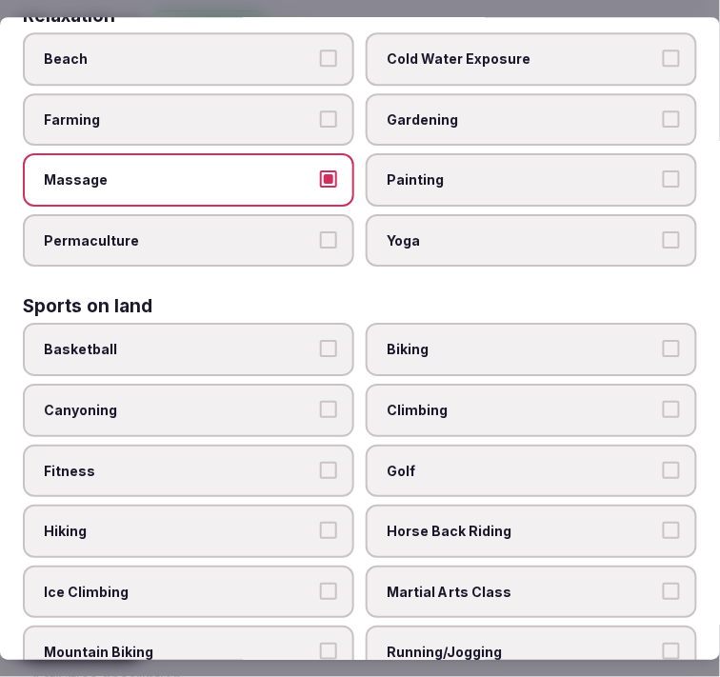
click at [288, 462] on span "Fitness" at bounding box center [179, 471] width 270 height 19
click at [320, 462] on button "Fitness" at bounding box center [328, 470] width 17 height 17
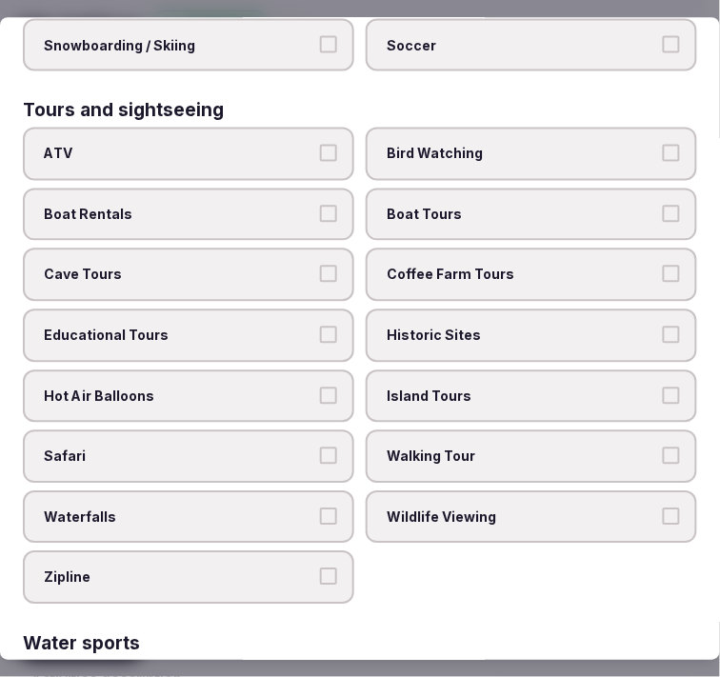
scroll to position [1797, 0]
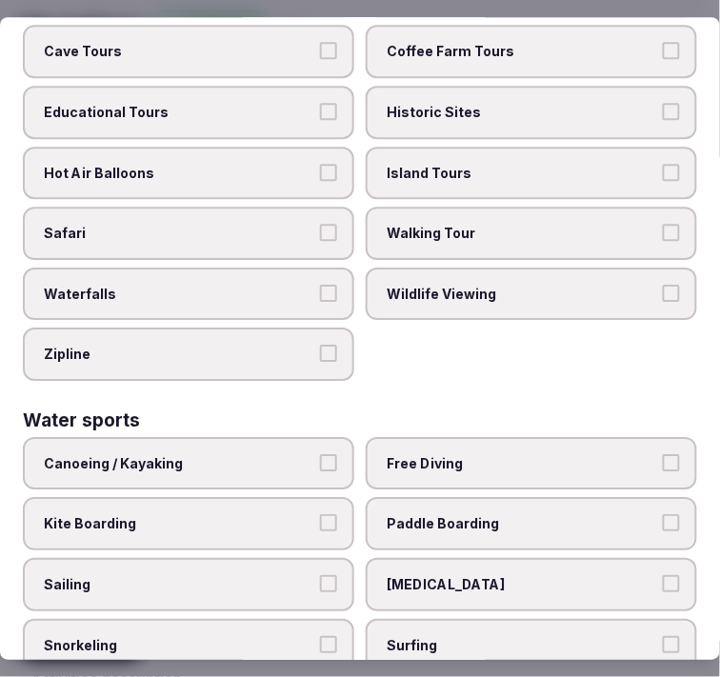
click at [444, 224] on span "Walking Tour" at bounding box center [521, 233] width 270 height 19
click at [662, 224] on button "Walking Tour" at bounding box center [670, 232] width 17 height 17
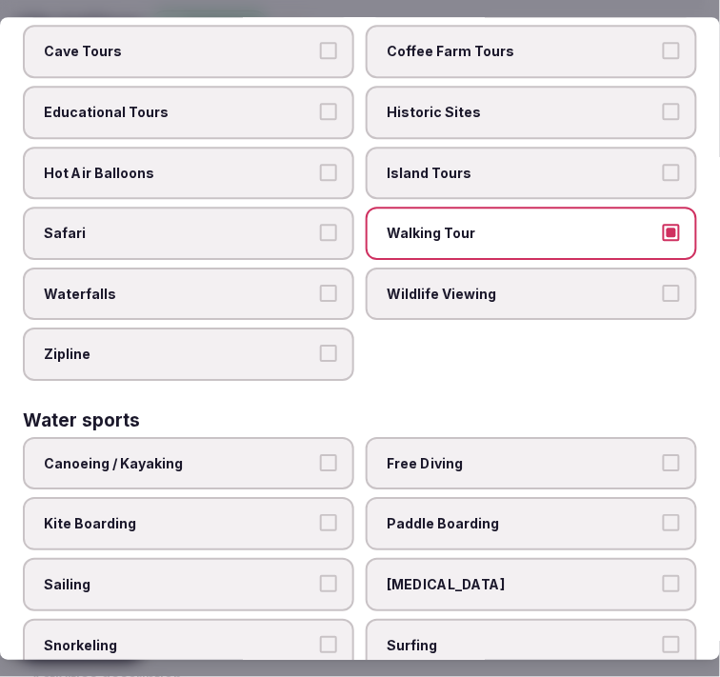
click at [439, 103] on span "Historic Sites" at bounding box center [521, 112] width 270 height 19
click at [662, 103] on button "Historic Sites" at bounding box center [670, 111] width 17 height 17
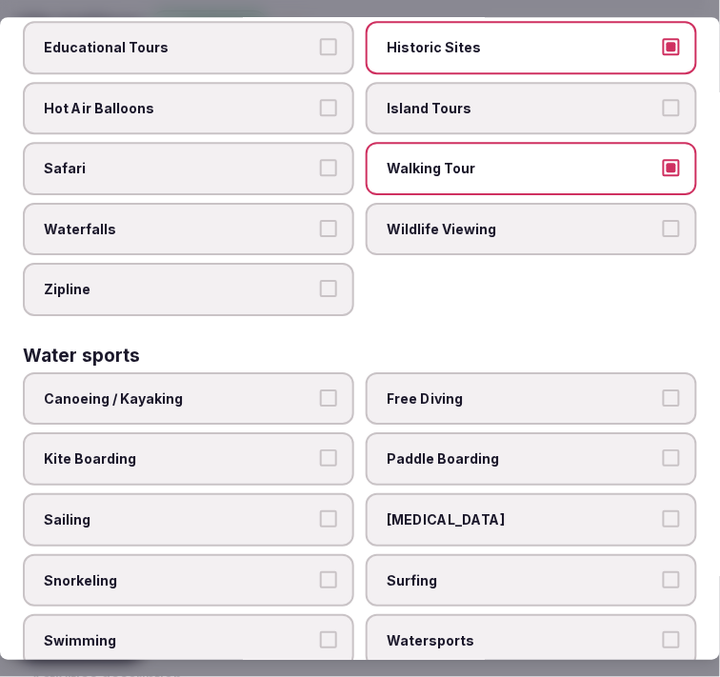
scroll to position [1889, 0]
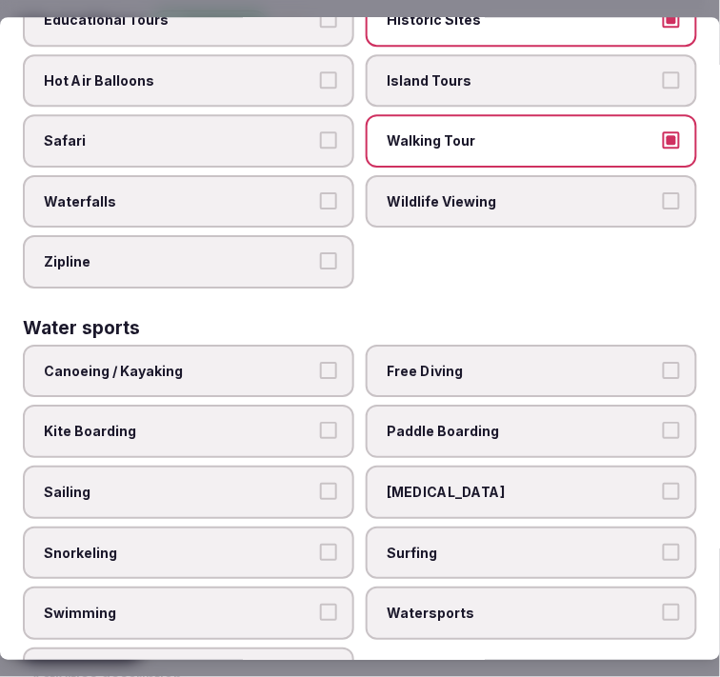
click at [157, 604] on span "Swimming" at bounding box center [179, 613] width 270 height 19
click at [320, 604] on button "Swimming" at bounding box center [328, 612] width 17 height 17
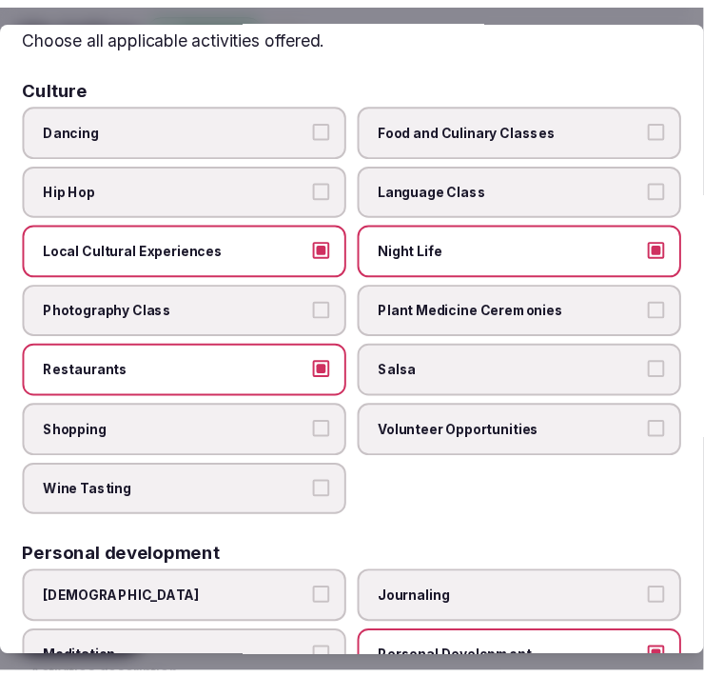
scroll to position [0, 0]
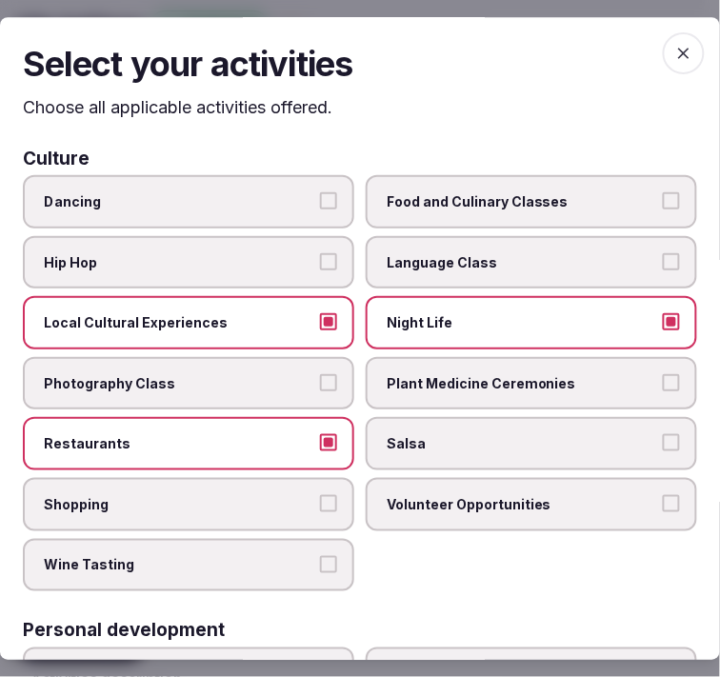
click at [680, 43] on span "button" at bounding box center [683, 53] width 42 height 42
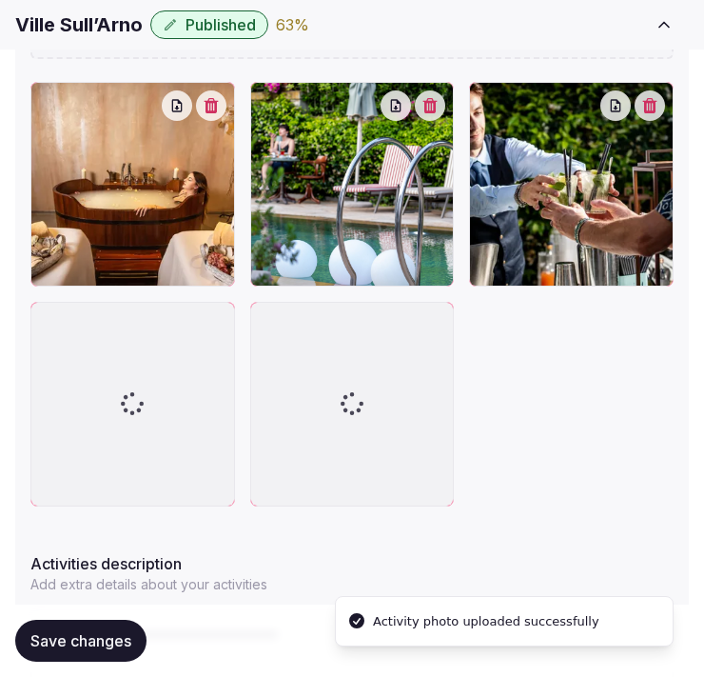
scroll to position [949, 0]
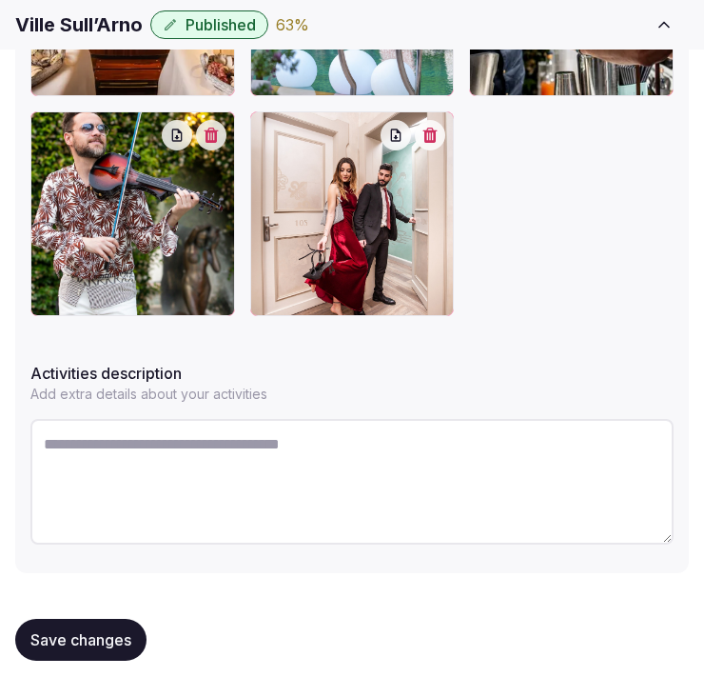
click at [441, 458] on textarea at bounding box center [351, 482] width 643 height 126
paste textarea "**********"
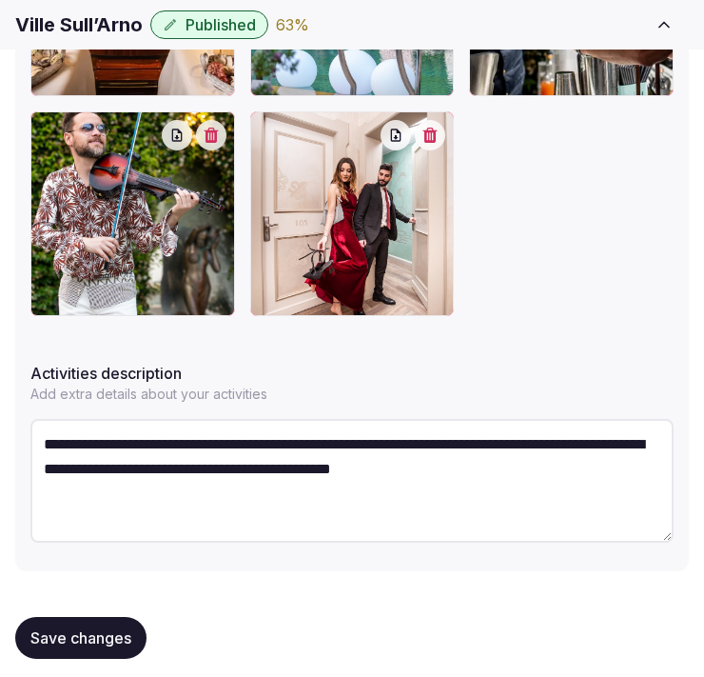
type textarea "**********"
click at [127, 619] on button "Save changes" at bounding box center [80, 638] width 131 height 42
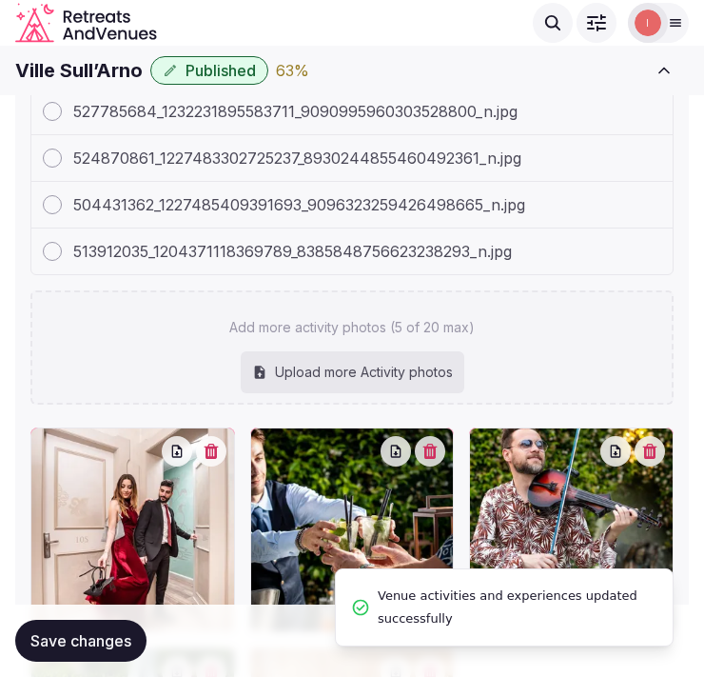
scroll to position [412, 0]
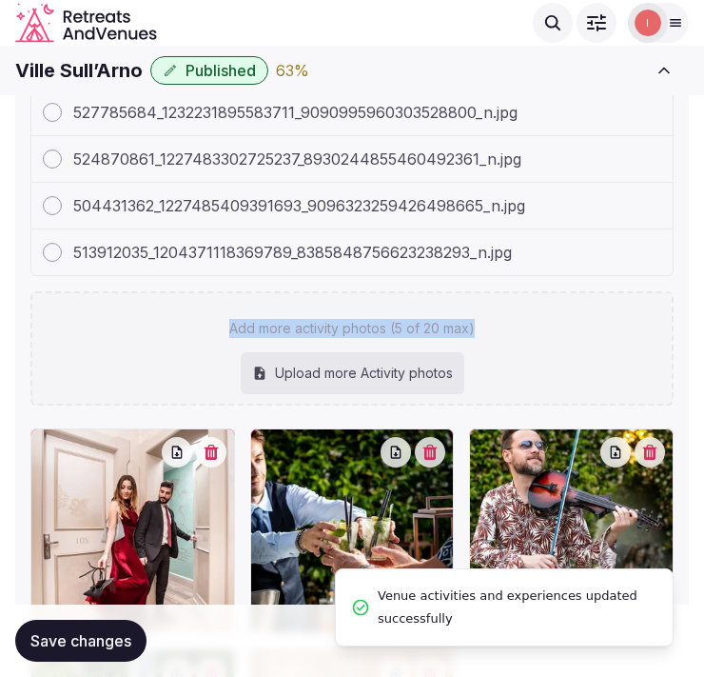
drag, startPoint x: 511, startPoint y: 329, endPoint x: 908, endPoint y: 246, distance: 405.6
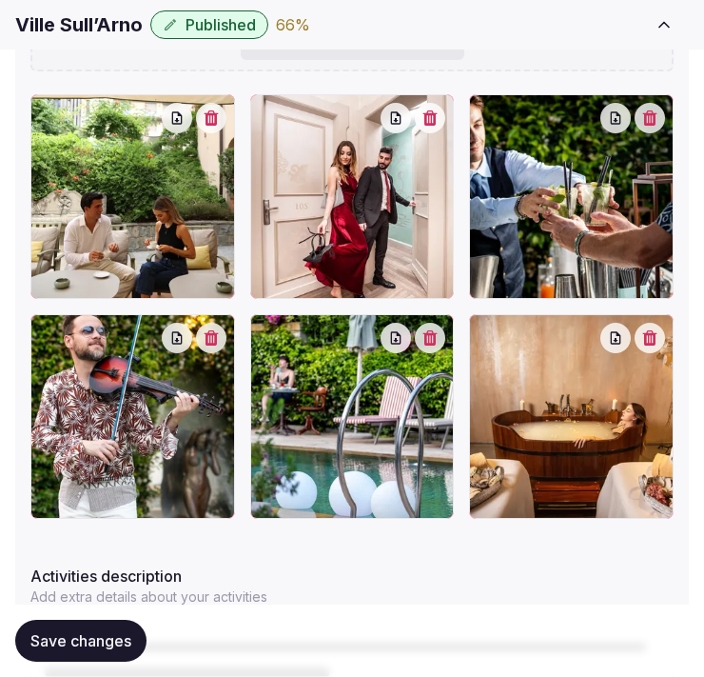
scroll to position [1004, 0]
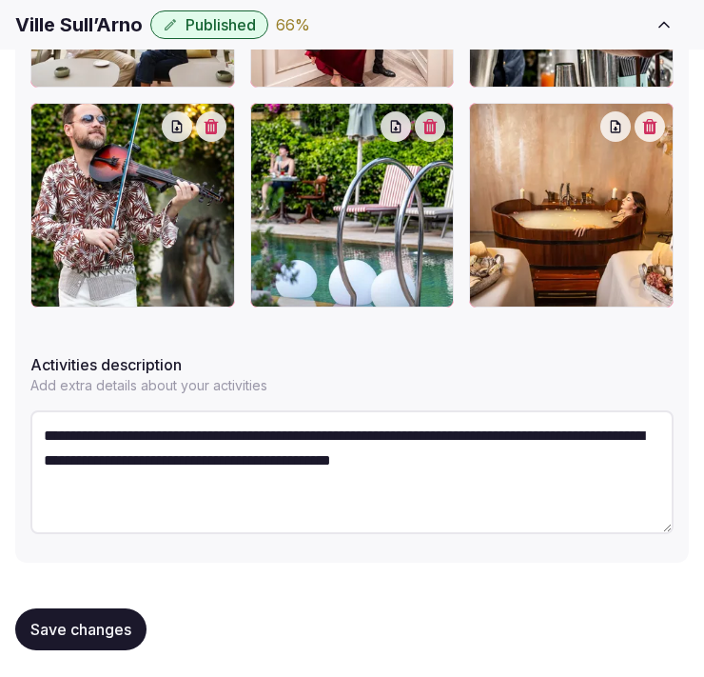
click at [87, 614] on button "Save changes" at bounding box center [80, 629] width 131 height 42
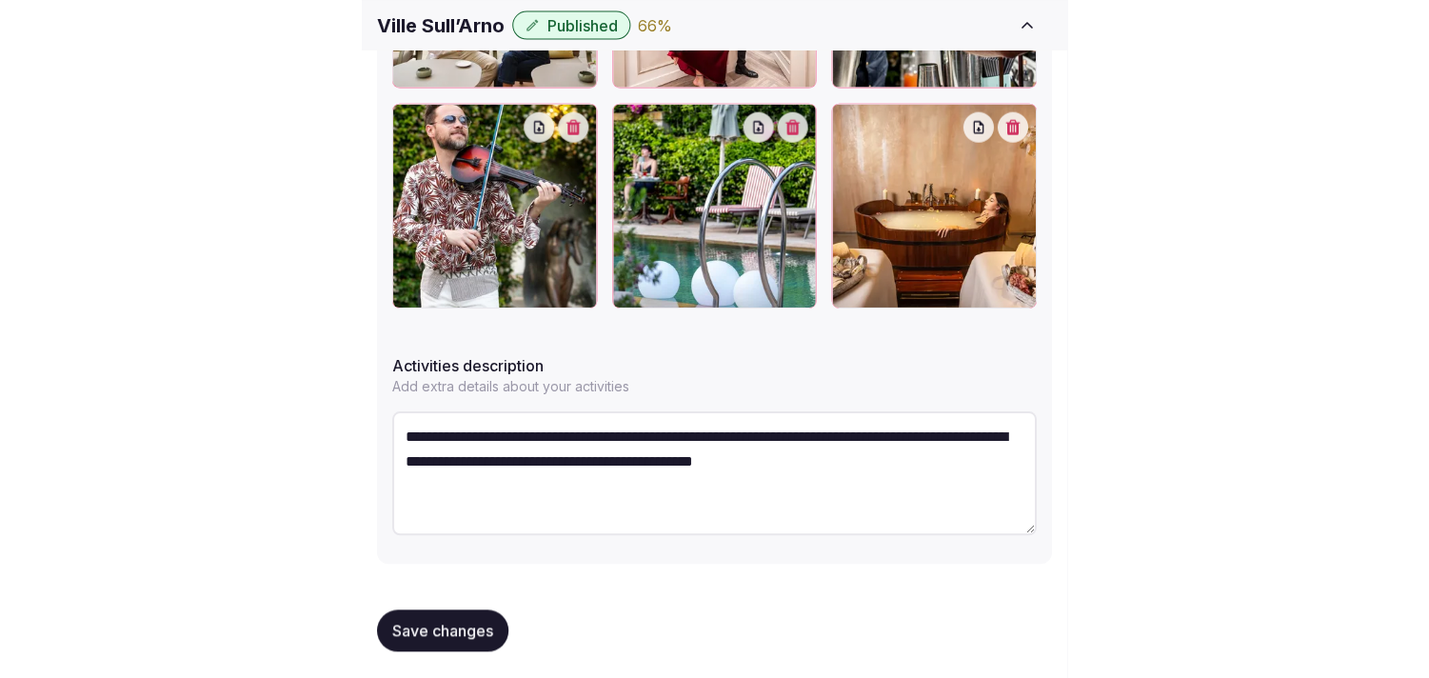
scroll to position [776, 0]
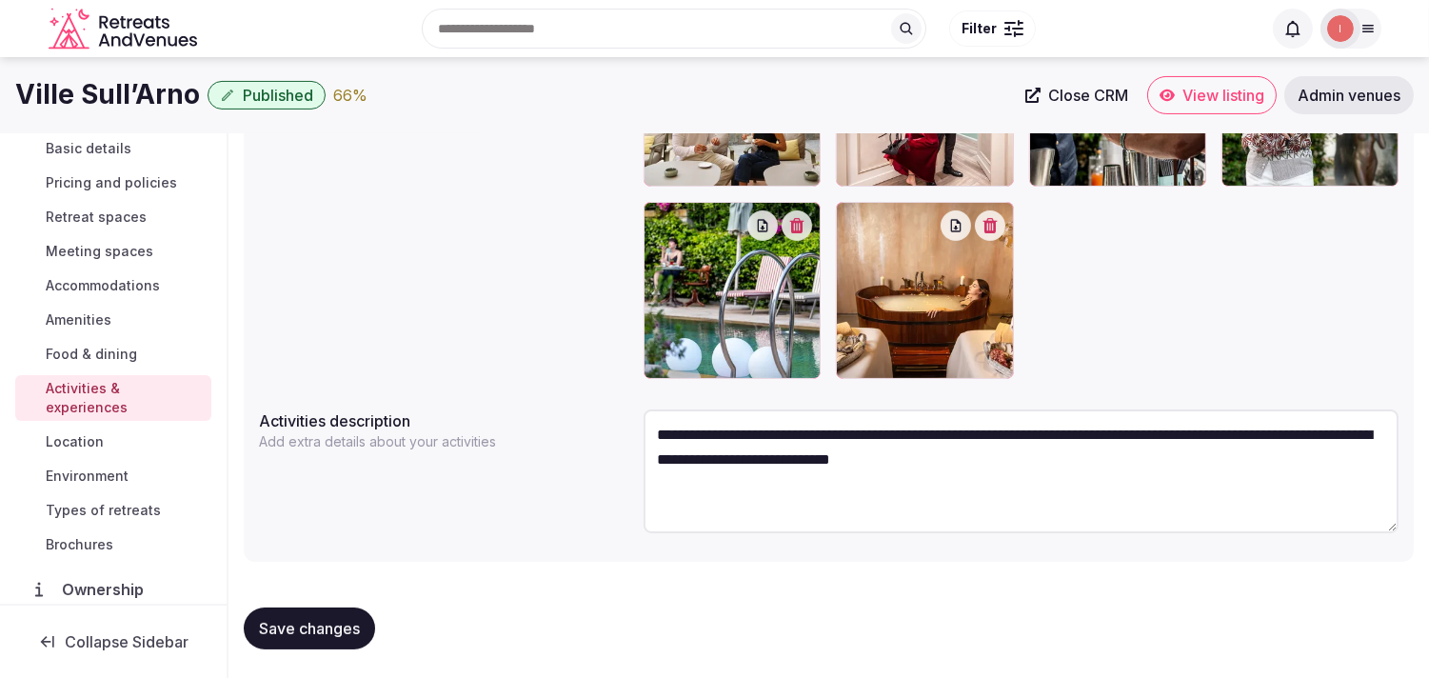
click at [69, 444] on span "Location" at bounding box center [75, 441] width 58 height 19
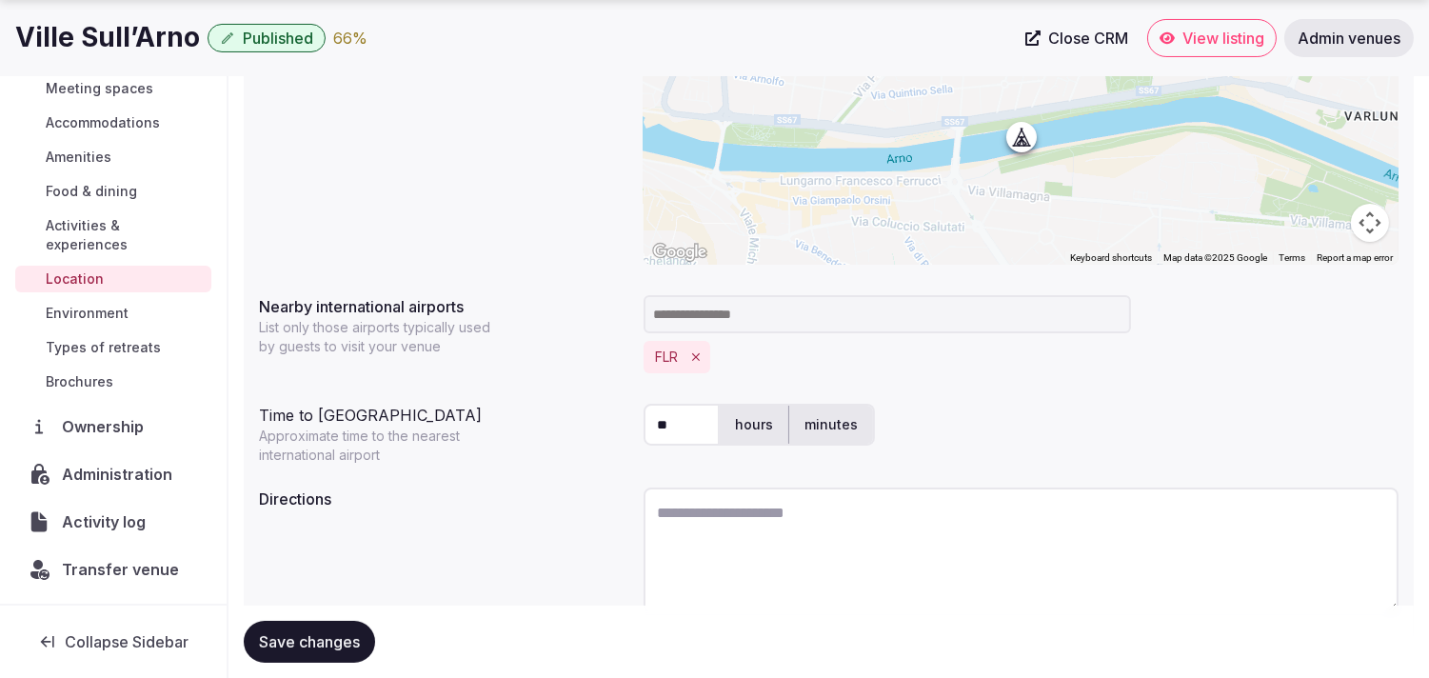
scroll to position [473, 0]
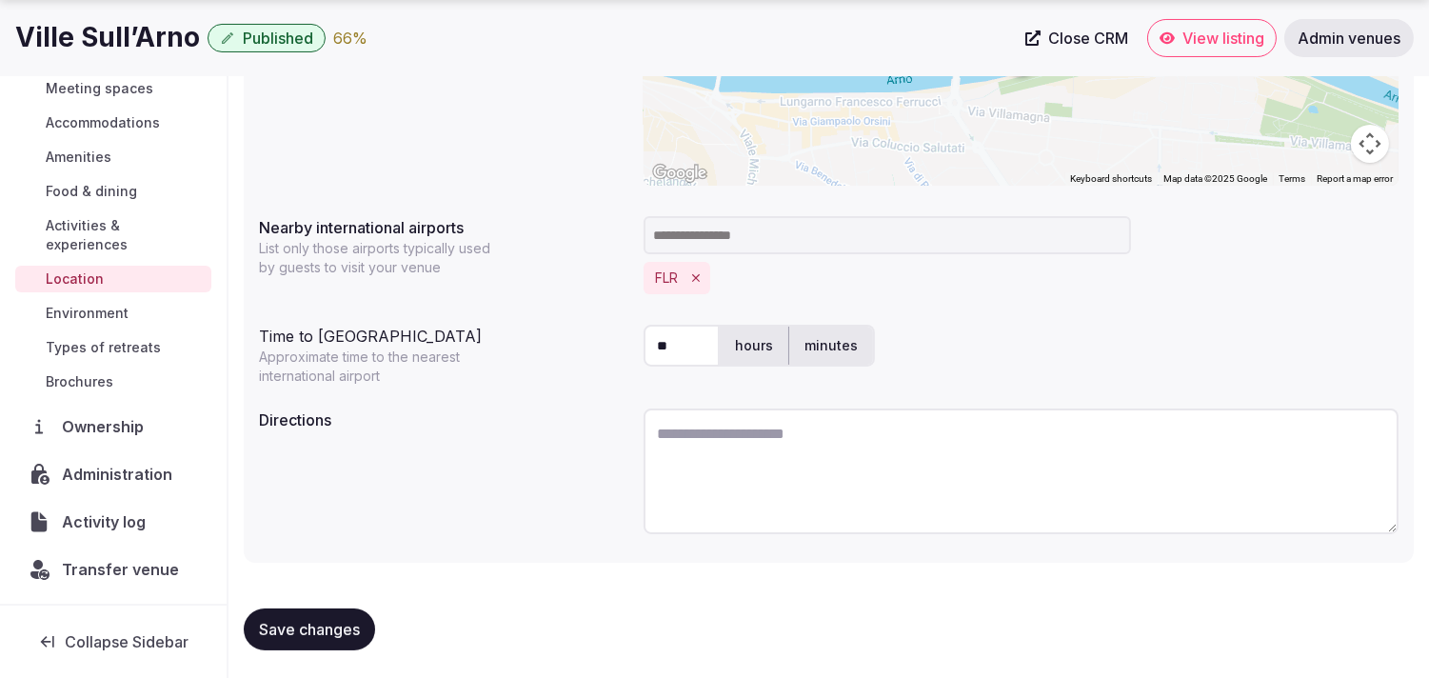
click at [318, 633] on span "Save changes" at bounding box center [309, 629] width 101 height 19
click at [86, 305] on span "Environment" at bounding box center [87, 313] width 83 height 19
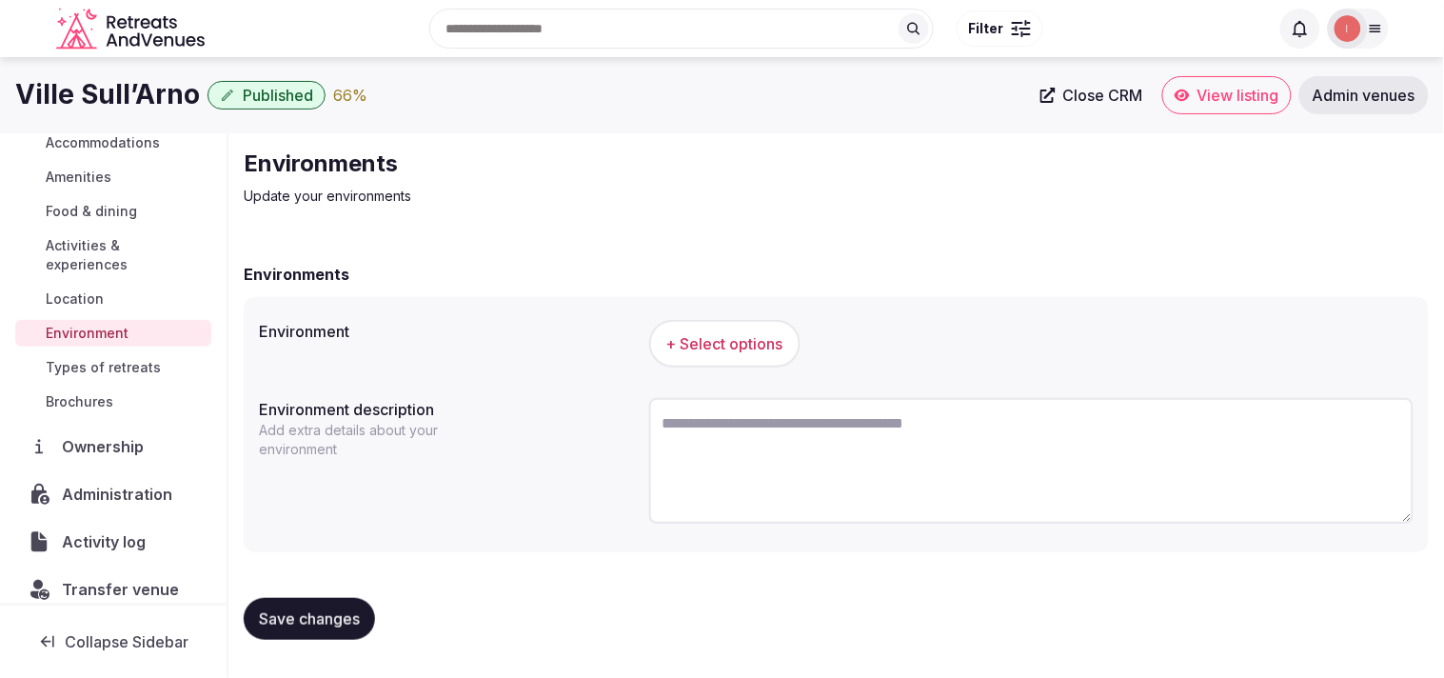
scroll to position [220, 0]
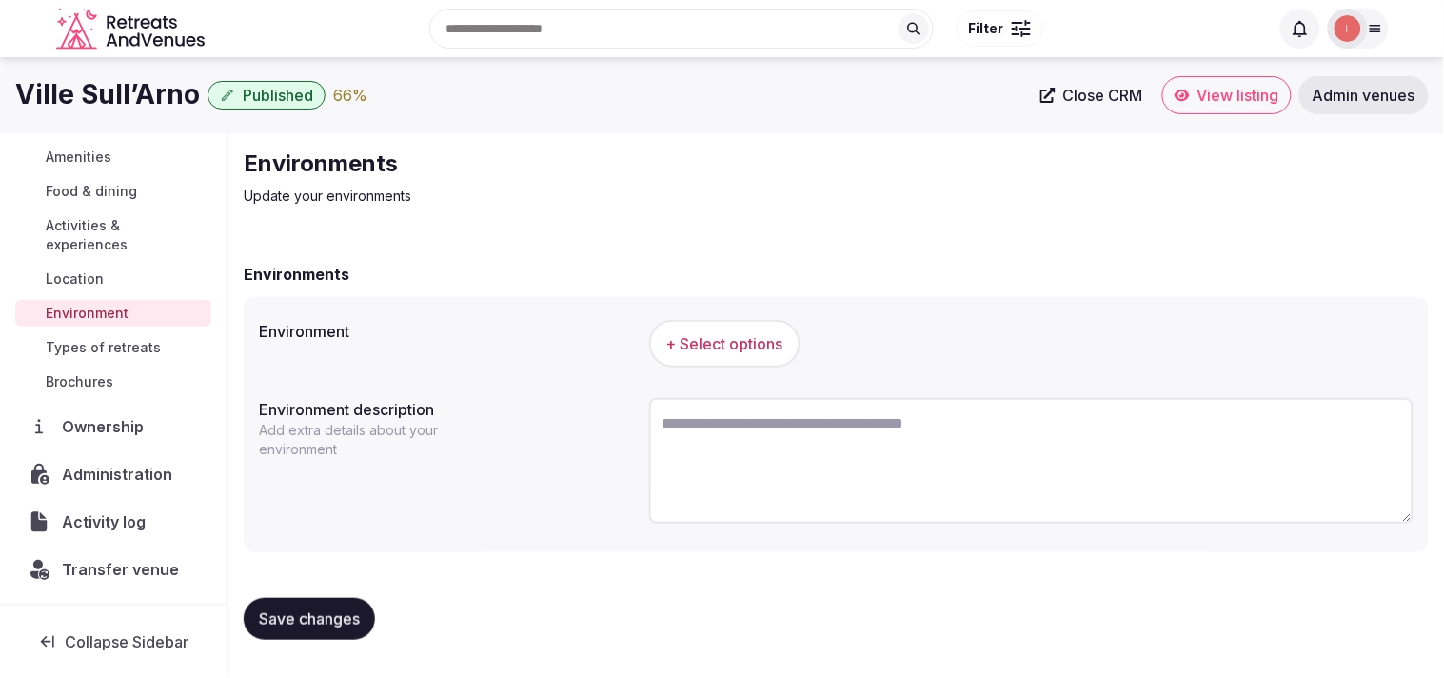
click at [703, 350] on div "+ Select options" at bounding box center [1031, 344] width 764 height 48
click at [703, 345] on span "+ Select options" at bounding box center [724, 343] width 117 height 21
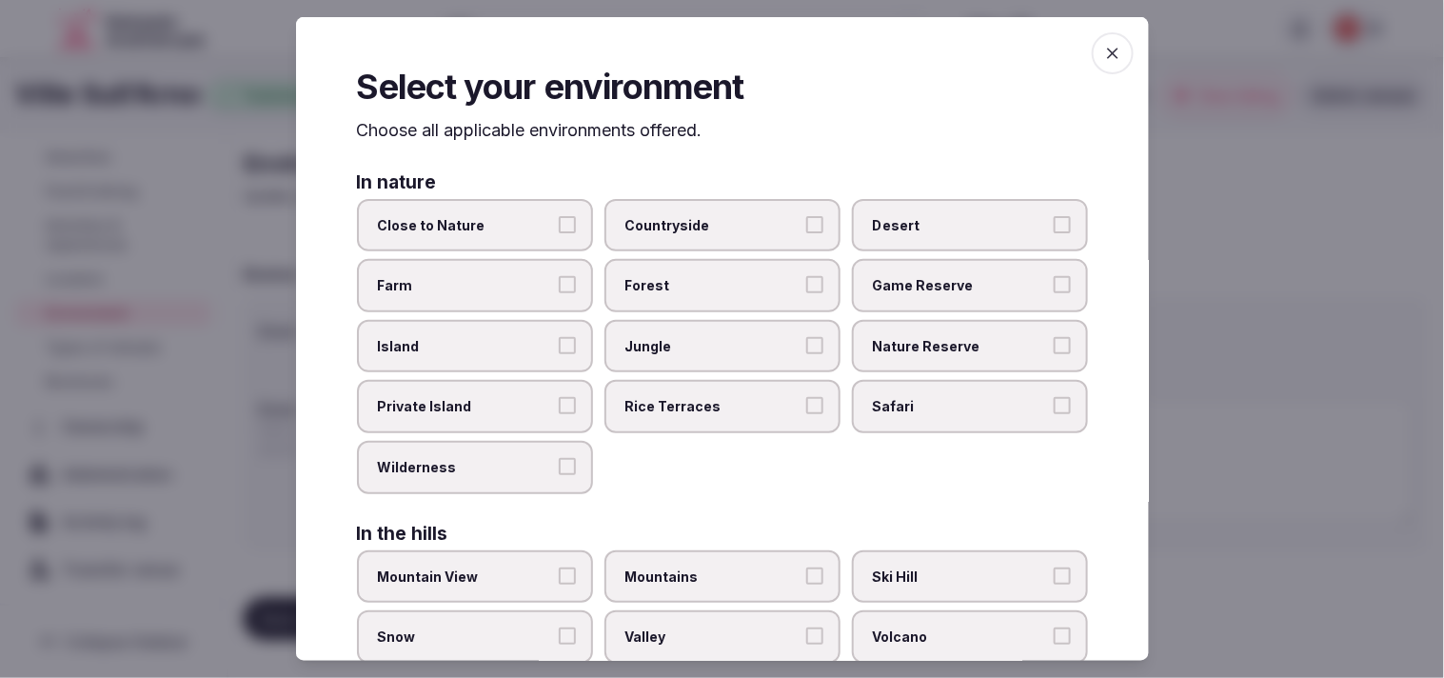
click at [507, 223] on span "Close to Nature" at bounding box center [465, 224] width 175 height 19
click at [559, 223] on button "Close to Nature" at bounding box center [567, 223] width 17 height 17
click at [542, 228] on span "Close to Nature" at bounding box center [465, 224] width 175 height 19
click at [559, 228] on button "Close to Nature" at bounding box center [567, 223] width 17 height 17
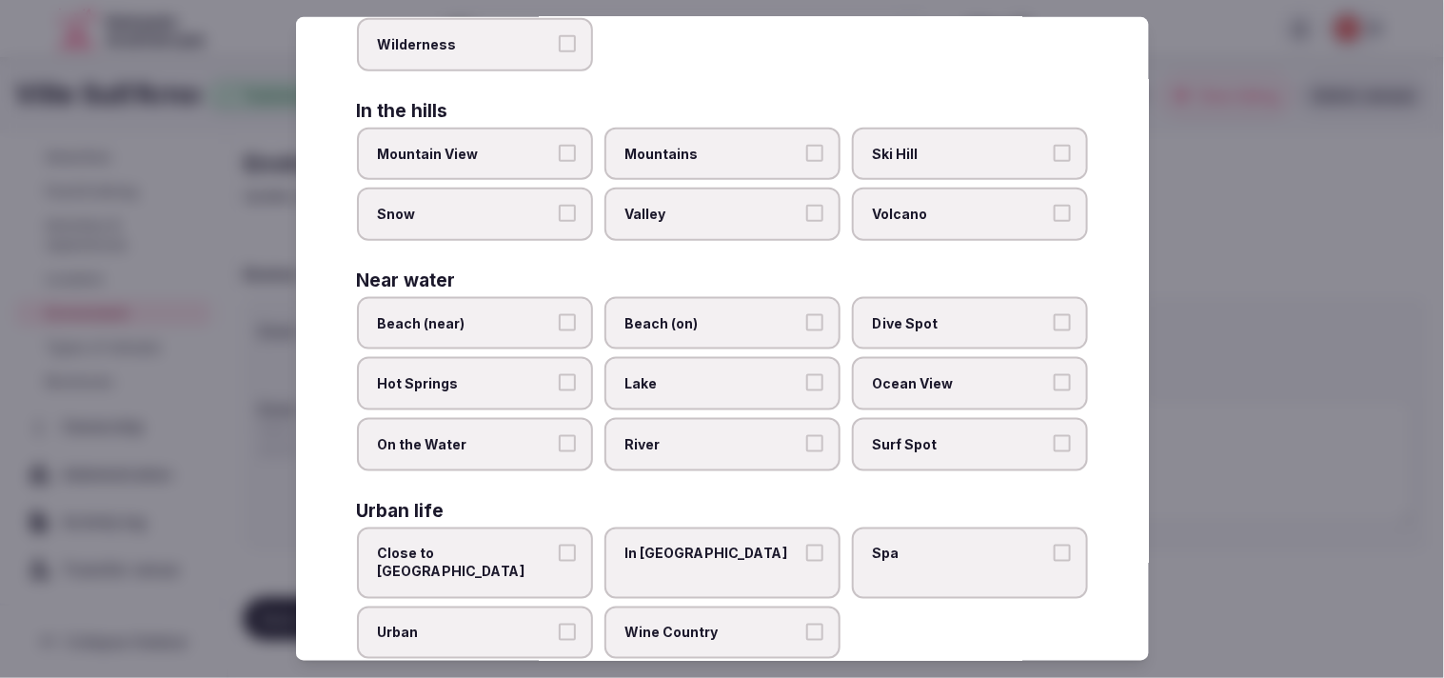
scroll to position [425, 0]
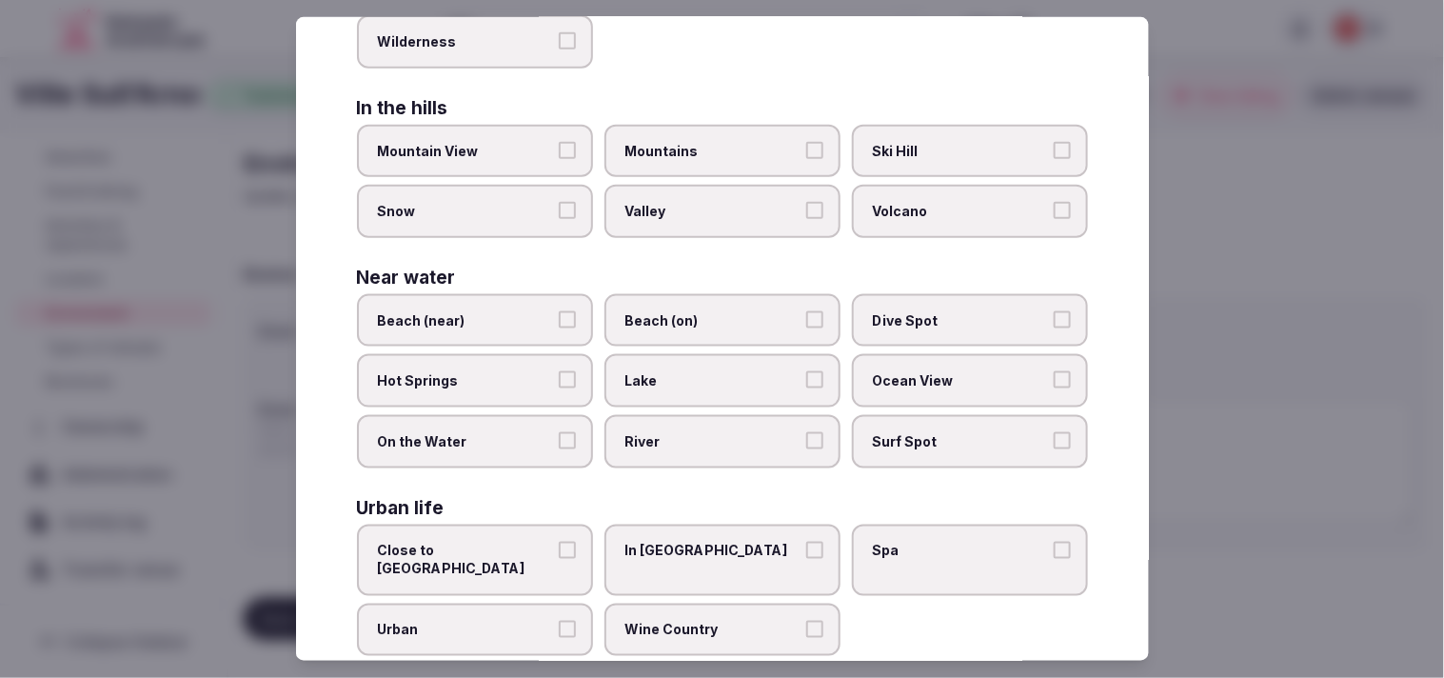
click at [579, 603] on label "Urban" at bounding box center [475, 629] width 236 height 53
click at [576, 621] on button "Urban" at bounding box center [567, 629] width 17 height 17
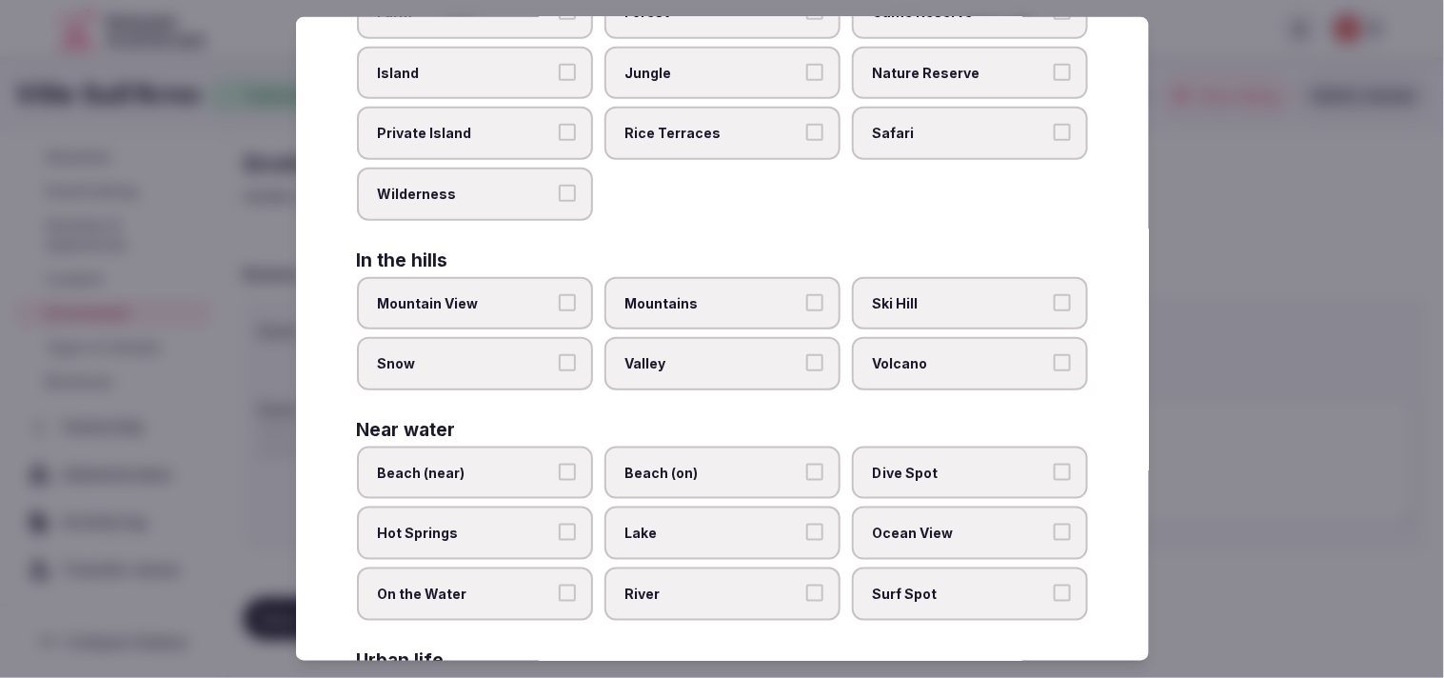
scroll to position [108, 0]
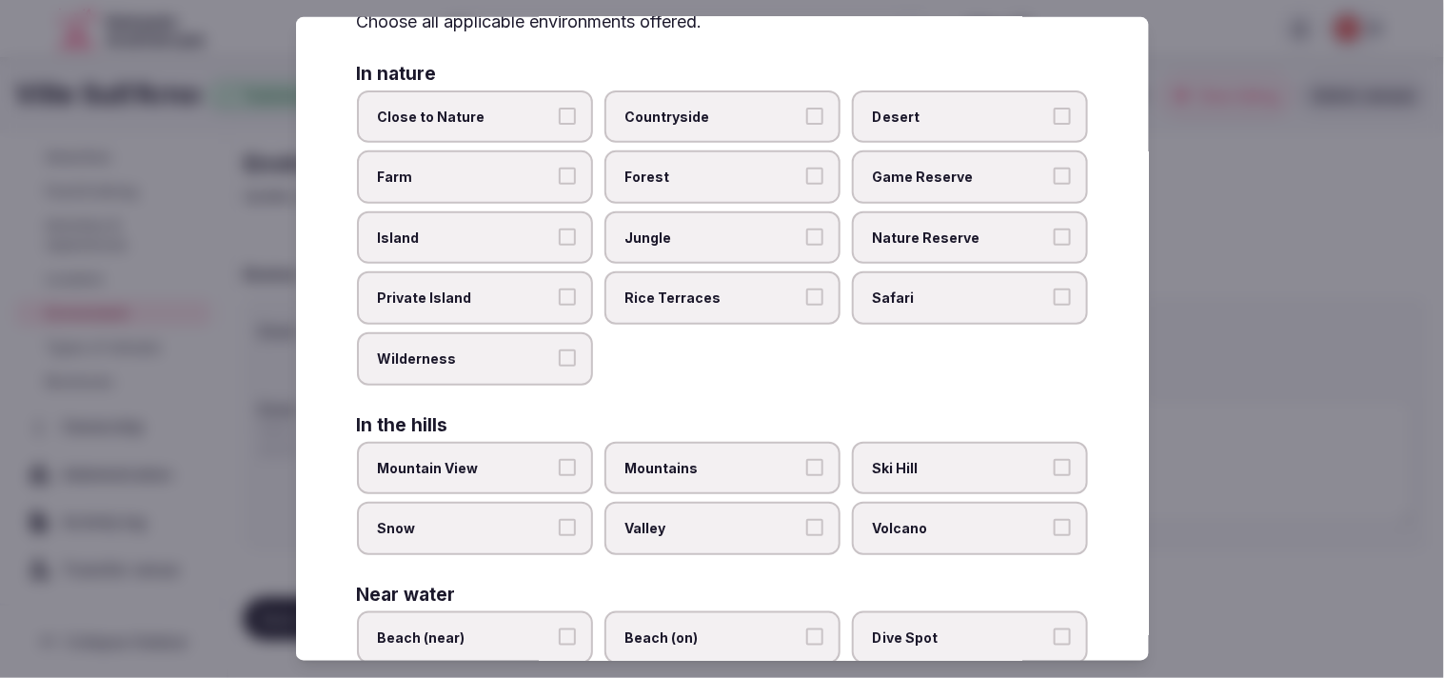
click at [502, 103] on label "Close to Nature" at bounding box center [475, 115] width 236 height 53
click at [559, 107] on button "Close to Nature" at bounding box center [567, 115] width 17 height 17
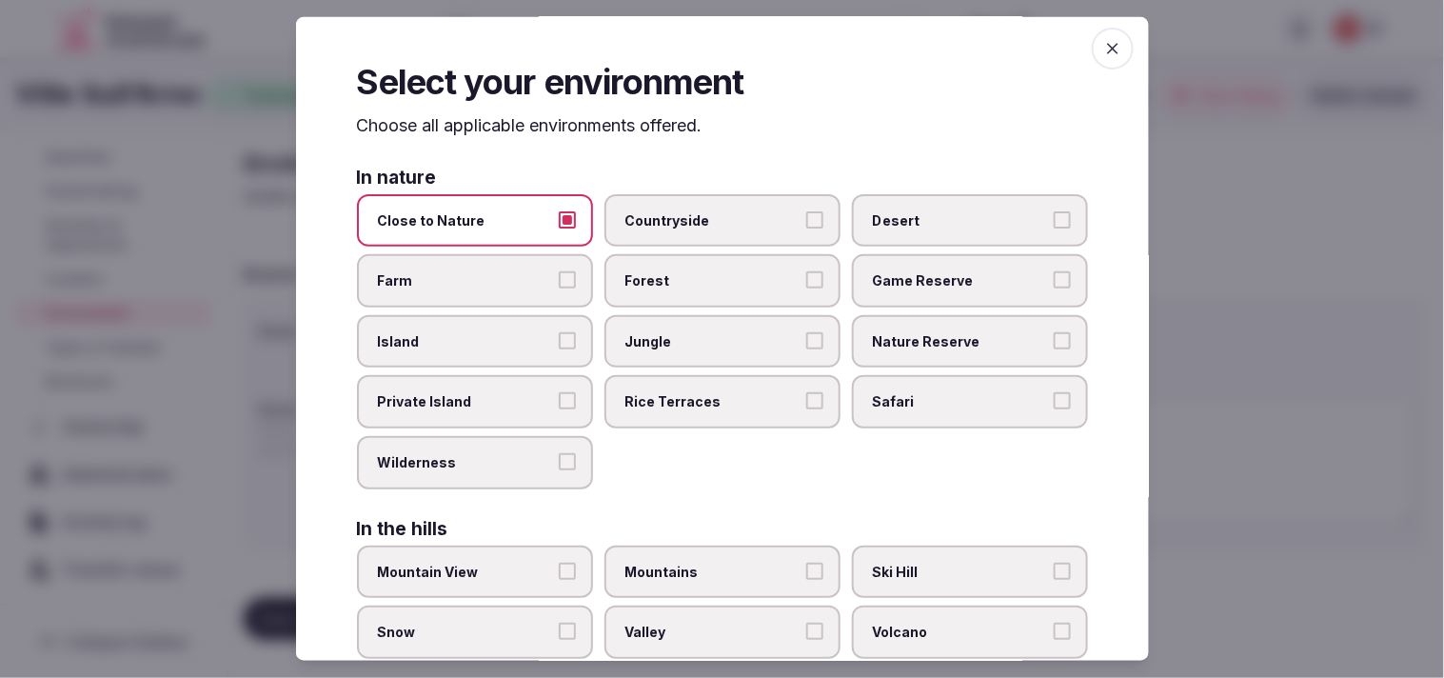
scroll to position [0, 0]
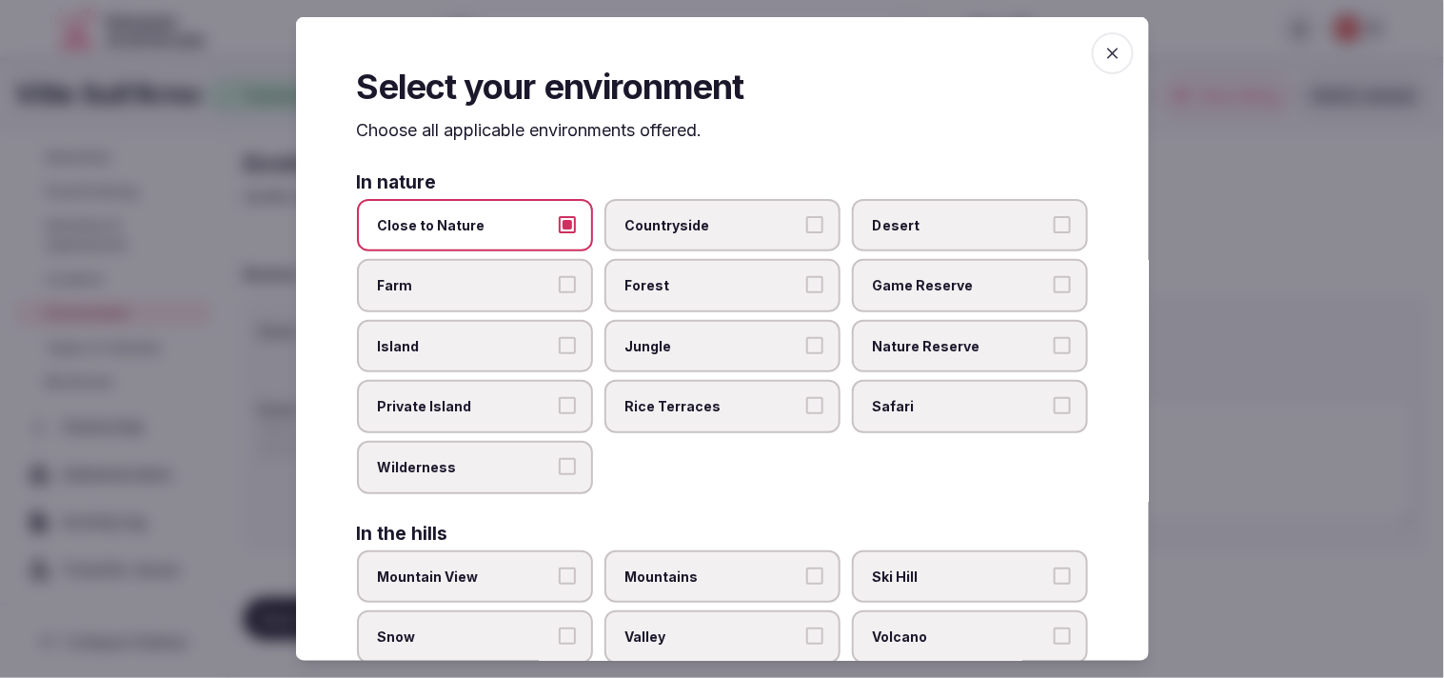
click at [703, 65] on span "button" at bounding box center [1113, 53] width 42 height 42
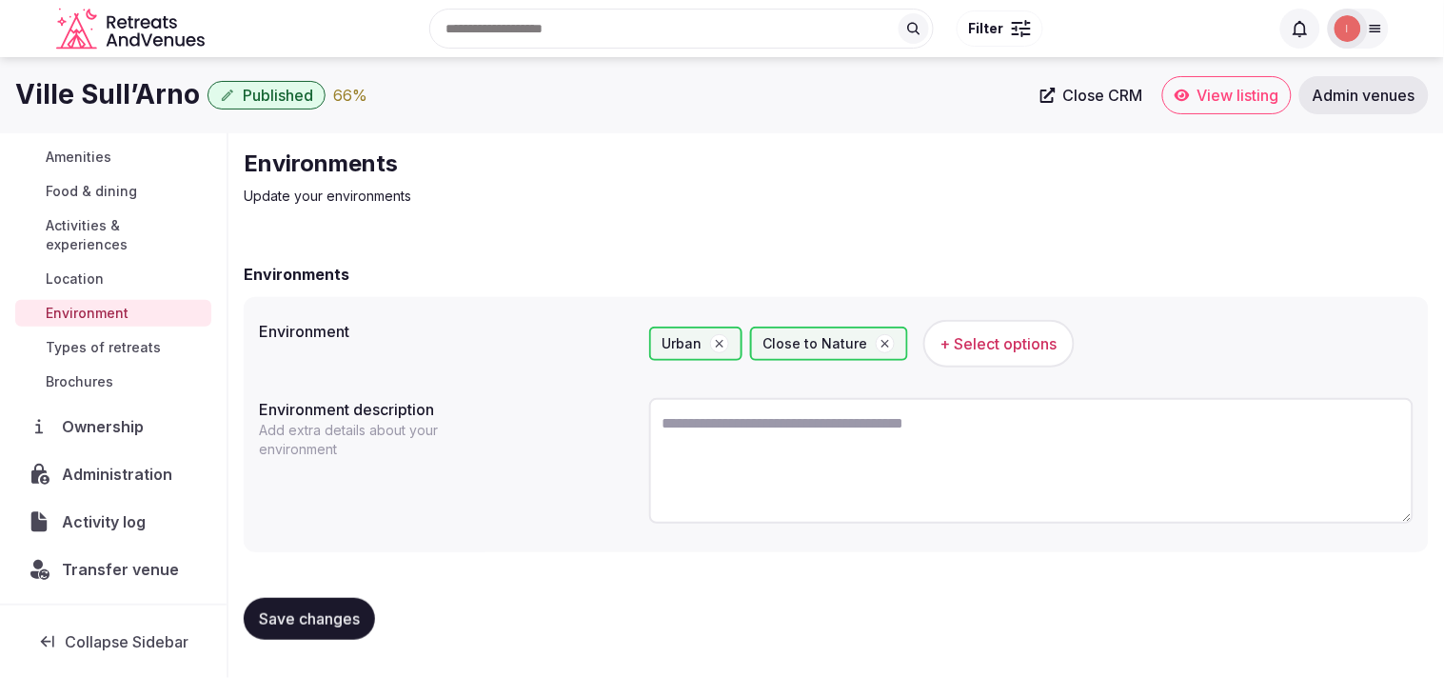
click at [345, 631] on button "Save changes" at bounding box center [309, 619] width 131 height 42
click at [114, 341] on span "Types of retreats" at bounding box center [103, 347] width 115 height 19
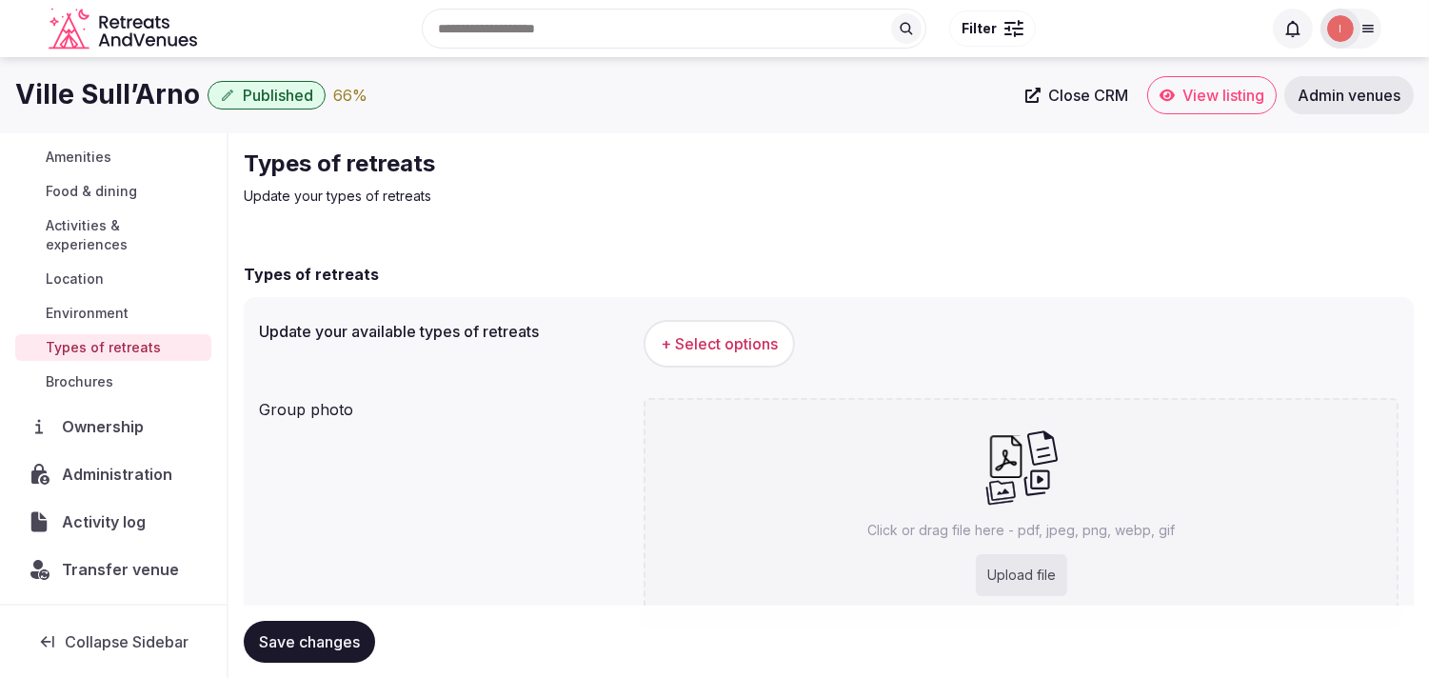
click at [703, 320] on button "+ Select options" at bounding box center [718, 344] width 151 height 48
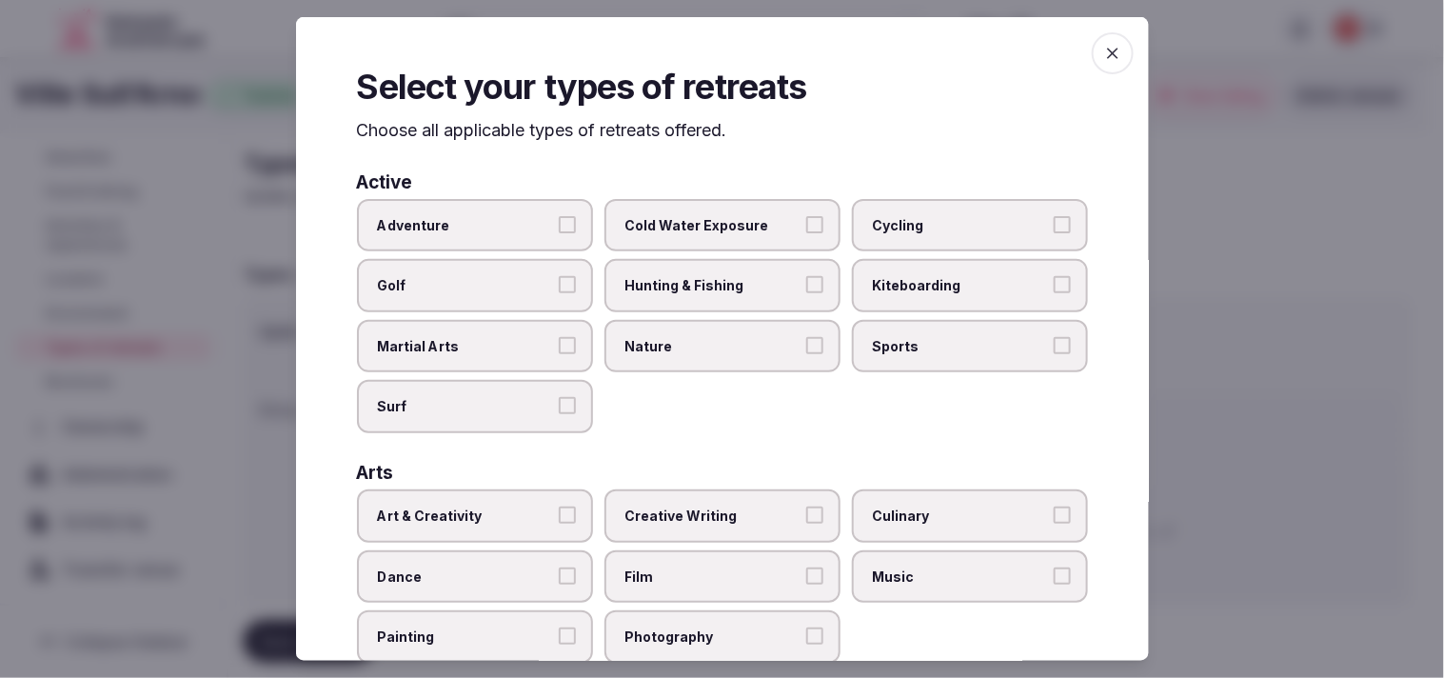
click at [677, 340] on span "Nature" at bounding box center [712, 346] width 175 height 19
click at [703, 340] on button "Nature" at bounding box center [814, 345] width 17 height 17
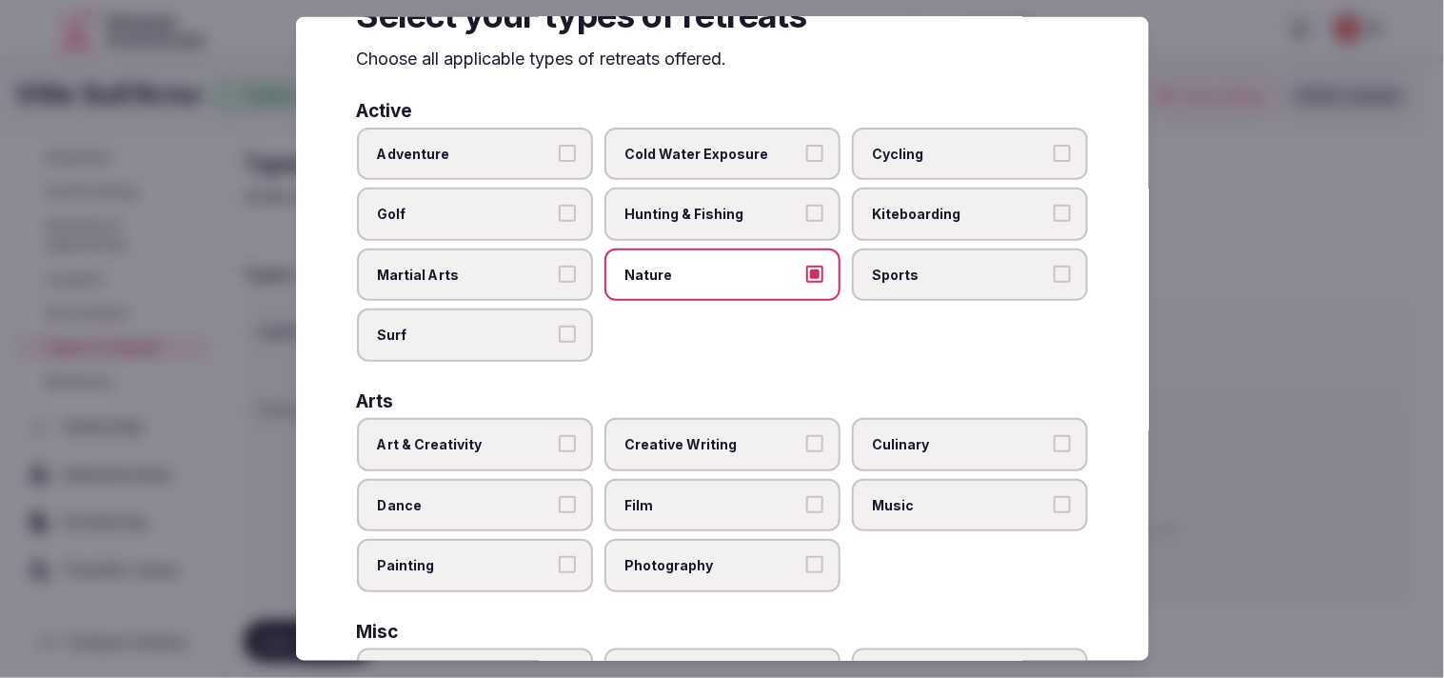
scroll to position [106, 0]
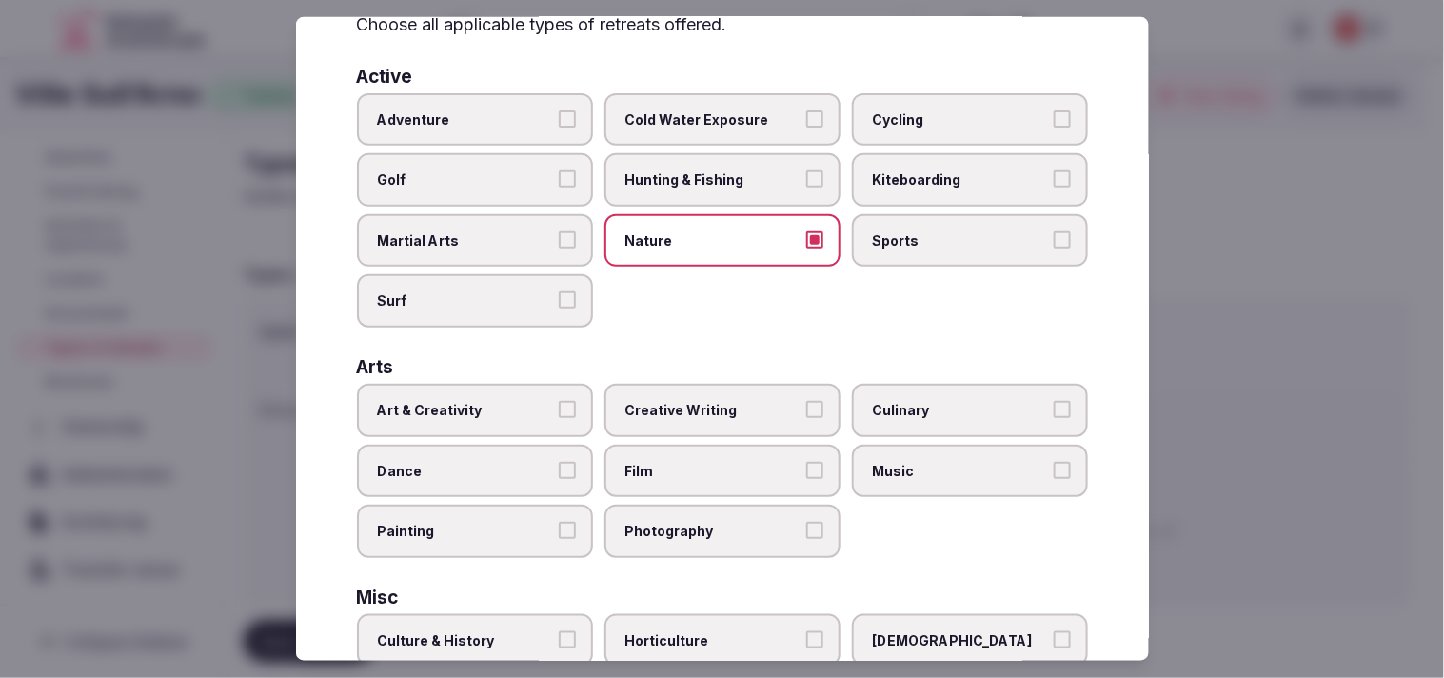
click at [549, 404] on label "Art & Creativity" at bounding box center [475, 410] width 236 height 53
click at [559, 404] on button "Art & Creativity" at bounding box center [567, 409] width 17 height 17
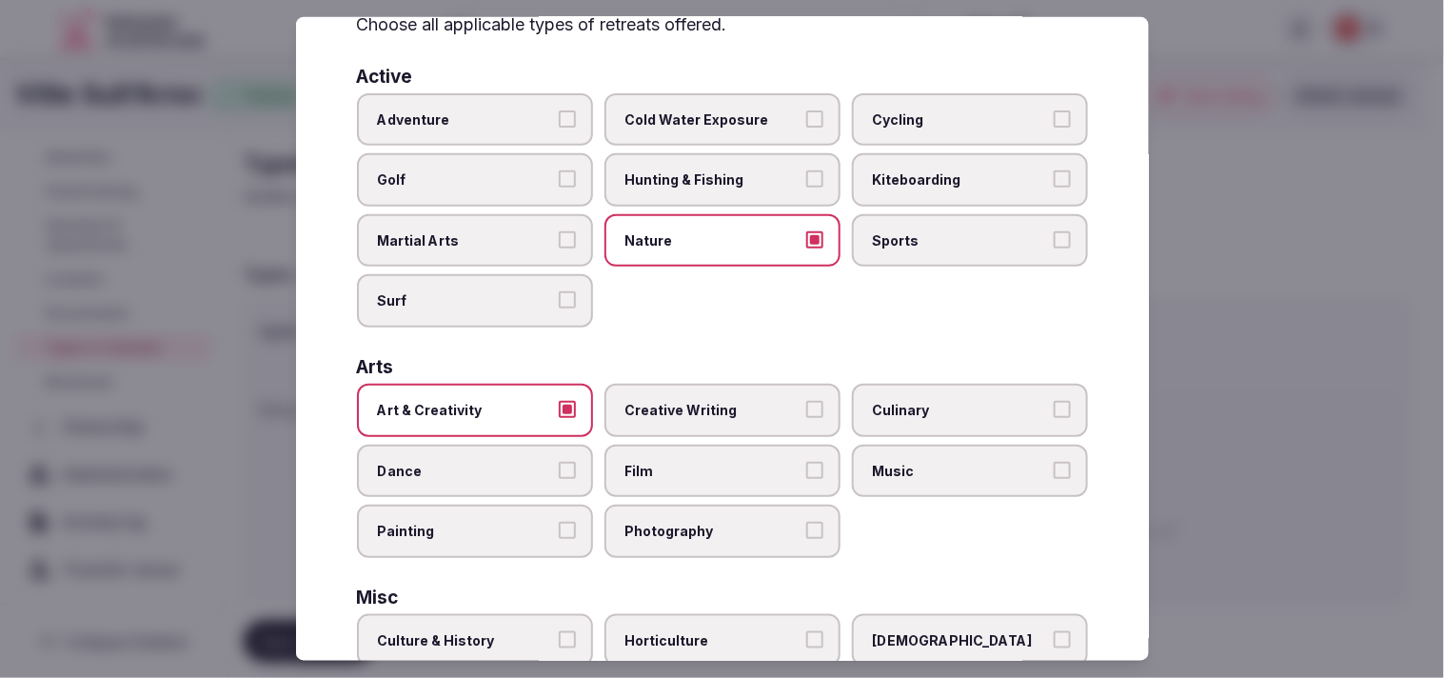
click at [703, 248] on label "Nature" at bounding box center [722, 240] width 236 height 53
click at [703, 248] on button "Nature" at bounding box center [814, 239] width 17 height 17
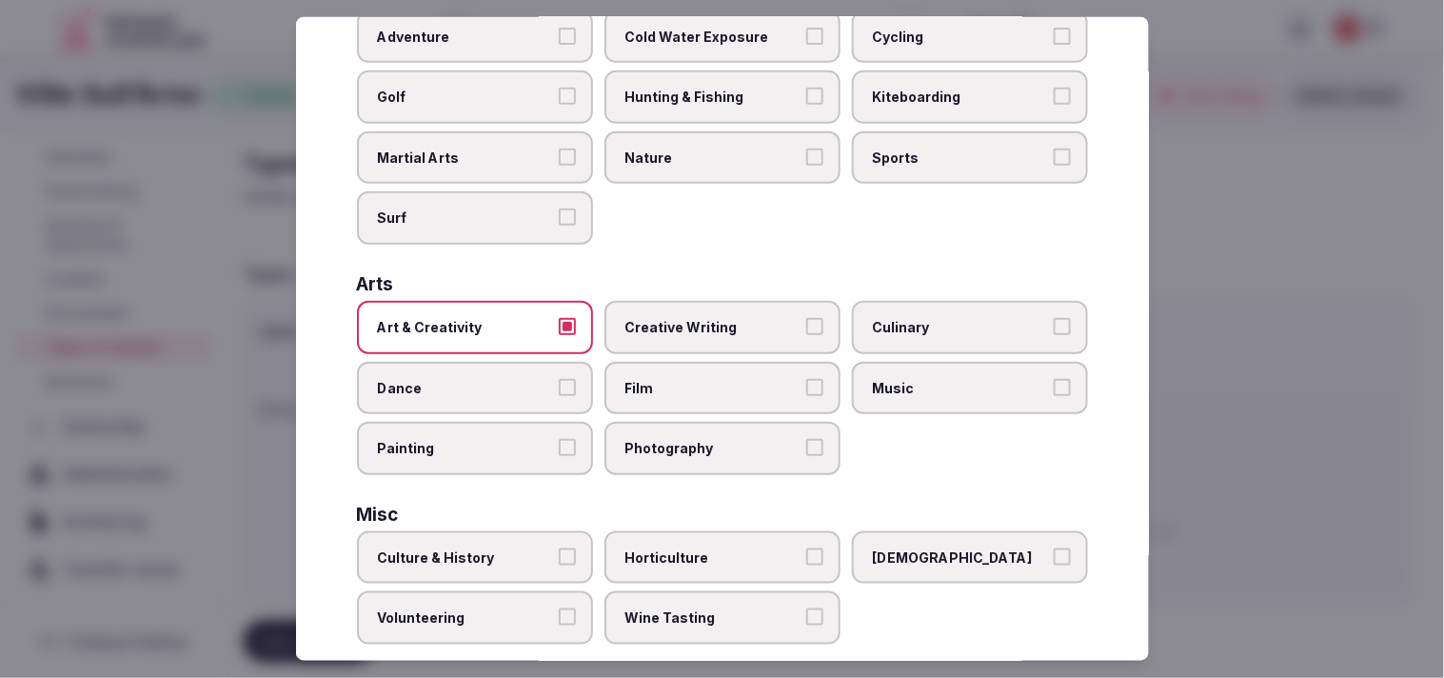
scroll to position [317, 0]
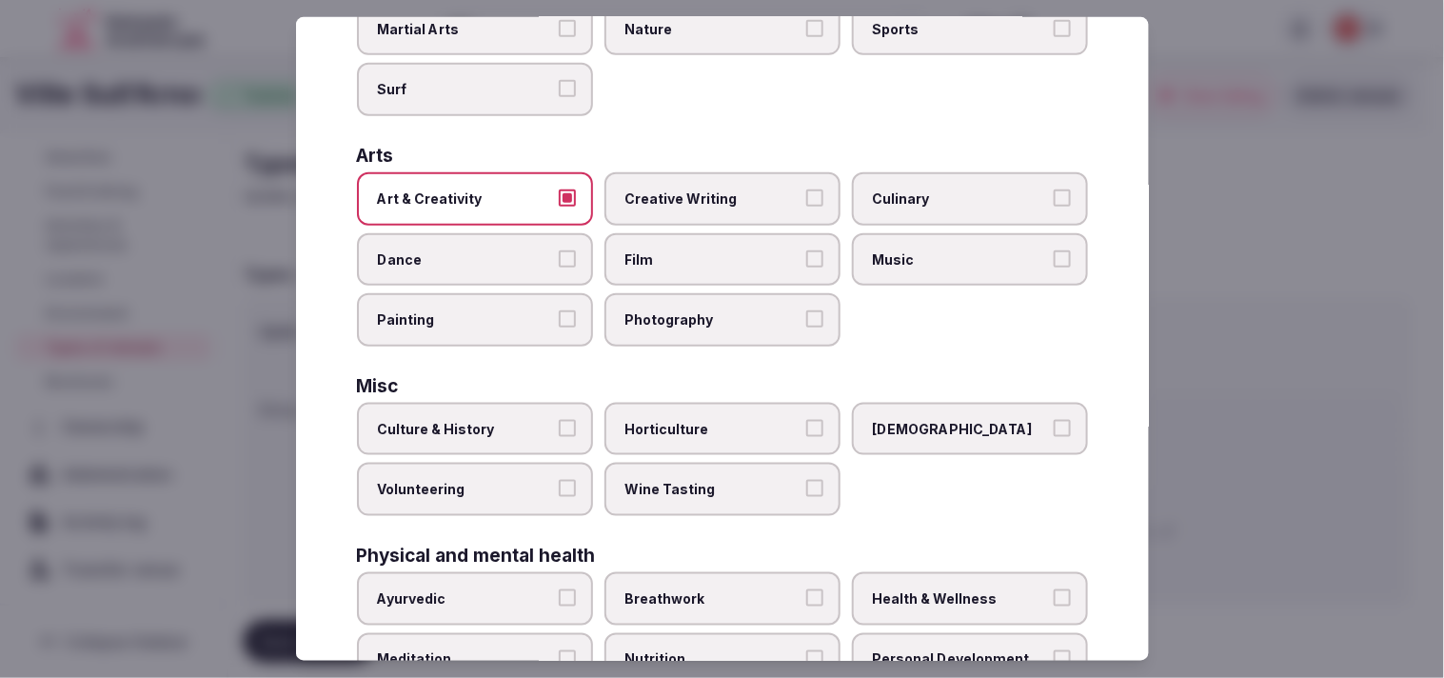
click at [529, 403] on label "Culture & History" at bounding box center [475, 429] width 236 height 53
click at [559, 420] on button "Culture & History" at bounding box center [567, 428] width 17 height 17
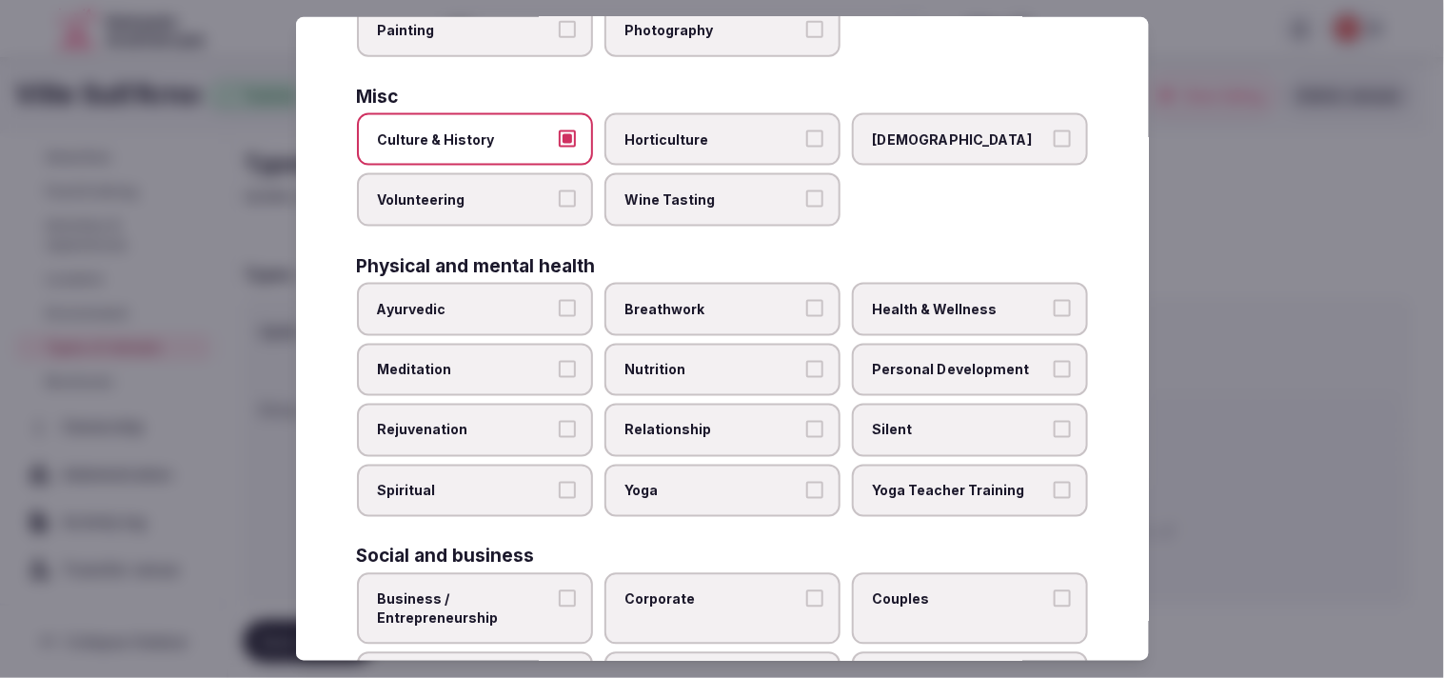
scroll to position [634, 0]
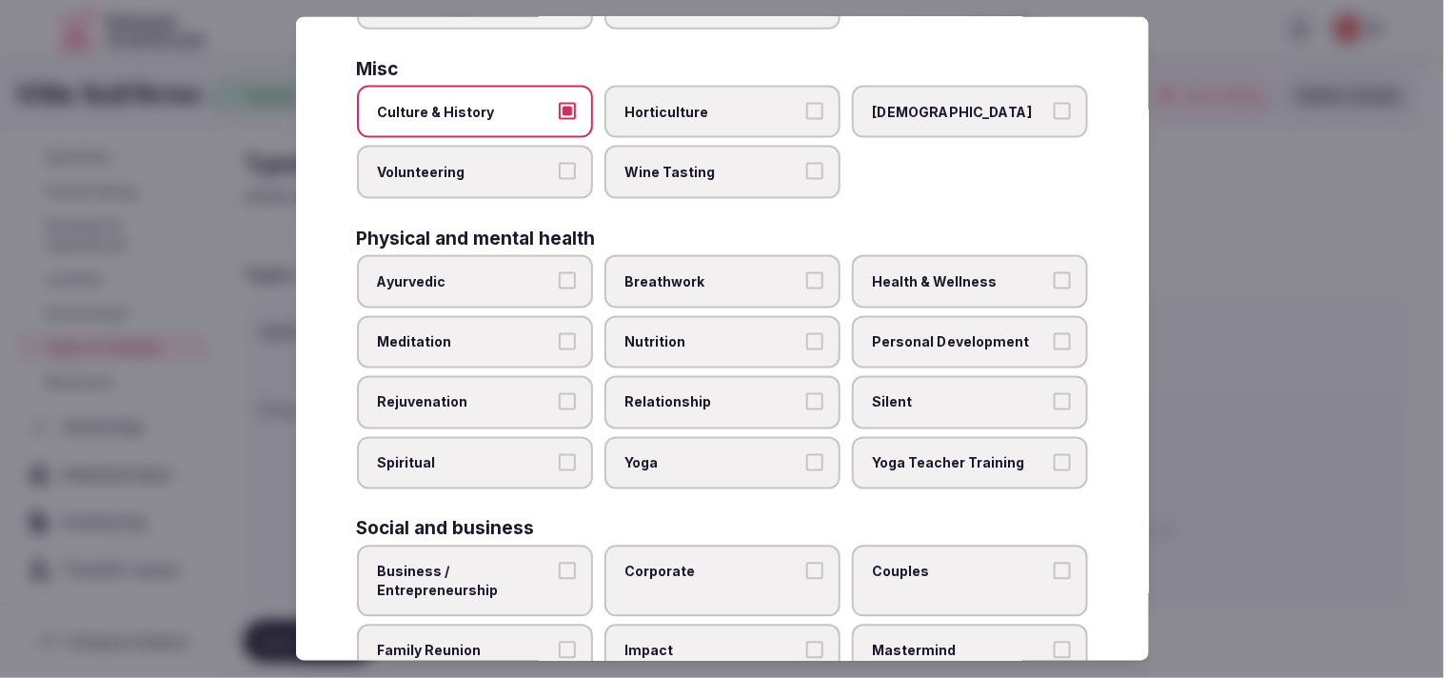
click at [703, 332] on span "Personal Development" at bounding box center [960, 341] width 175 height 19
click at [703, 332] on button "Personal Development" at bounding box center [1062, 340] width 17 height 17
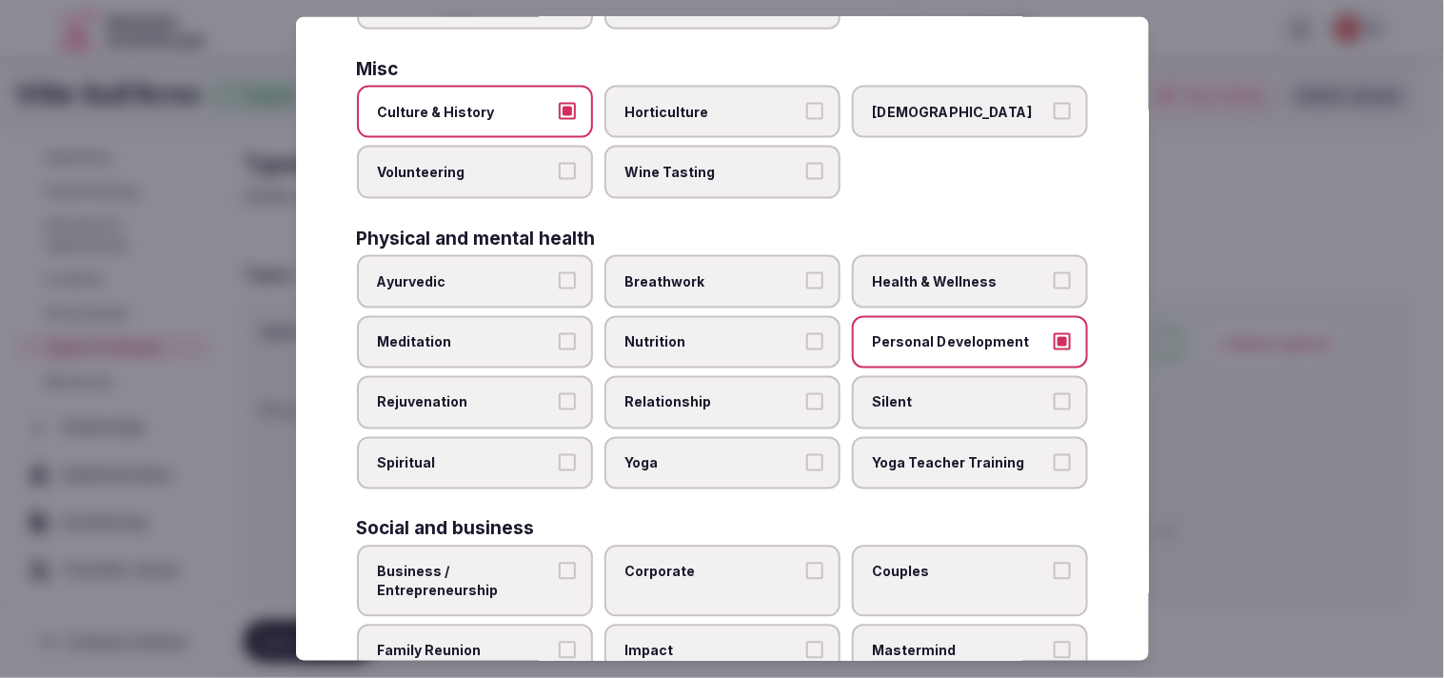
click at [703, 393] on span "Relationship" at bounding box center [712, 402] width 175 height 19
click at [703, 393] on button "Relationship" at bounding box center [814, 401] width 17 height 17
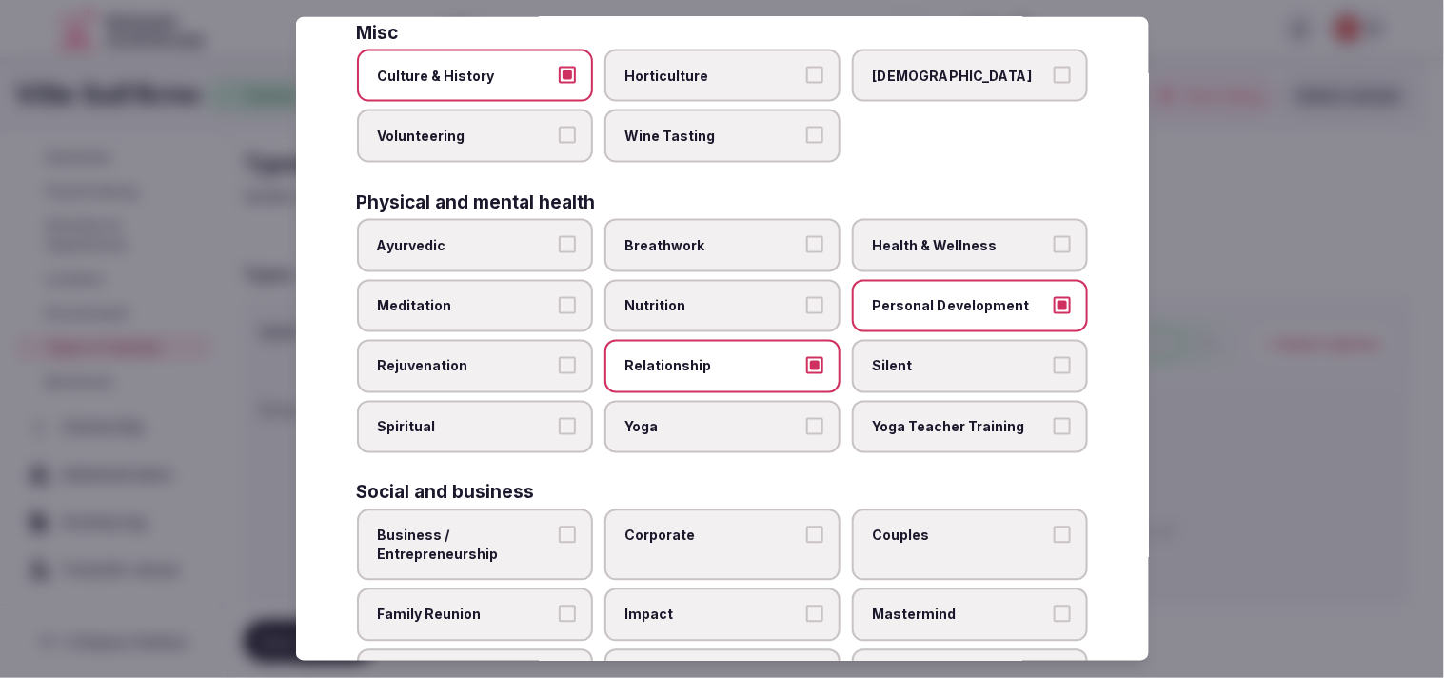
scroll to position [728, 0]
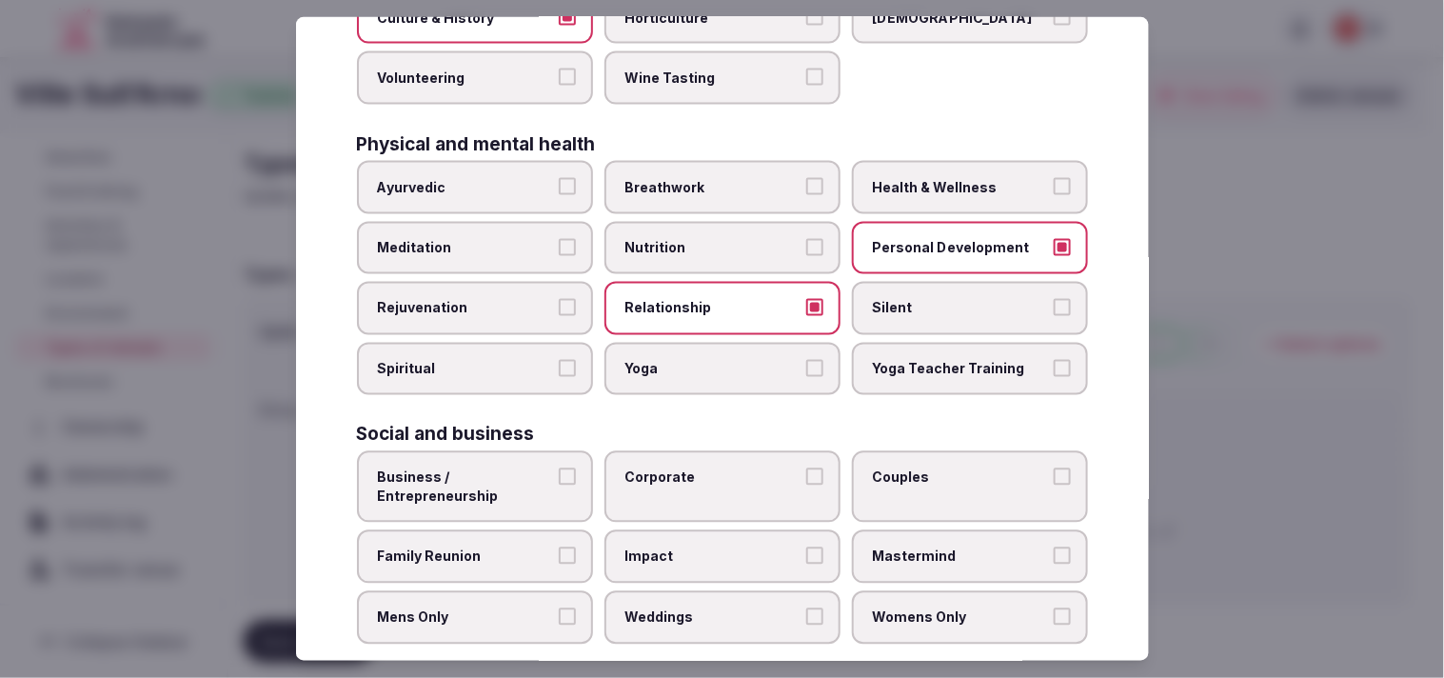
click at [703, 178] on span "Health & Wellness" at bounding box center [960, 187] width 175 height 19
click at [703, 178] on button "Health & Wellness" at bounding box center [1062, 186] width 17 height 17
click at [542, 471] on span "Business / Entrepreneurship" at bounding box center [465, 486] width 175 height 37
click at [559, 471] on button "Business / Entrepreneurship" at bounding box center [567, 476] width 17 height 17
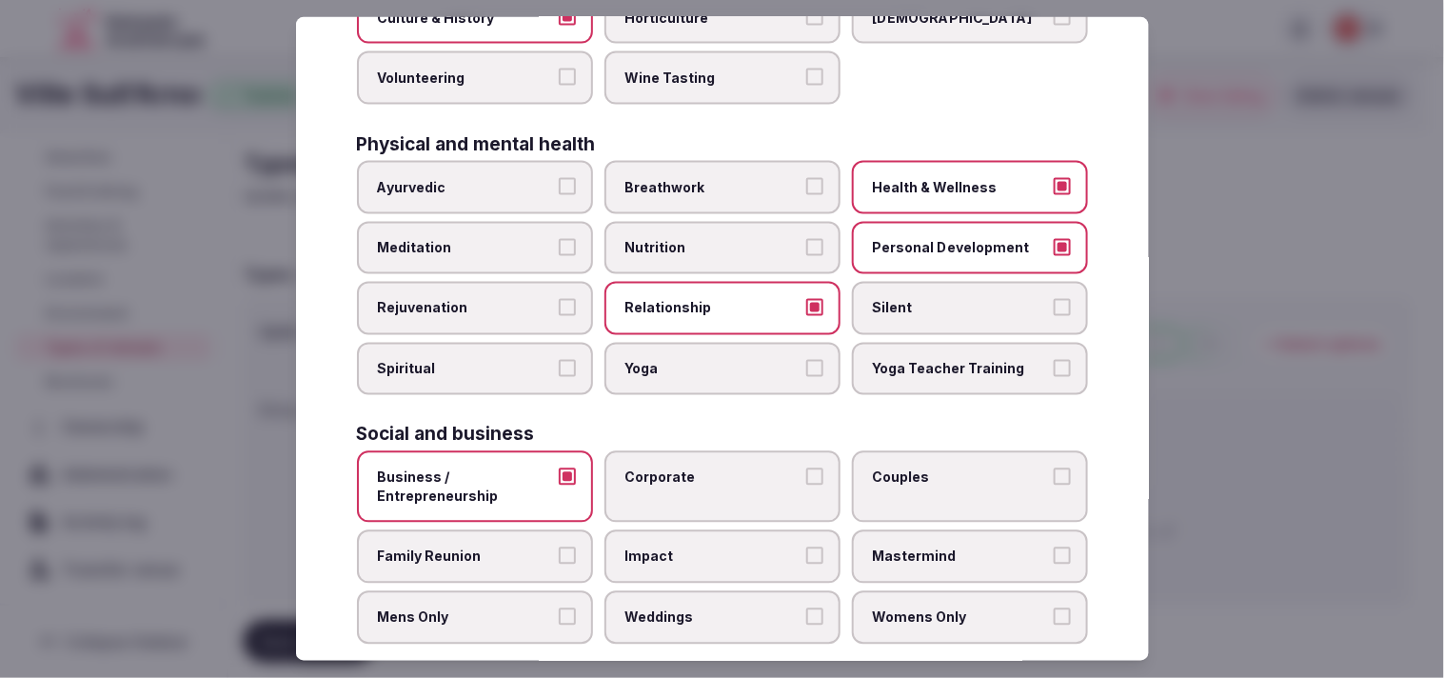
click at [703, 483] on label "Corporate" at bounding box center [722, 486] width 236 height 71
click at [703, 483] on button "Corporate" at bounding box center [814, 476] width 17 height 17
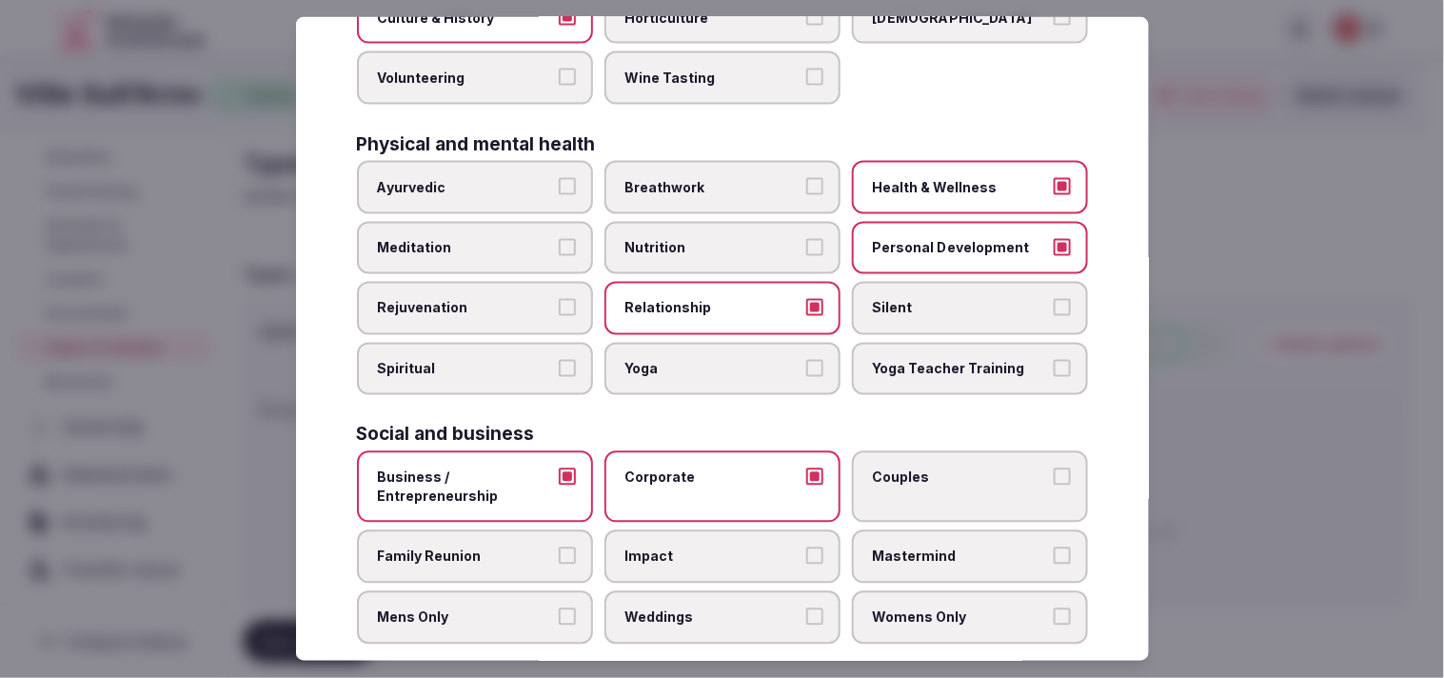
click at [703, 468] on span "Couples" at bounding box center [960, 477] width 175 height 19
click at [703, 468] on button "Couples" at bounding box center [1062, 476] width 17 height 17
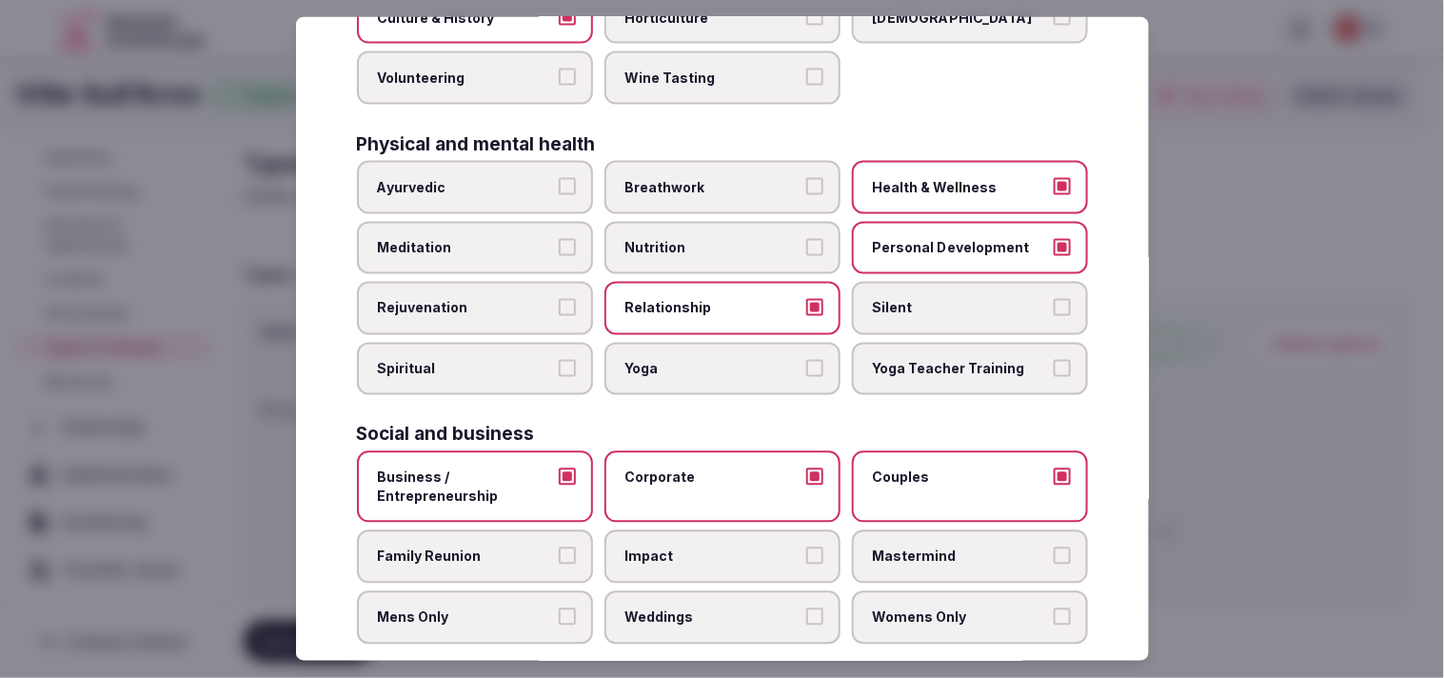
click at [514, 530] on label "Family Reunion" at bounding box center [475, 556] width 236 height 53
click at [559, 547] on button "Family Reunion" at bounding box center [567, 555] width 17 height 17
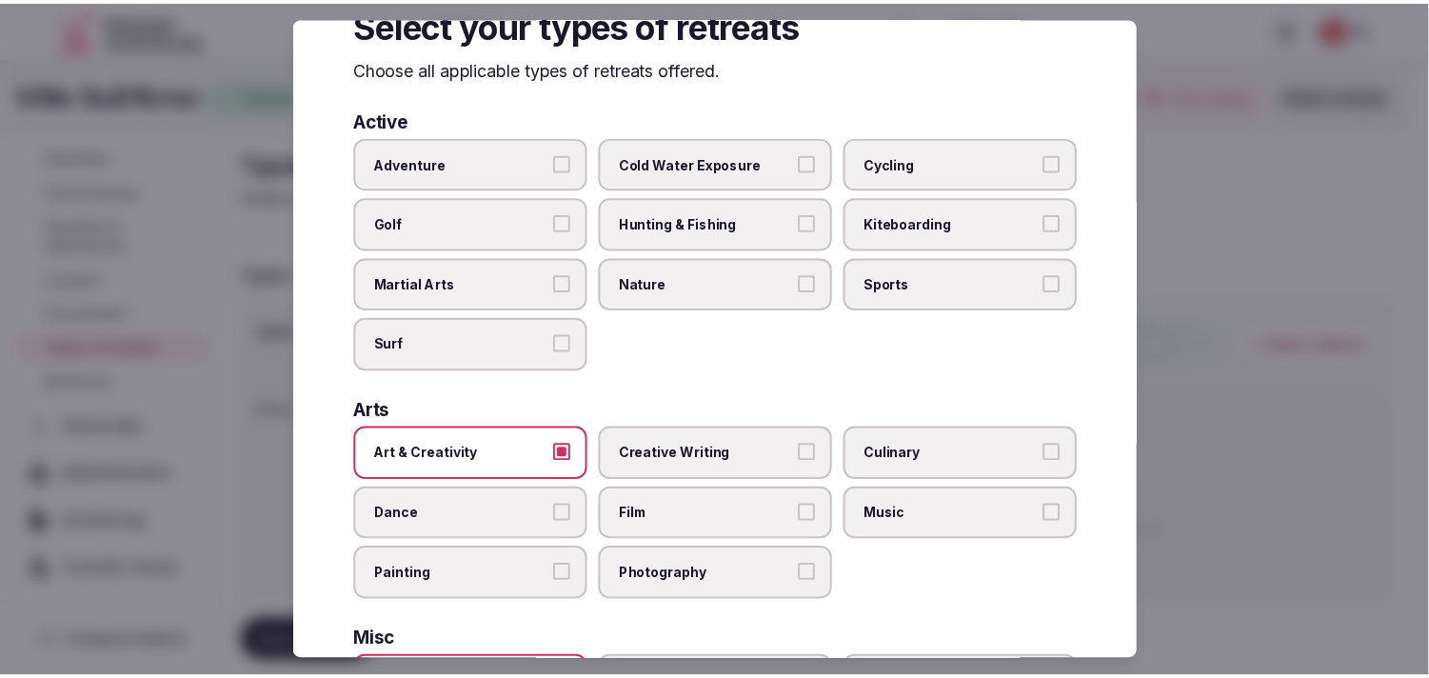
scroll to position [0, 0]
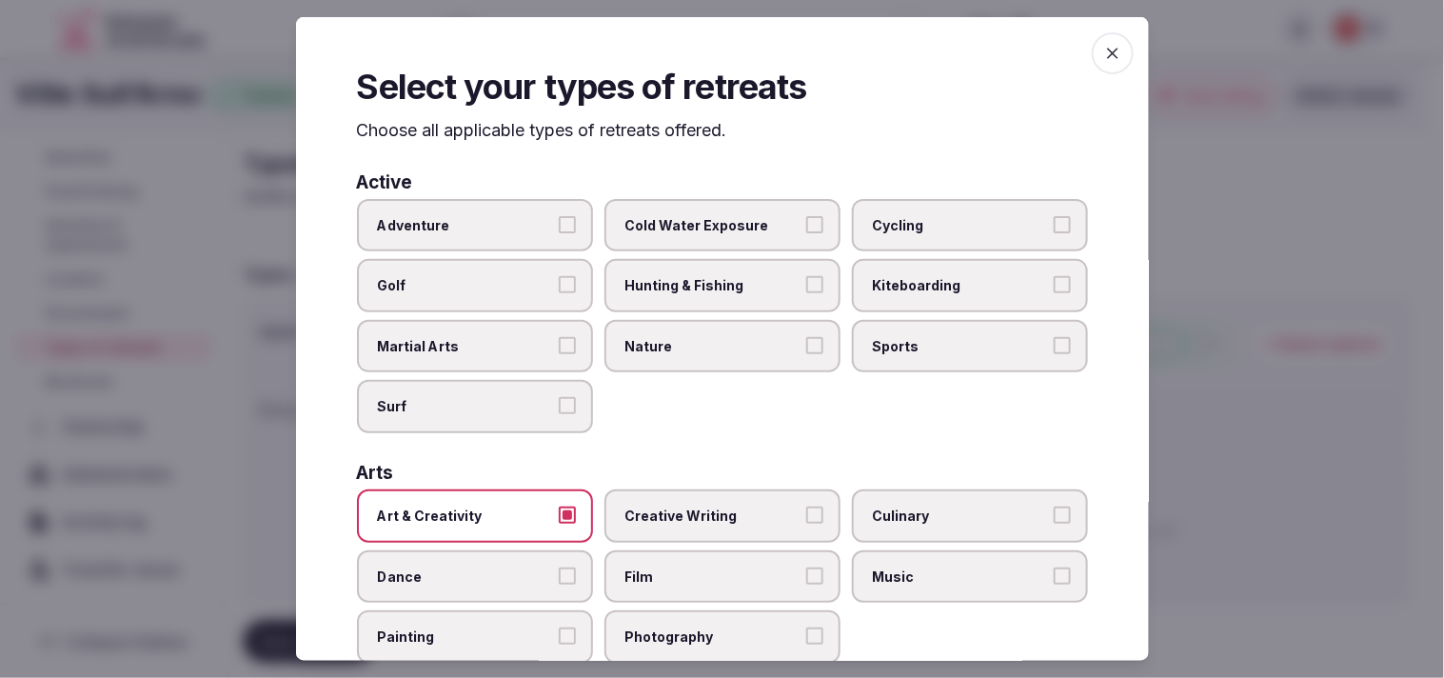
click at [703, 55] on span "button" at bounding box center [1113, 53] width 42 height 42
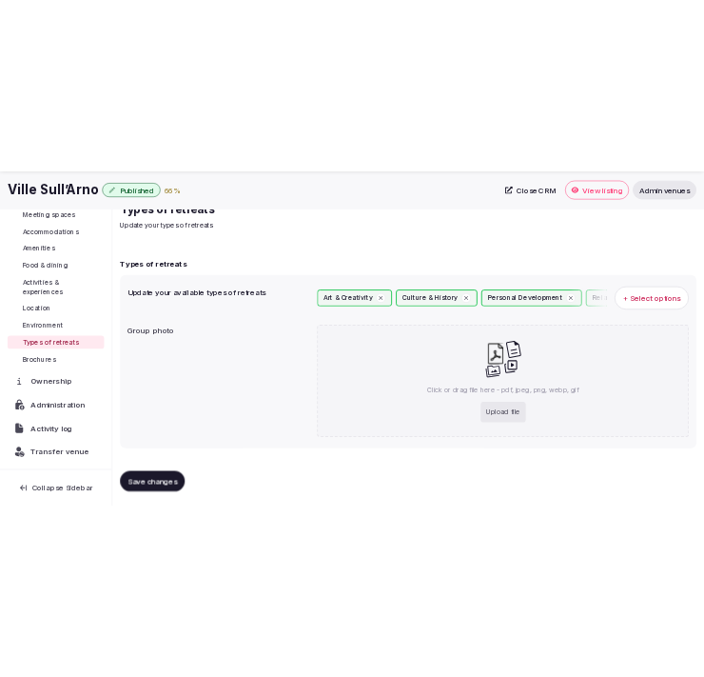
scroll to position [163, 0]
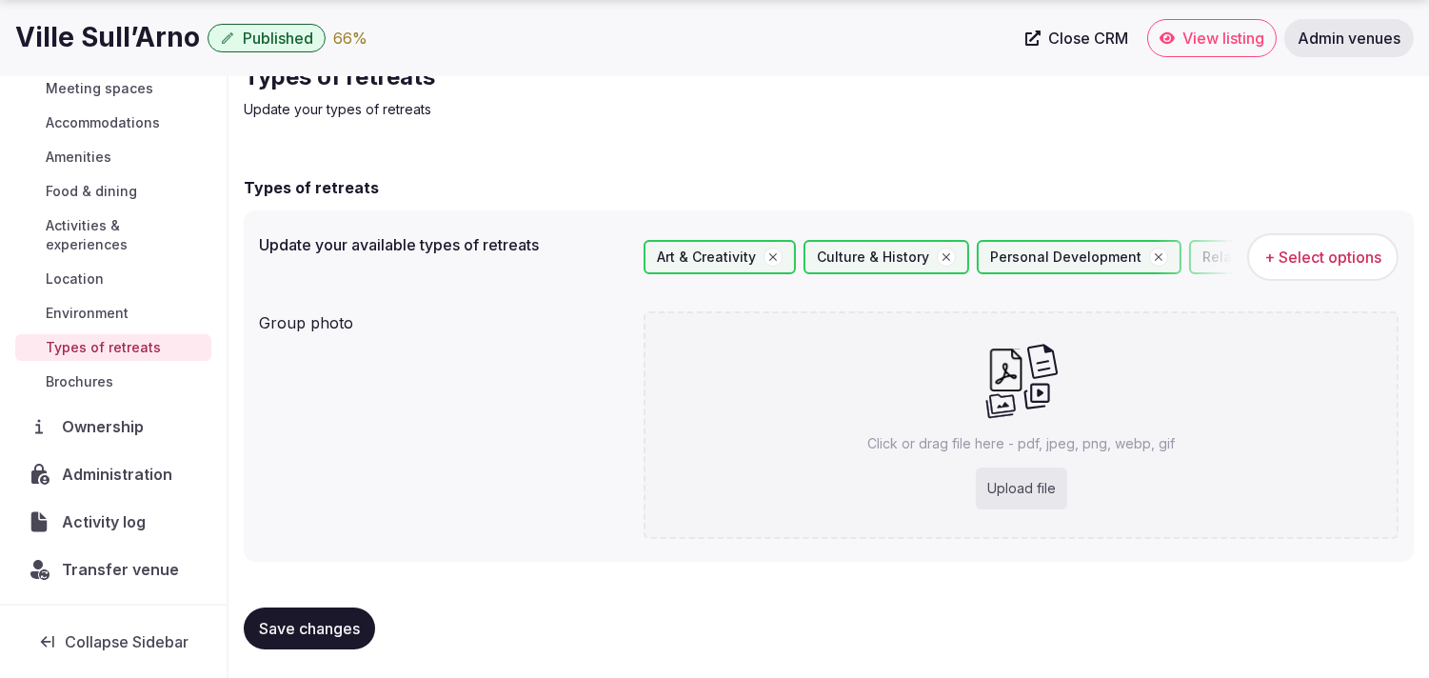
click at [703, 486] on div "Upload file" at bounding box center [1021, 488] width 91 height 42
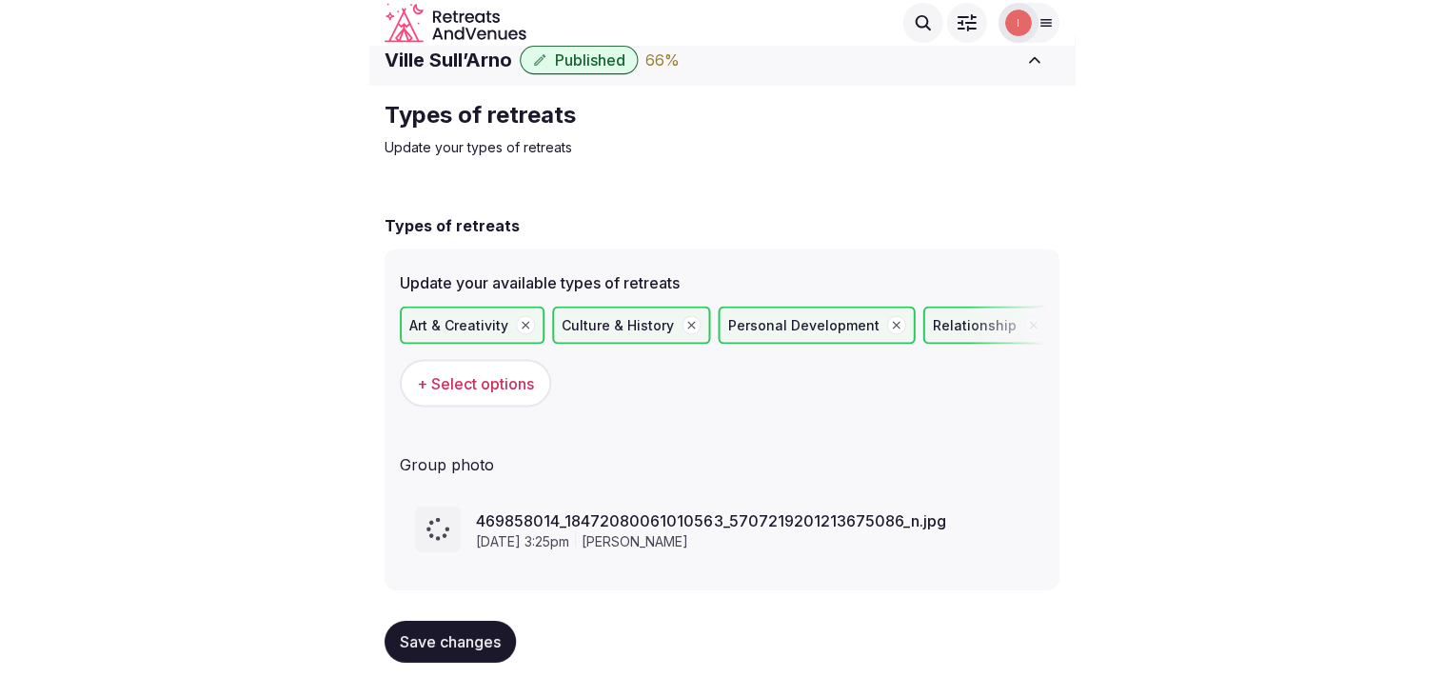
scroll to position [0, 0]
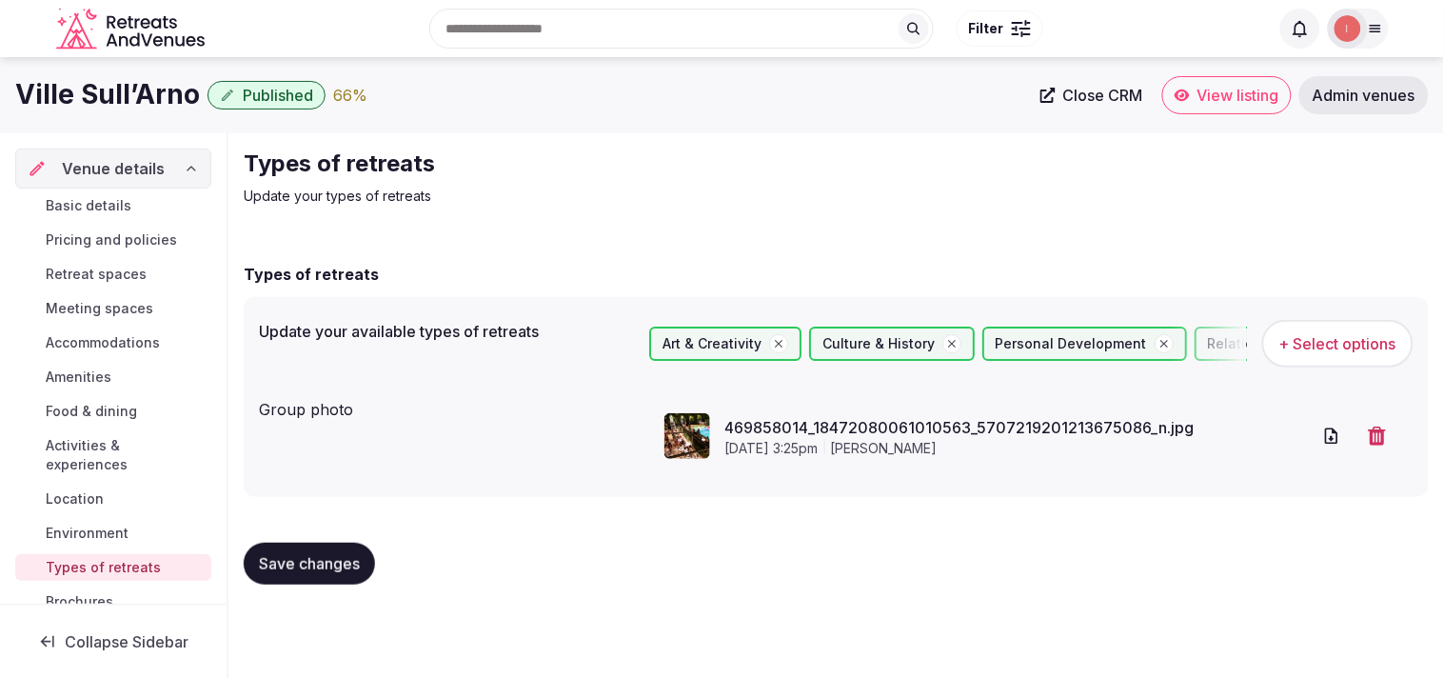
click at [703, 92] on span "Close CRM" at bounding box center [1103, 95] width 80 height 19
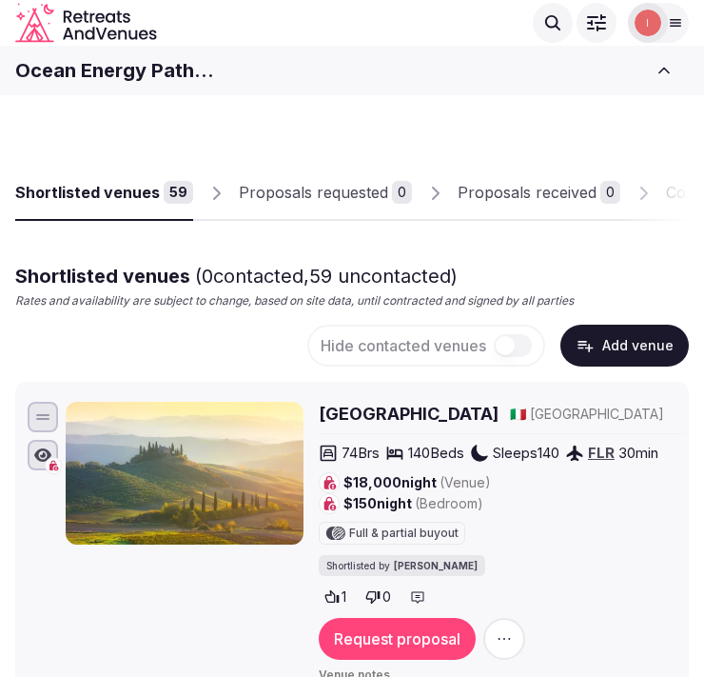
click at [626, 347] on button "Add venue" at bounding box center [625, 346] width 128 height 42
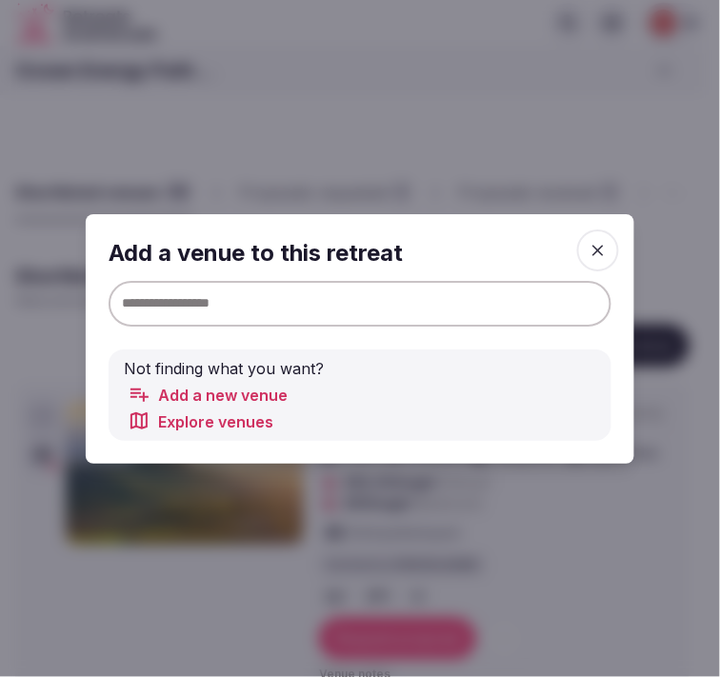
click at [450, 307] on input at bounding box center [359, 303] width 503 height 46
paste input "**********"
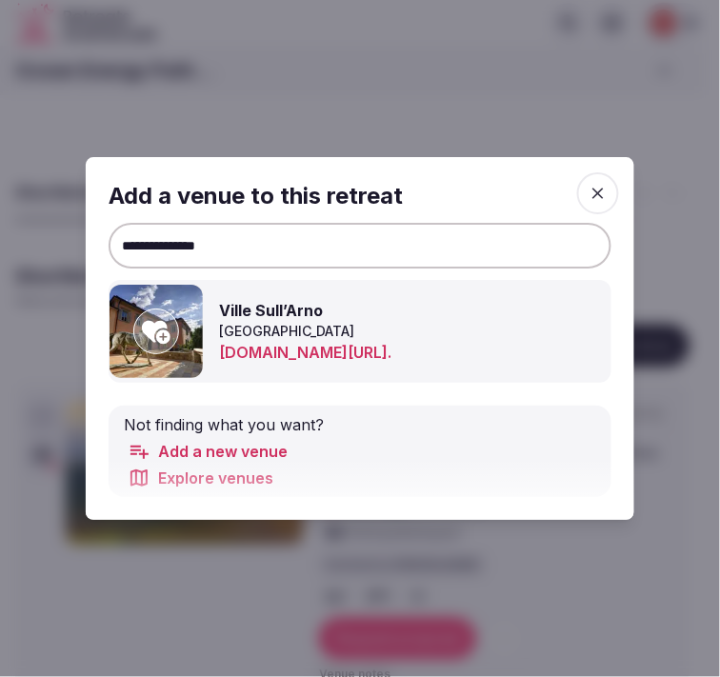
type input "**********"
click at [149, 329] on icon at bounding box center [156, 332] width 29 height 23
click at [597, 202] on span "button" at bounding box center [598, 193] width 42 height 42
